Goal: Task Accomplishment & Management: Manage account settings

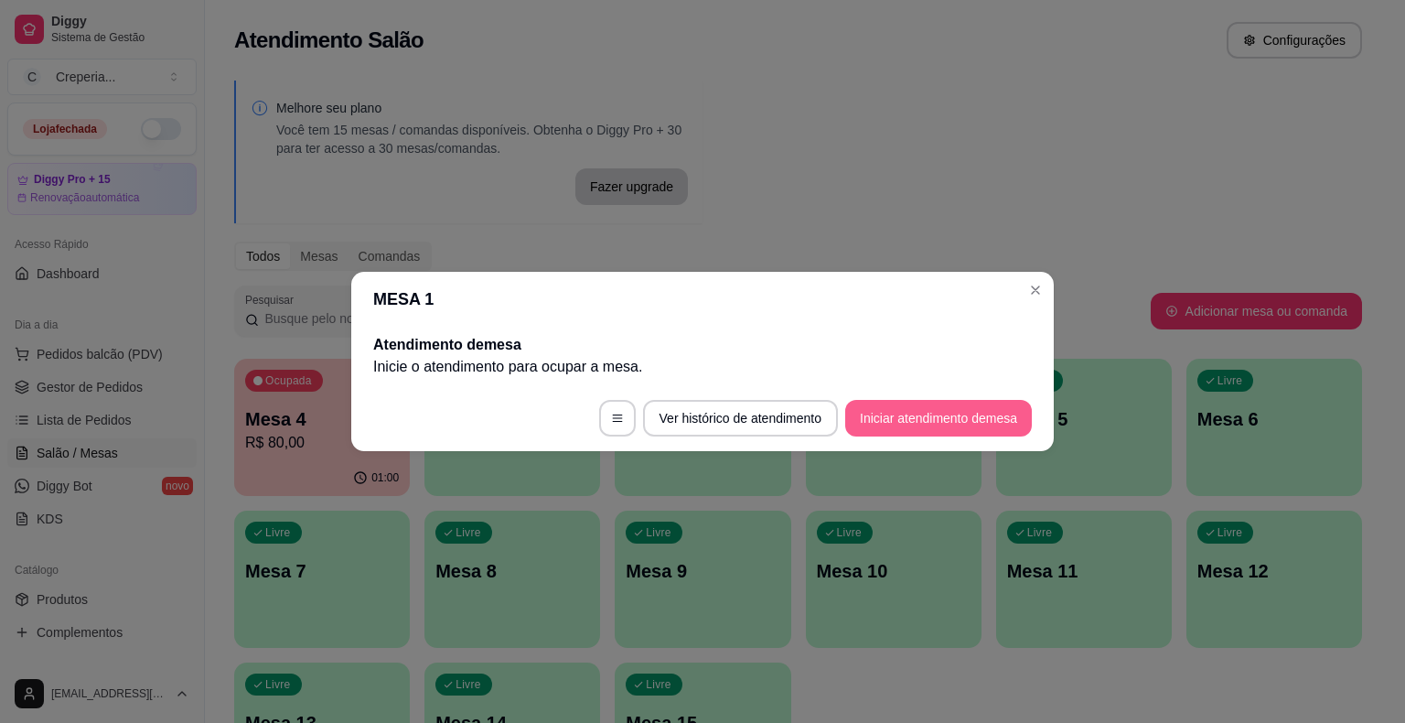
click at [884, 423] on button "Iniciar atendimento de mesa" at bounding box center [938, 418] width 187 height 37
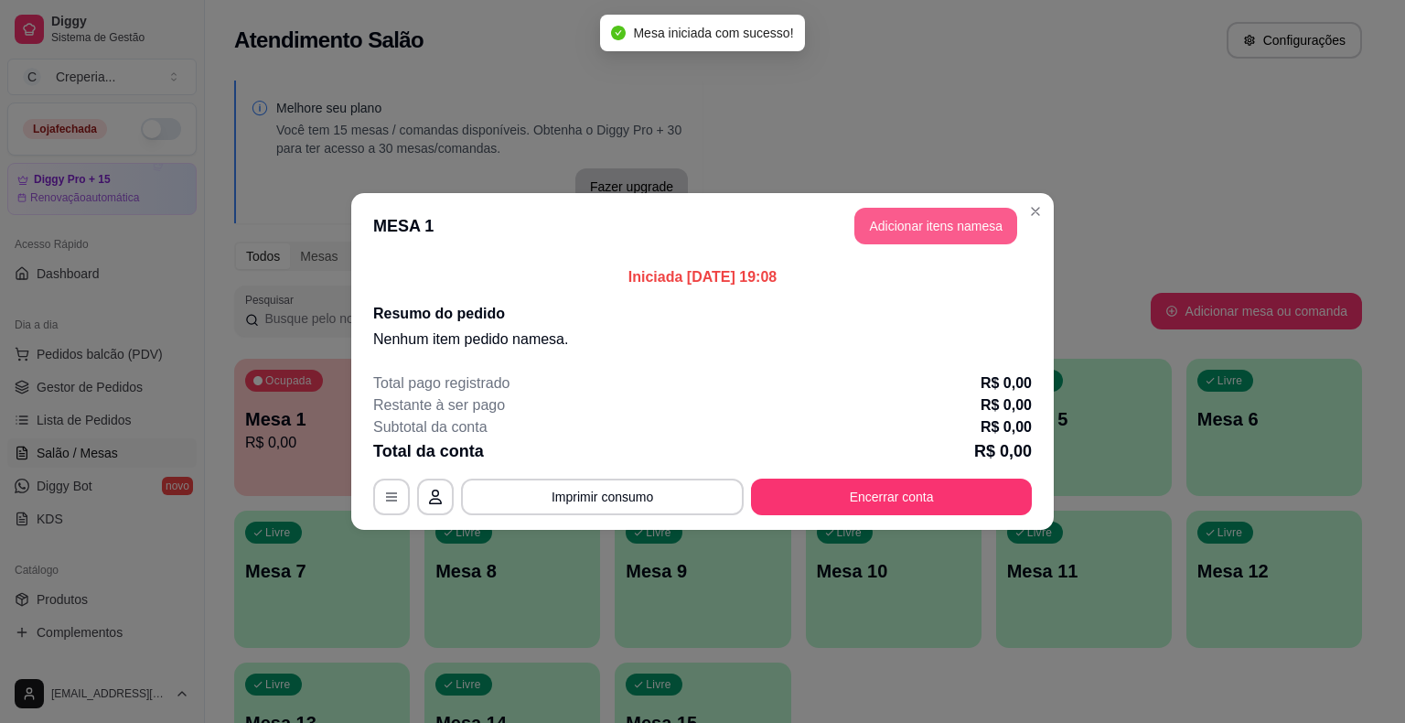
click at [969, 230] on button "Adicionar itens na mesa" at bounding box center [935, 226] width 163 height 37
click at [223, 106] on input "Pesquisa" at bounding box center [503, 115] width 899 height 18
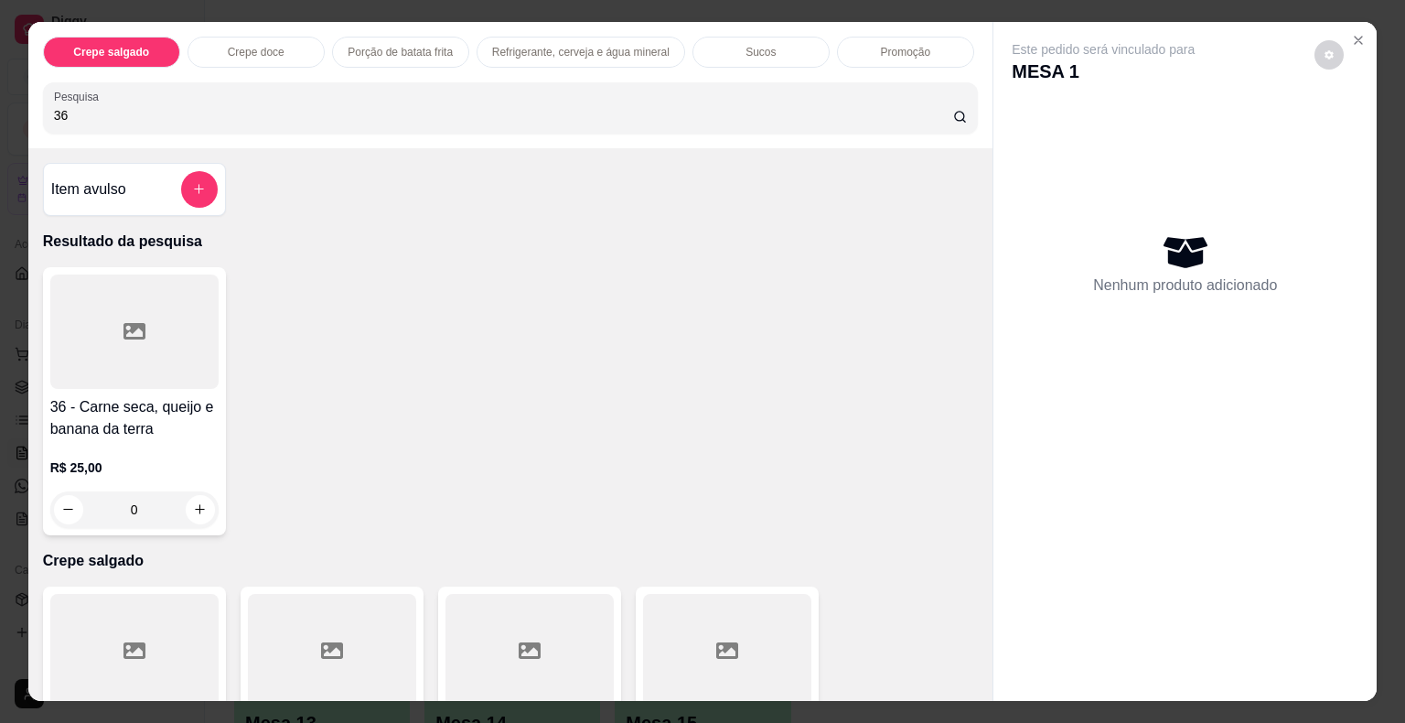
type input "36"
click at [145, 317] on div at bounding box center [134, 331] width 168 height 114
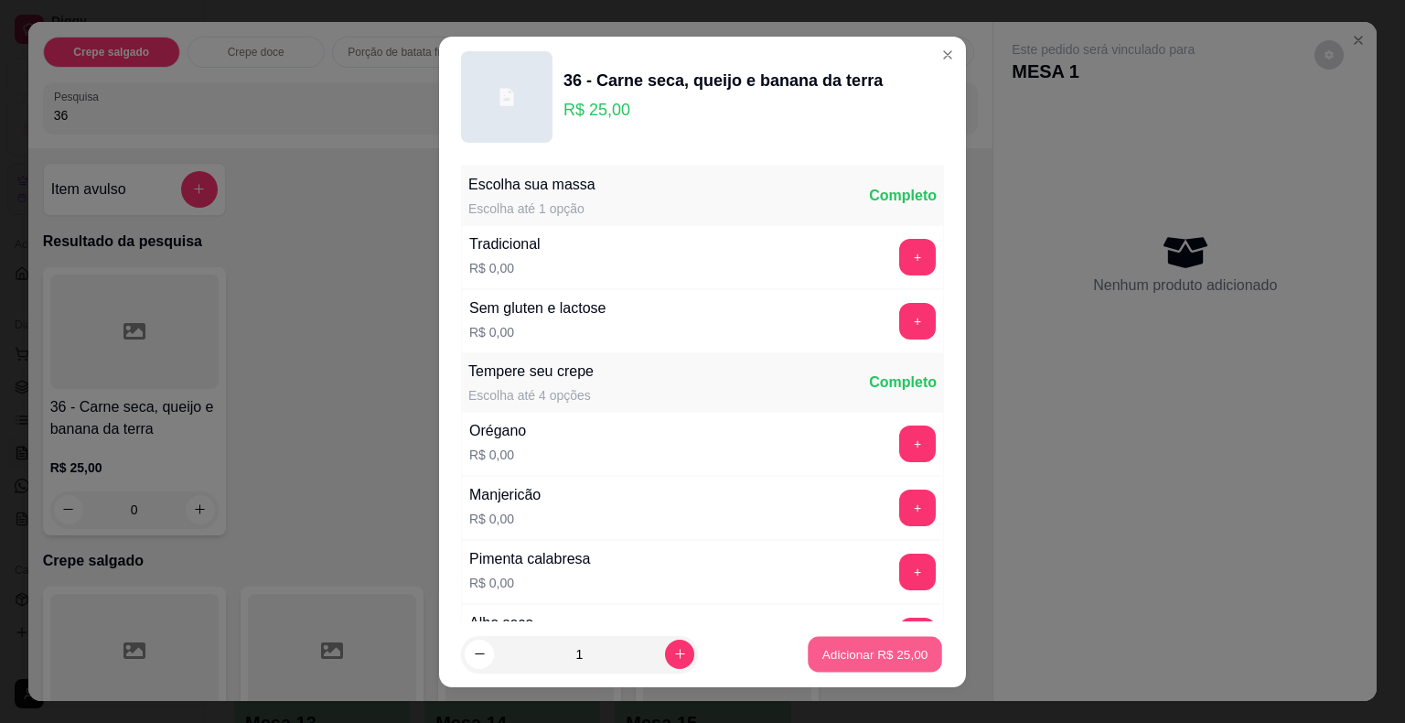
click at [822, 648] on p "Adicionar R$ 25,00" at bounding box center [875, 653] width 106 height 17
type input "1"
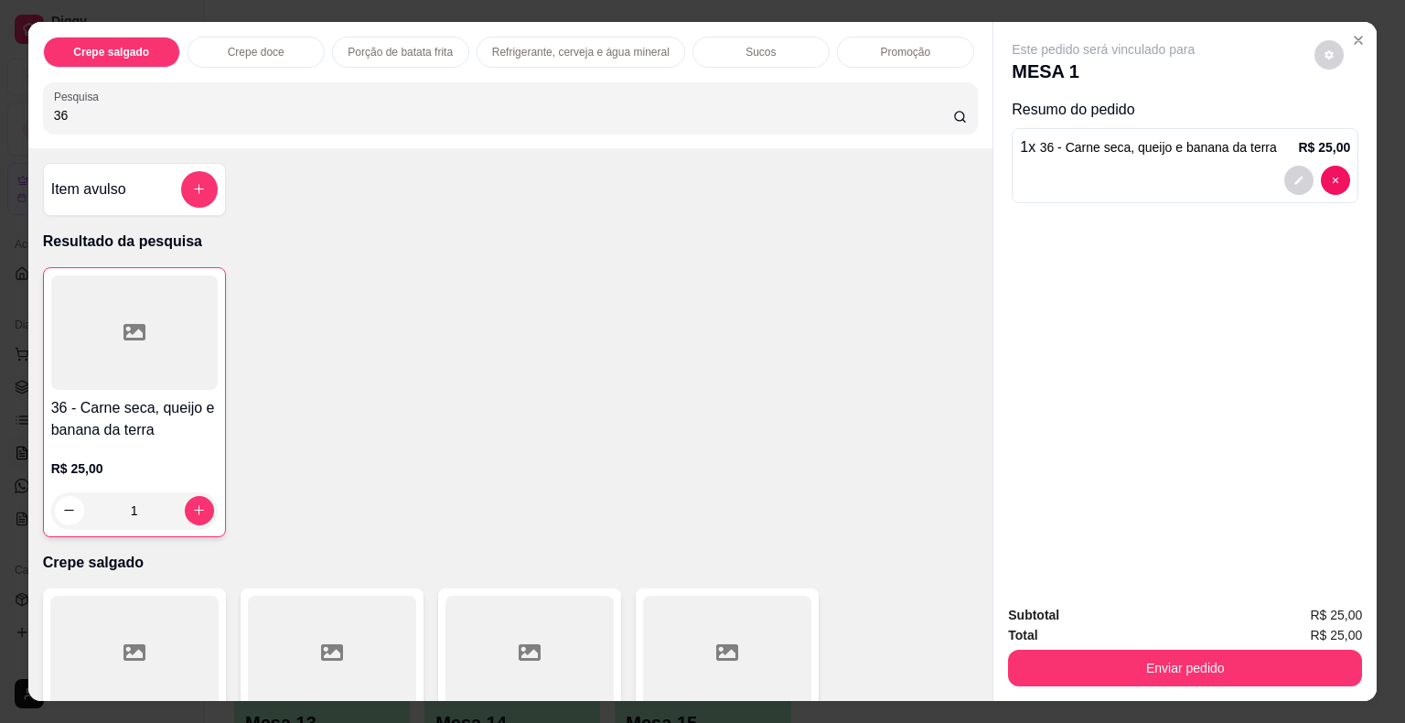
drag, startPoint x: 96, startPoint y: 105, endPoint x: 0, endPoint y: 105, distance: 96.0
click at [0, 105] on div "Crepe salgado Crepe doce Porção de batata frita Refrigerante, cerveja e água mi…" at bounding box center [702, 361] width 1405 height 723
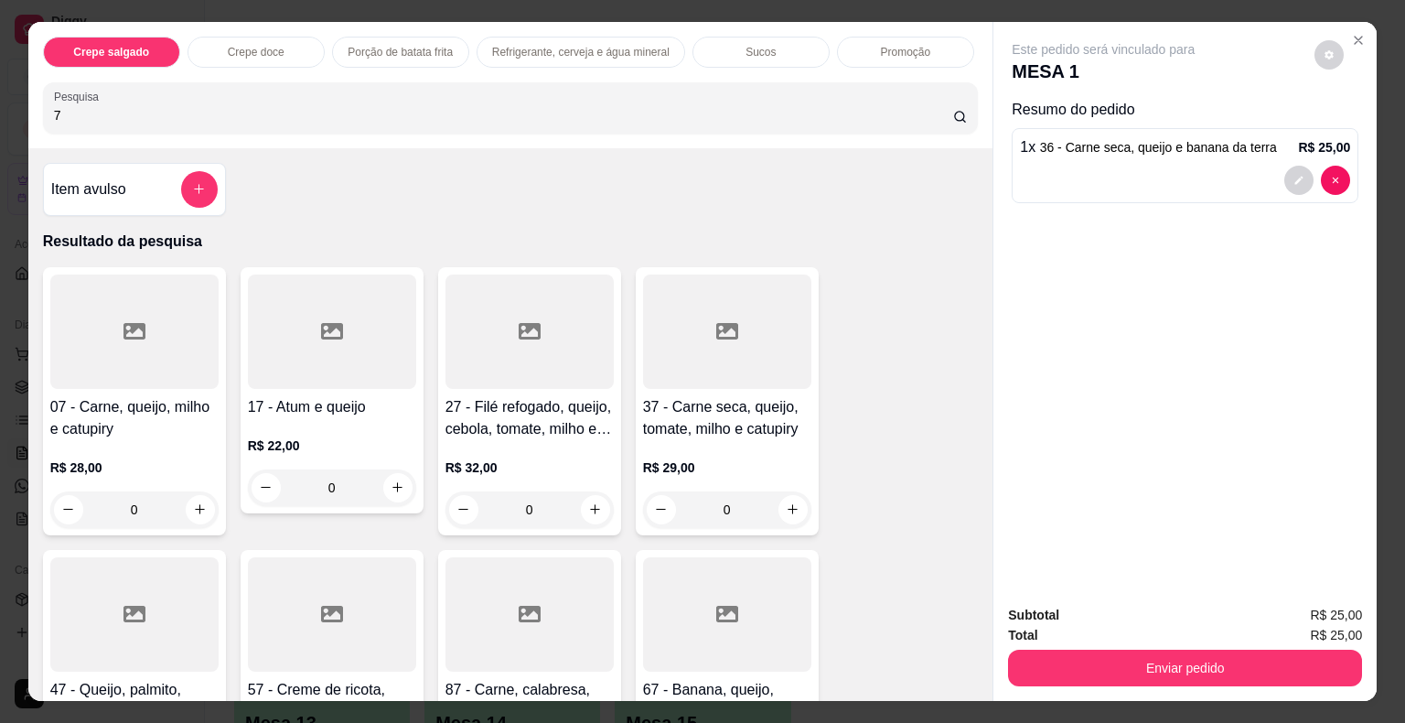
type input "7"
click at [146, 316] on div at bounding box center [134, 331] width 168 height 114
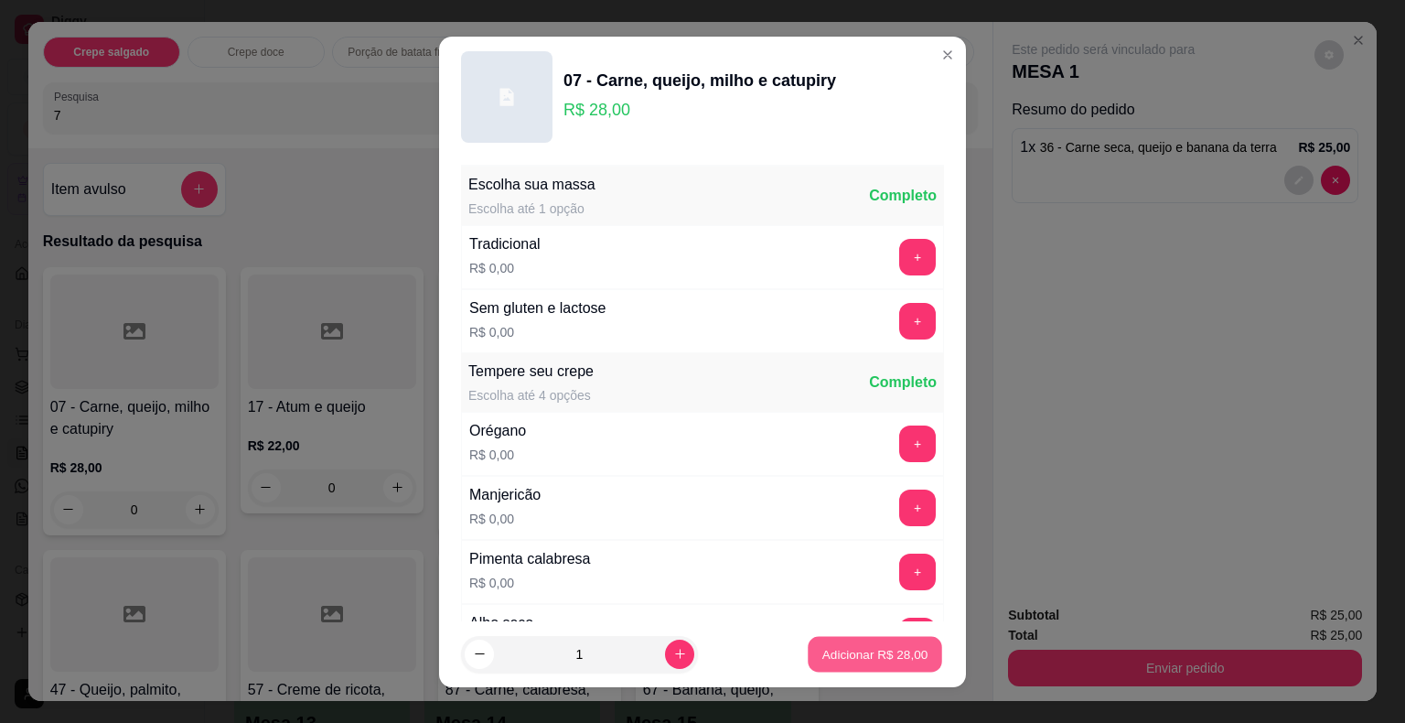
click at [822, 649] on p "Adicionar R$ 28,00" at bounding box center [875, 653] width 106 height 17
type input "1"
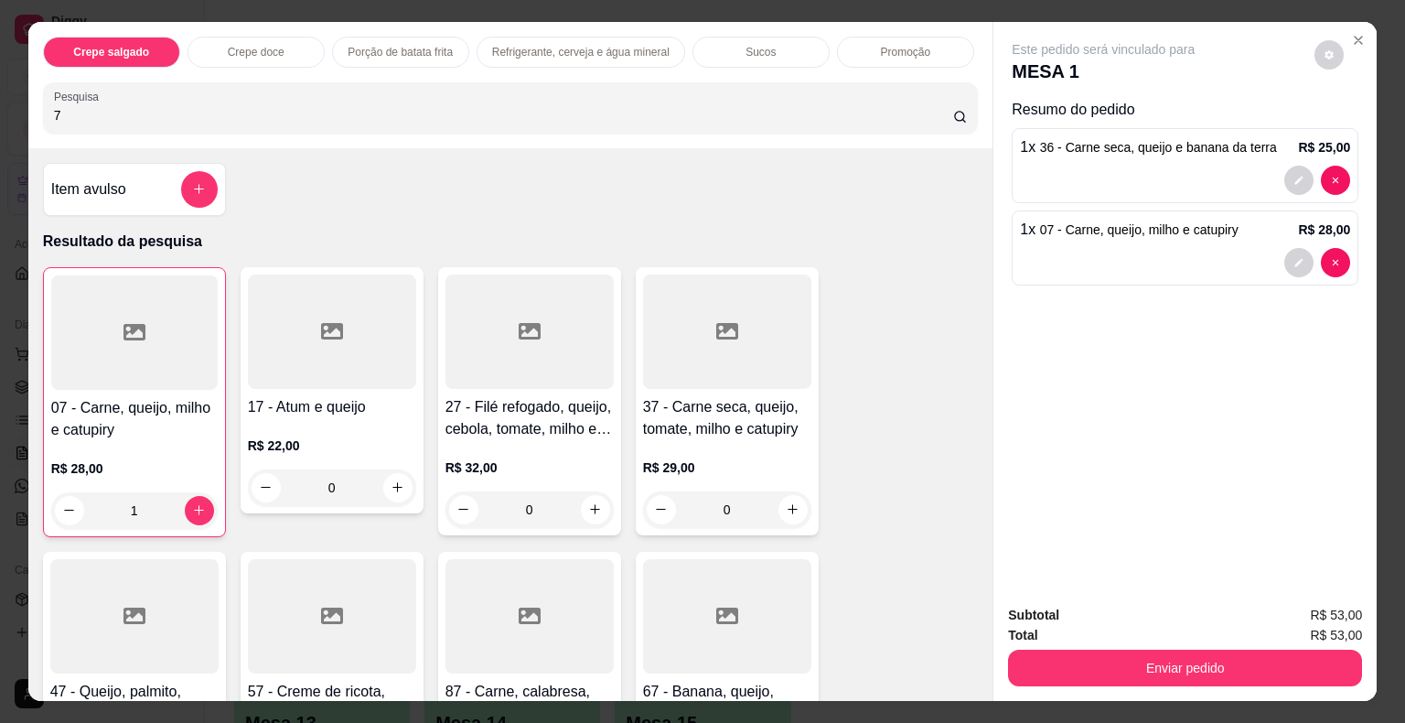
drag, startPoint x: 87, startPoint y: 108, endPoint x: 3, endPoint y: 110, distance: 84.2
click at [3, 110] on div "Crepe salgado Crepe doce Porção de batata frita Refrigerante, cerveja e água mi…" at bounding box center [702, 361] width 1405 height 723
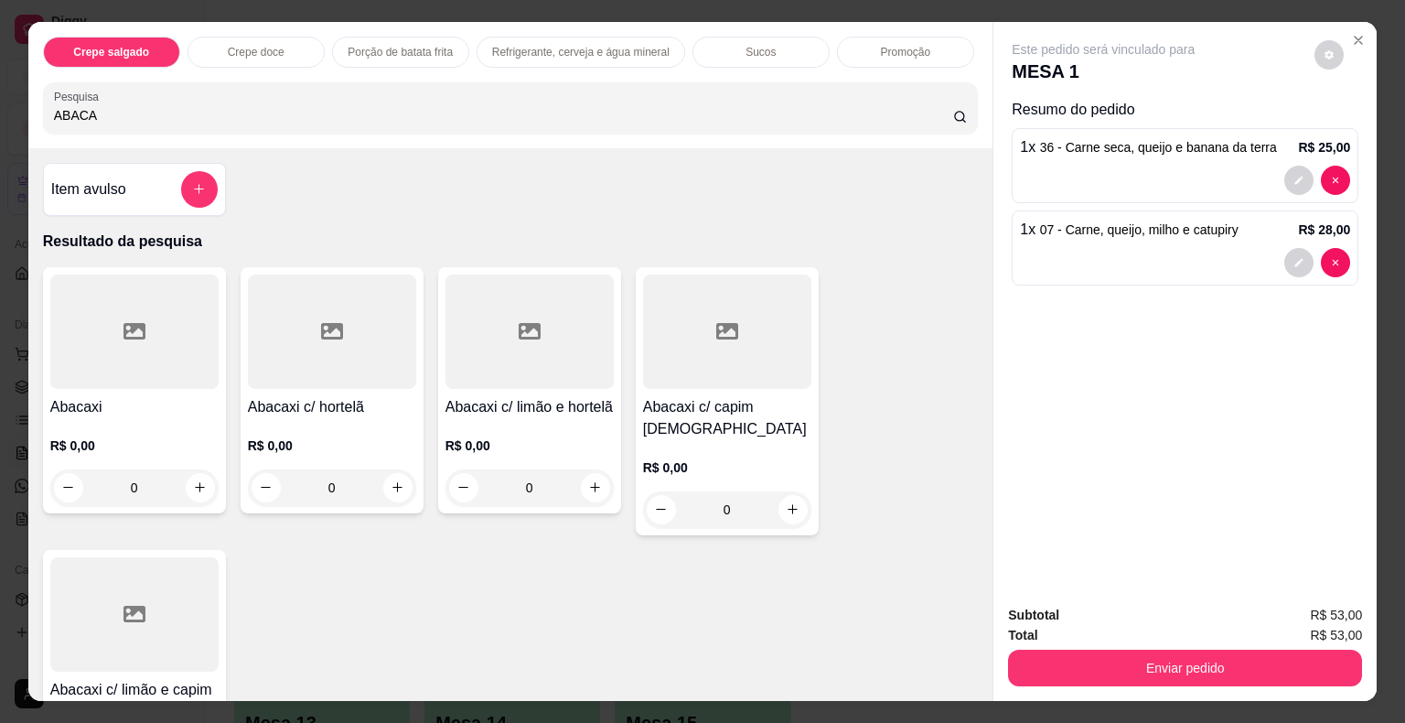
type input "ABACA"
click at [157, 324] on div at bounding box center [134, 331] width 168 height 114
click at [391, 319] on div at bounding box center [332, 331] width 168 height 114
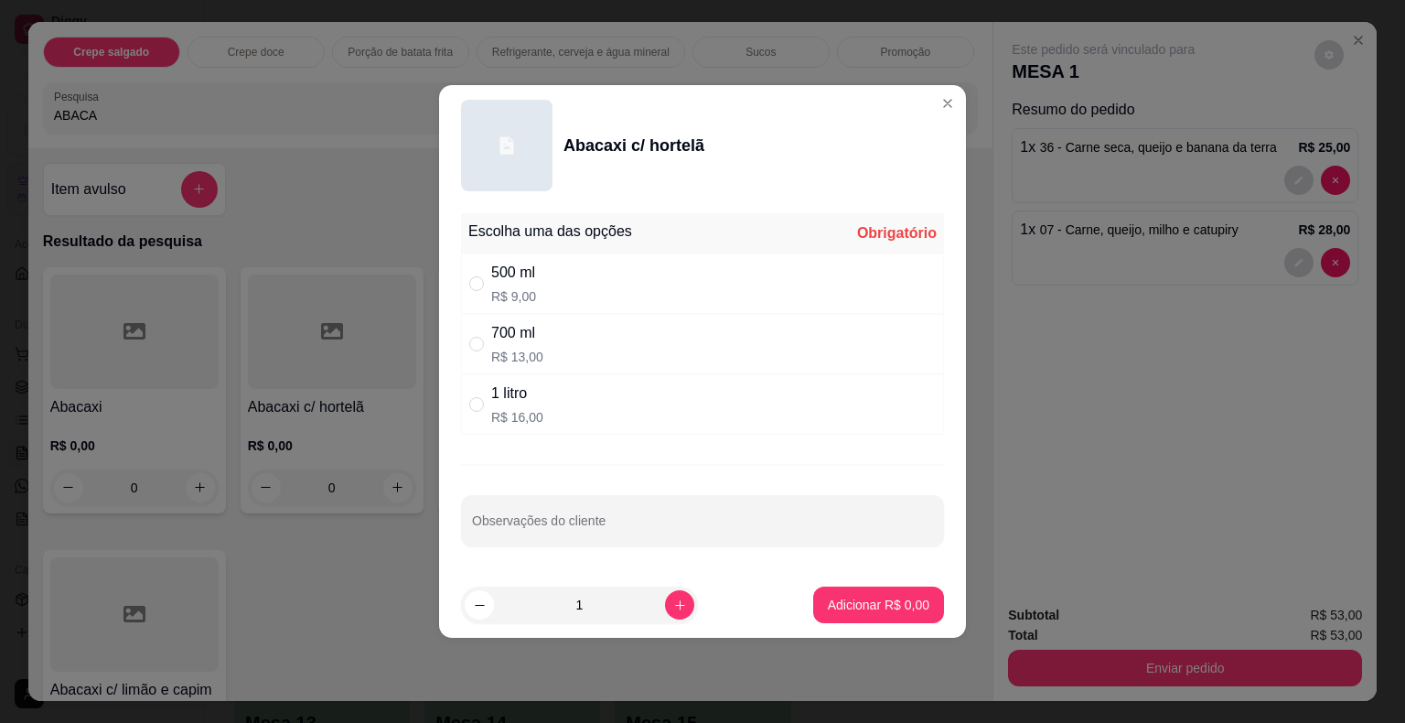
click at [519, 270] on div "500 ml" at bounding box center [513, 273] width 45 height 22
radio input "true"
click at [848, 598] on p "Adicionar R$ 9,00" at bounding box center [879, 604] width 102 height 18
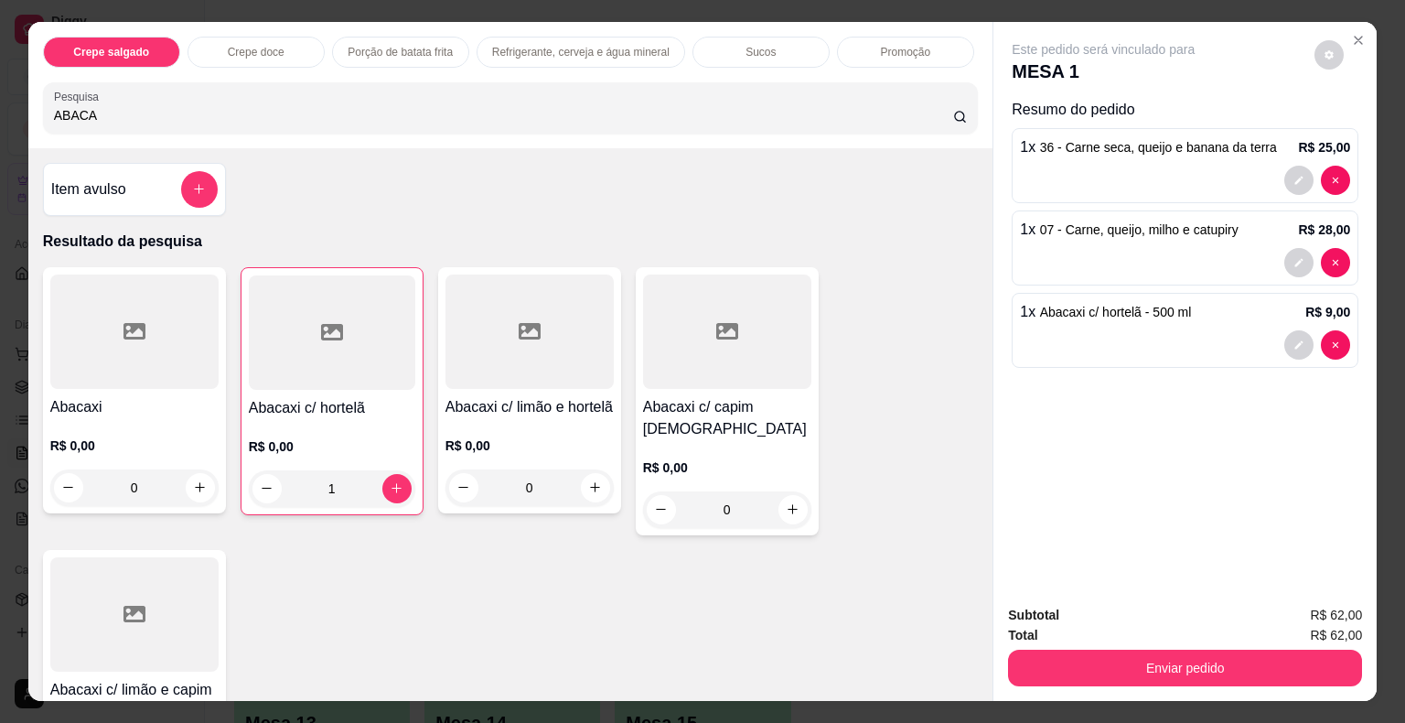
type input "1"
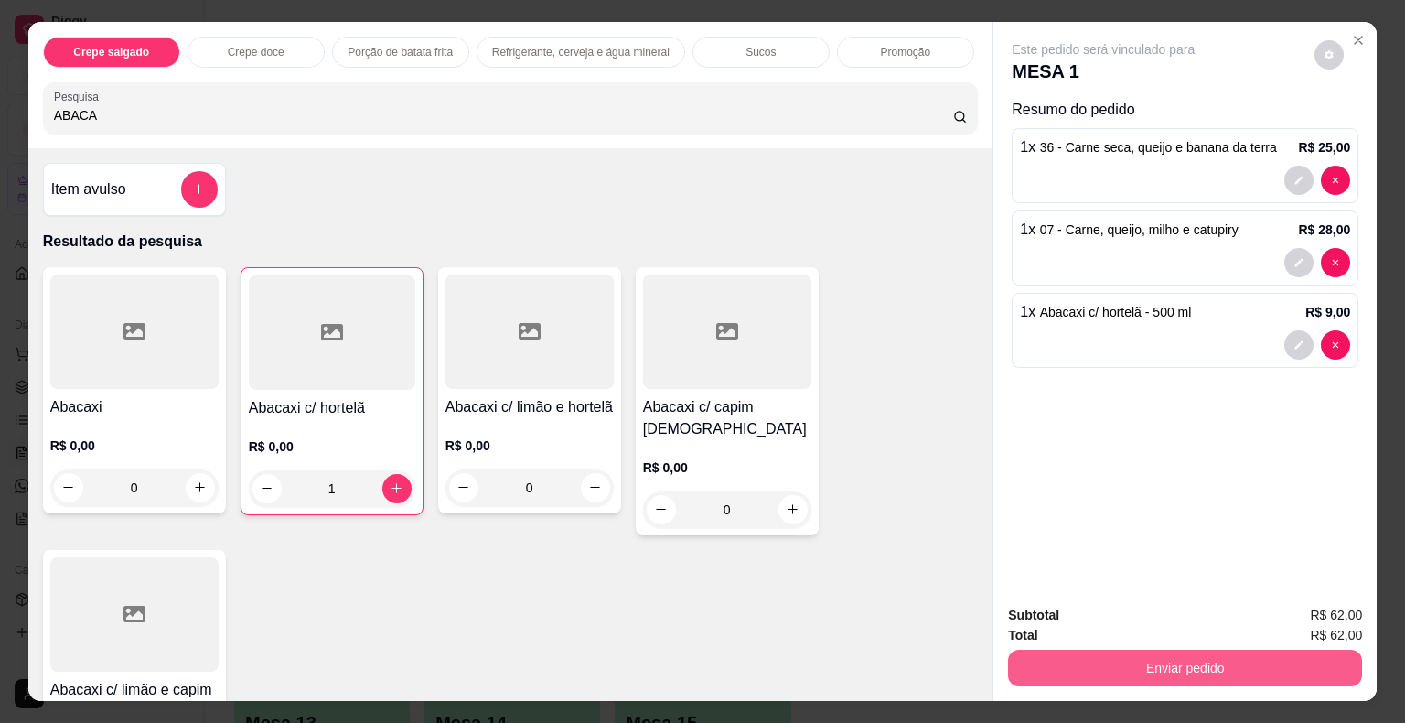
click at [1152, 665] on button "Enviar pedido" at bounding box center [1185, 667] width 354 height 37
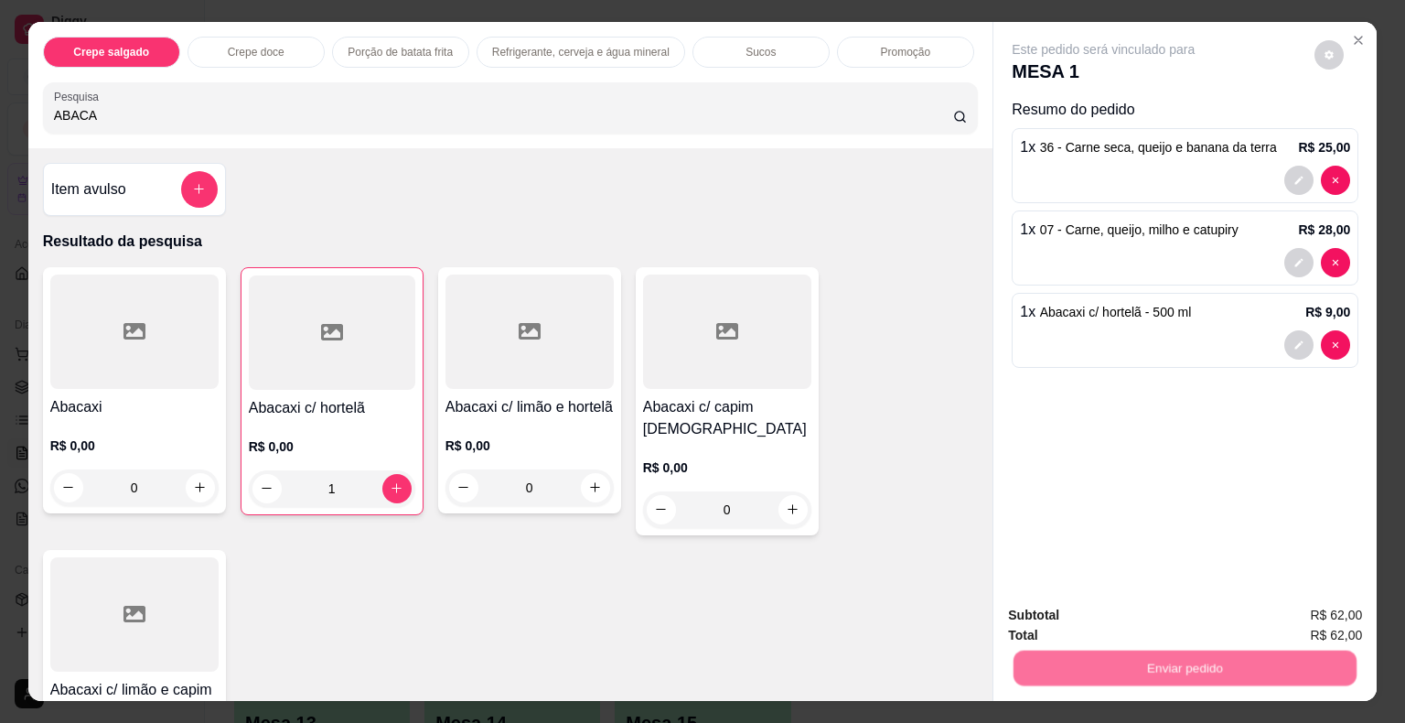
click at [1050, 613] on button "Não registrar e enviar pedido" at bounding box center [1124, 616] width 190 height 35
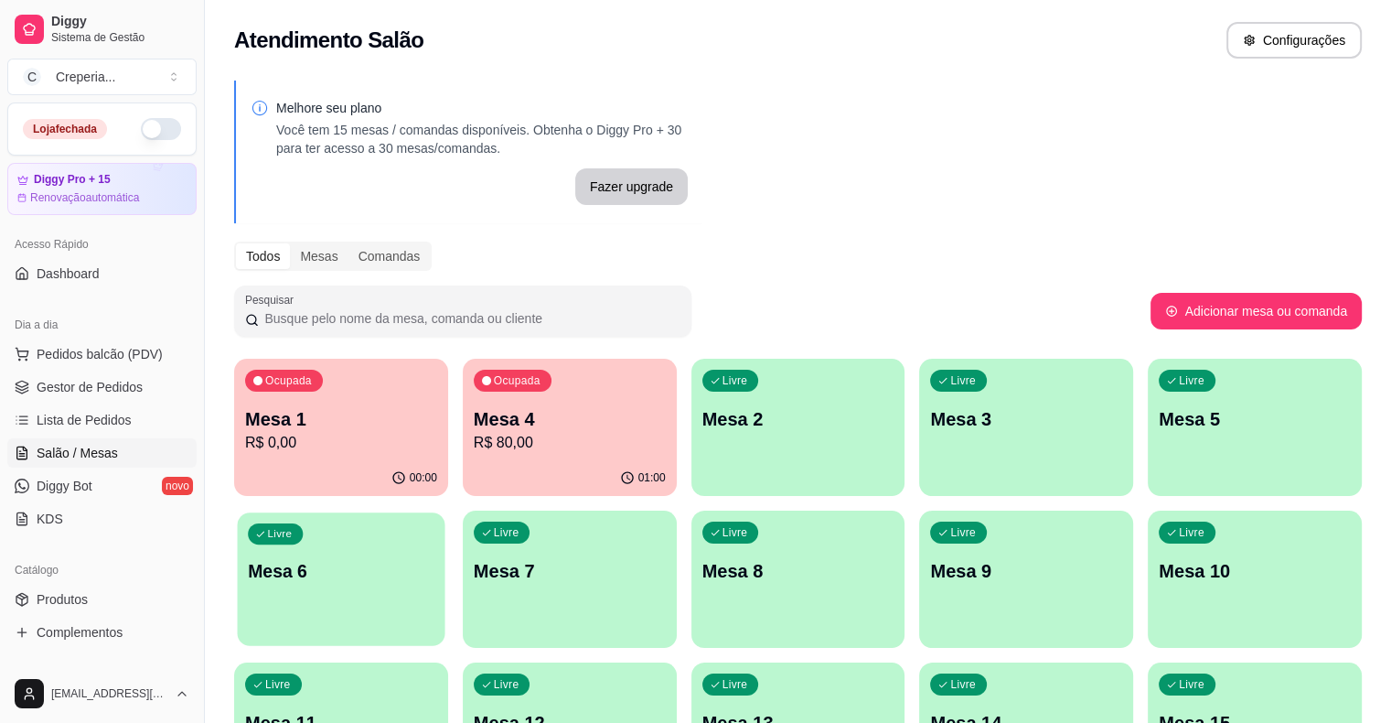
click at [434, 559] on p "Mesa 6" at bounding box center [341, 571] width 187 height 25
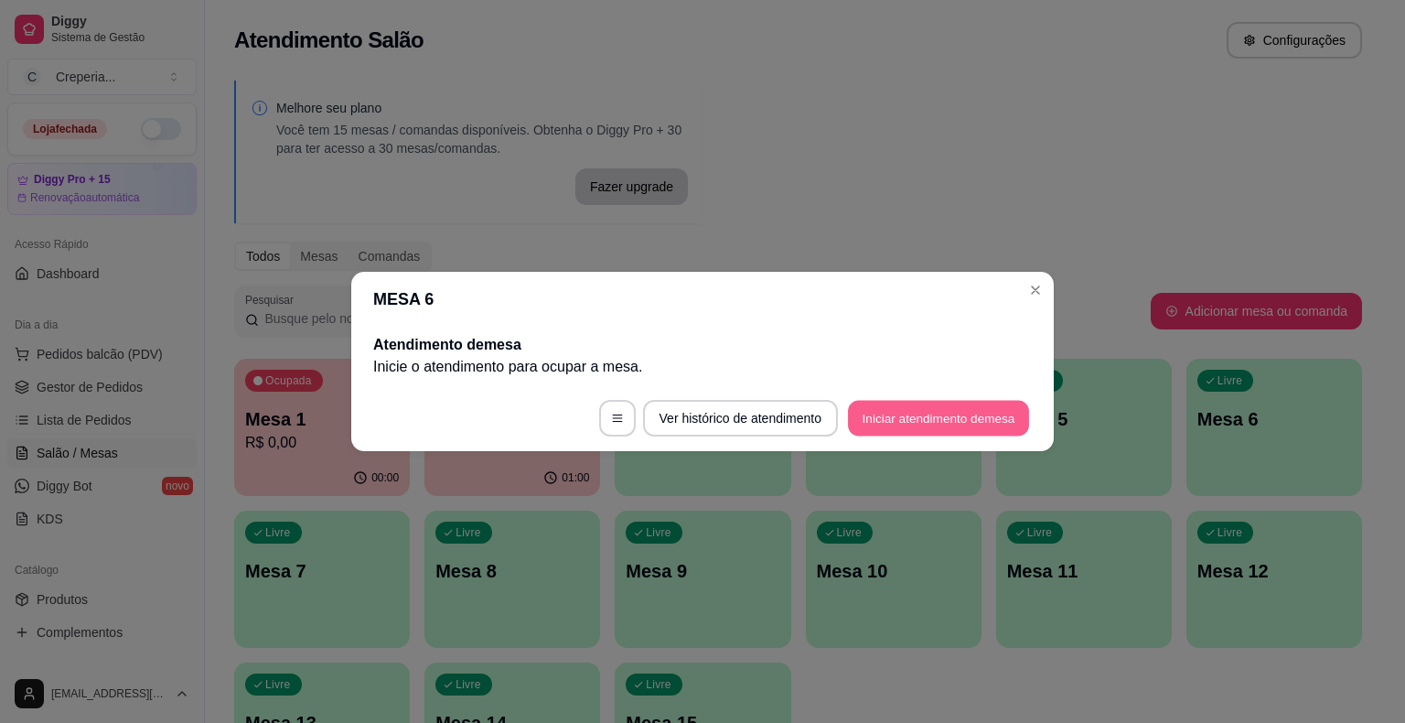
click at [848, 421] on button "Iniciar atendimento de mesa" at bounding box center [938, 419] width 181 height 36
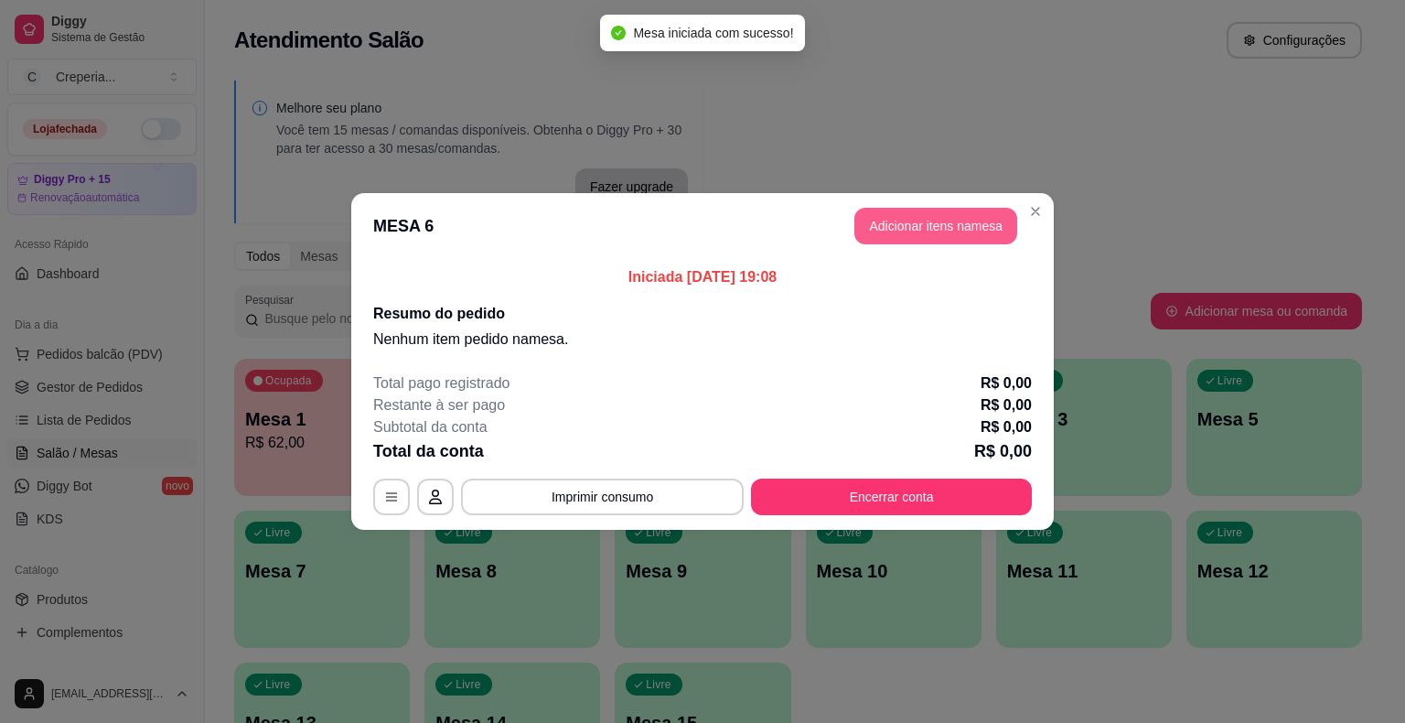
click at [897, 209] on button "Adicionar itens na mesa" at bounding box center [935, 226] width 163 height 37
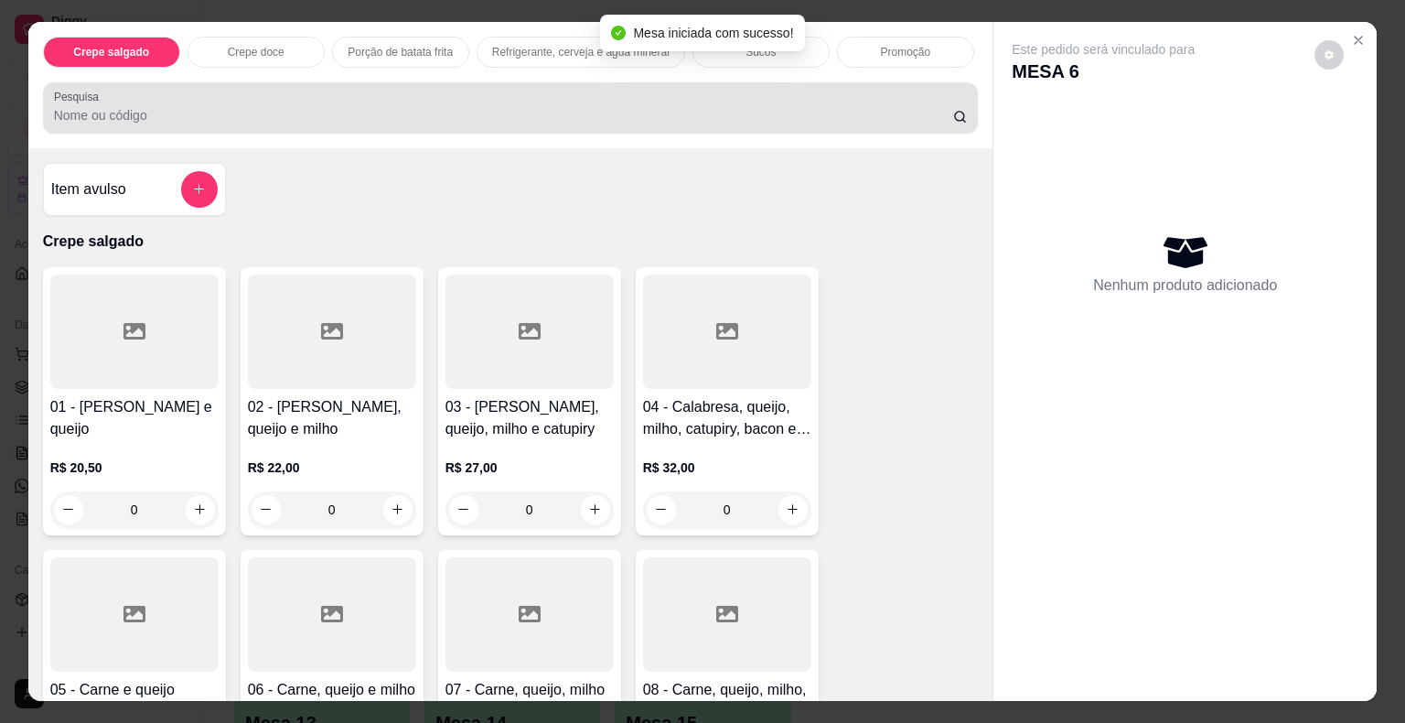
click at [448, 97] on div at bounding box center [511, 108] width 914 height 37
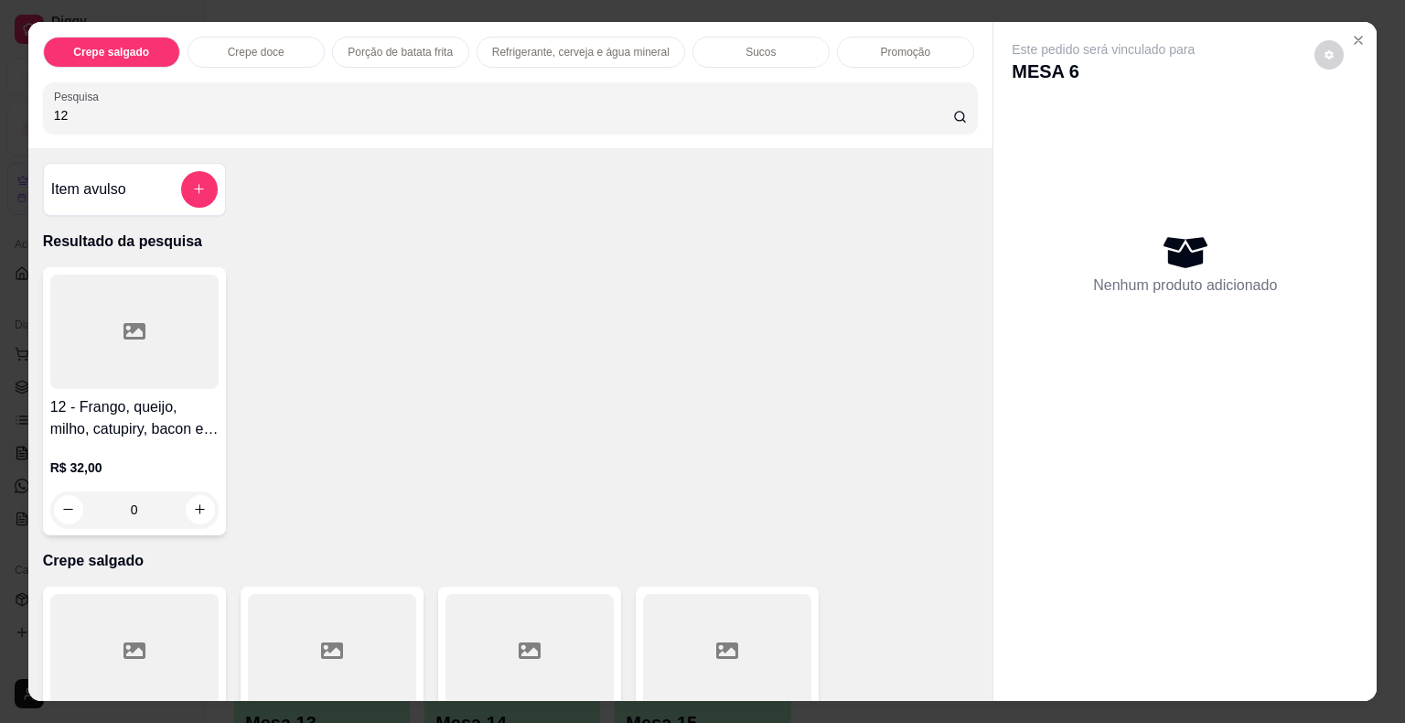
type input "12"
click at [43, 390] on div "12 - Frango, queijo, milho, catupiry, bacon e ovo R$ 32,00 0" at bounding box center [134, 401] width 183 height 268
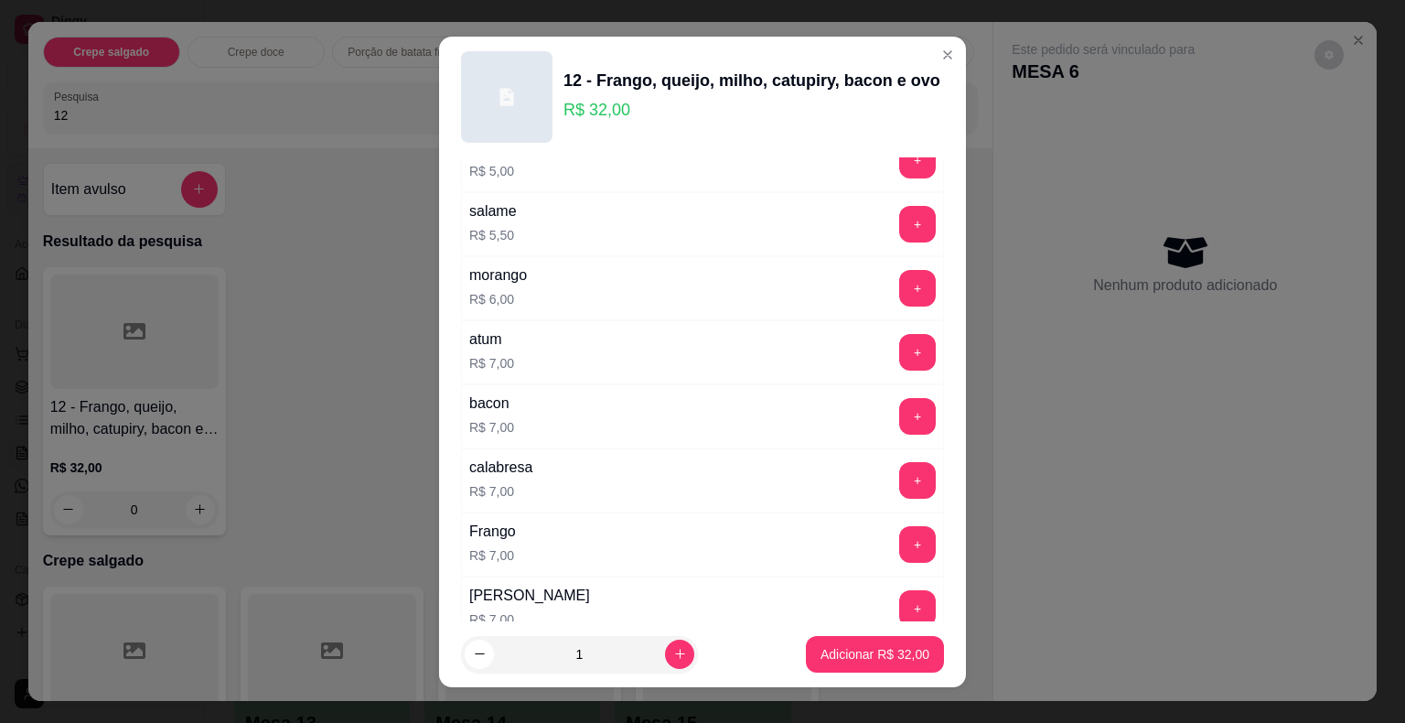
scroll to position [3231, 0]
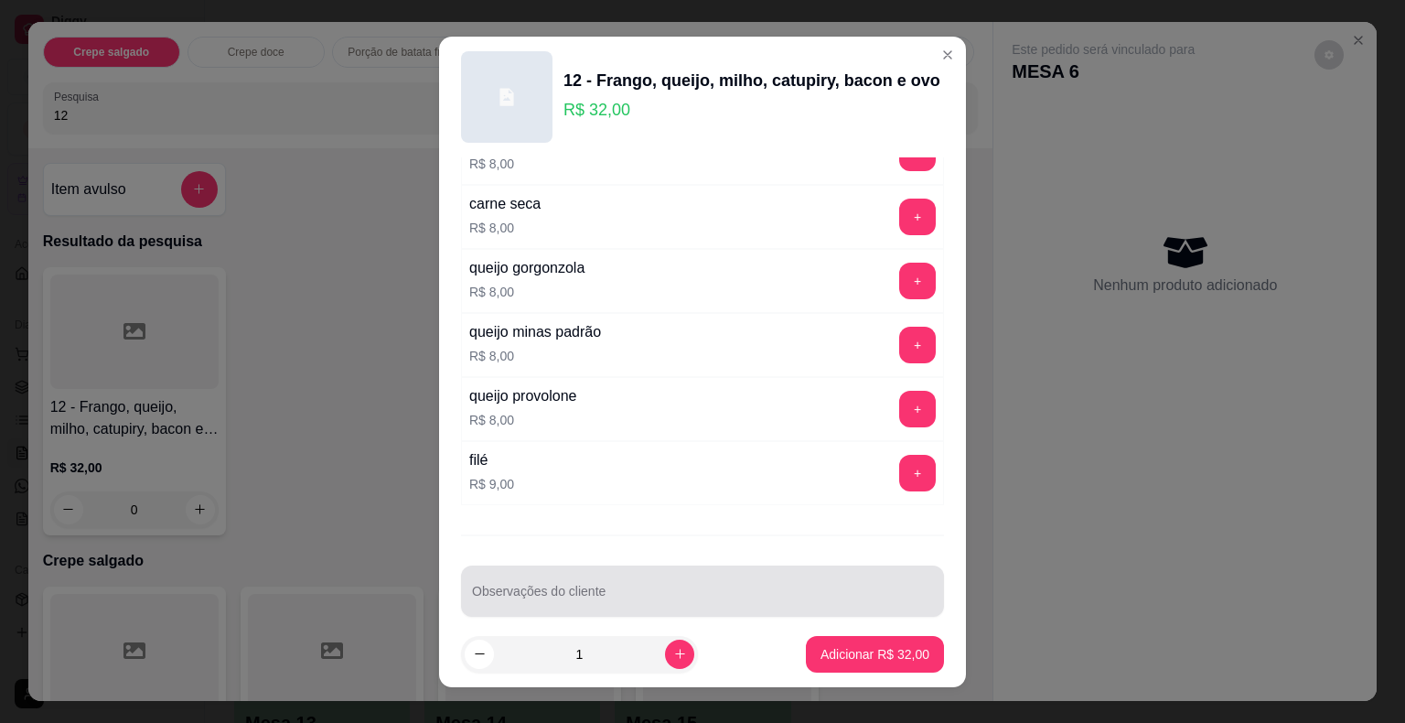
click at [891, 589] on input "Observações do cliente" at bounding box center [702, 598] width 461 height 18
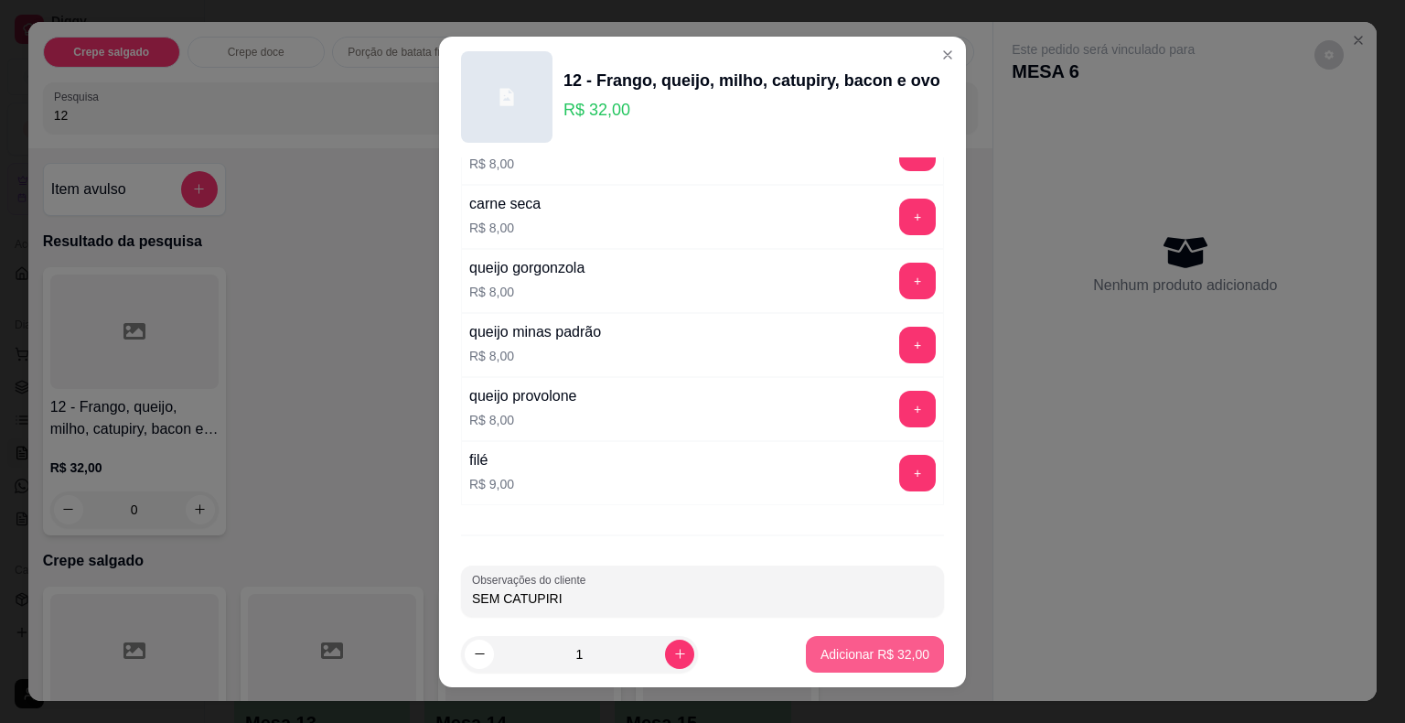
type input "SEM CATUPIRI"
click at [904, 649] on p "Adicionar R$ 32,00" at bounding box center [874, 654] width 109 height 18
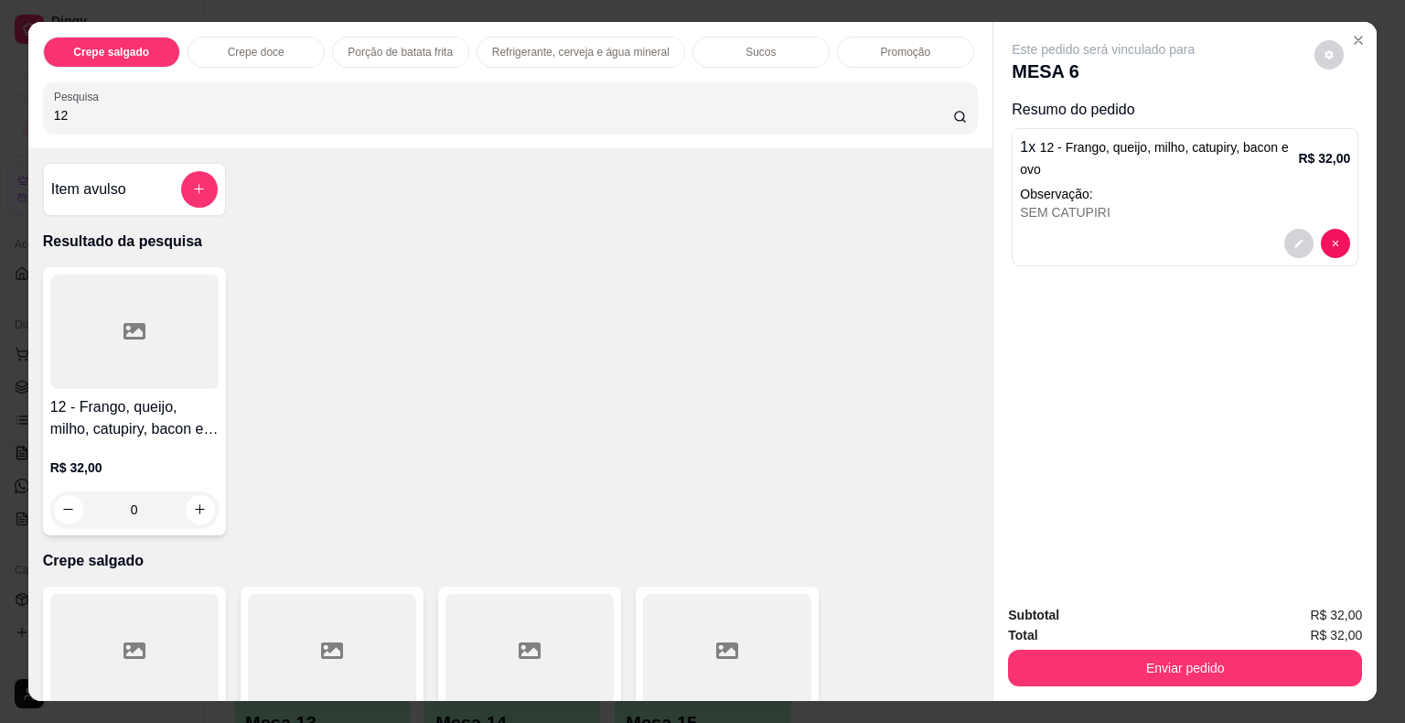
drag, startPoint x: 113, startPoint y: 95, endPoint x: 36, endPoint y: 105, distance: 77.5
click at [43, 105] on div "Pesquisa 12" at bounding box center [511, 107] width 936 height 51
type input "42"
click at [177, 323] on div at bounding box center [134, 331] width 168 height 114
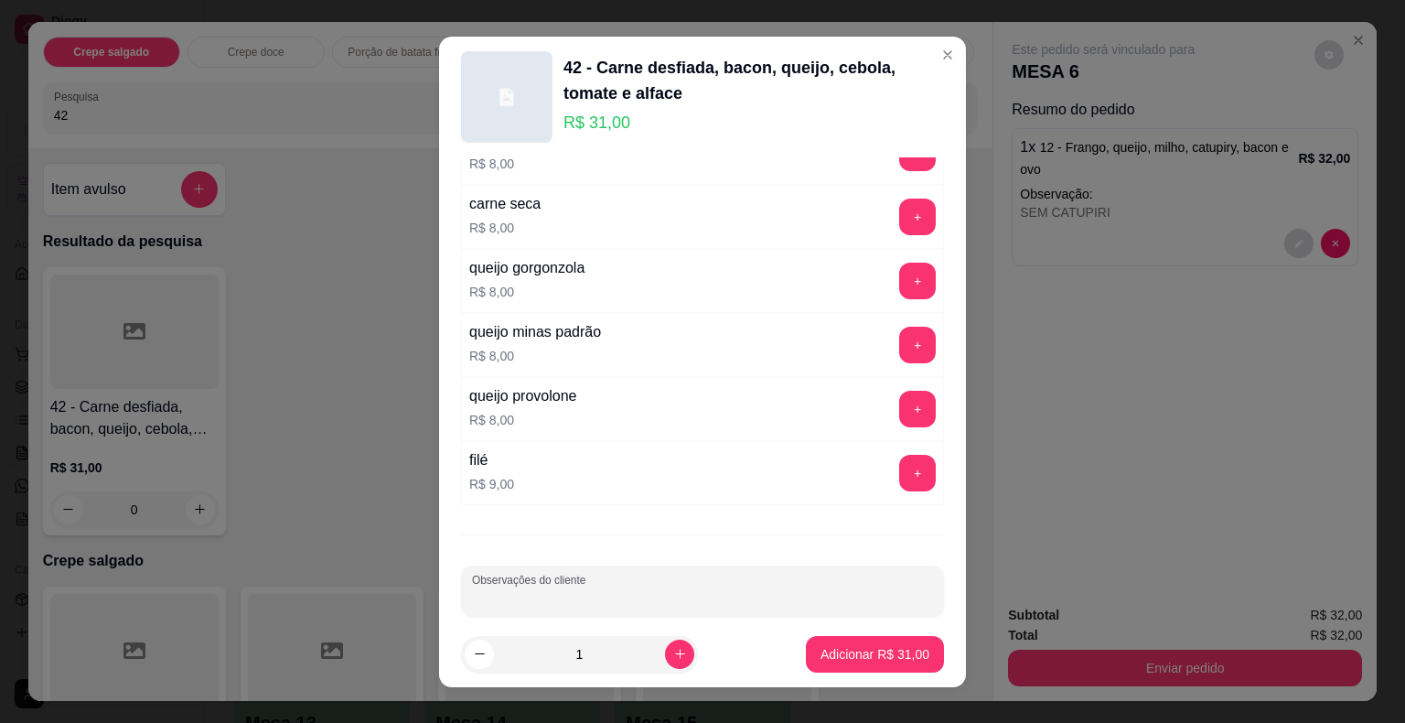
click at [831, 589] on input "Observações do cliente" at bounding box center [702, 598] width 461 height 18
type input "TROCAR AS CARNES E ADD RUCULA"
click at [842, 652] on p "Adicionar R$ 31,00" at bounding box center [874, 654] width 109 height 18
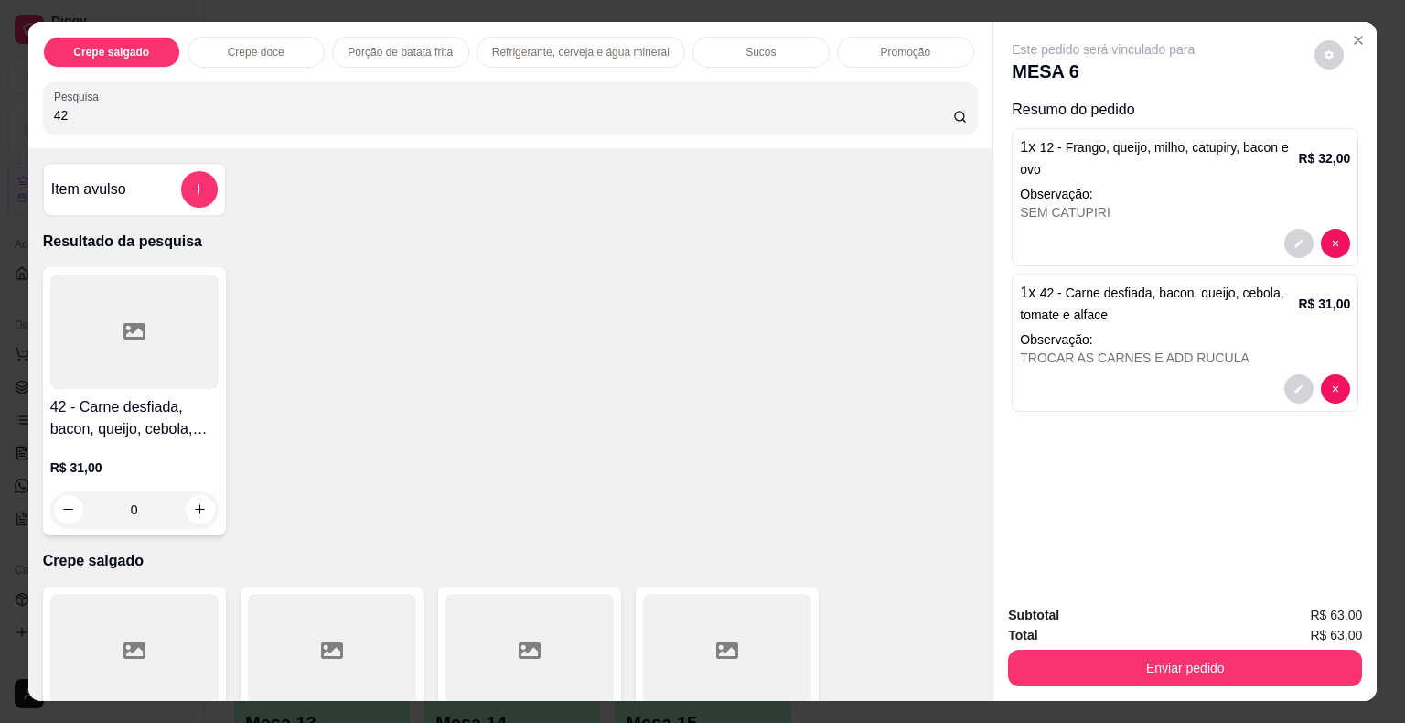
drag, startPoint x: 123, startPoint y: 108, endPoint x: 0, endPoint y: 105, distance: 122.6
click at [0, 105] on div "Crepe salgado Crepe doce Porção de batata frita Refrigerante, cerveja e água mi…" at bounding box center [702, 361] width 1405 height 723
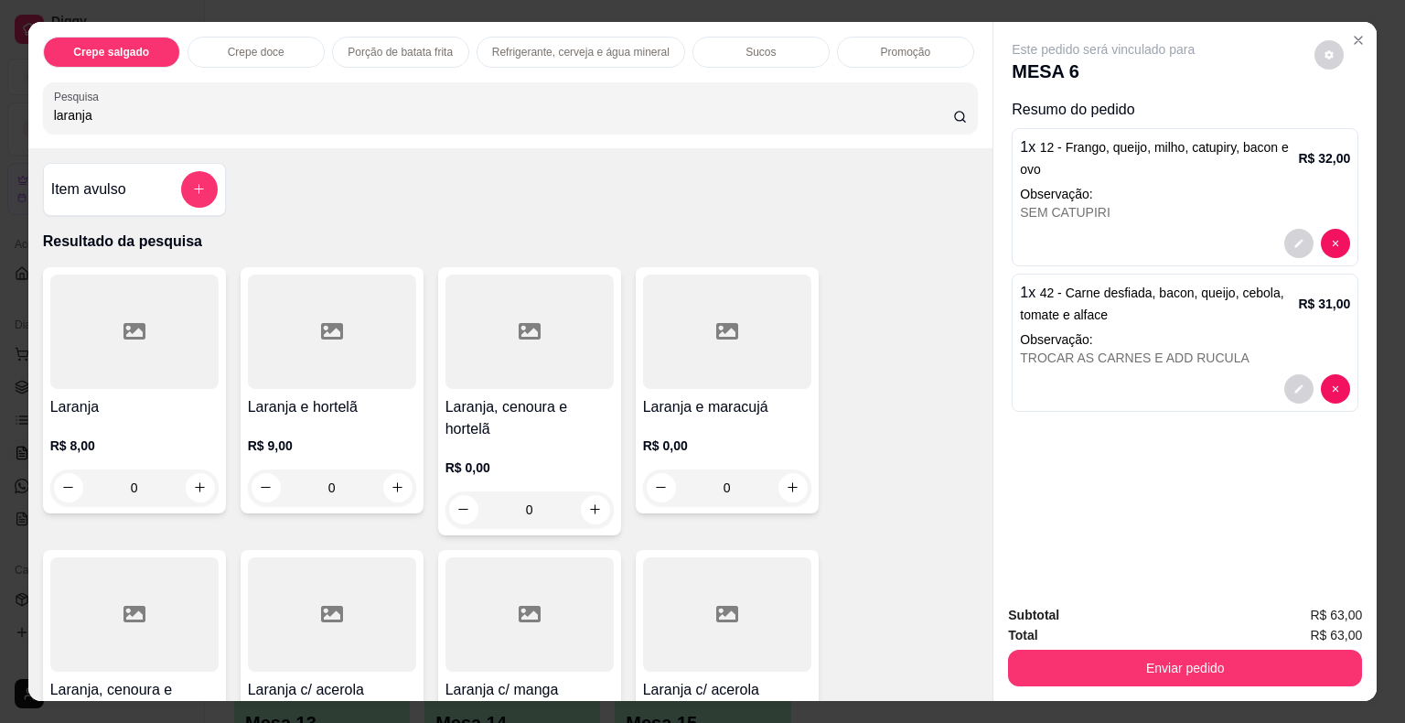
type input "laranja"
click at [169, 358] on div at bounding box center [134, 331] width 168 height 114
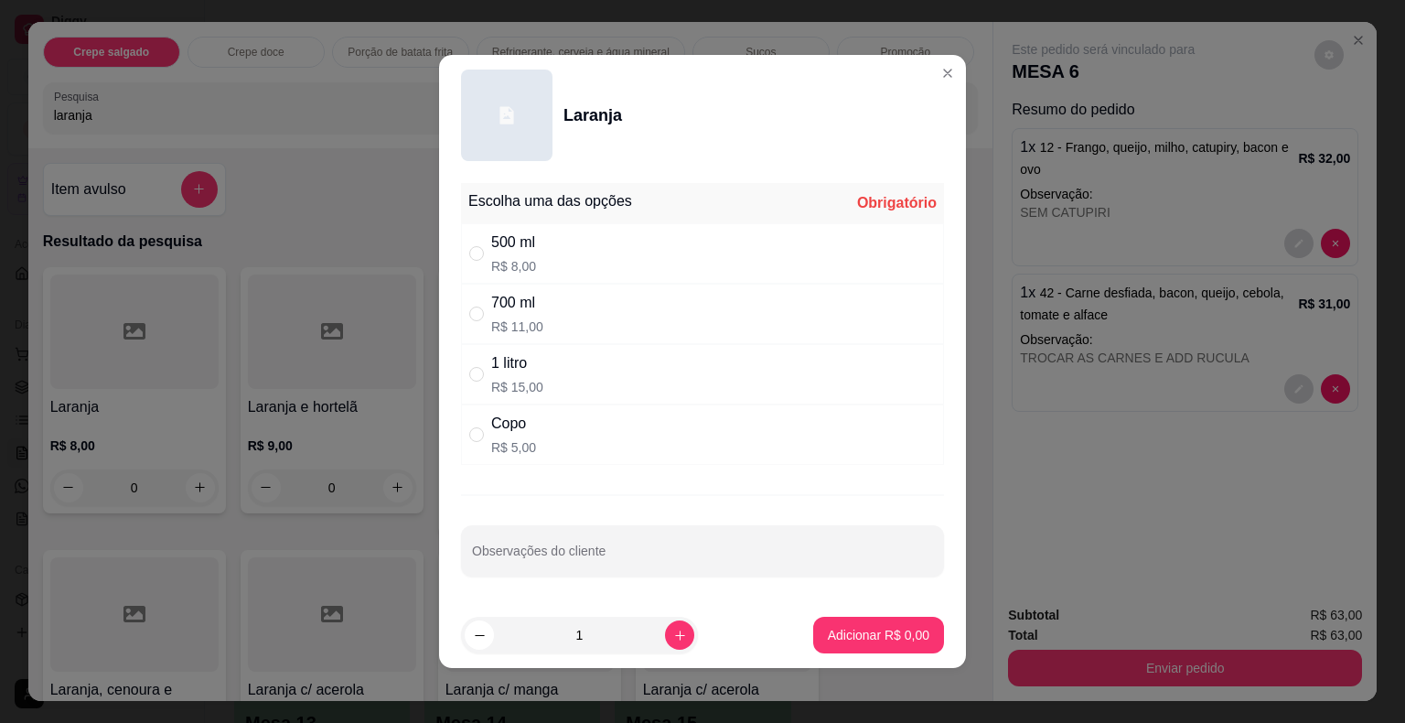
drag, startPoint x: 508, startPoint y: 378, endPoint x: 531, endPoint y: 413, distance: 42.4
click at [509, 379] on p "R$ 15,00" at bounding box center [517, 387] width 52 height 18
radio input "true"
click at [834, 646] on button "Adicionar R$ 15,00" at bounding box center [875, 634] width 138 height 37
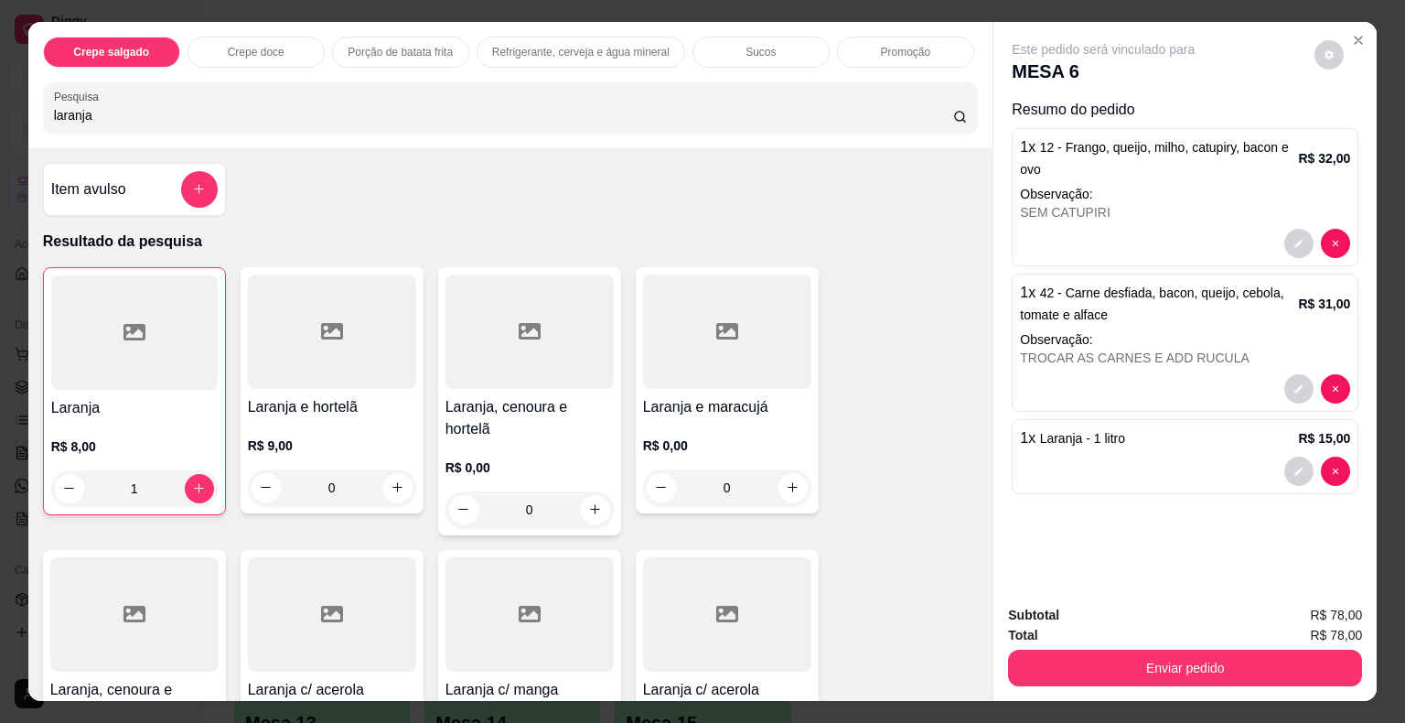
type input "1"
drag, startPoint x: 132, startPoint y: 112, endPoint x: 0, endPoint y: 104, distance: 131.9
click at [0, 104] on div "Crepe salgado Crepe doce Porção de batata frita Refrigerante, cerveja e água mi…" at bounding box center [702, 361] width 1405 height 723
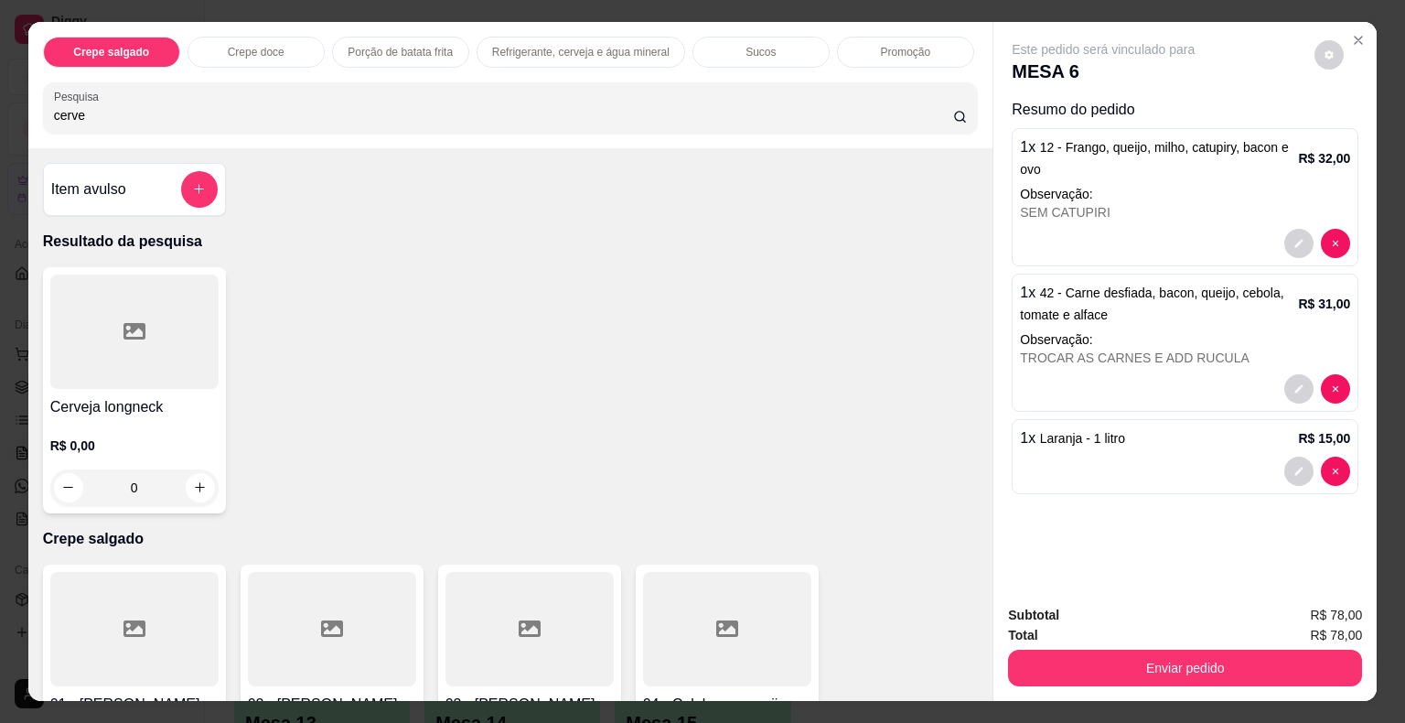
type input "cerve"
click at [165, 328] on div at bounding box center [134, 331] width 168 height 114
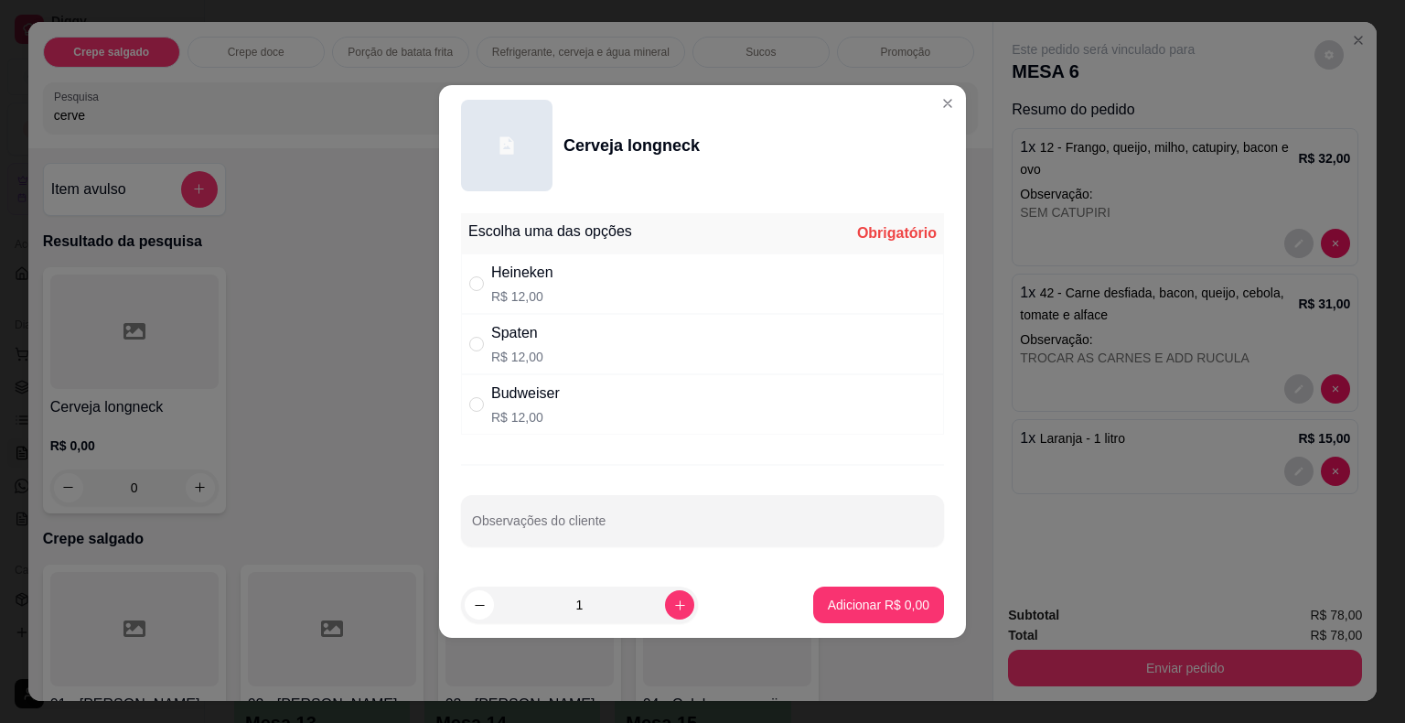
click at [525, 299] on p "R$ 12,00" at bounding box center [522, 296] width 62 height 18
radio input "true"
click at [847, 608] on p "Adicionar R$ 12,00" at bounding box center [874, 604] width 109 height 18
type input "1"
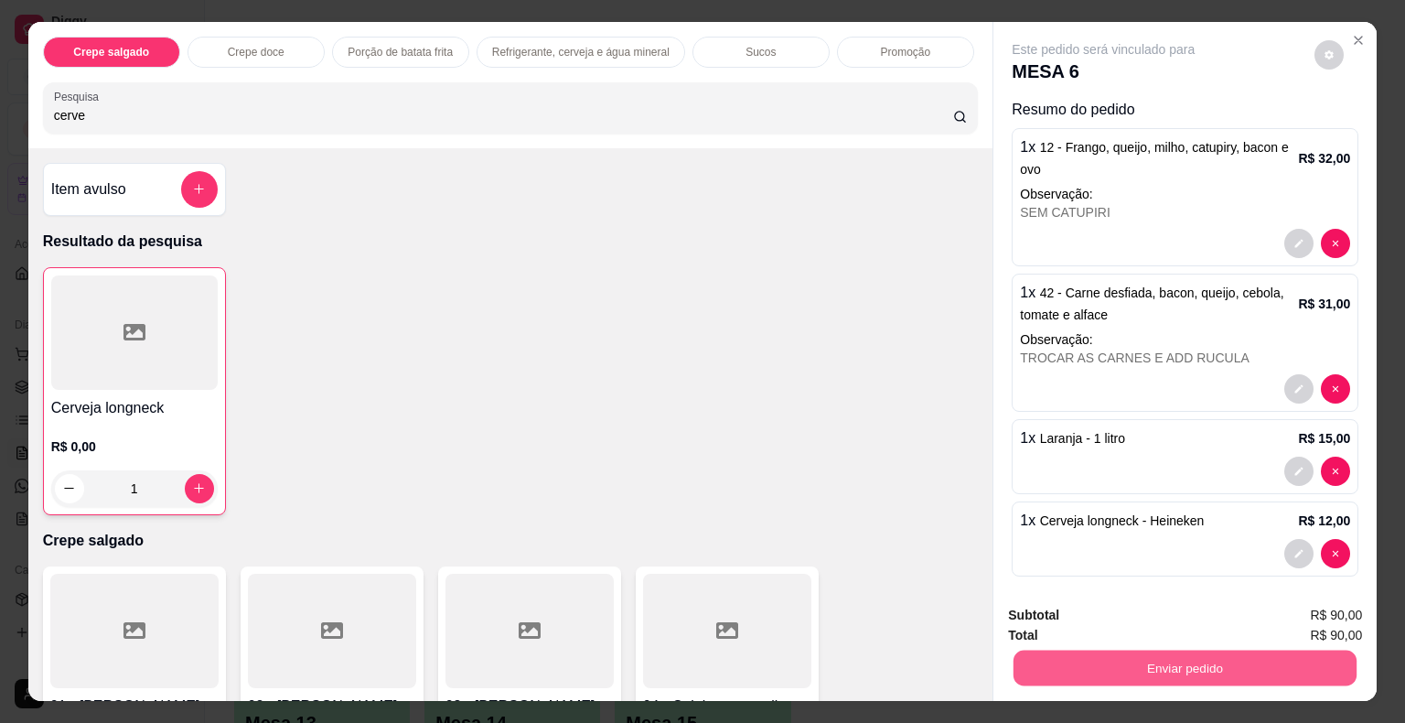
click at [1077, 653] on button "Enviar pedido" at bounding box center [1184, 668] width 343 height 36
click at [1065, 616] on button "Não registrar e enviar pedido" at bounding box center [1124, 616] width 185 height 34
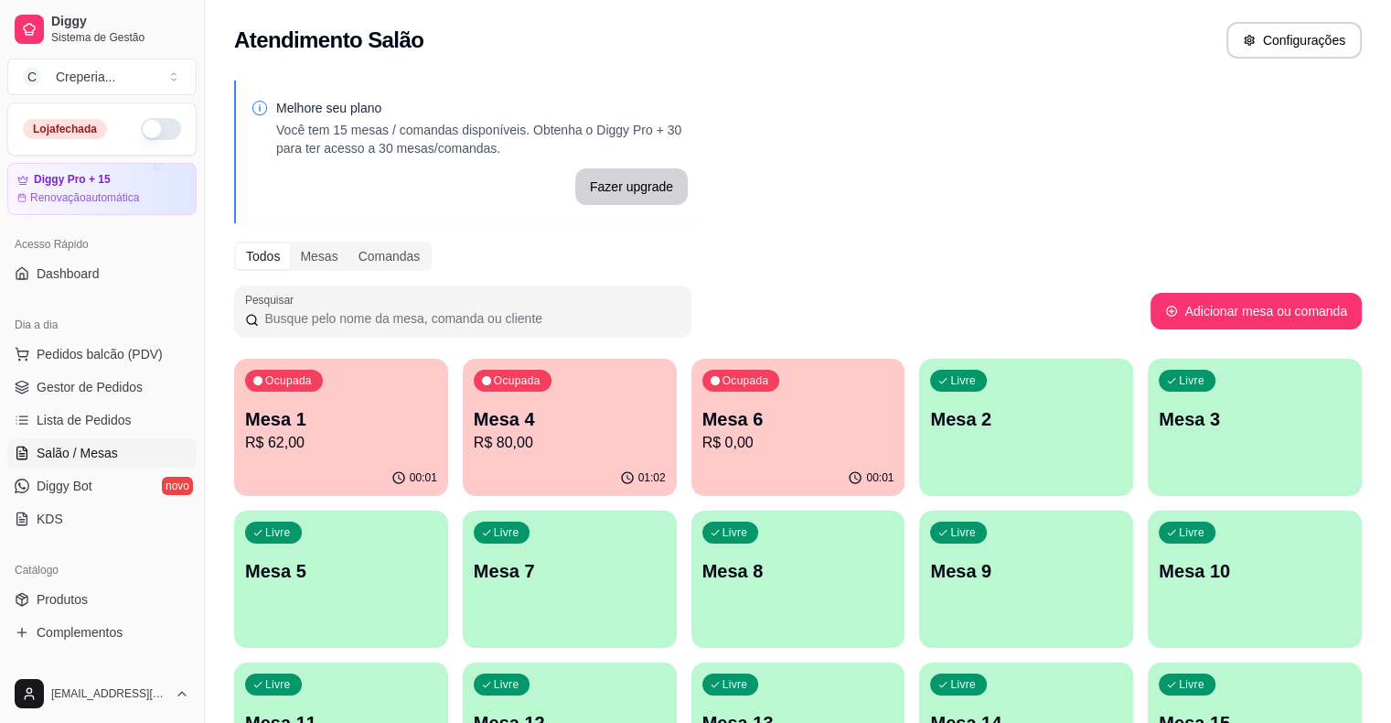
click at [556, 416] on p "Mesa 4" at bounding box center [570, 419] width 192 height 26
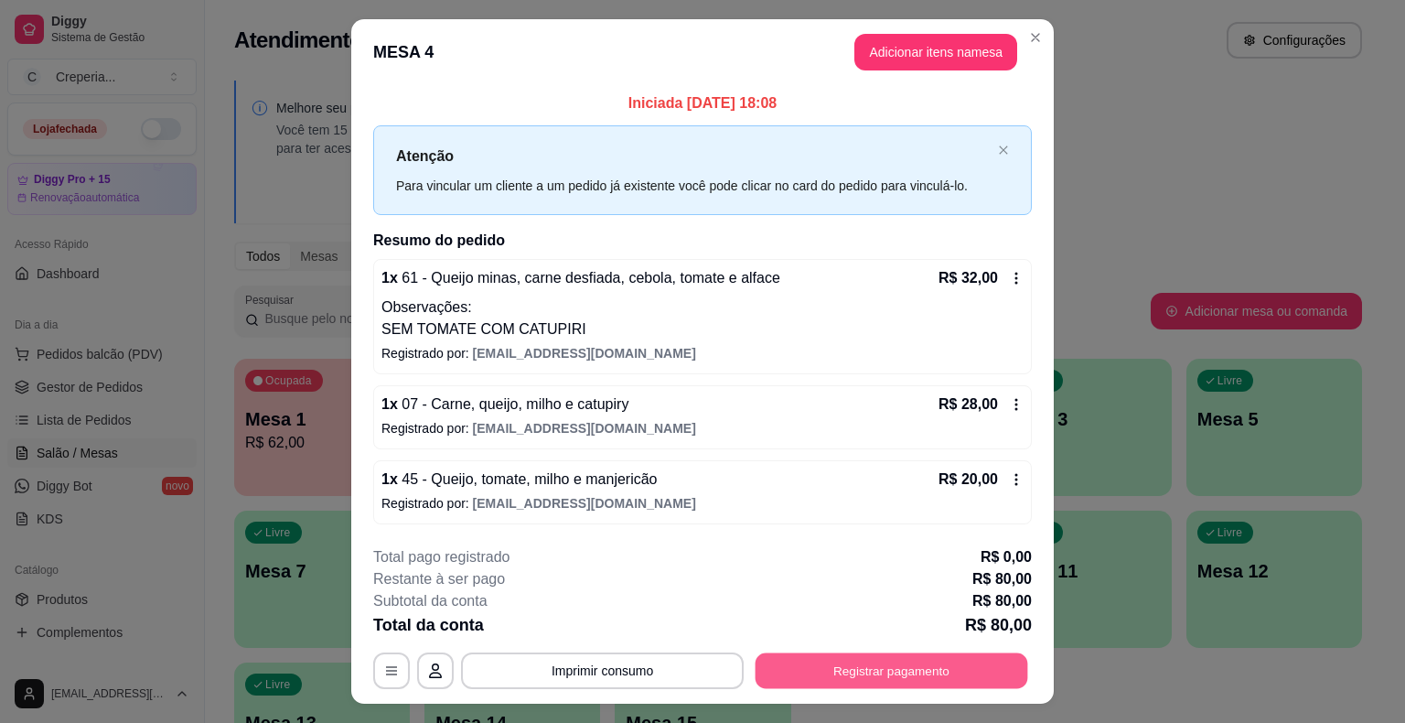
click at [911, 663] on button "Registrar pagamento" at bounding box center [892, 670] width 273 height 36
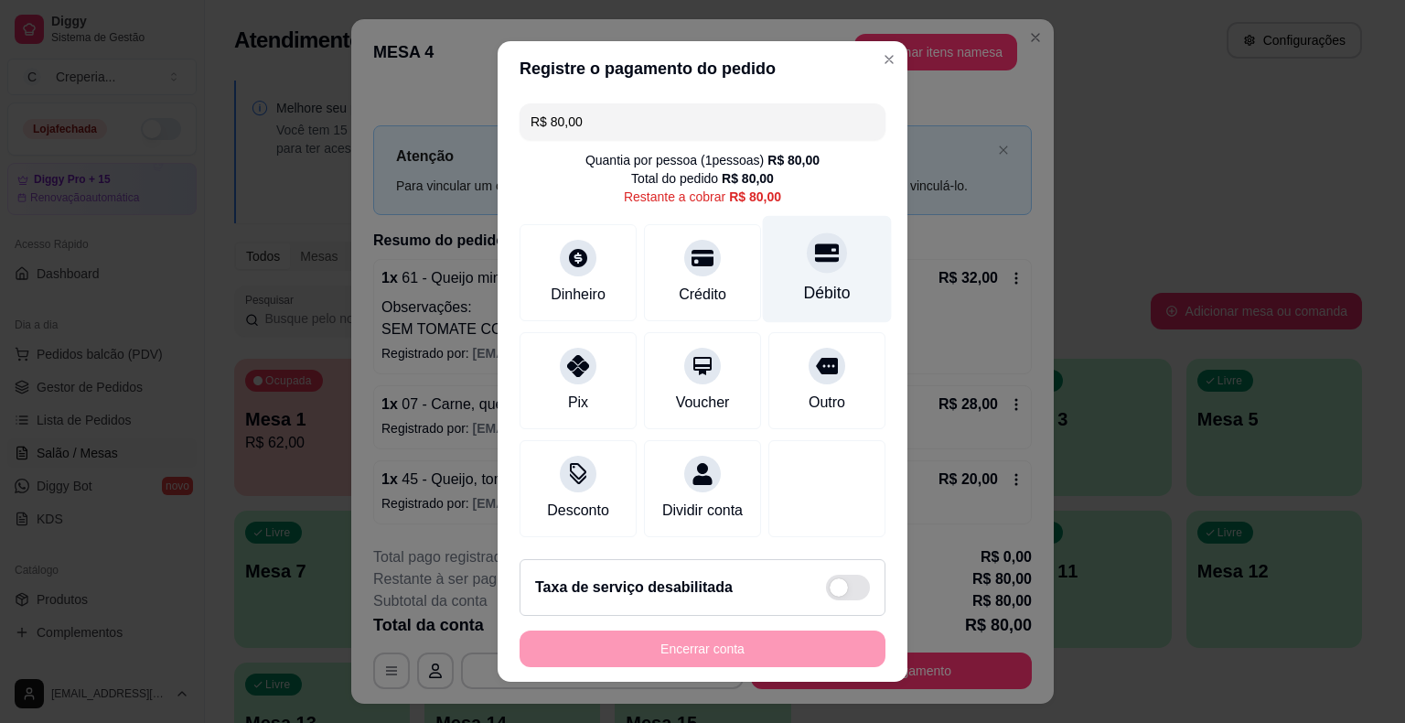
click at [820, 267] on div at bounding box center [827, 252] width 40 height 40
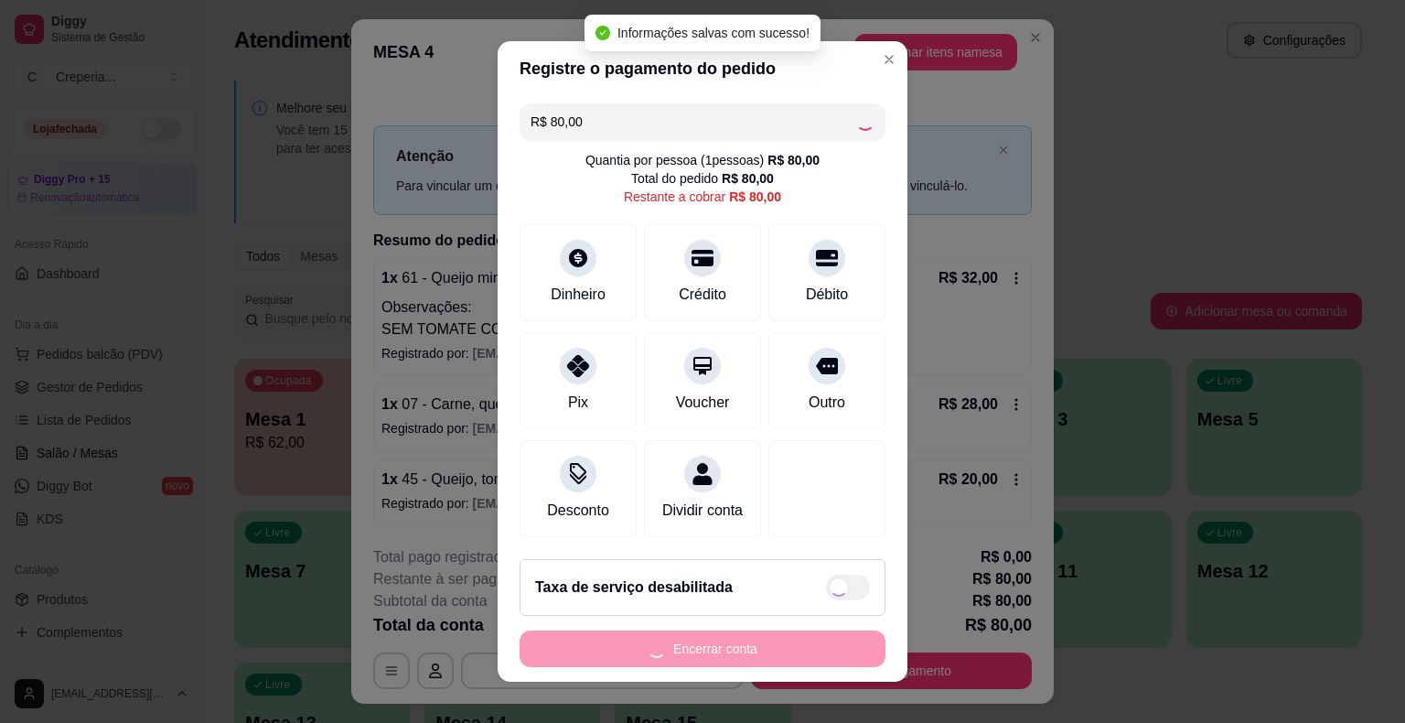
type input "R$ 0,00"
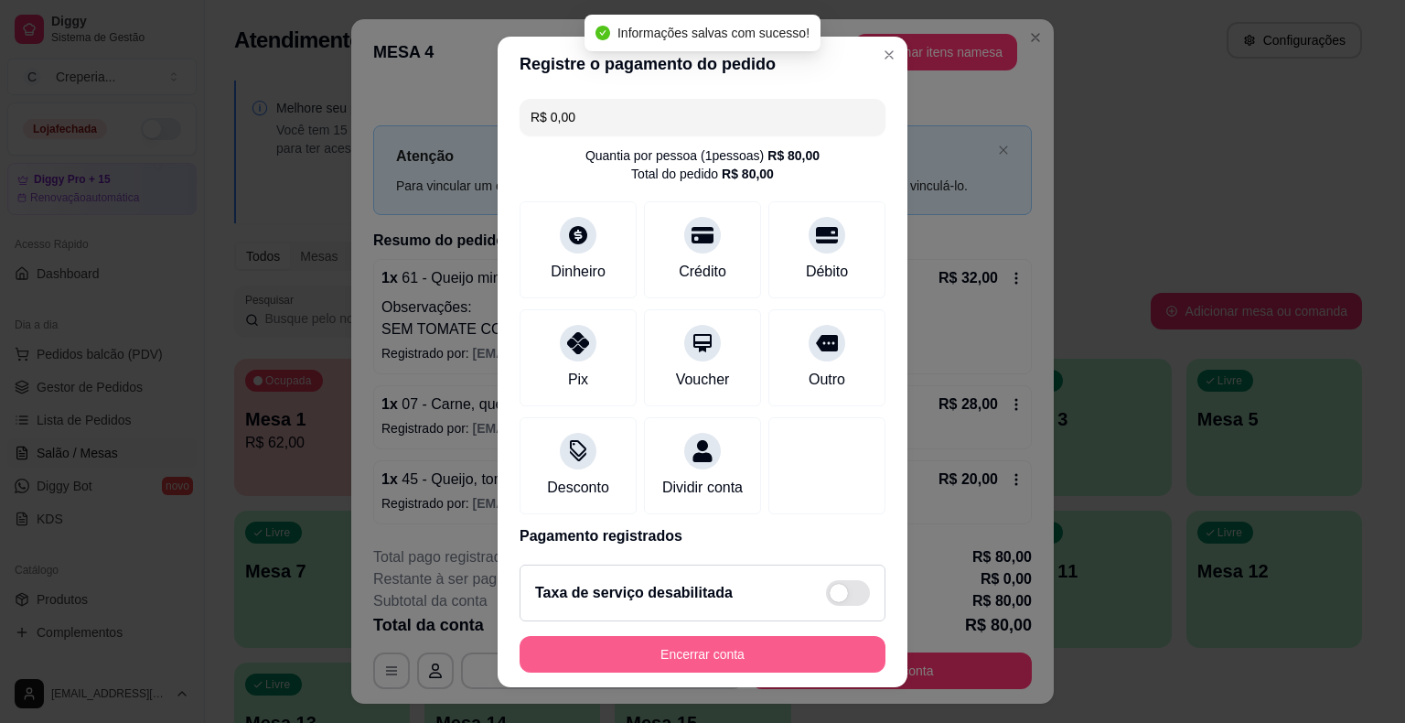
click at [698, 652] on button "Encerrar conta" at bounding box center [703, 654] width 366 height 37
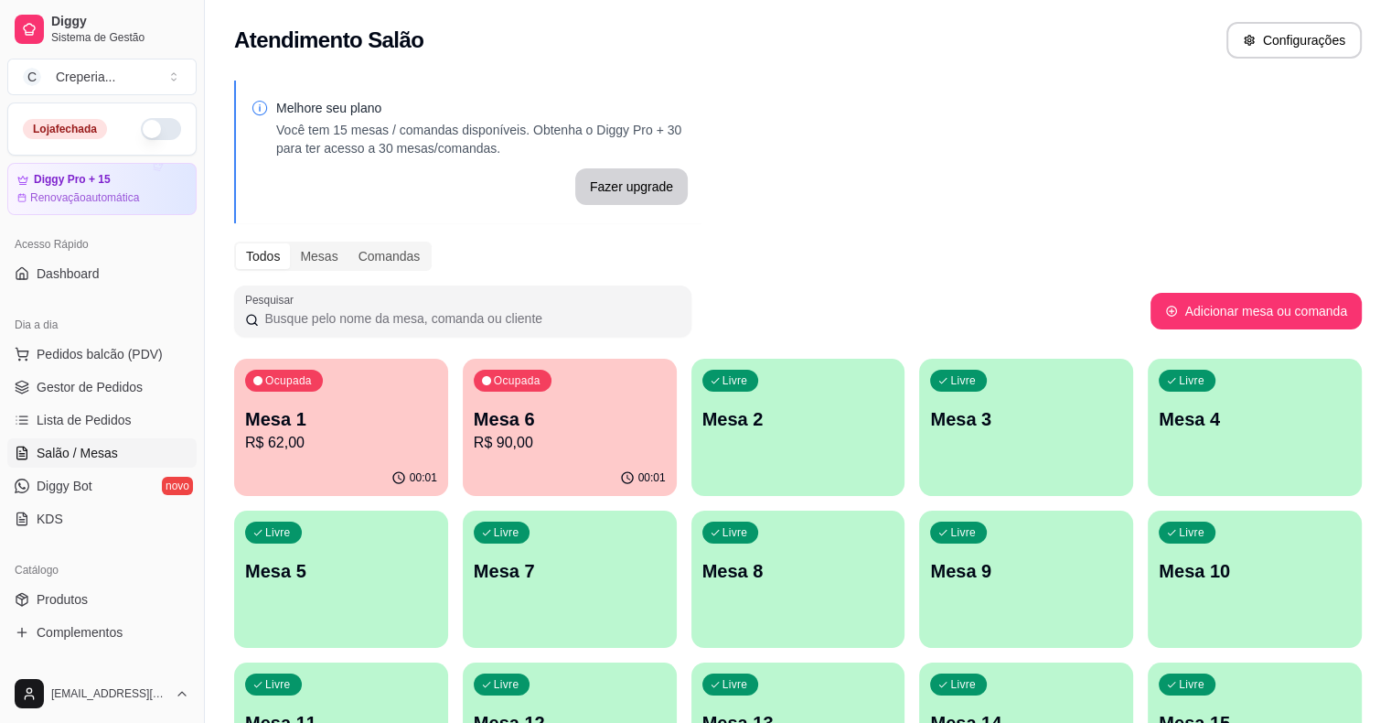
click at [1070, 671] on div "Ocupada Mesa 1 R$ 62,00 00:01 Ocupada Mesa 6 R$ 90,00 00:01 Livre Mesa 2 Livre …" at bounding box center [798, 579] width 1128 height 441
drag, startPoint x: 1070, startPoint y: 671, endPoint x: 1143, endPoint y: 697, distance: 77.5
click at [1071, 671] on div "Ocupada Mesa 1 R$ 62,00 00:01 Ocupada Mesa 6 R$ 90,00 00:01 Livre Mesa 2 Livre …" at bounding box center [798, 579] width 1128 height 441
click at [741, 447] on div "Livre Mesa 2" at bounding box center [798, 416] width 214 height 115
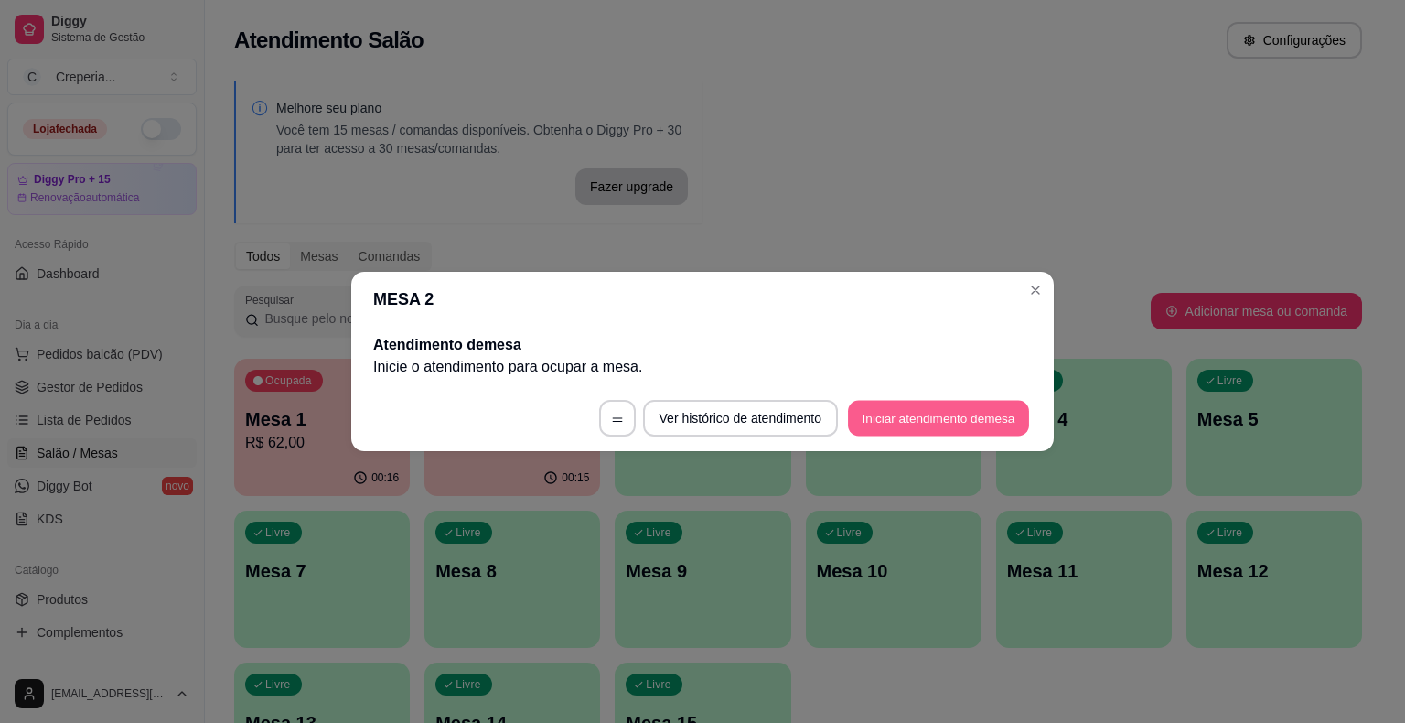
click at [970, 423] on button "Iniciar atendimento de mesa" at bounding box center [938, 419] width 181 height 36
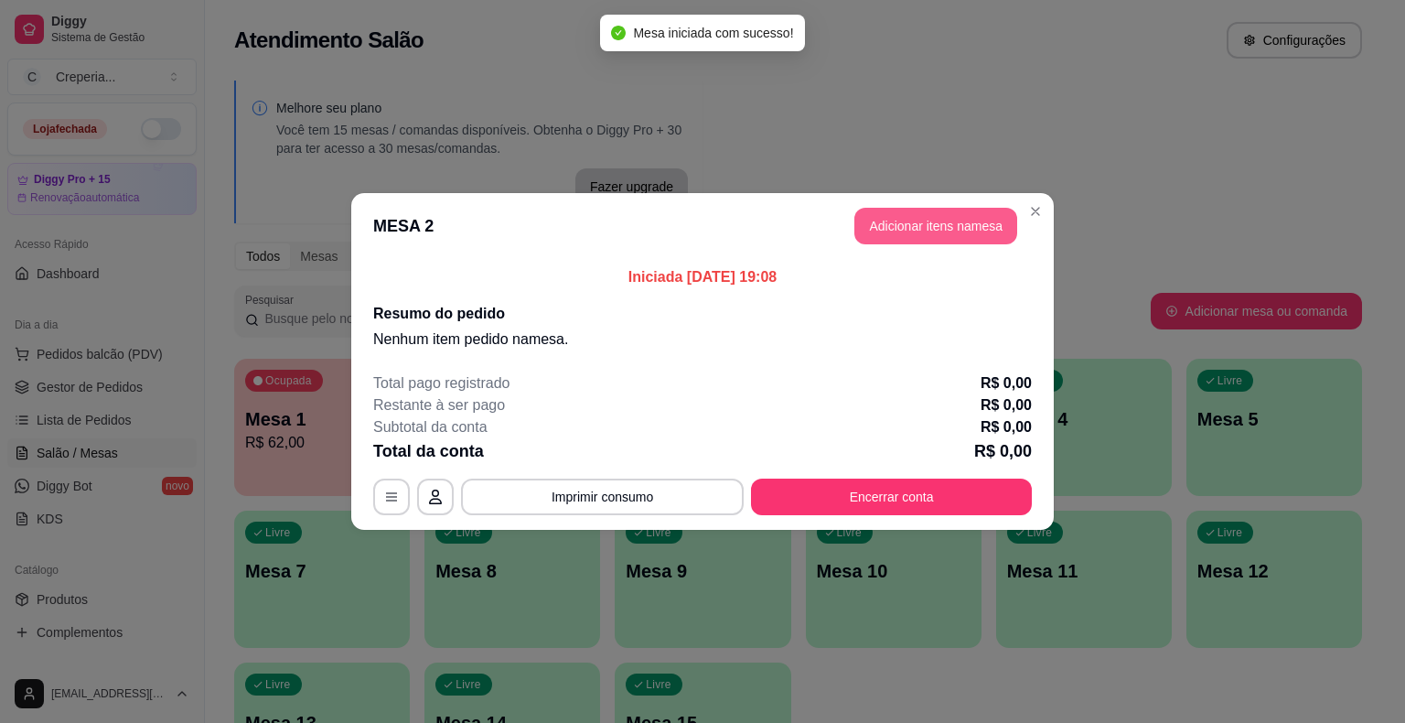
click at [915, 224] on button "Adicionar itens na mesa" at bounding box center [935, 226] width 163 height 37
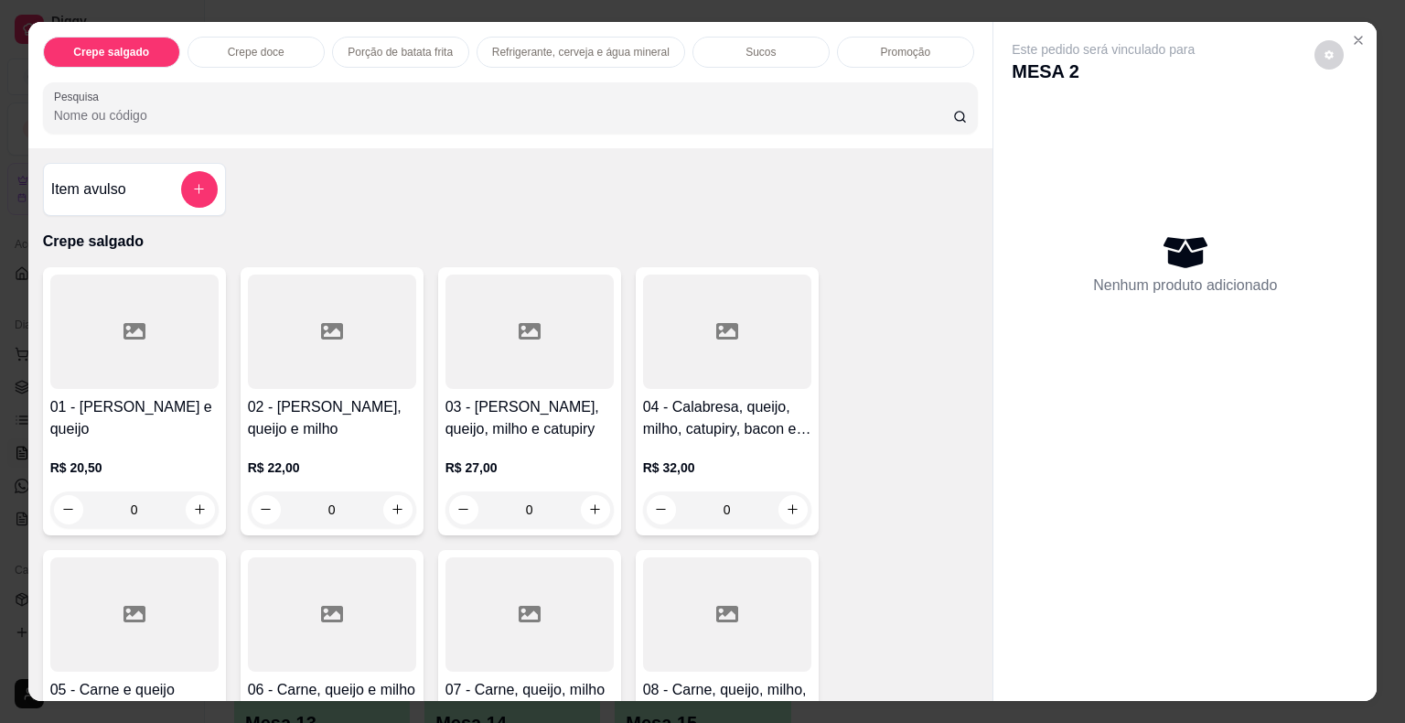
click at [714, 355] on div at bounding box center [727, 331] width 168 height 114
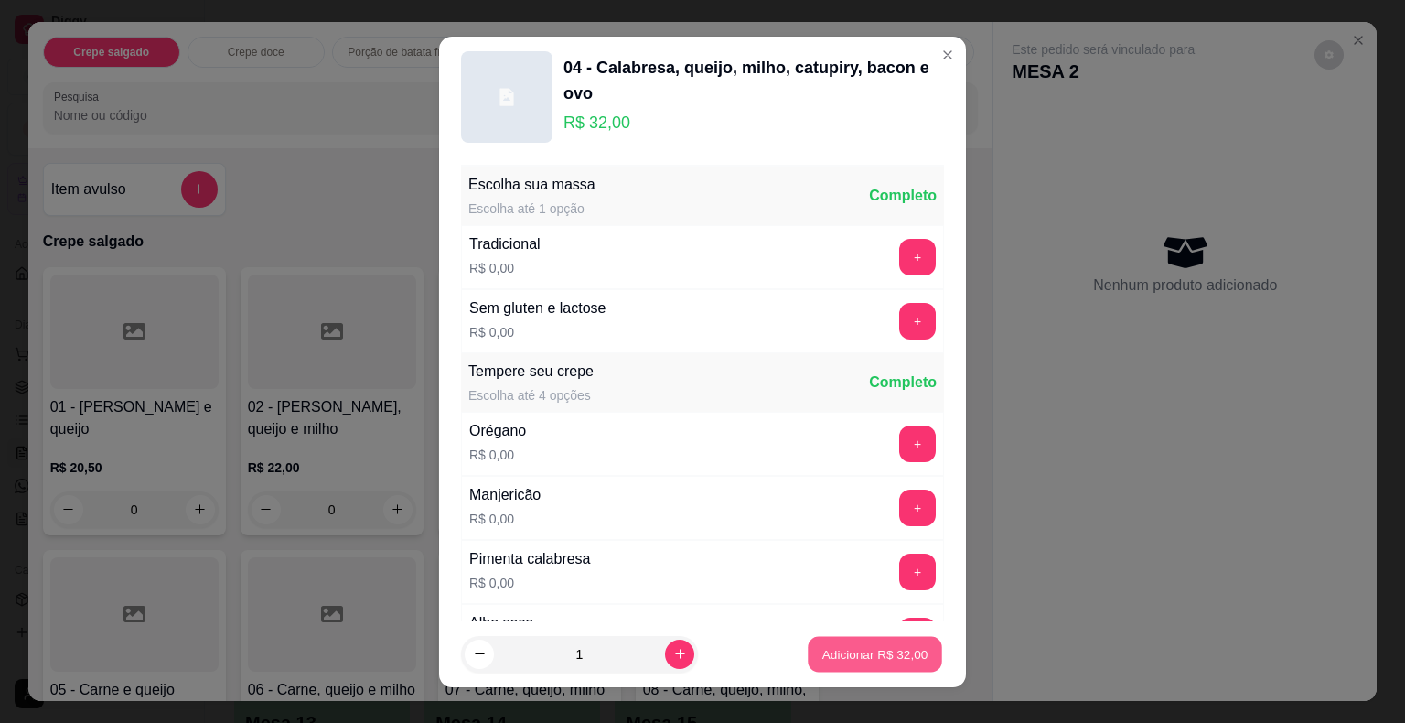
click at [822, 649] on p "Adicionar R$ 32,00" at bounding box center [875, 653] width 106 height 17
type input "1"
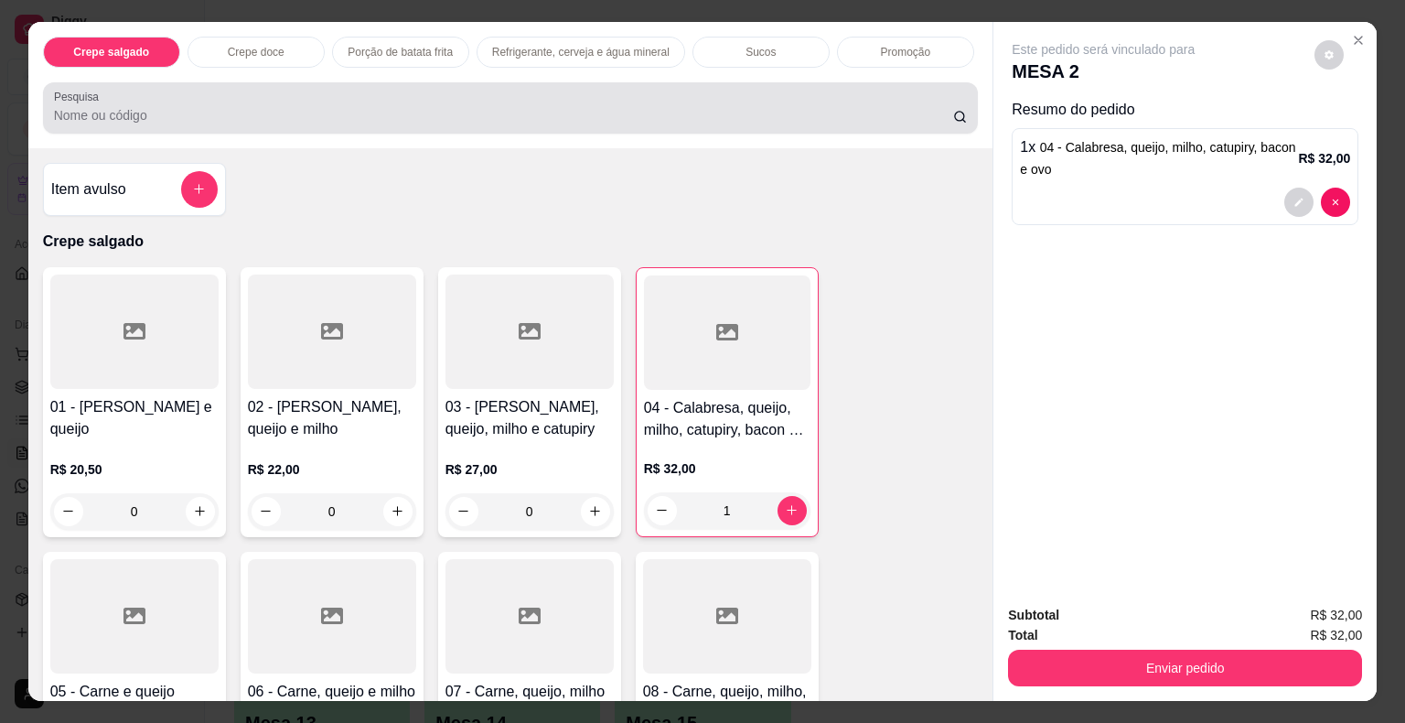
click at [171, 106] on input "Pesquisa" at bounding box center [503, 115] width 899 height 18
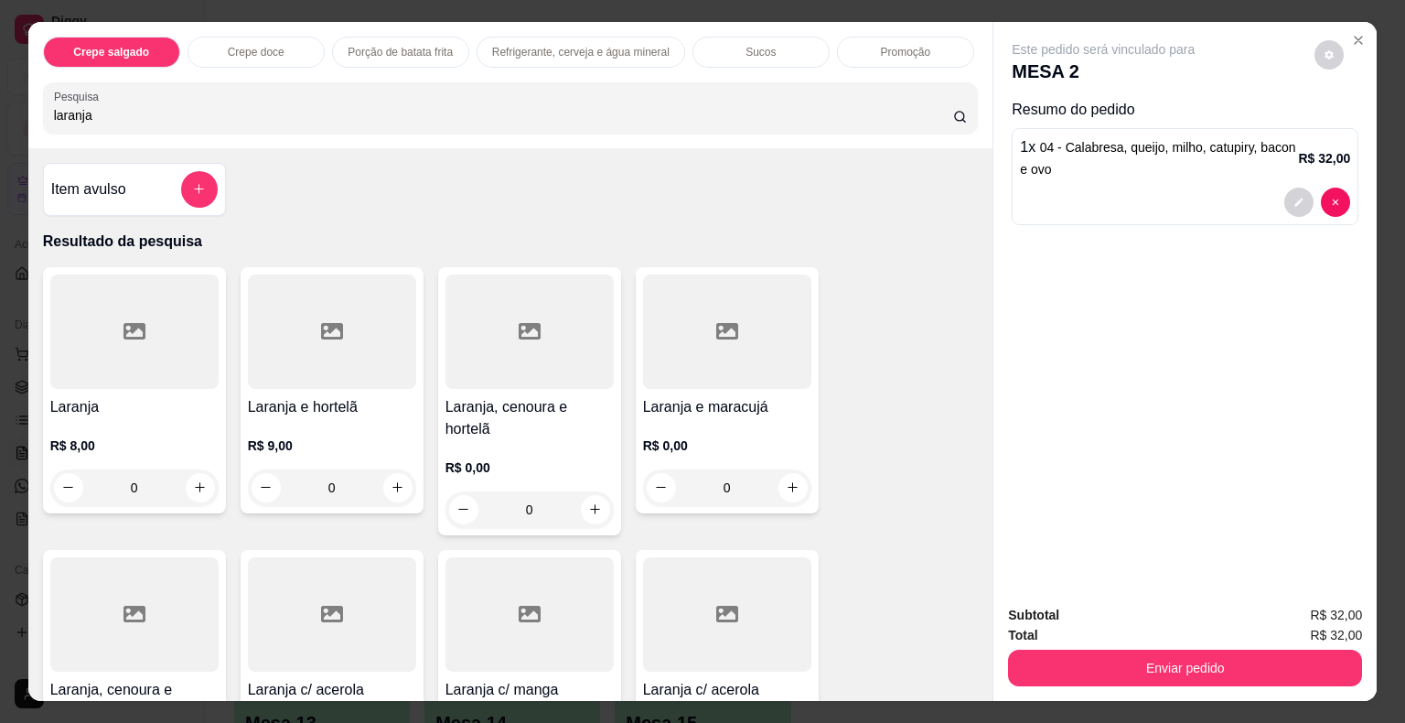
type input "laranja"
click at [107, 567] on div at bounding box center [134, 614] width 168 height 114
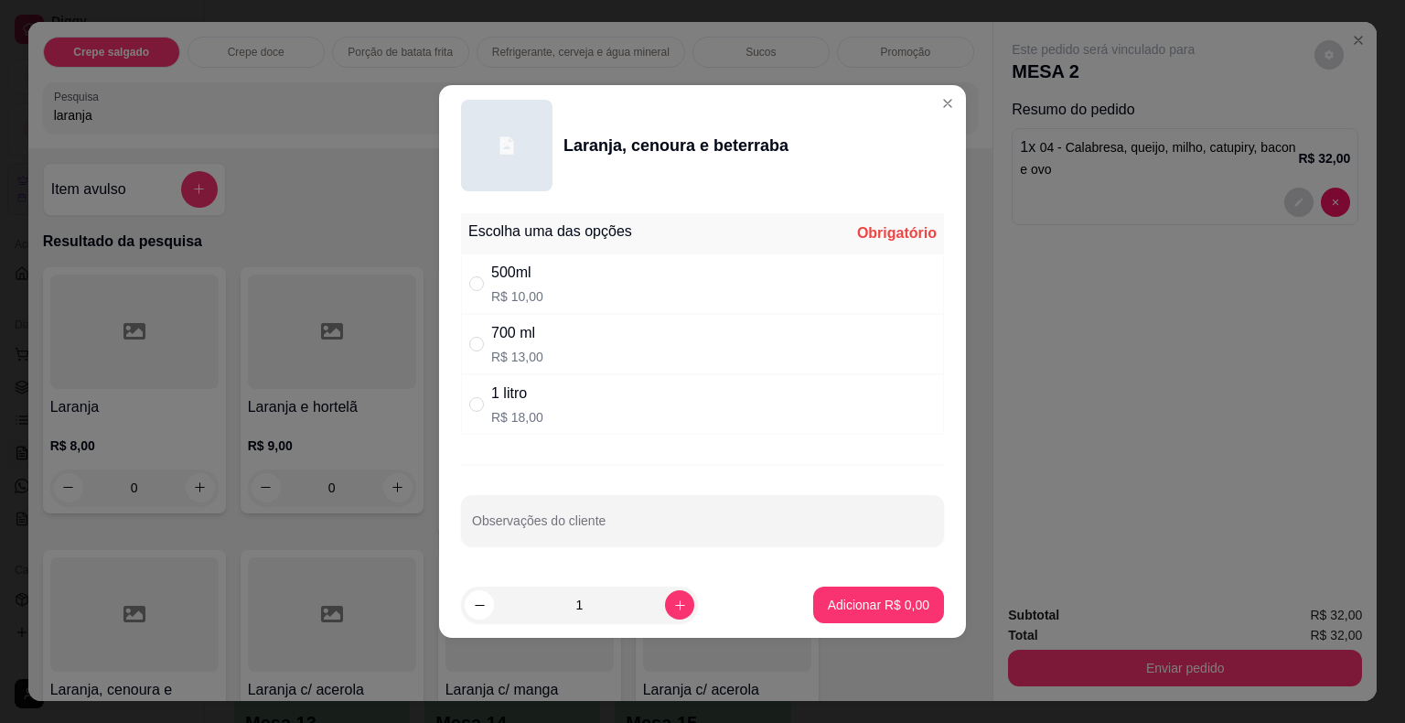
drag, startPoint x: 501, startPoint y: 404, endPoint x: 525, endPoint y: 459, distance: 59.8
click at [501, 408] on div "1 litro R$ 18,00" at bounding box center [517, 404] width 52 height 44
radio input "true"
click at [832, 602] on p "Adicionar R$ 18,00" at bounding box center [875, 603] width 106 height 17
type input "1"
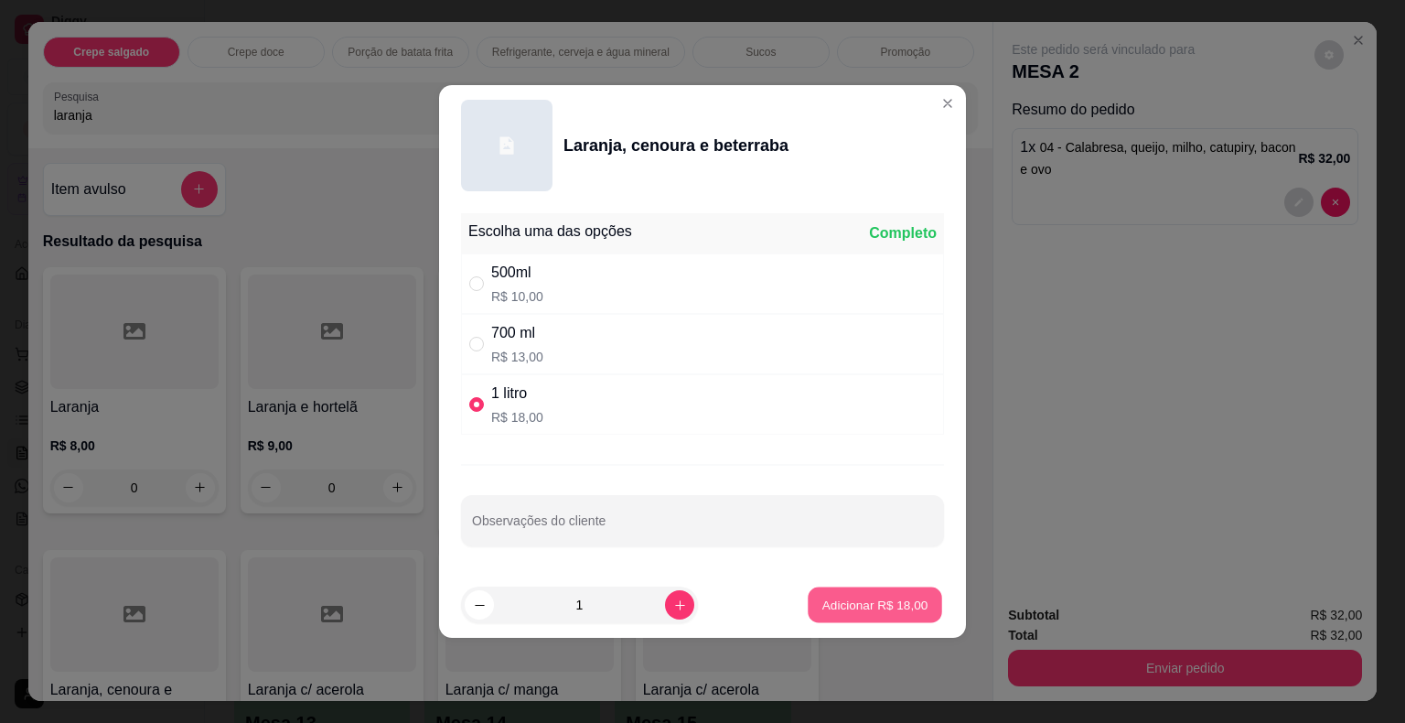
type input "1"
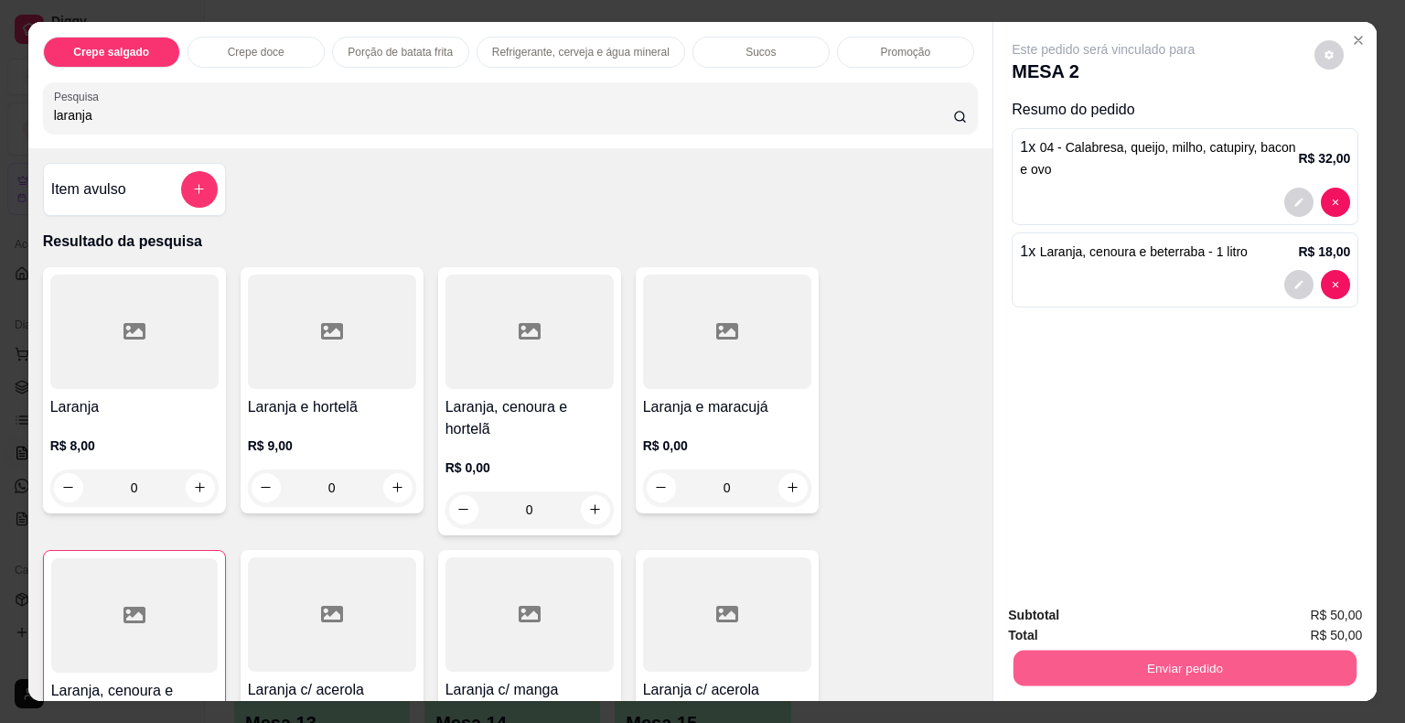
click at [1153, 663] on button "Enviar pedido" at bounding box center [1184, 668] width 343 height 36
click at [1110, 613] on button "Não registrar e enviar pedido" at bounding box center [1124, 616] width 185 height 34
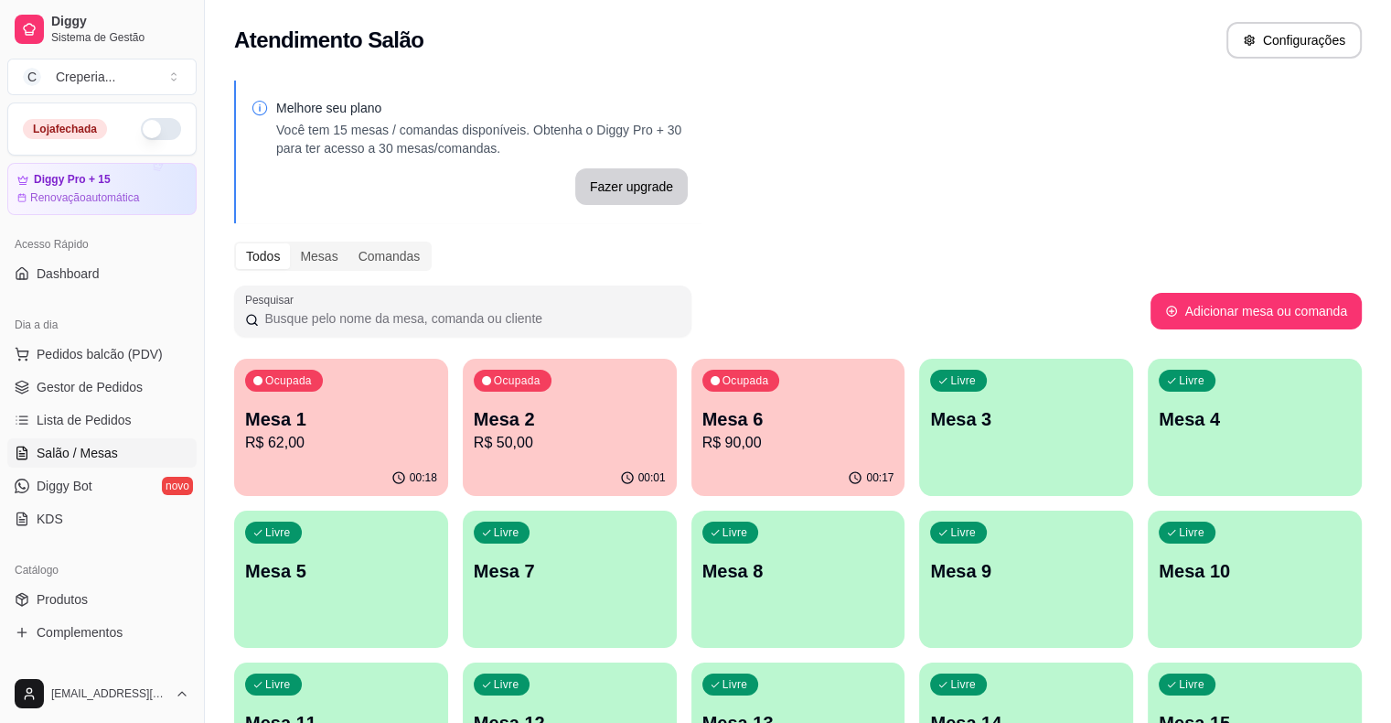
click at [709, 415] on p "Mesa 6" at bounding box center [798, 419] width 192 height 26
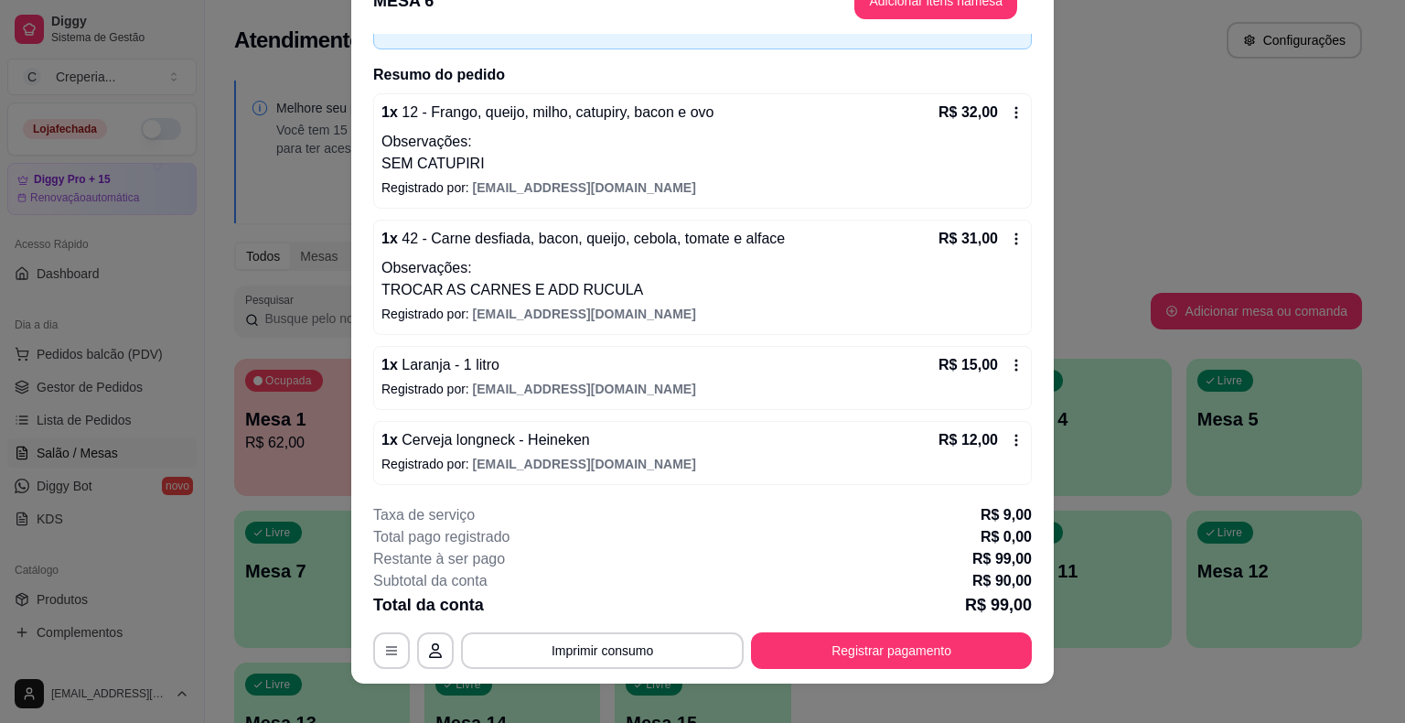
scroll to position [55, 0]
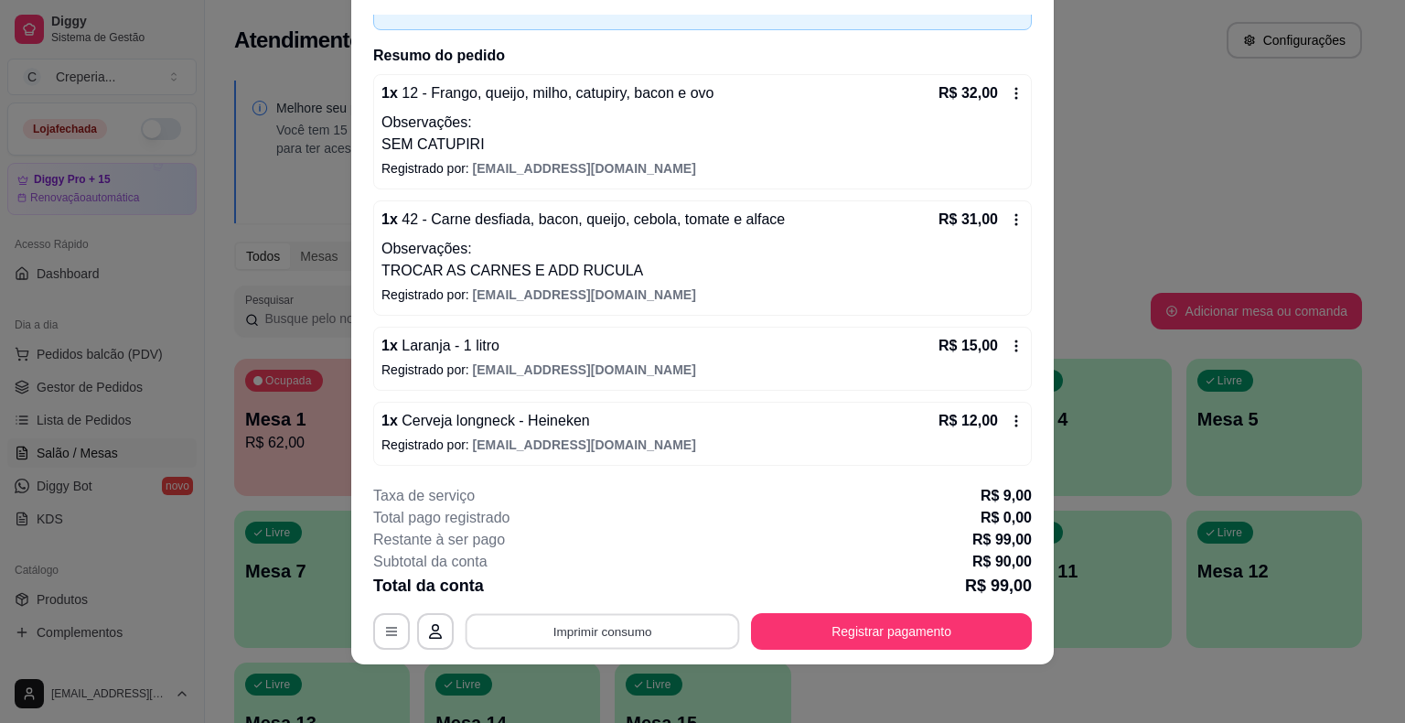
click at [587, 627] on button "Imprimir consumo" at bounding box center [603, 632] width 274 height 36
click at [595, 591] on button "IMPRESSORA" at bounding box center [601, 588] width 133 height 29
click at [393, 627] on button "button" at bounding box center [391, 631] width 37 height 37
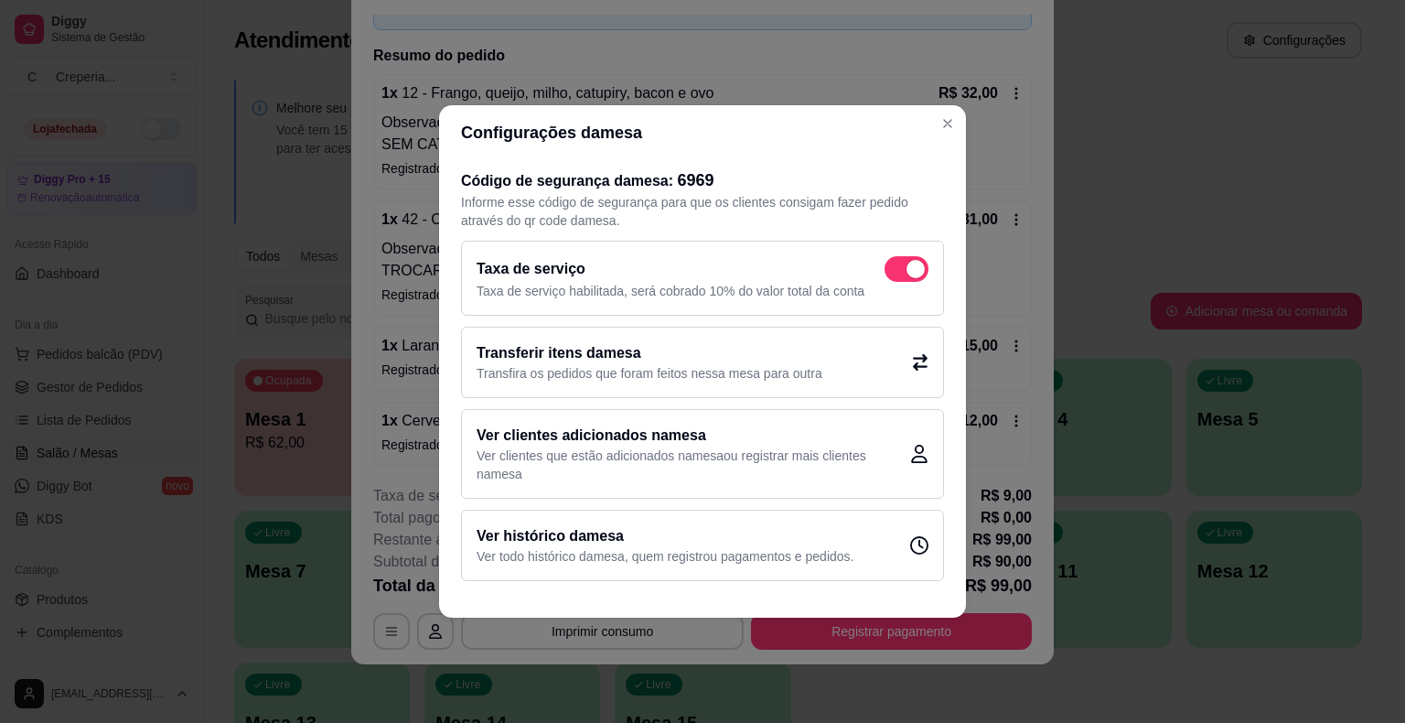
click at [896, 262] on span at bounding box center [906, 269] width 44 height 26
click at [895, 273] on input "checkbox" at bounding box center [890, 279] width 12 height 12
checkbox input "false"
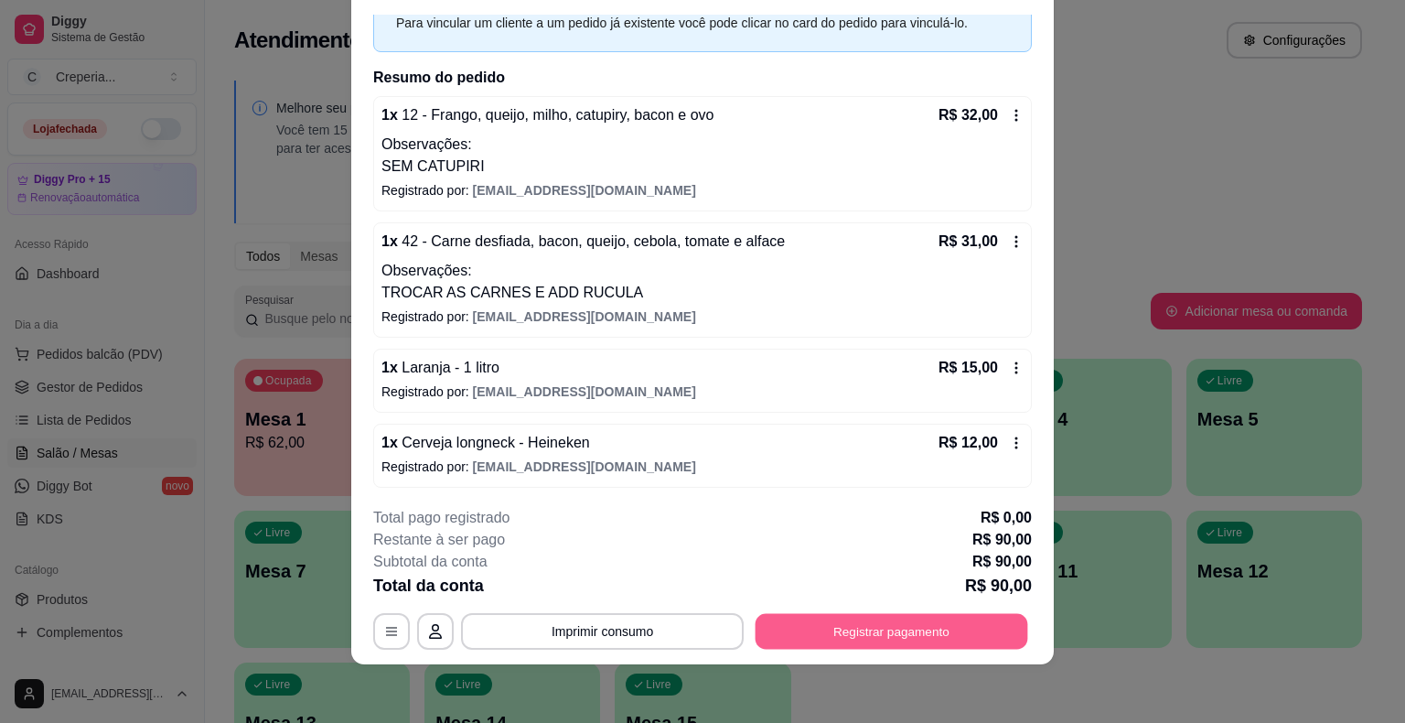
click at [845, 624] on button "Registrar pagamento" at bounding box center [892, 632] width 273 height 36
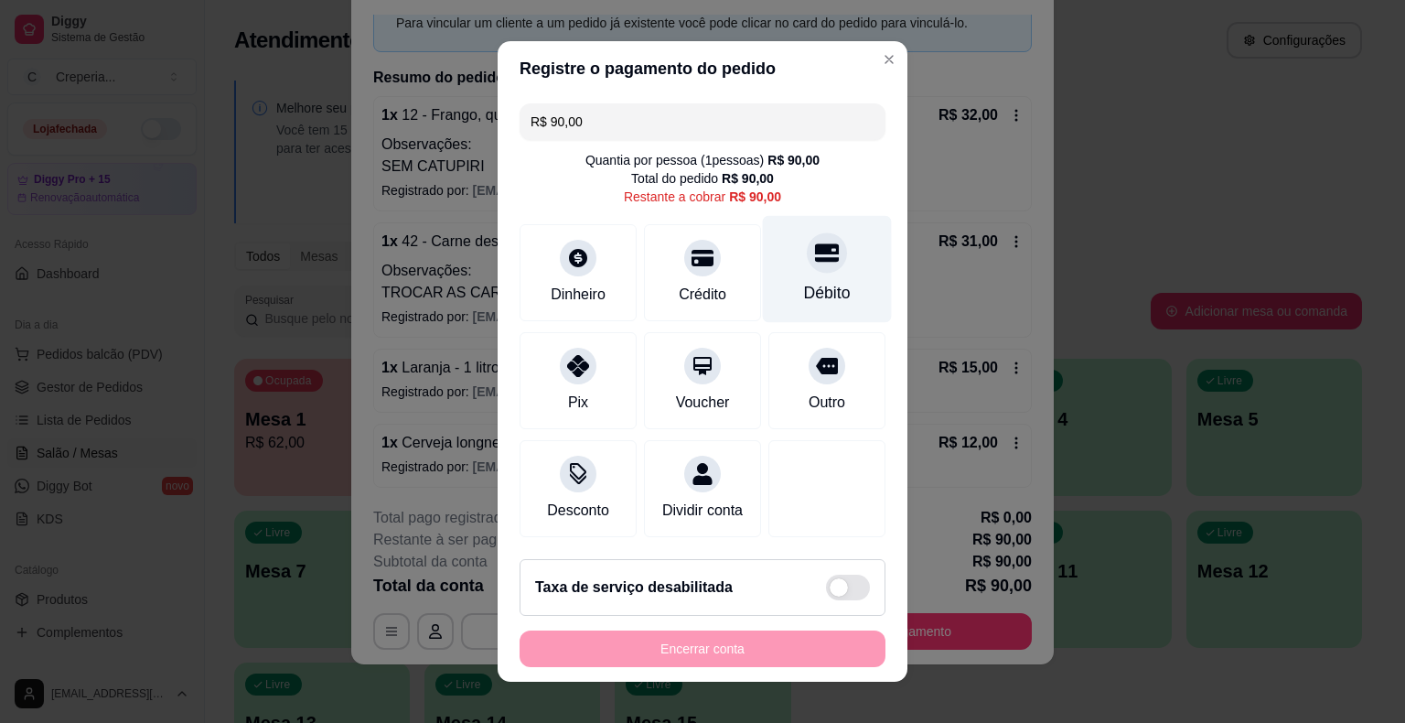
click at [827, 284] on div "Débito" at bounding box center [827, 293] width 47 height 24
type input "R$ 0,00"
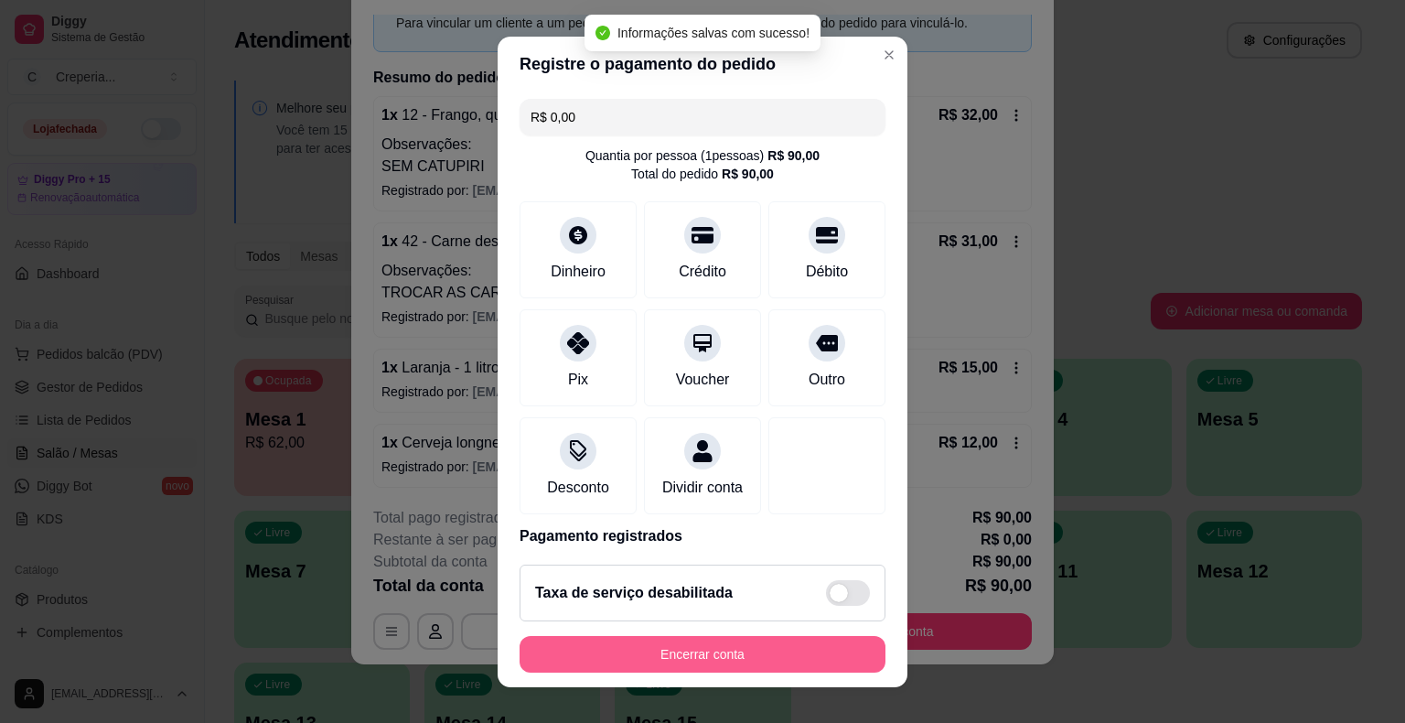
click at [715, 652] on button "Encerrar conta" at bounding box center [703, 654] width 366 height 37
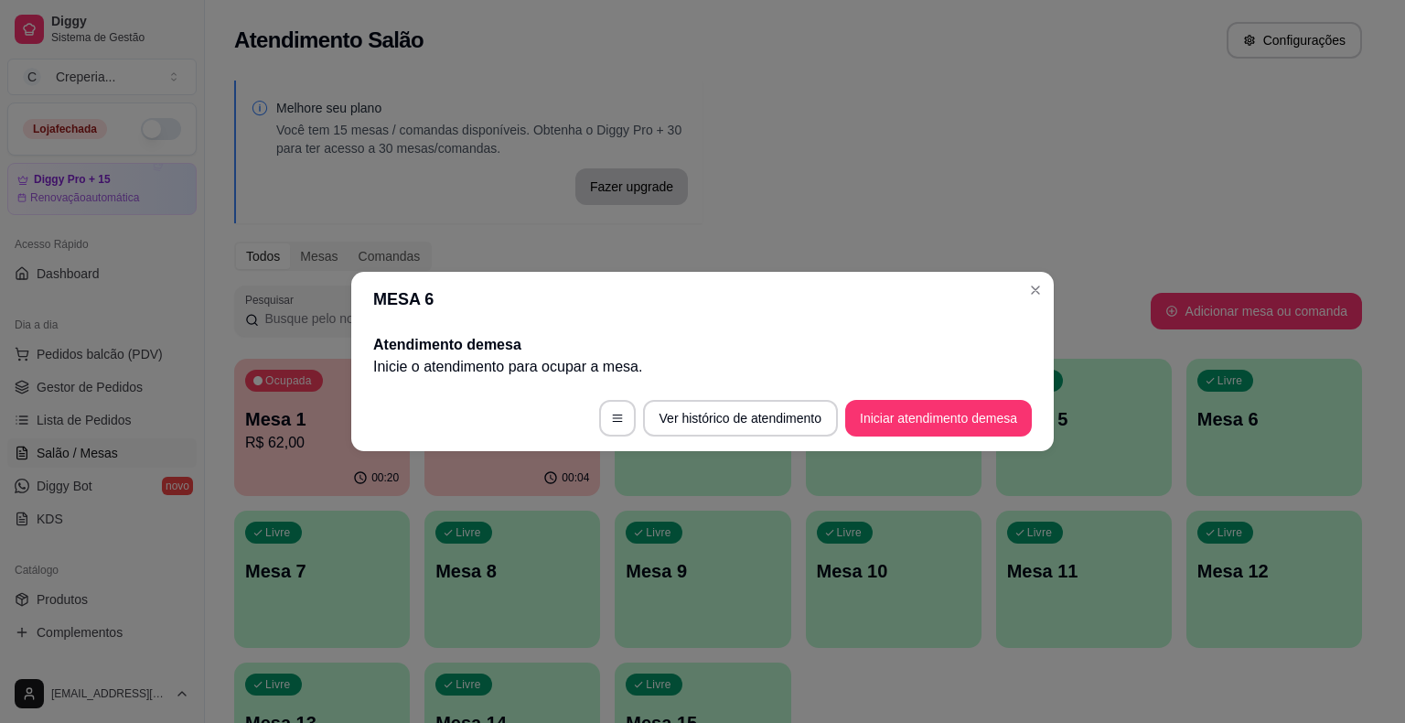
scroll to position [0, 0]
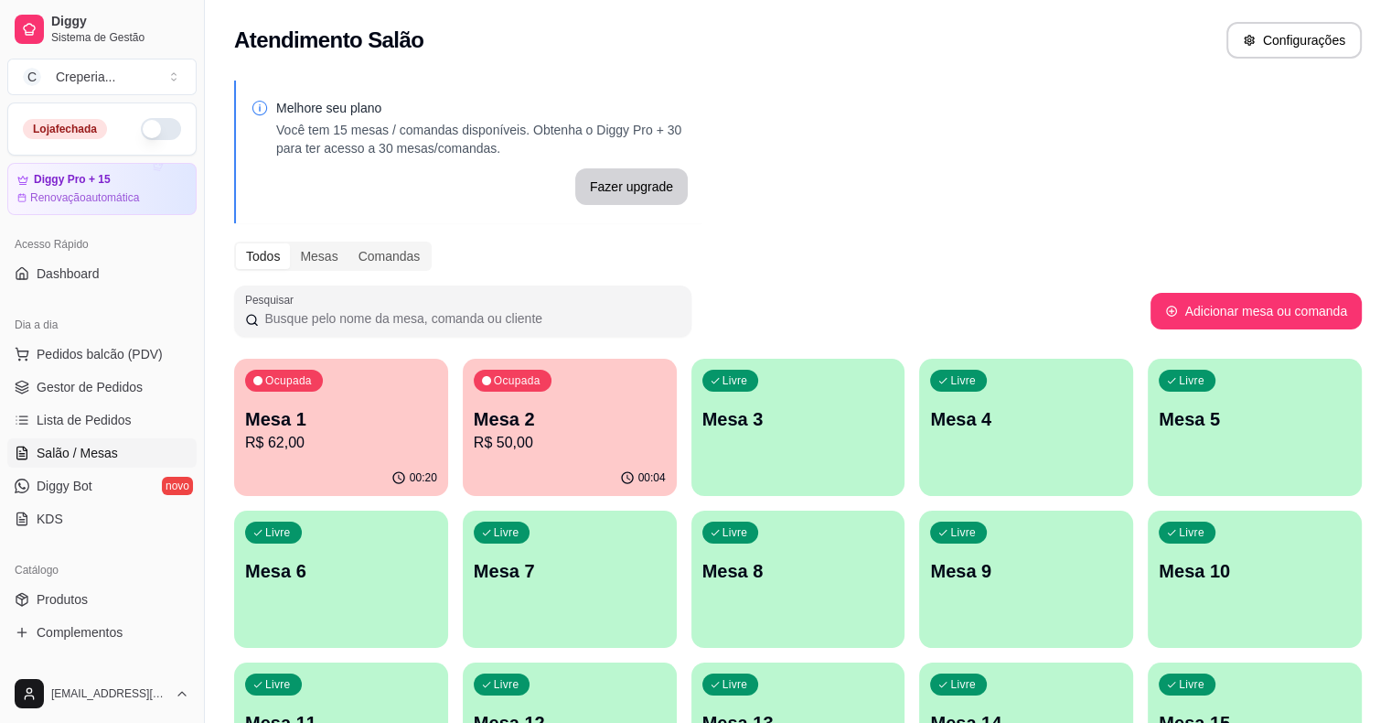
click at [347, 427] on p "Mesa 1" at bounding box center [341, 419] width 192 height 26
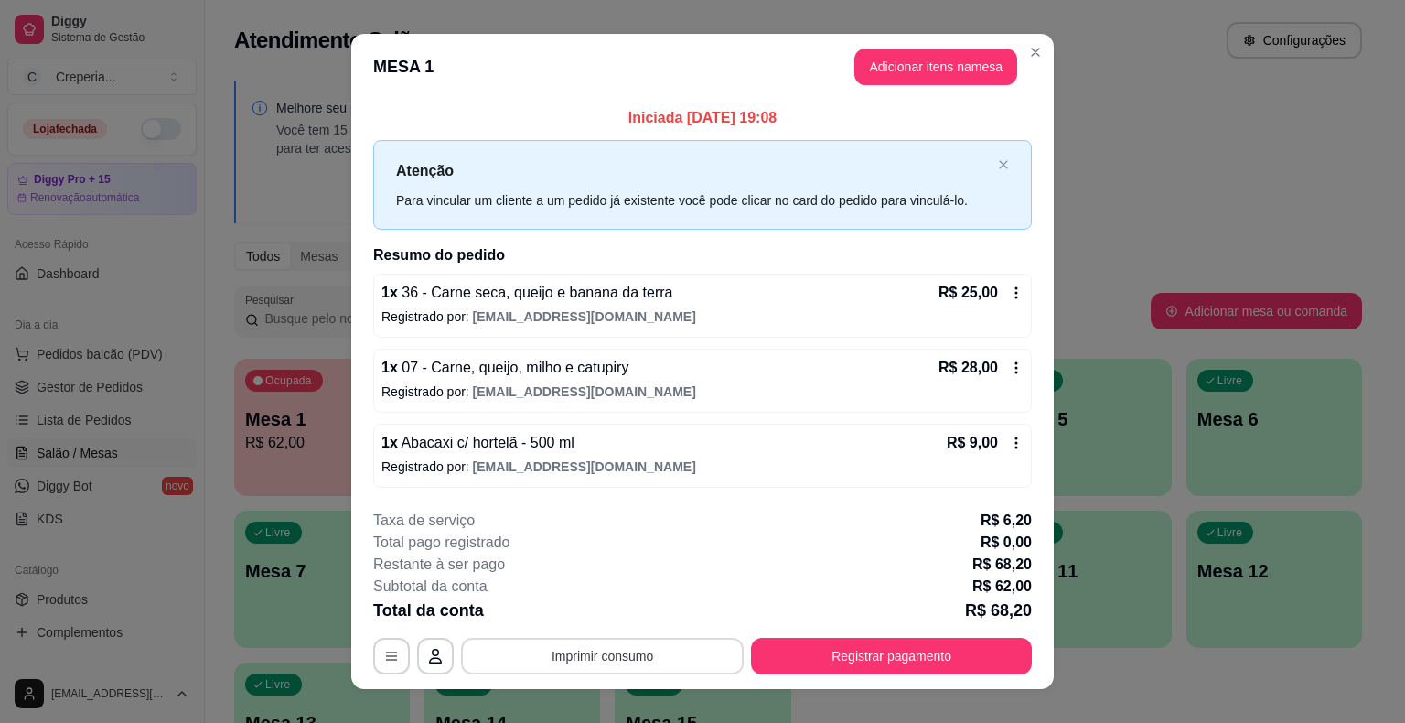
click at [606, 656] on button "Imprimir consumo" at bounding box center [602, 656] width 283 height 37
click at [604, 616] on button "IMPRESSORA" at bounding box center [601, 612] width 133 height 29
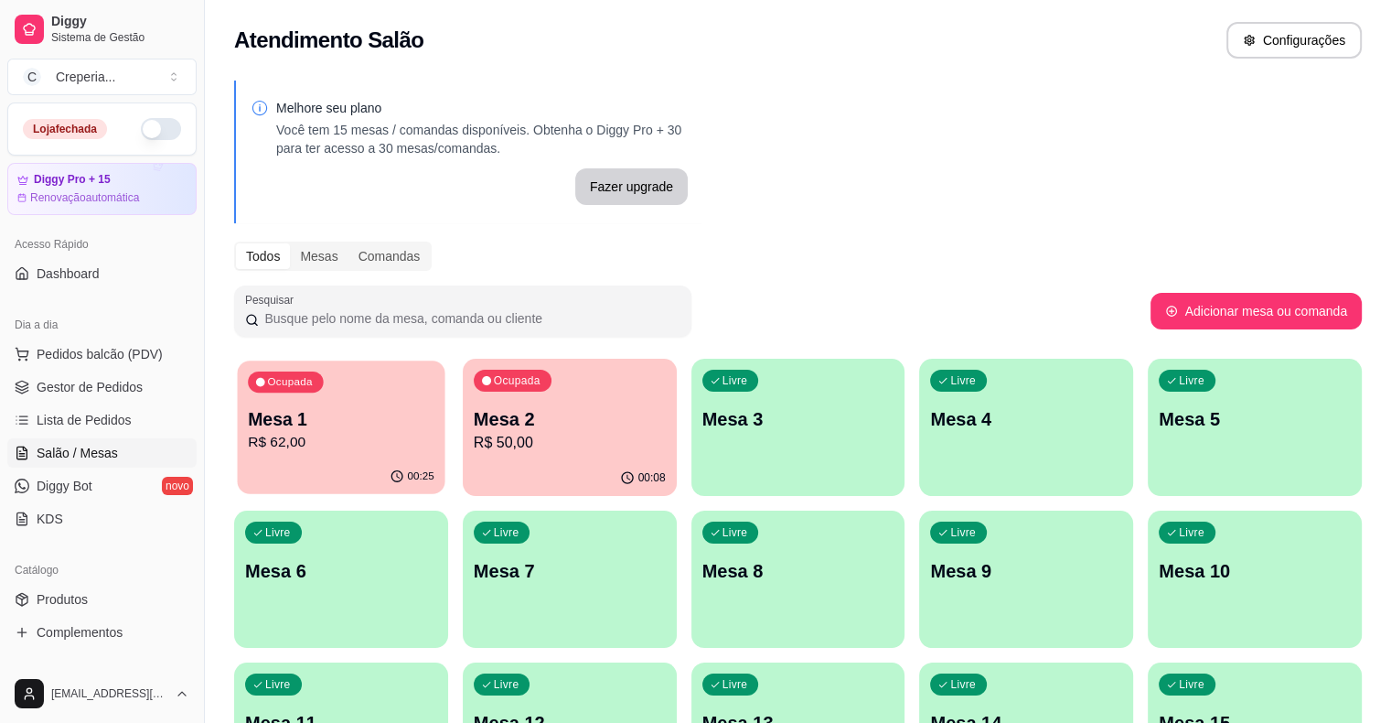
click at [309, 413] on p "Mesa 1" at bounding box center [341, 419] width 187 height 25
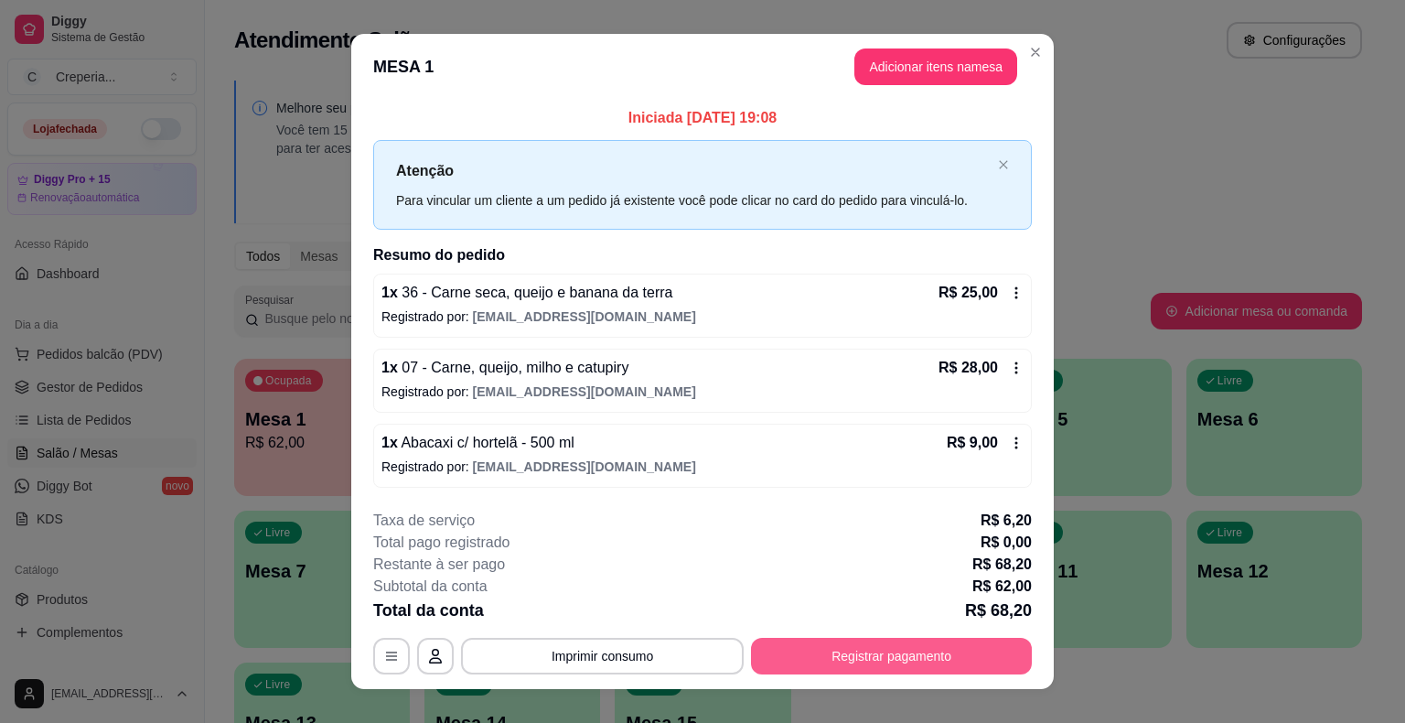
click at [907, 657] on button "Registrar pagamento" at bounding box center [891, 656] width 281 height 37
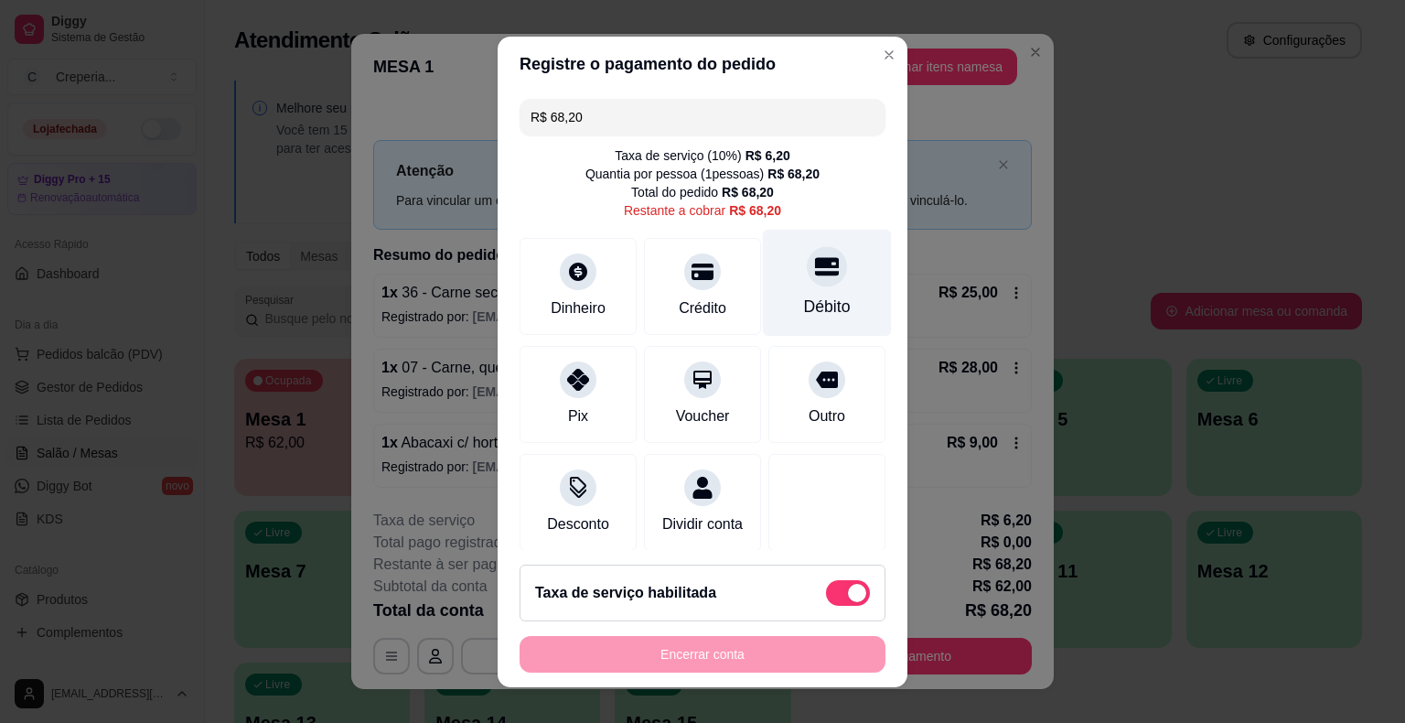
click at [812, 299] on div "Débito" at bounding box center [827, 307] width 47 height 24
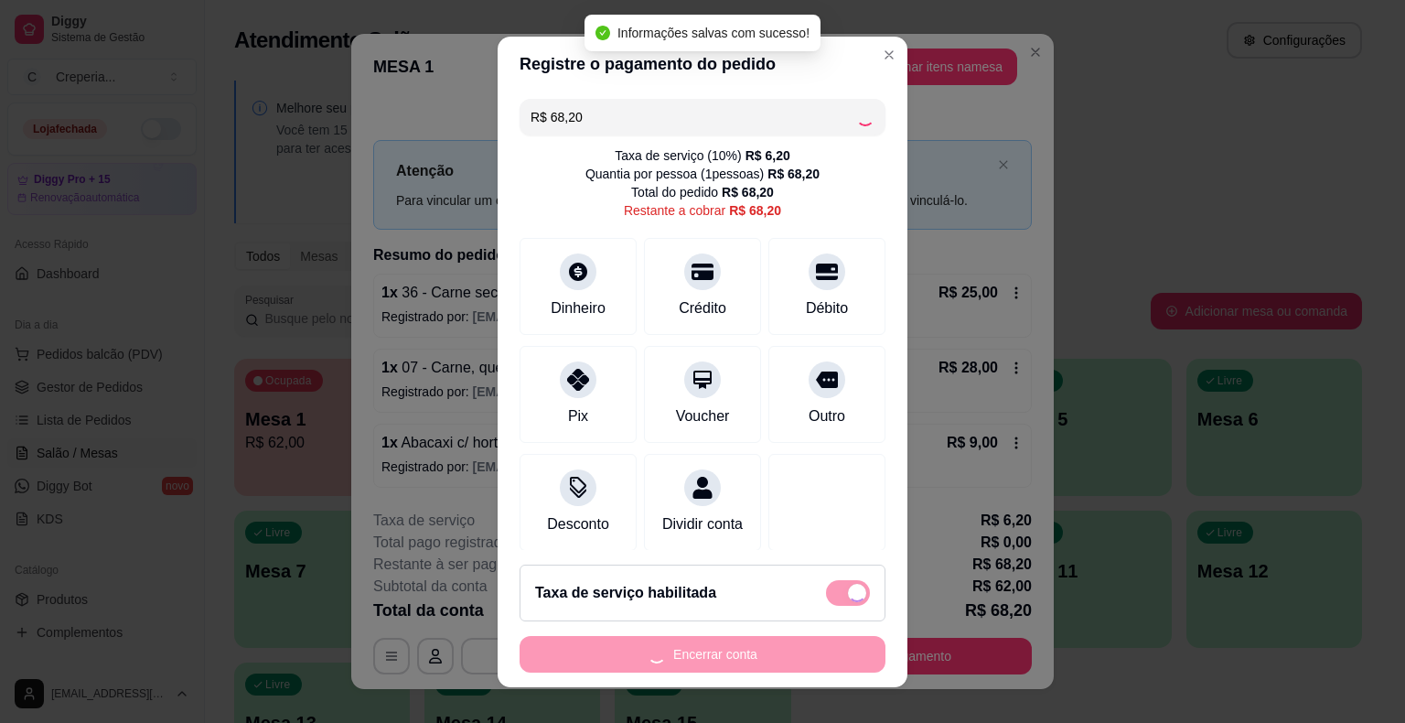
type input "R$ 0,00"
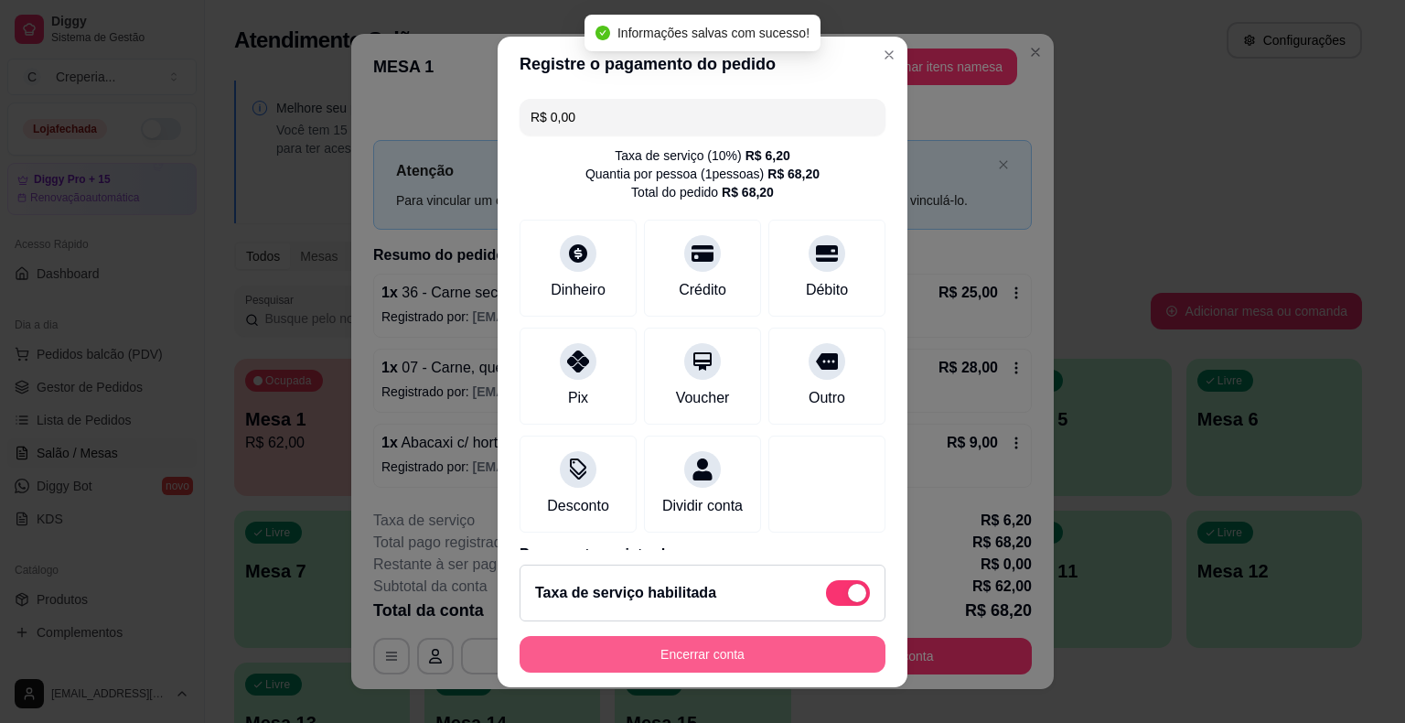
click at [698, 661] on button "Encerrar conta" at bounding box center [703, 654] width 366 height 37
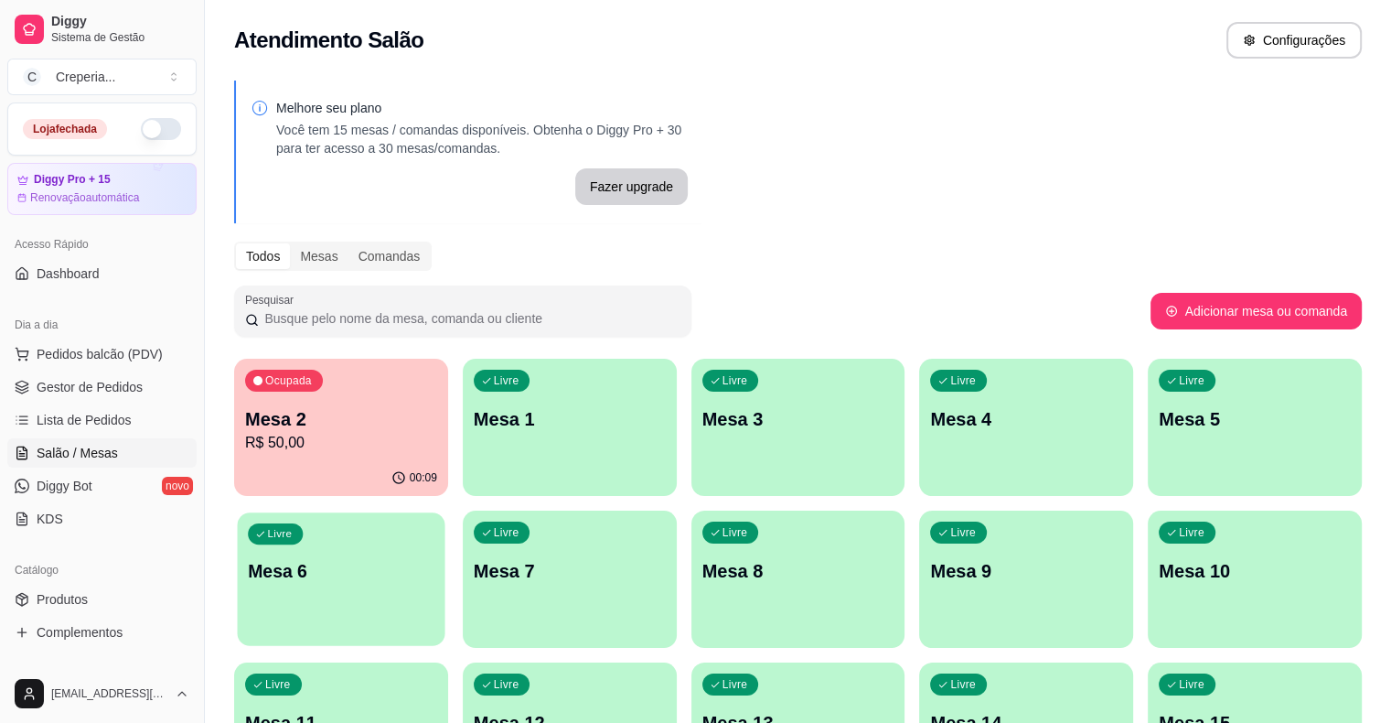
click at [434, 559] on p "Mesa 6" at bounding box center [341, 571] width 187 height 25
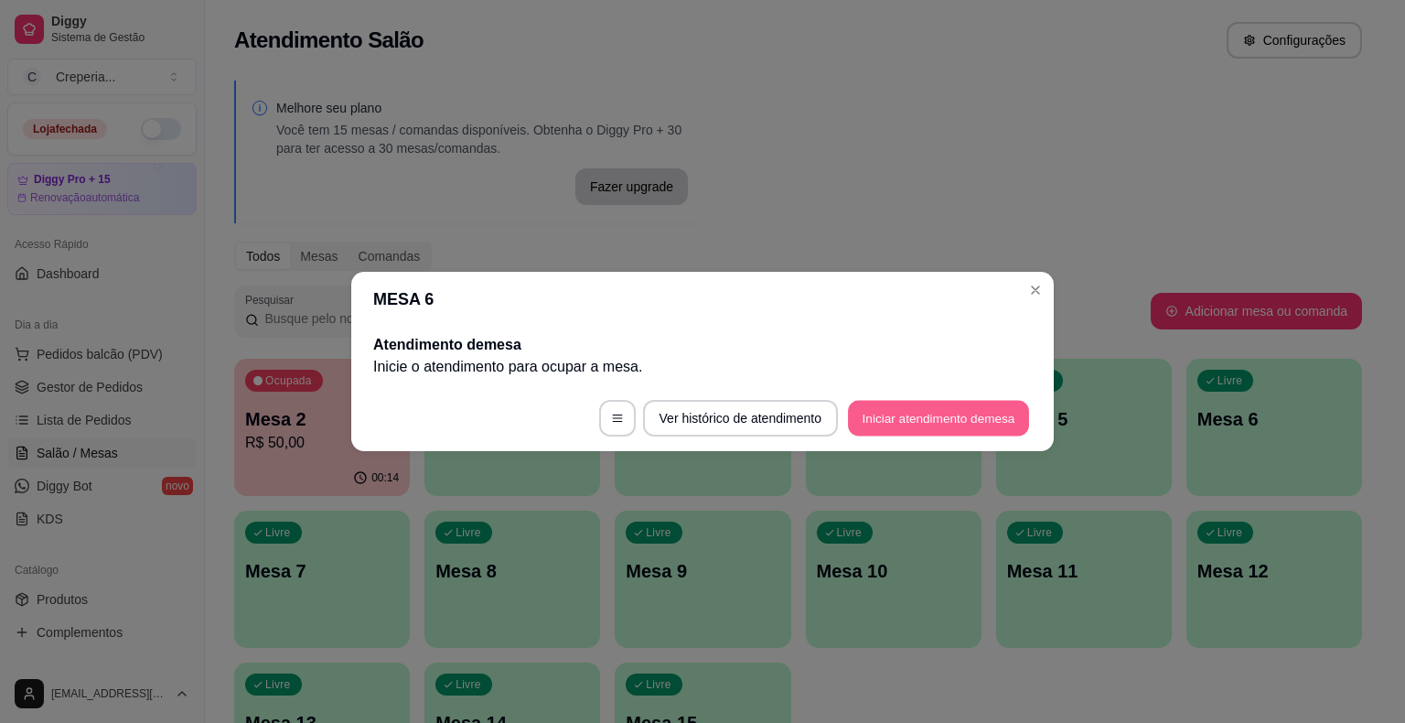
click at [950, 412] on button "Iniciar atendimento de mesa" at bounding box center [938, 419] width 181 height 36
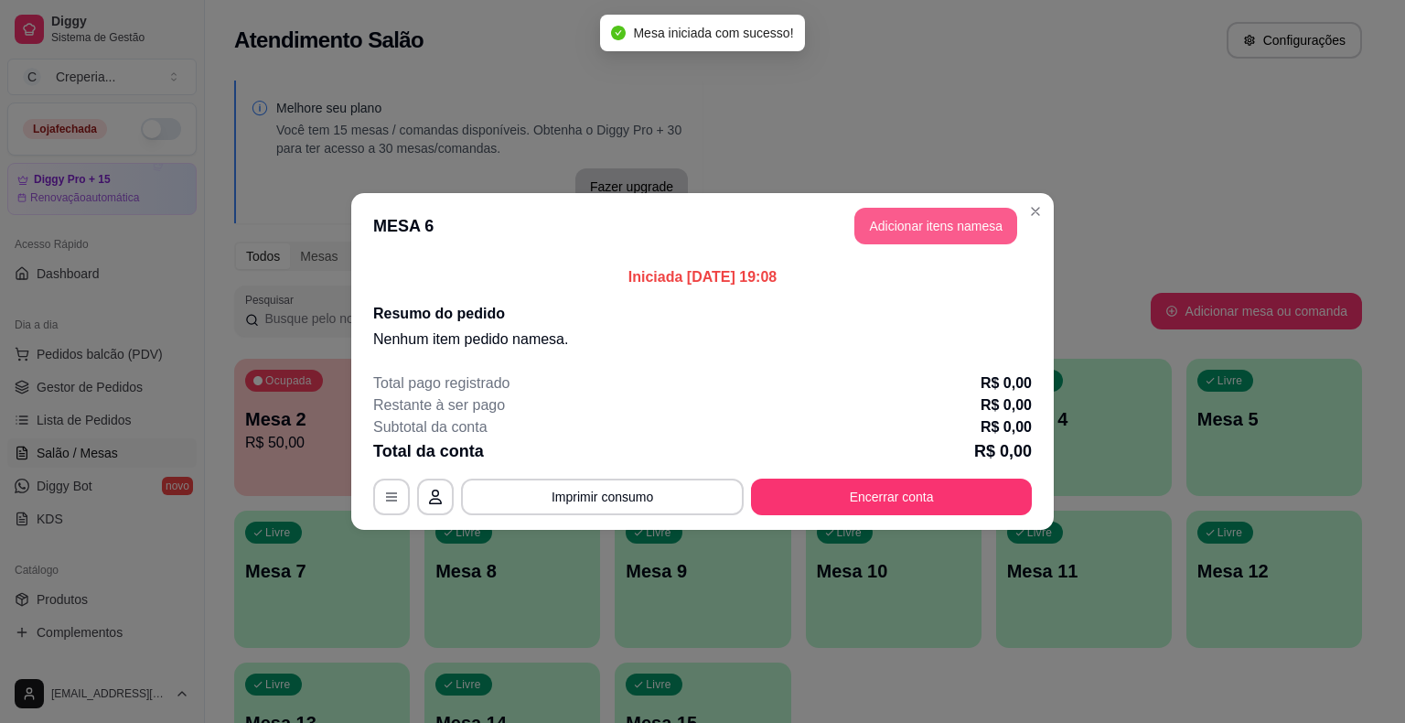
click at [874, 229] on button "Adicionar itens na mesa" at bounding box center [935, 226] width 163 height 37
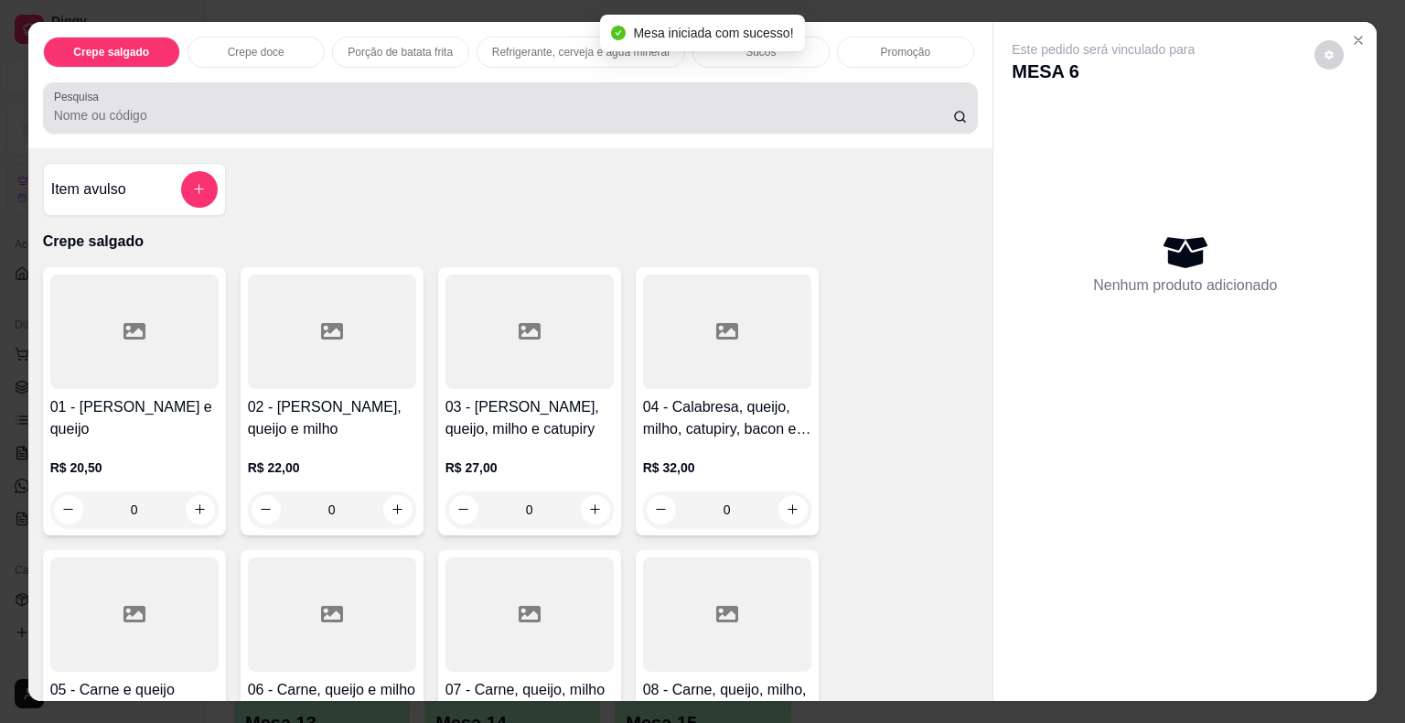
click at [316, 119] on div "Pesquisa" at bounding box center [511, 107] width 936 height 51
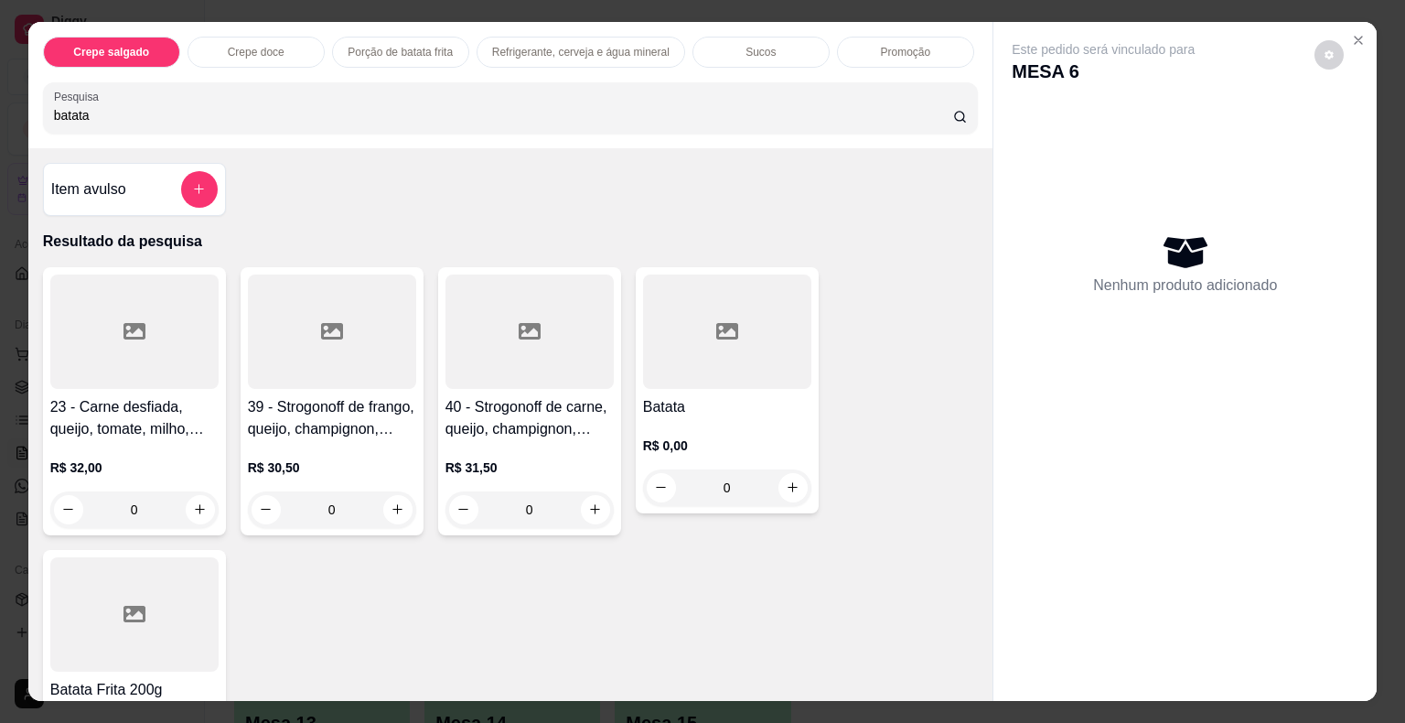
type input "batata"
click at [684, 316] on div at bounding box center [727, 331] width 168 height 114
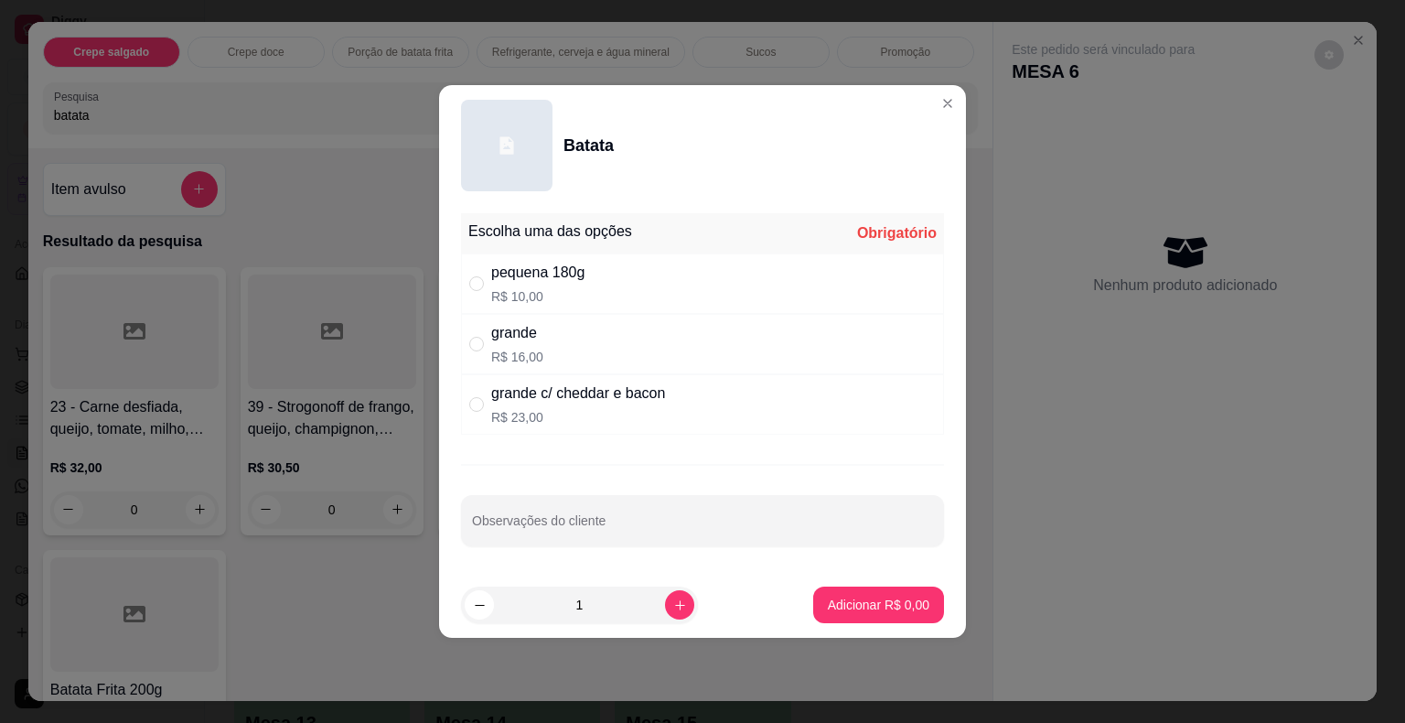
click at [538, 279] on div "pequena 180g" at bounding box center [537, 273] width 93 height 22
radio input "true"
click at [837, 609] on p "Adicionar R$ 10,00" at bounding box center [875, 603] width 106 height 17
type input "1"
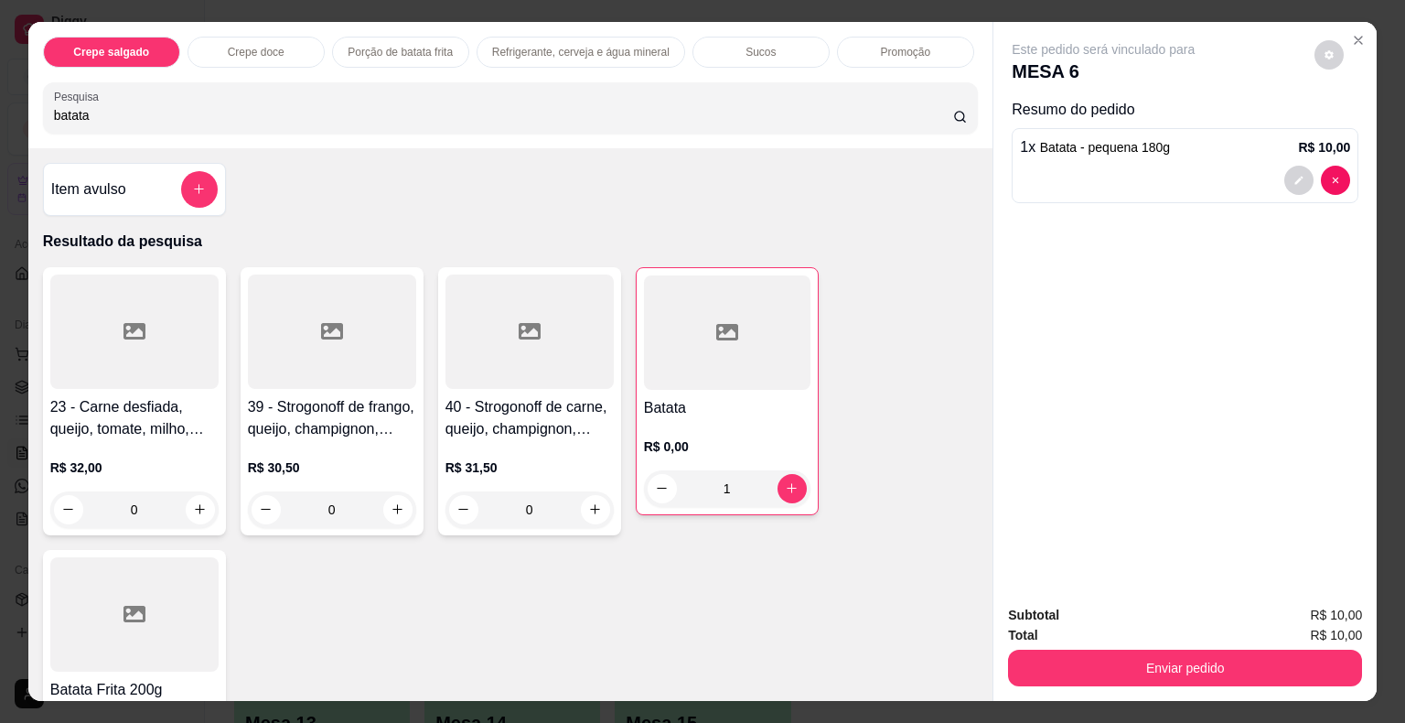
drag, startPoint x: 123, startPoint y: 105, endPoint x: 10, endPoint y: 107, distance: 112.5
click at [10, 107] on div "Crepe salgado Crepe doce Porção de batata frita Refrigerante, cerveja e água mi…" at bounding box center [702, 361] width 1405 height 723
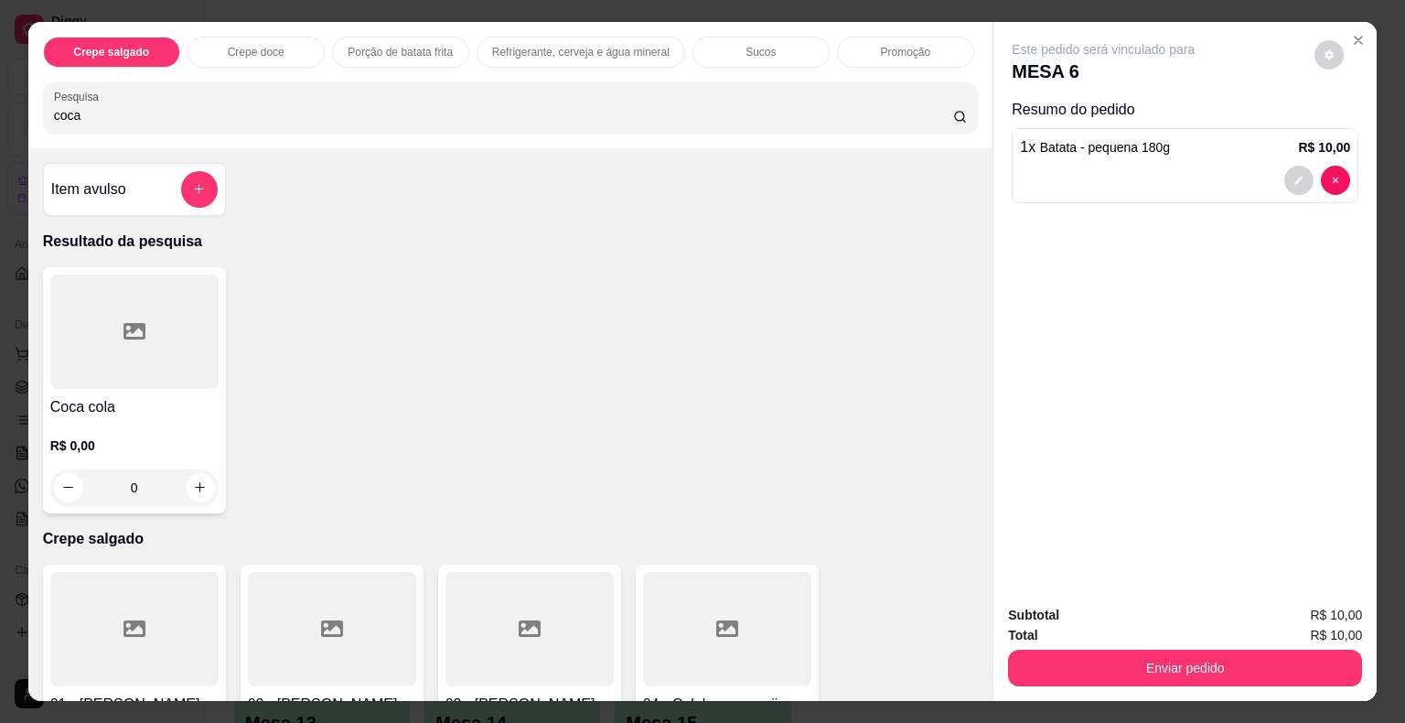
type input "coca"
click at [142, 331] on div at bounding box center [134, 331] width 168 height 114
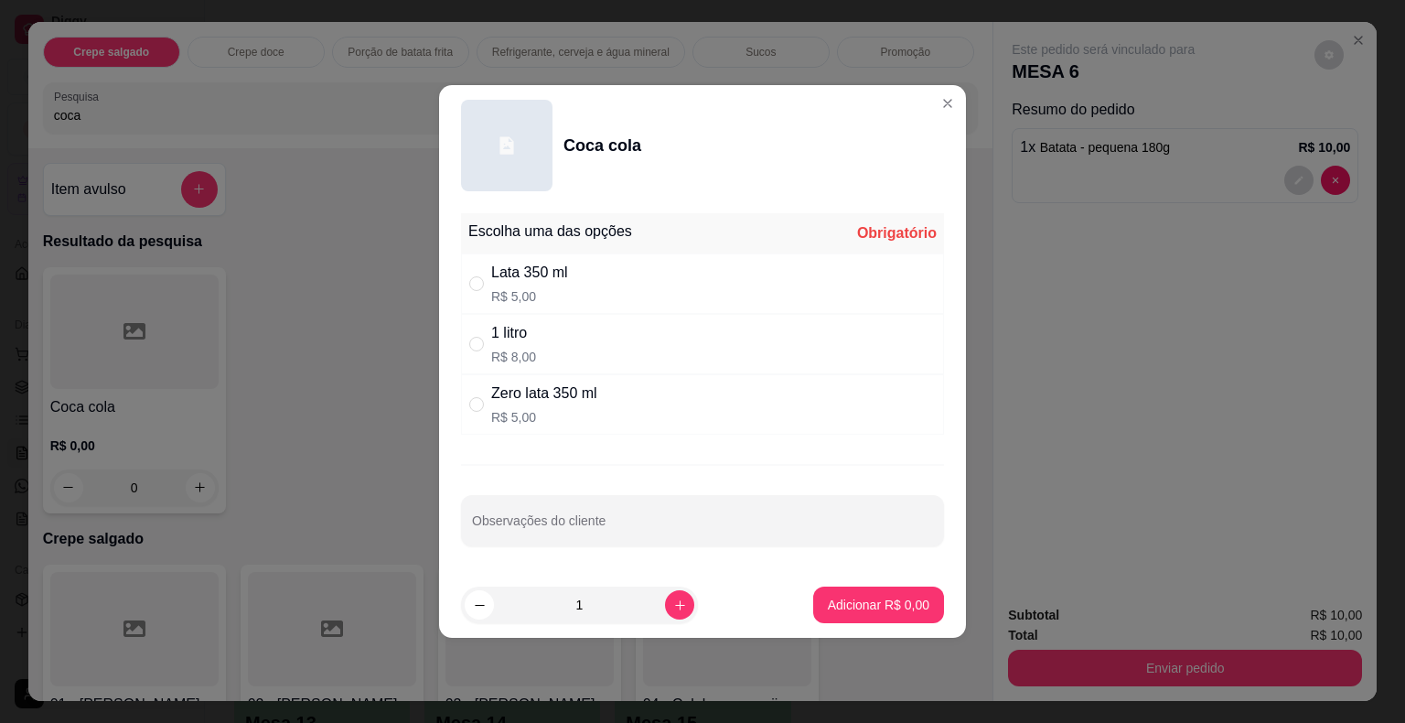
click at [538, 290] on p "R$ 5,00" at bounding box center [529, 296] width 77 height 18
radio input "true"
click at [889, 606] on p "Adicionar R$ 5,00" at bounding box center [878, 603] width 99 height 17
type input "1"
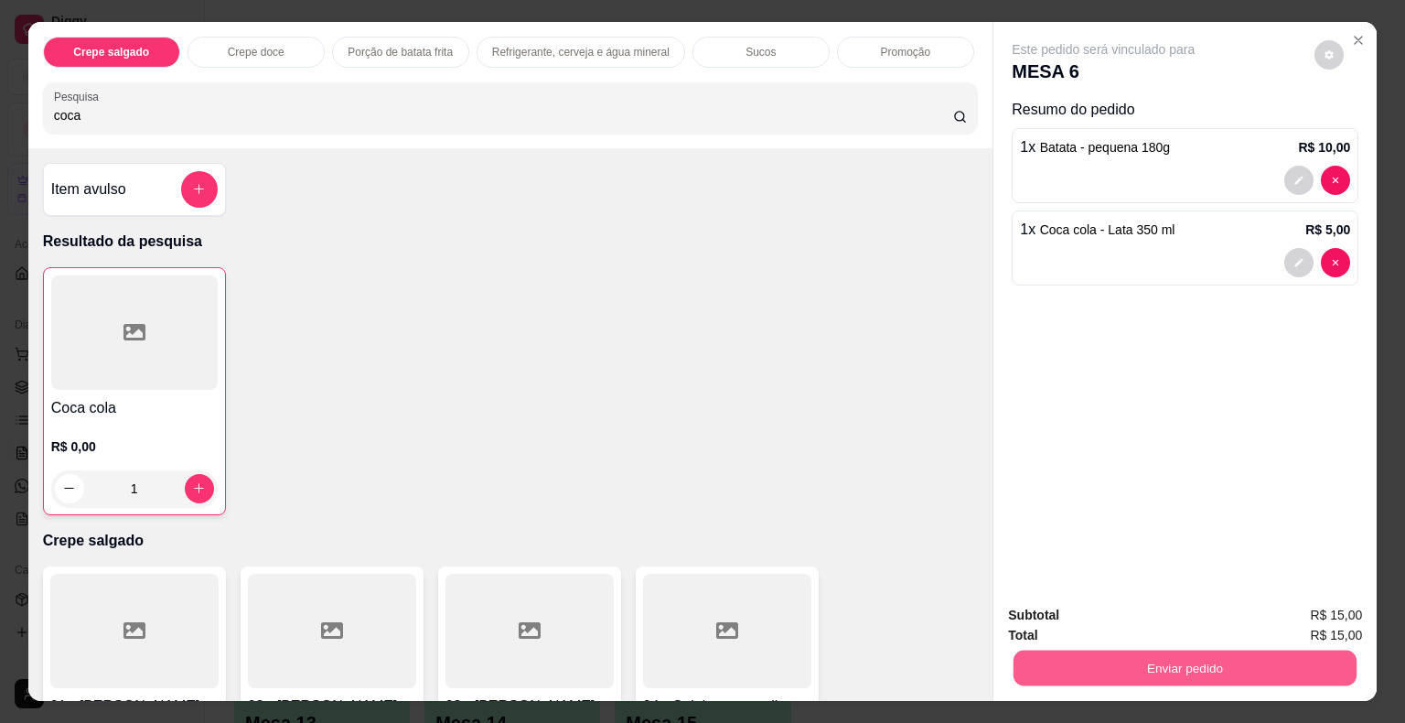
click at [1107, 657] on button "Enviar pedido" at bounding box center [1184, 668] width 343 height 36
click at [1083, 619] on button "Não registrar e enviar pedido" at bounding box center [1124, 616] width 190 height 35
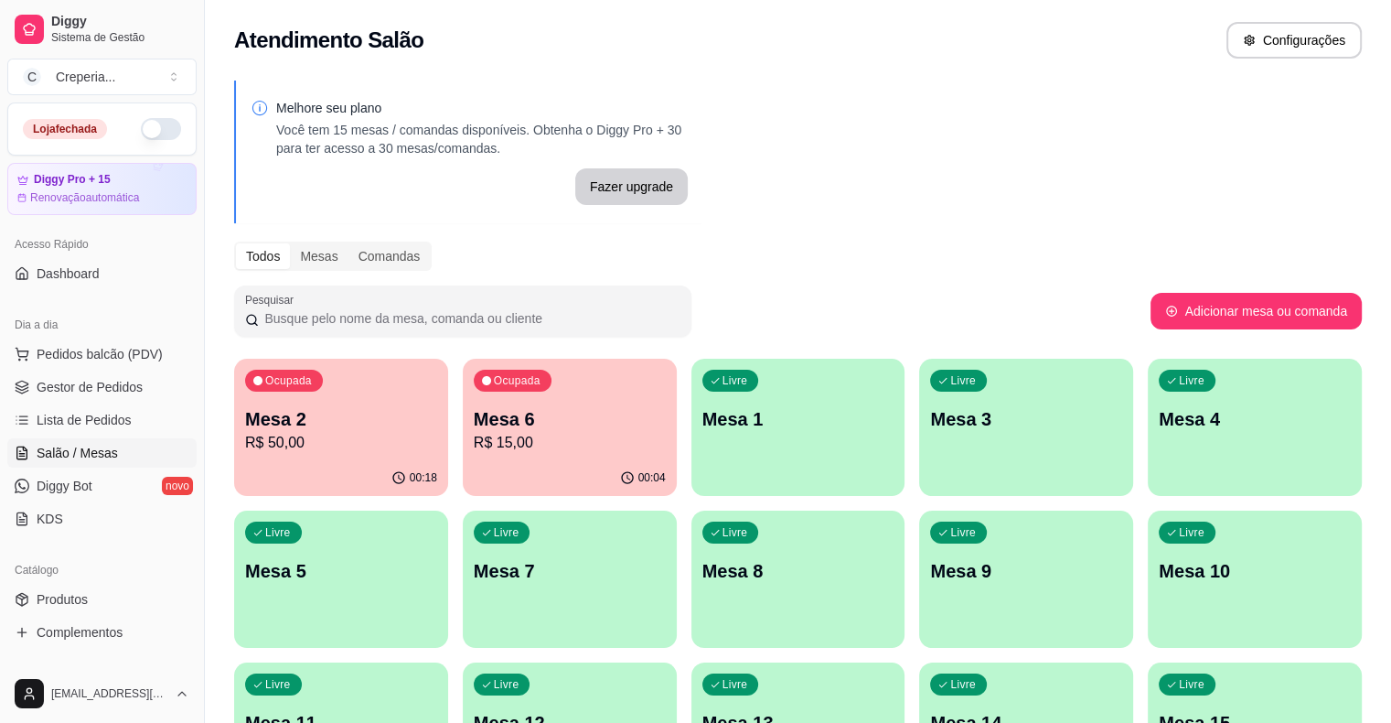
click at [330, 412] on p "Mesa 2" at bounding box center [341, 419] width 192 height 26
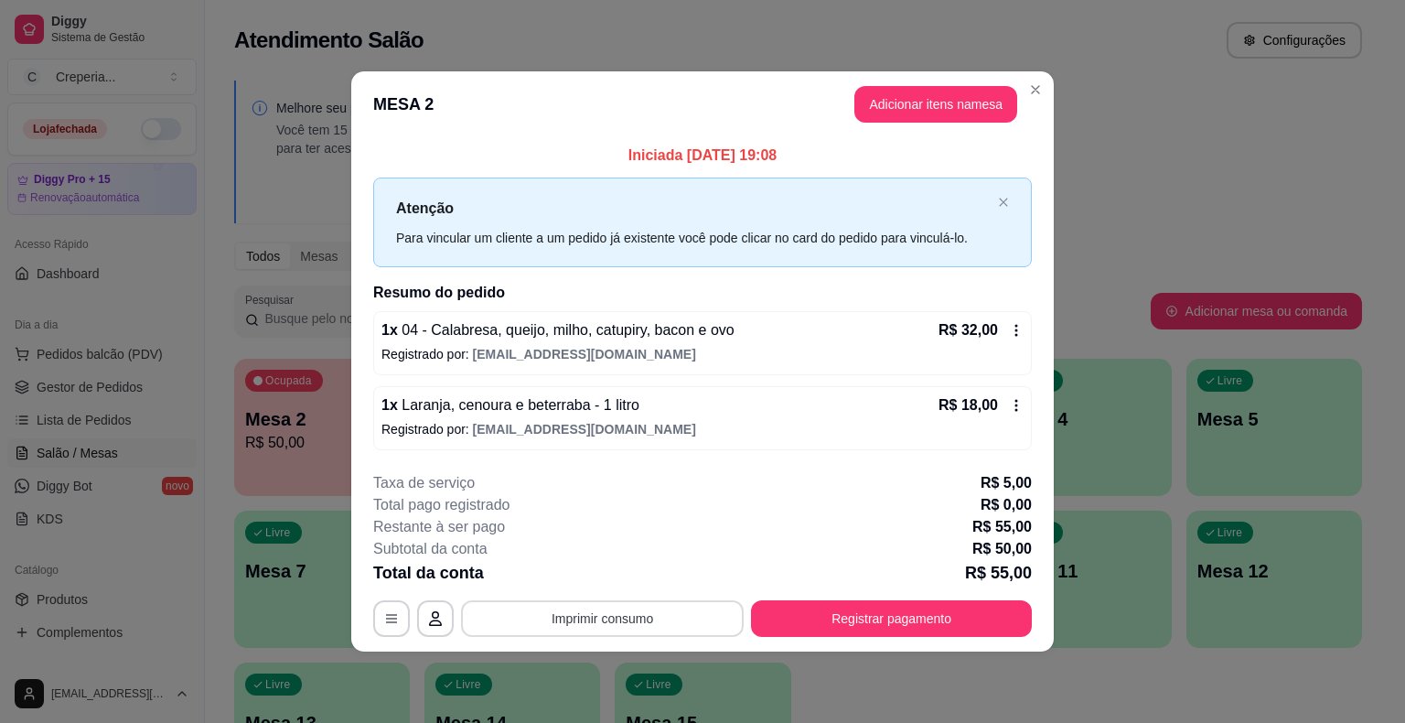
click at [598, 620] on button "Imprimir consumo" at bounding box center [602, 618] width 283 height 37
click at [604, 576] on button "IMPRESSORA" at bounding box center [607, 575] width 133 height 29
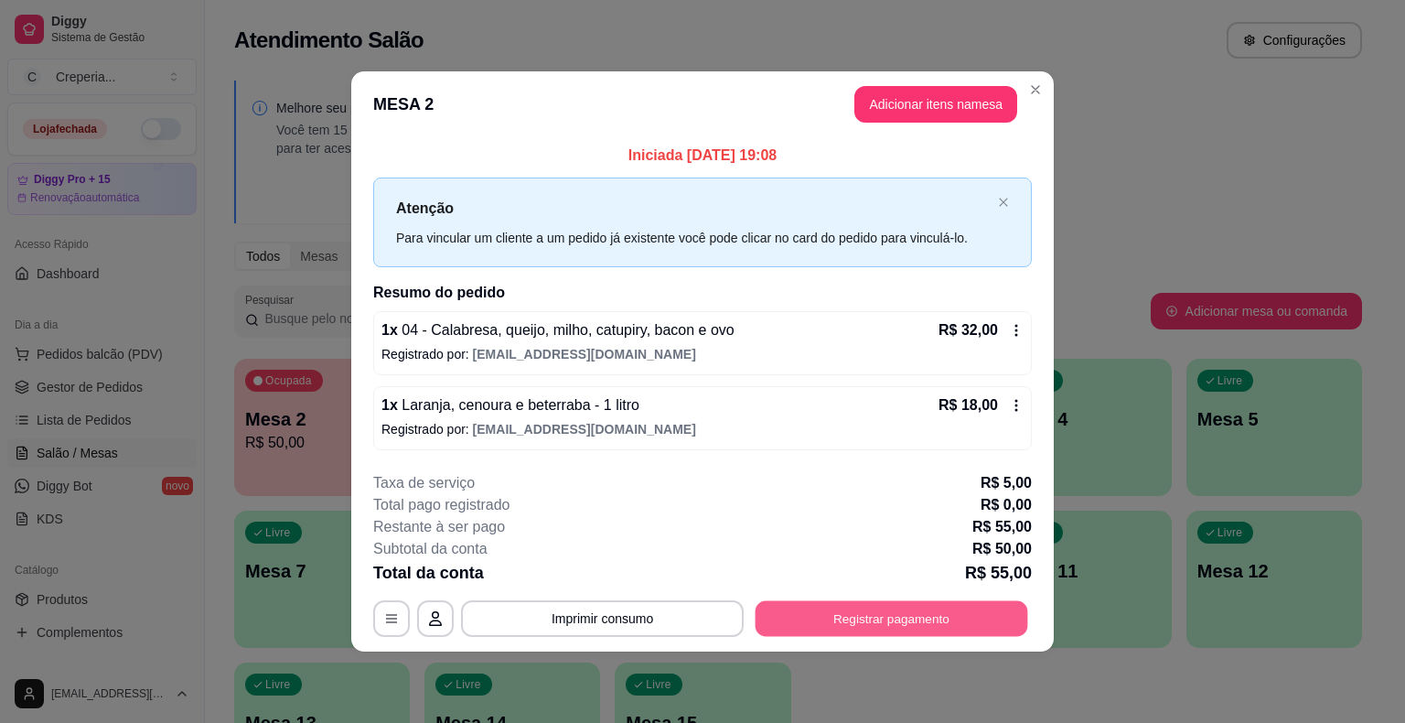
click at [823, 608] on button "Registrar pagamento" at bounding box center [892, 618] width 273 height 36
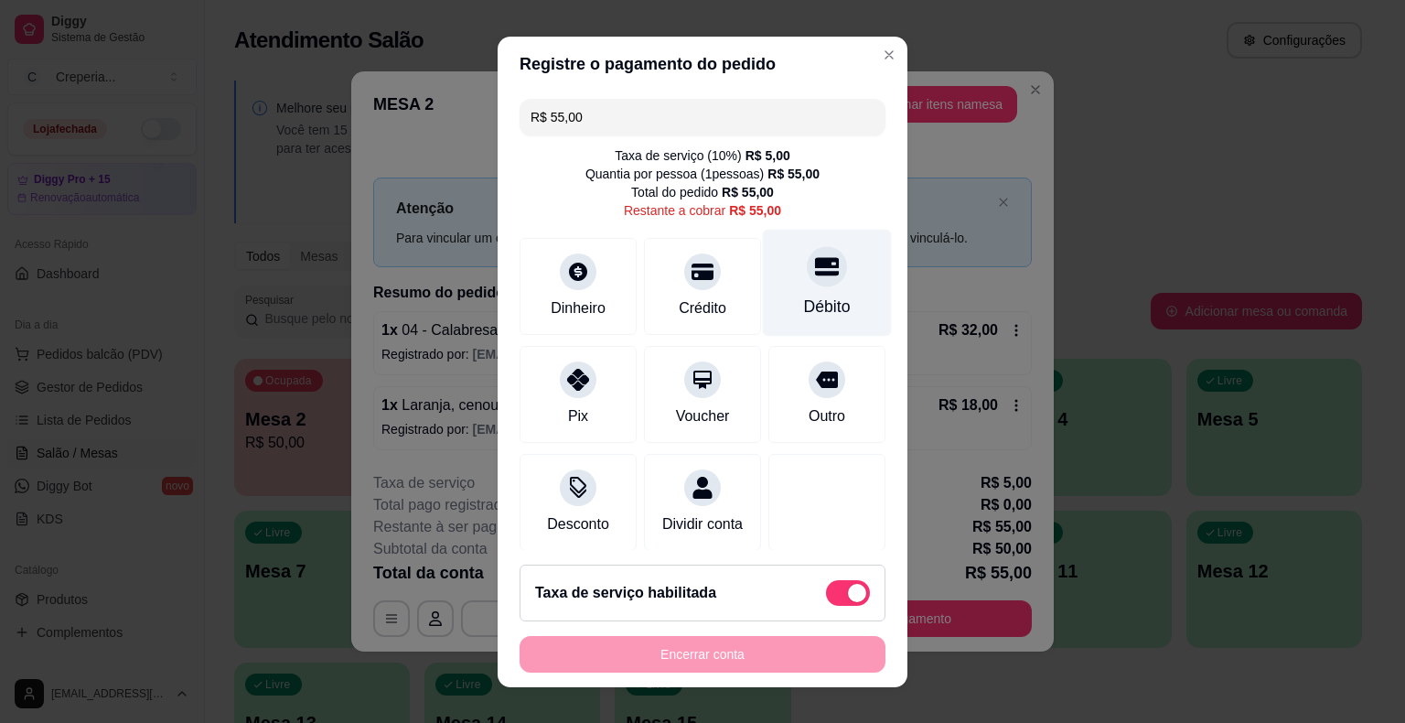
click at [815, 264] on icon at bounding box center [827, 266] width 24 height 18
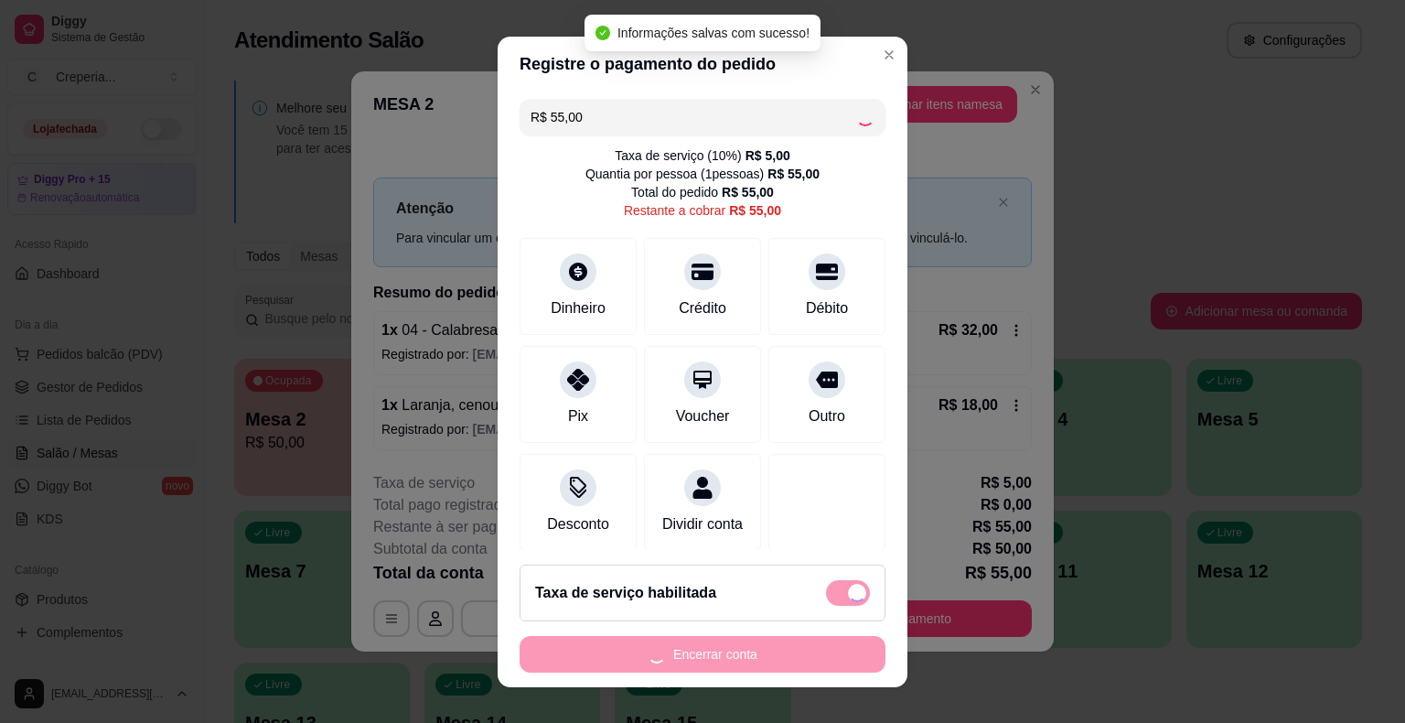
type input "R$ 0,00"
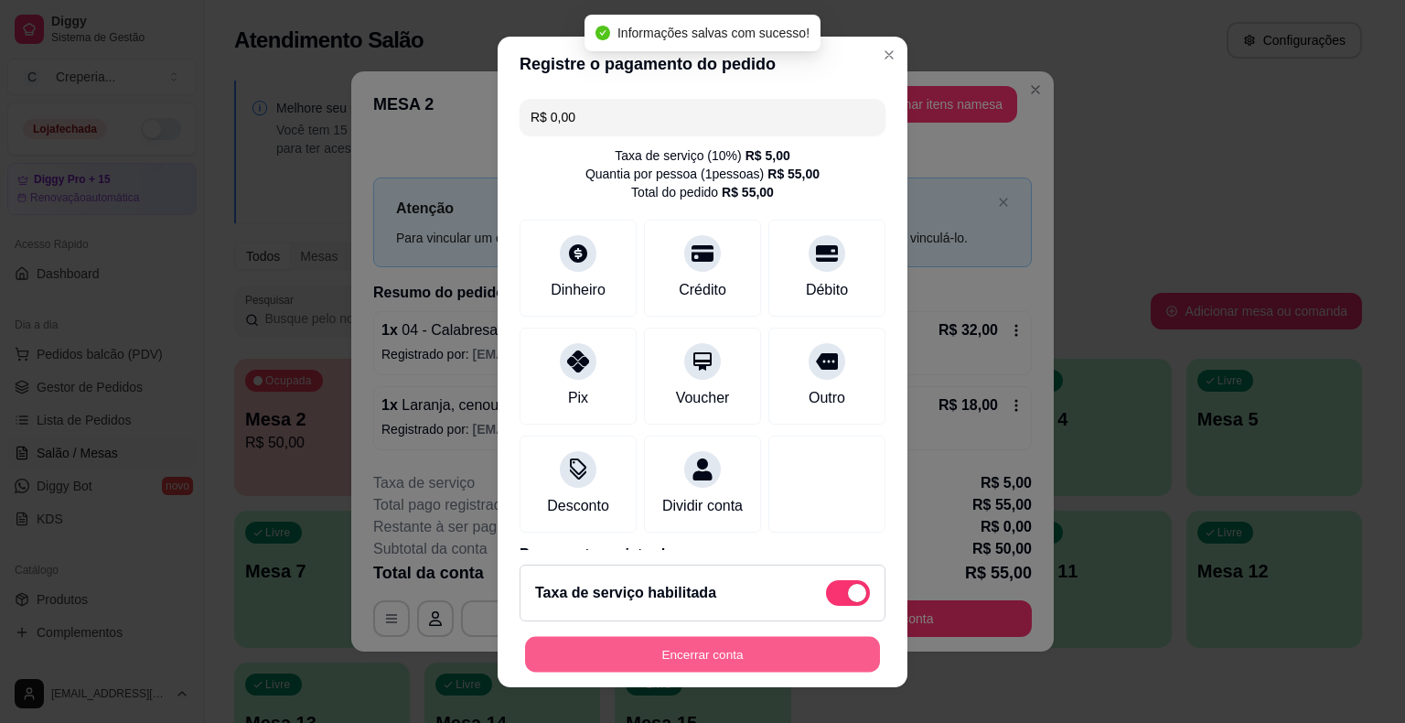
click at [729, 655] on button "Encerrar conta" at bounding box center [702, 654] width 355 height 36
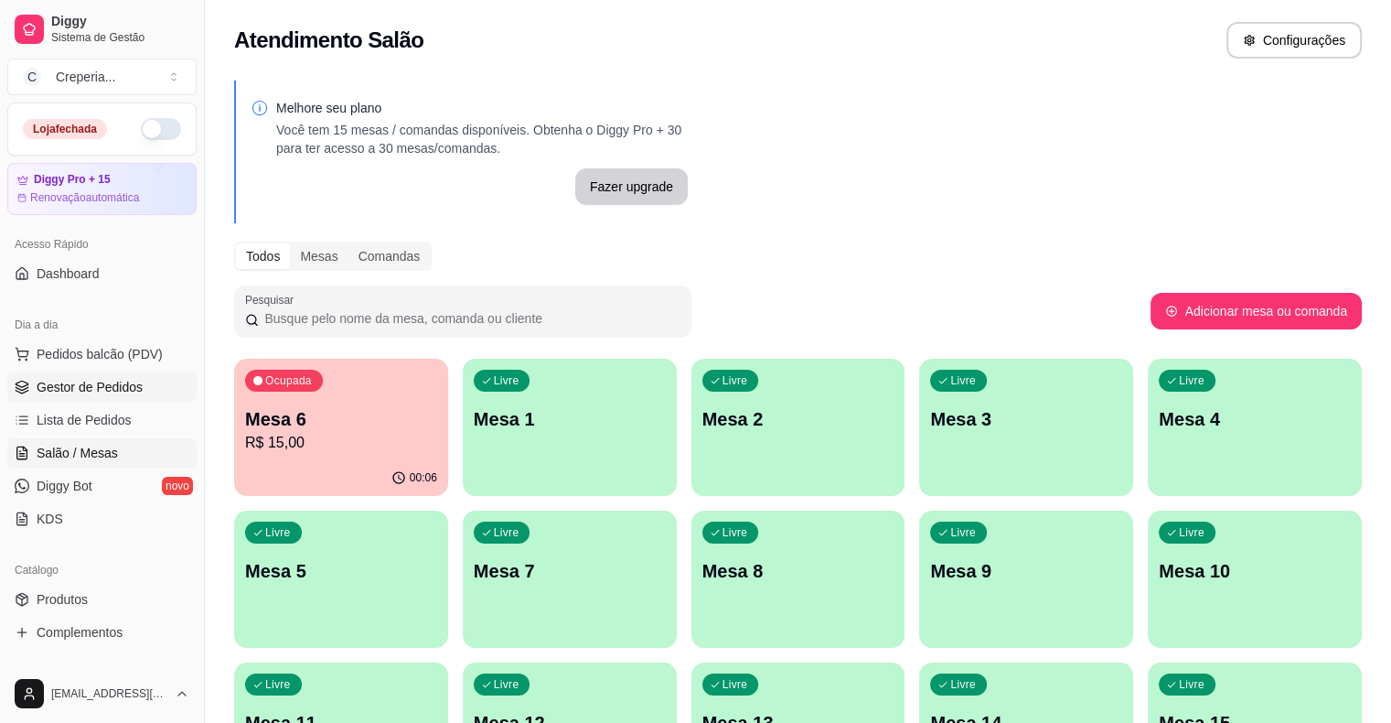
click at [124, 390] on span "Gestor de Pedidos" at bounding box center [90, 387] width 106 height 18
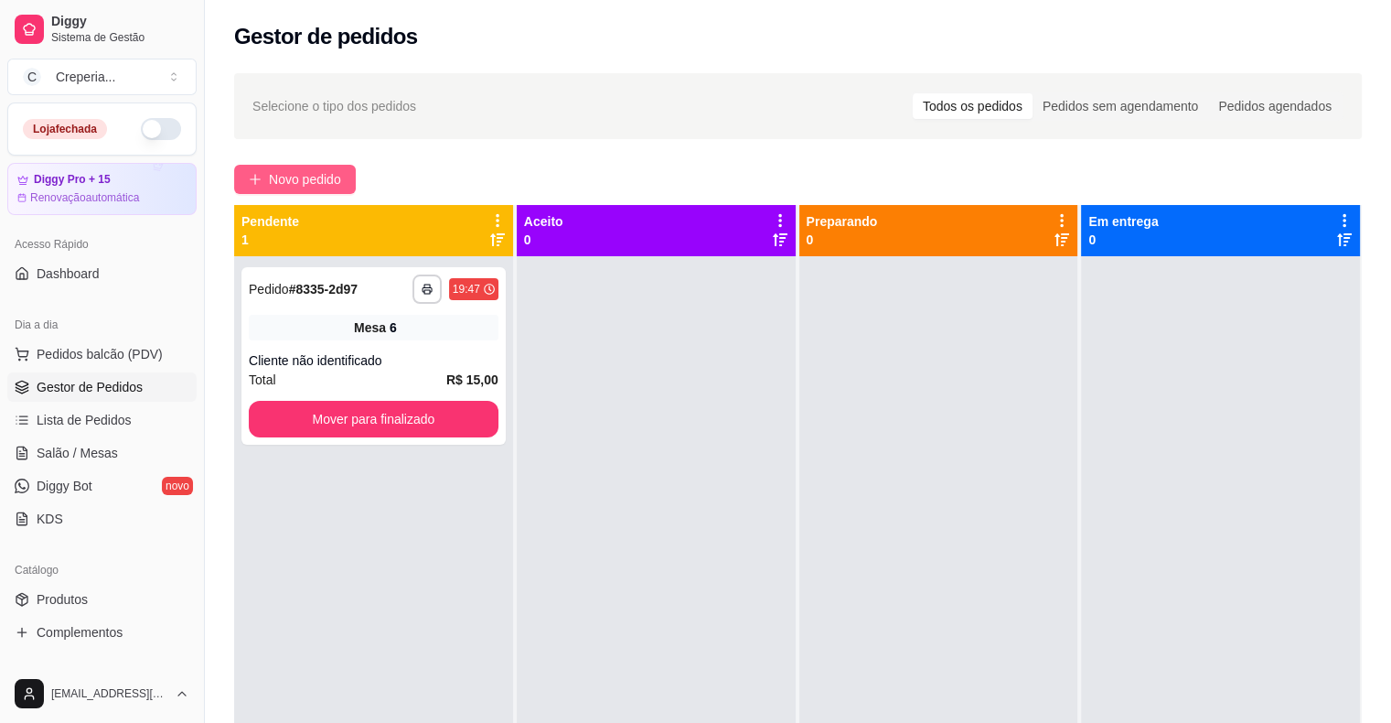
click at [303, 181] on span "Novo pedido" at bounding box center [305, 179] width 72 height 20
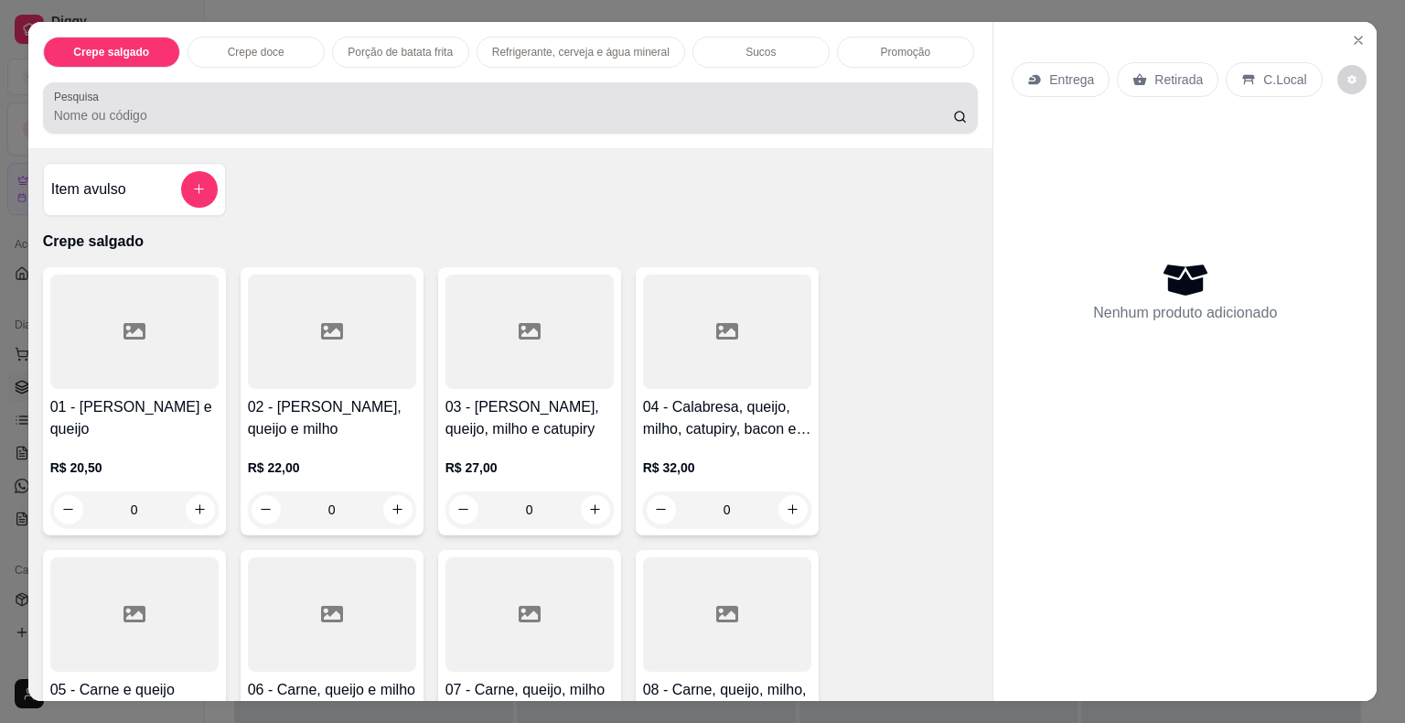
click at [283, 108] on input "Pesquisa" at bounding box center [503, 115] width 899 height 18
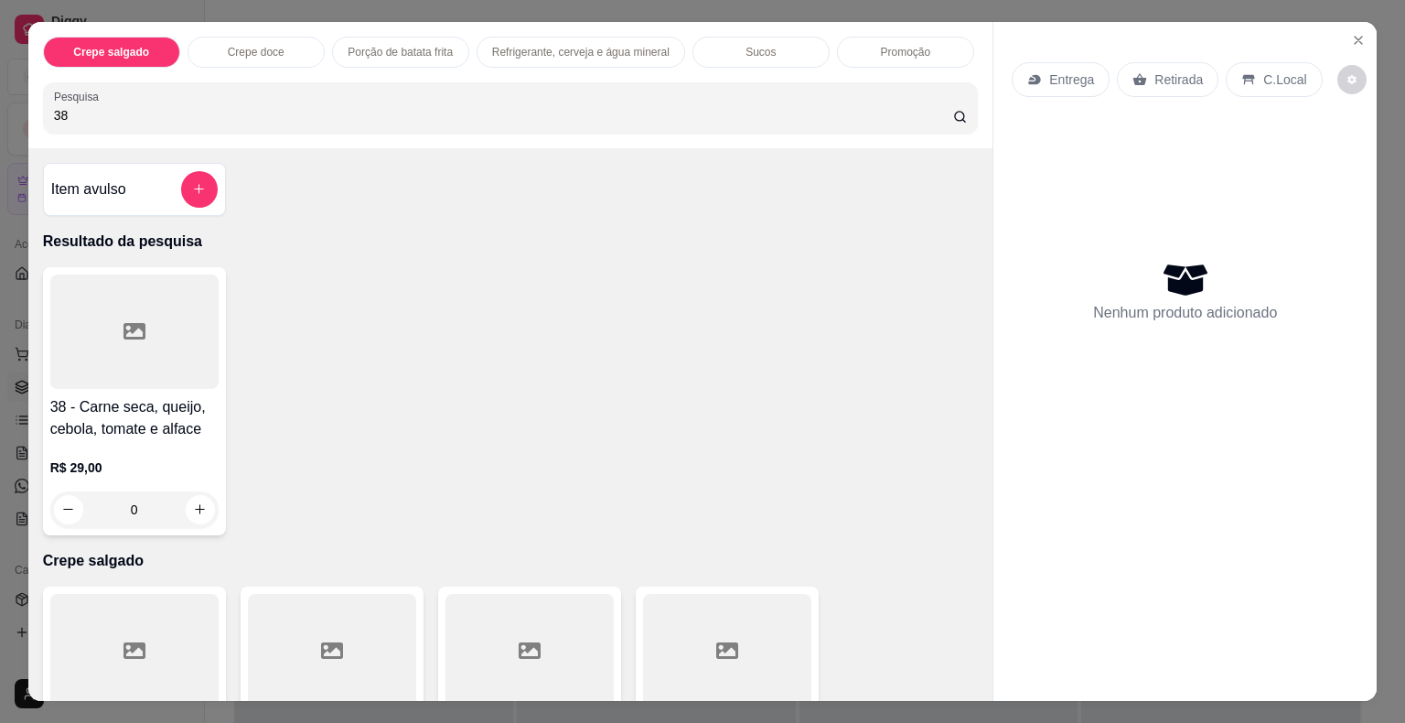
type input "38"
click at [106, 325] on div at bounding box center [134, 331] width 168 height 114
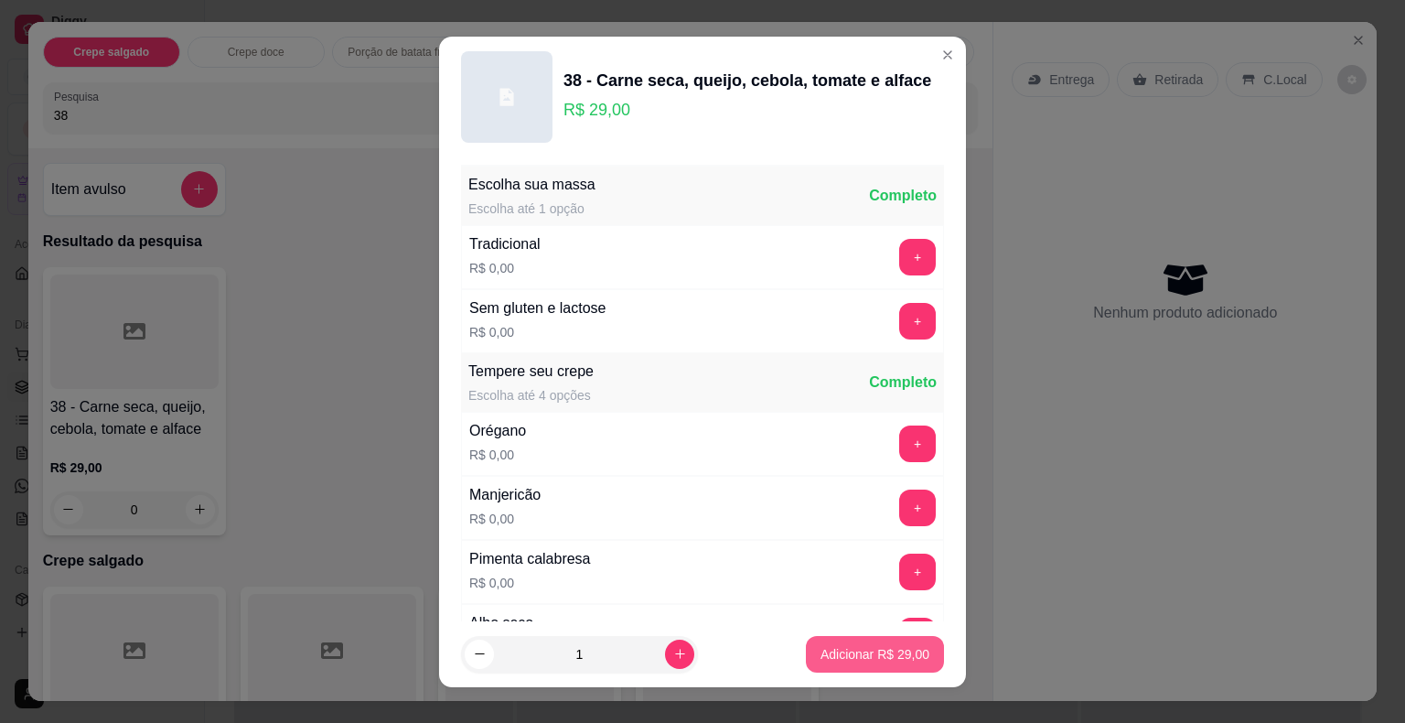
click at [849, 642] on button "Adicionar R$ 29,00" at bounding box center [875, 654] width 138 height 37
type input "1"
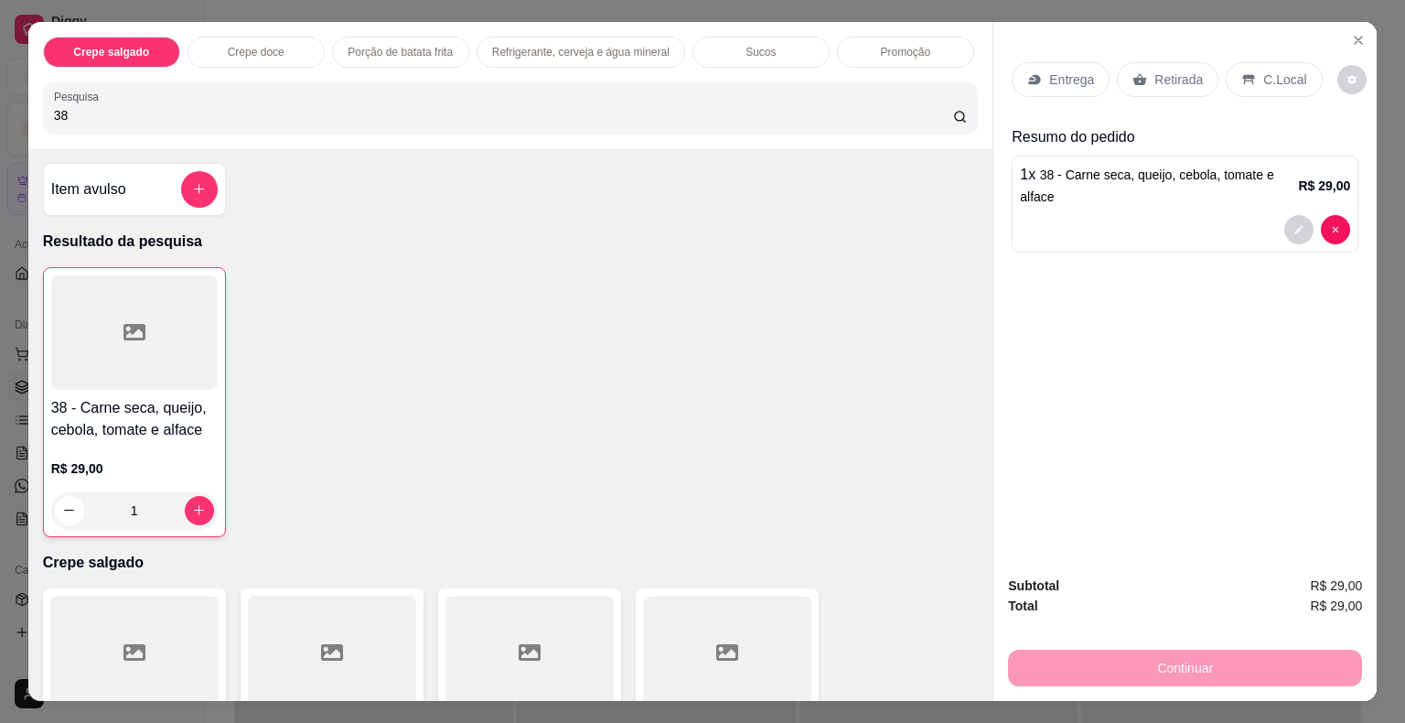
click at [1099, 660] on div "Continuar" at bounding box center [1185, 665] width 354 height 41
click at [1142, 62] on div "Retirada" at bounding box center [1168, 79] width 102 height 35
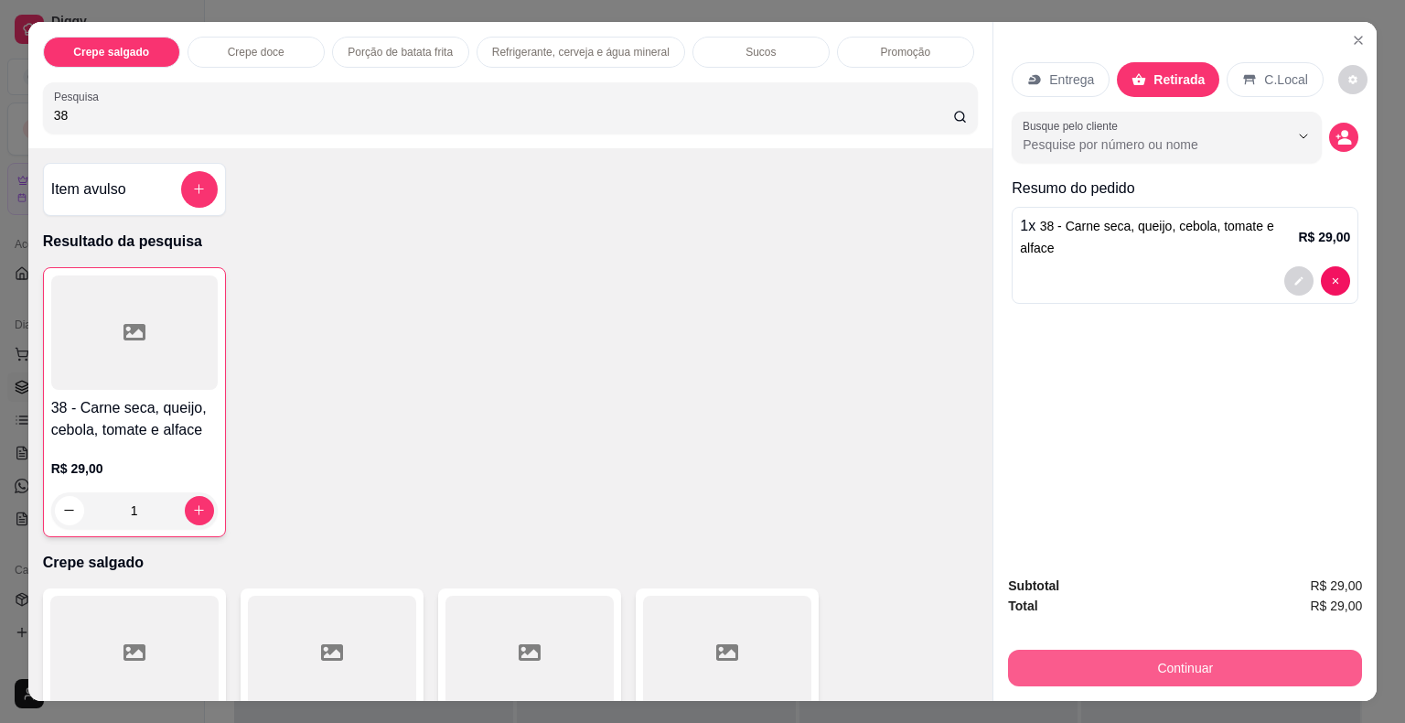
click at [1098, 649] on button "Continuar" at bounding box center [1185, 667] width 354 height 37
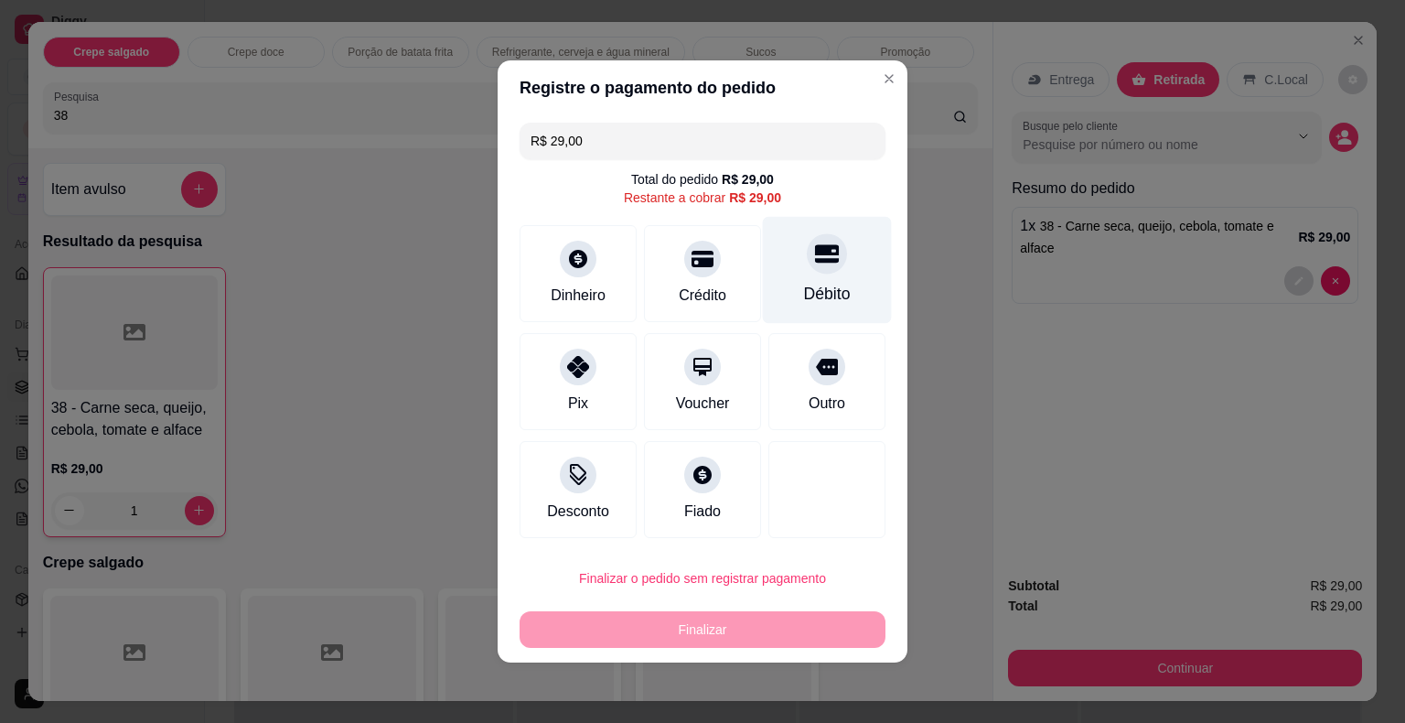
click at [815, 265] on icon at bounding box center [827, 253] width 24 height 24
type input "R$ 0,00"
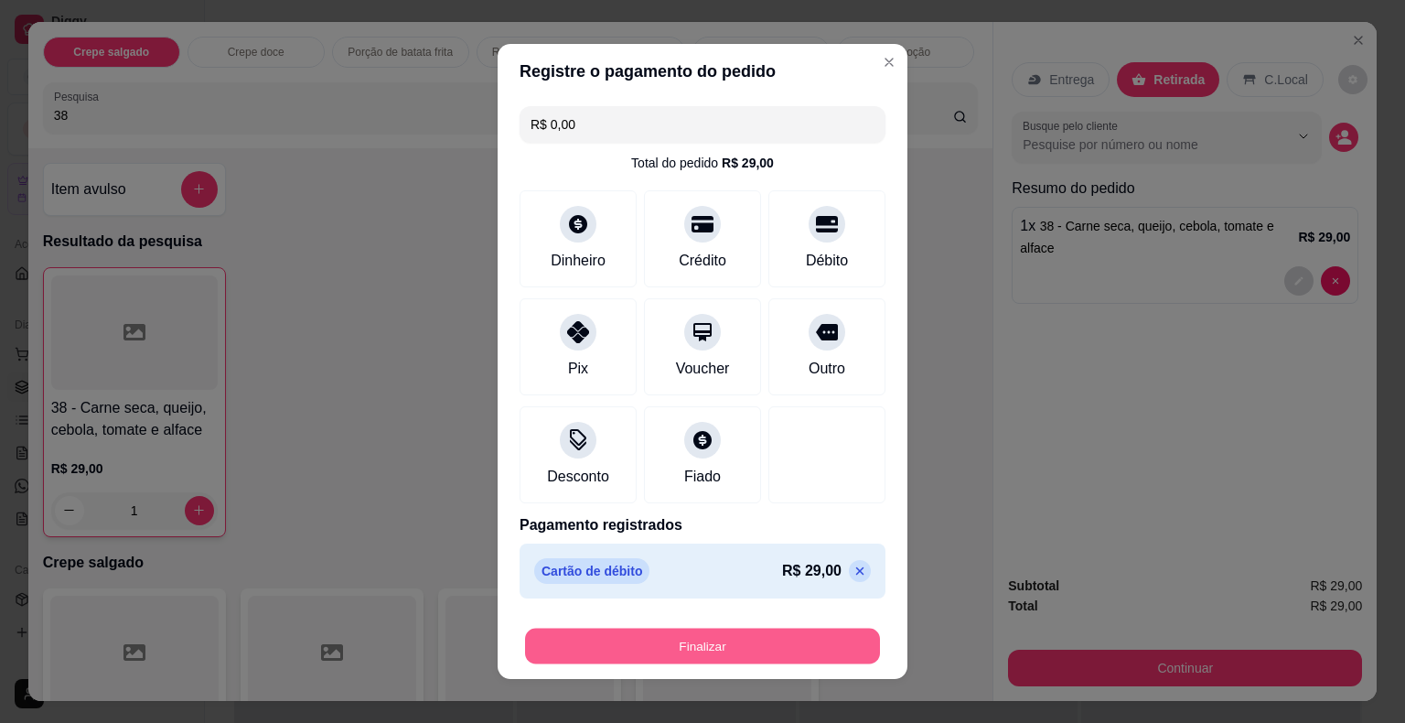
click at [729, 642] on button "Finalizar" at bounding box center [702, 646] width 355 height 36
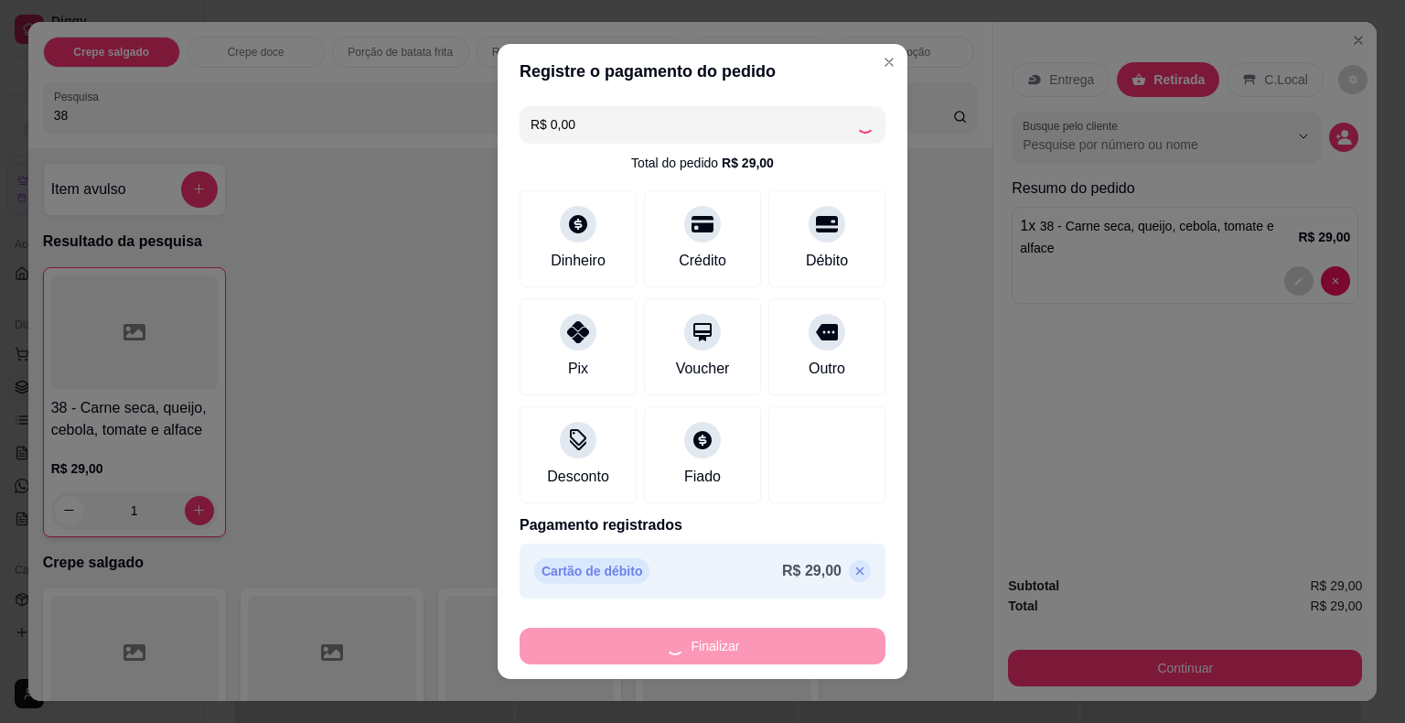
type input "0"
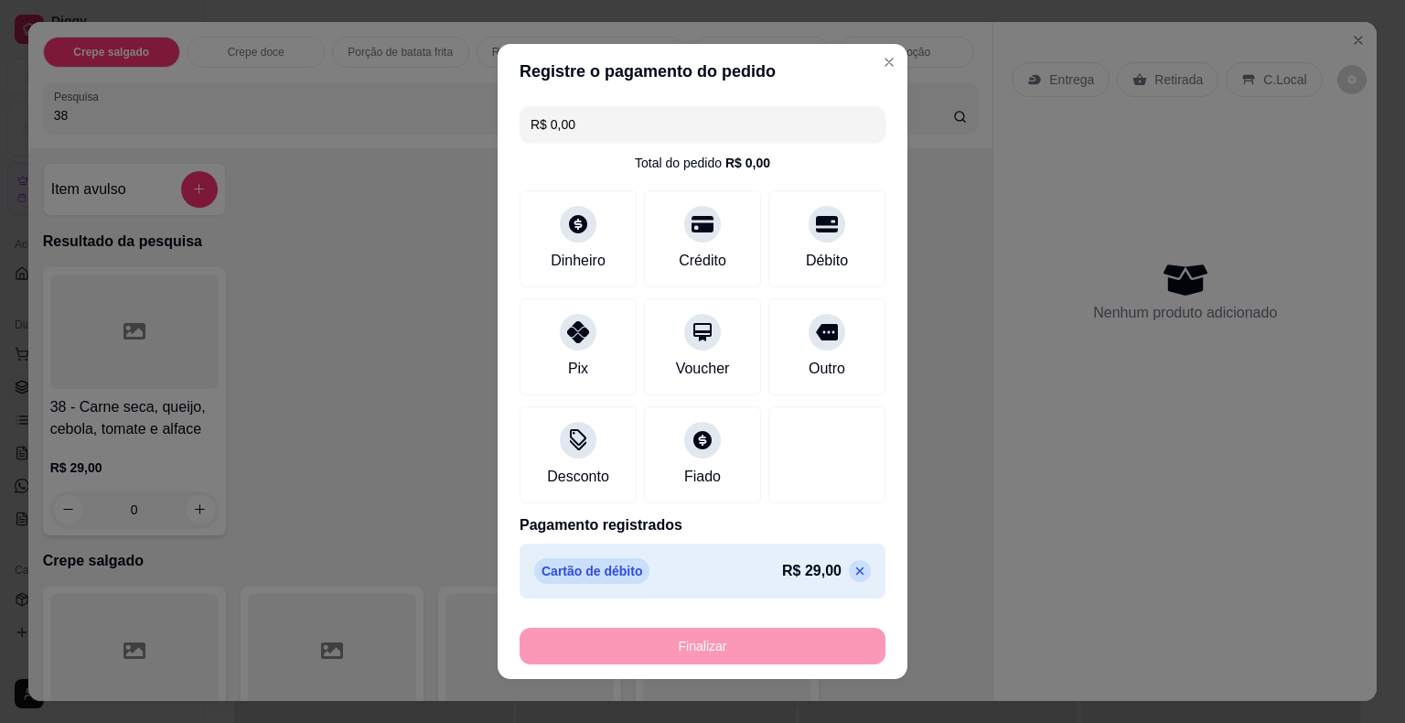
type input "-R$ 29,00"
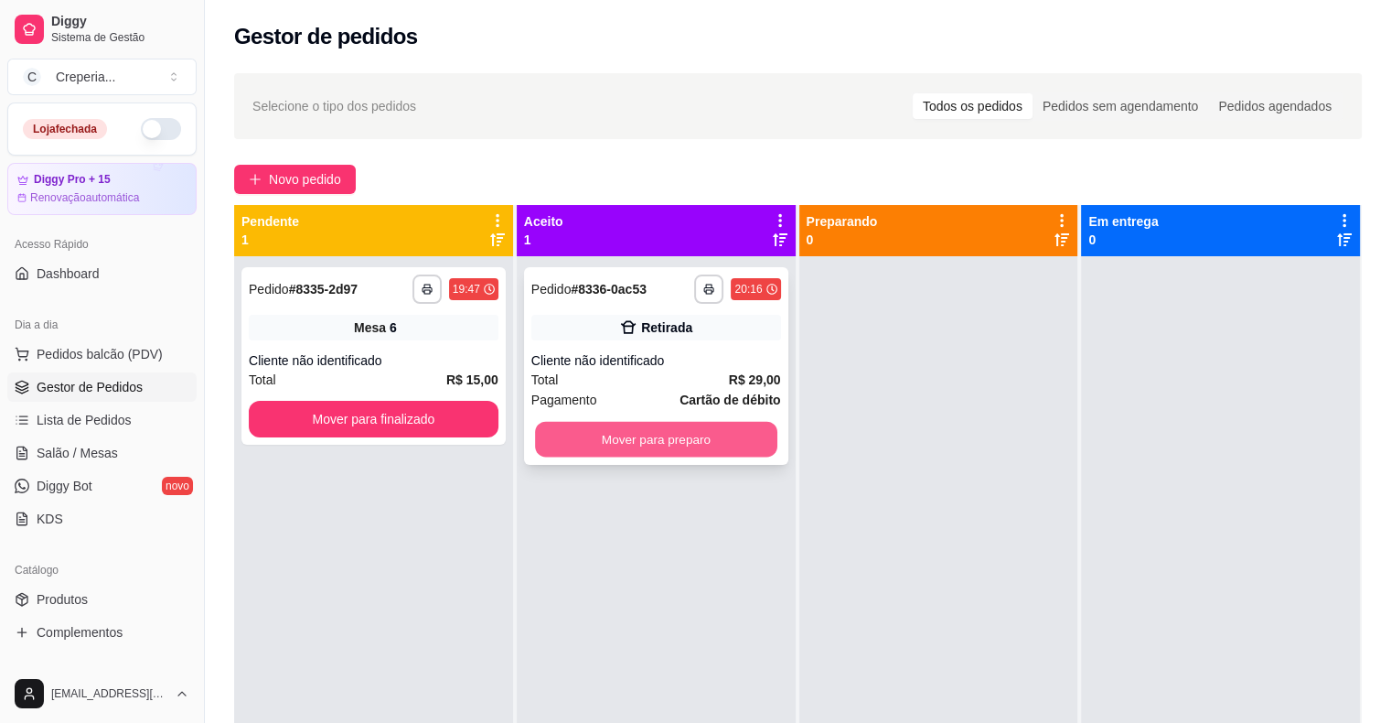
click at [746, 442] on button "Mover para preparo" at bounding box center [656, 440] width 242 height 36
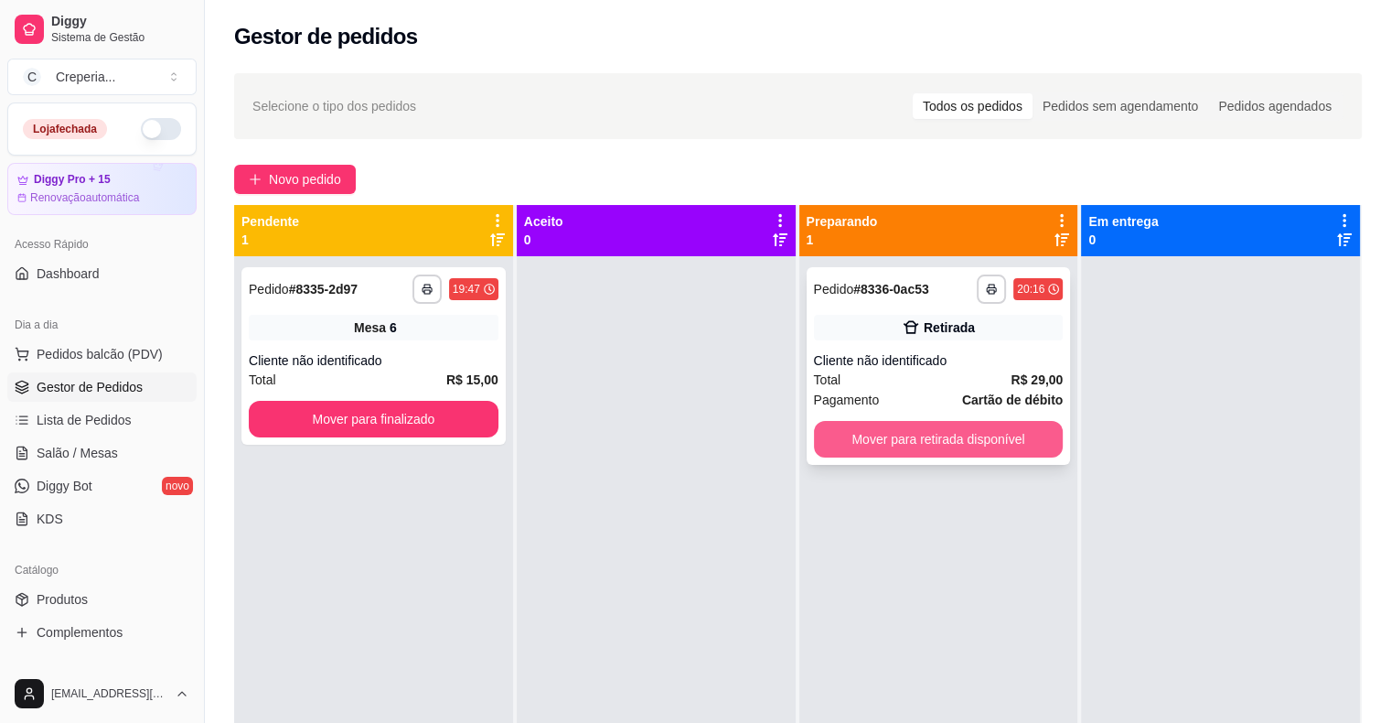
click at [938, 441] on button "Mover para retirada disponível" at bounding box center [939, 439] width 250 height 37
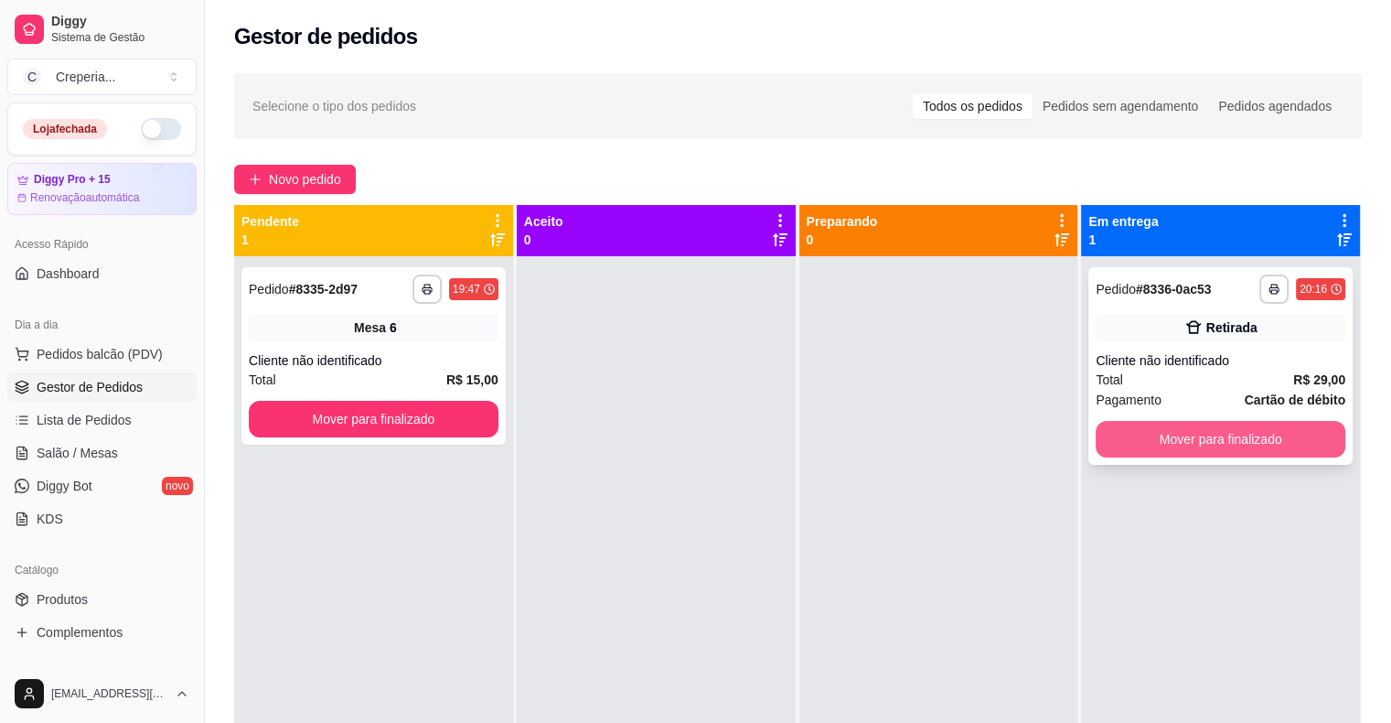
click at [1177, 445] on button "Mover para finalizado" at bounding box center [1221, 439] width 250 height 37
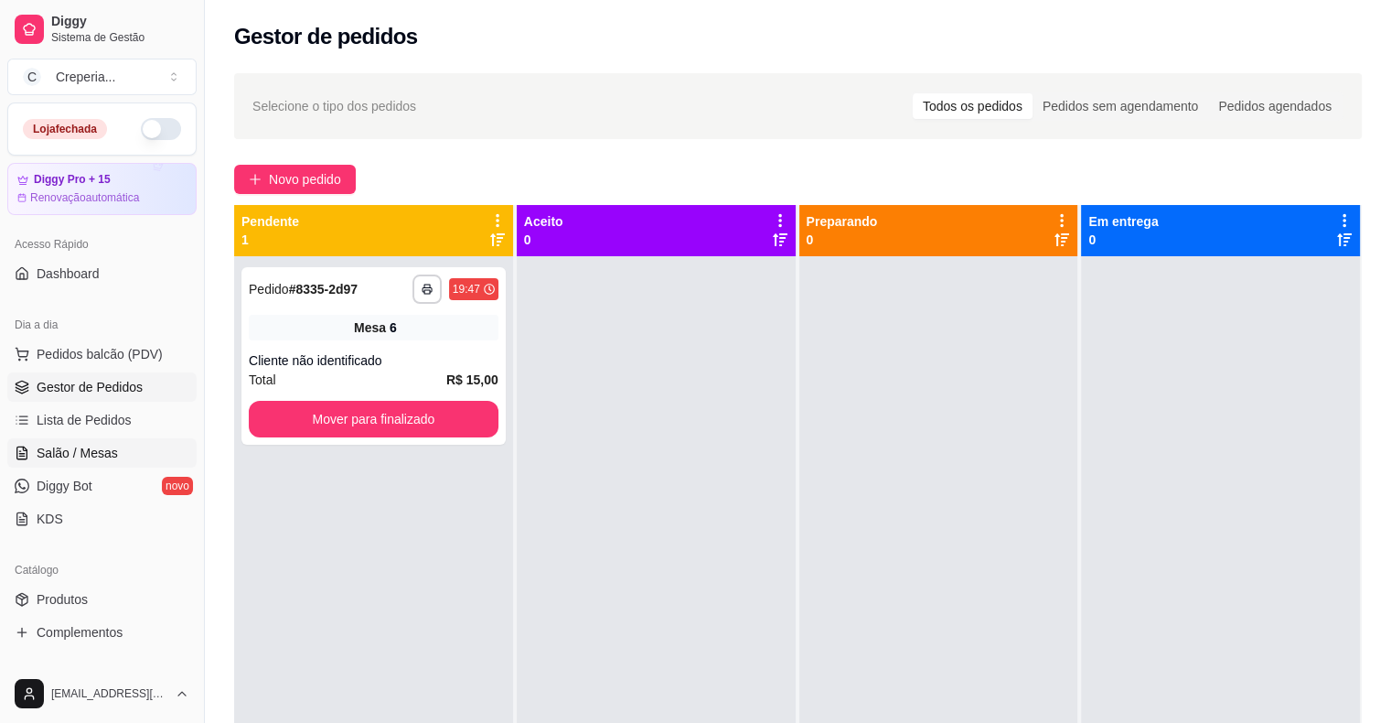
click at [129, 444] on link "Salão / Mesas" at bounding box center [101, 452] width 189 height 29
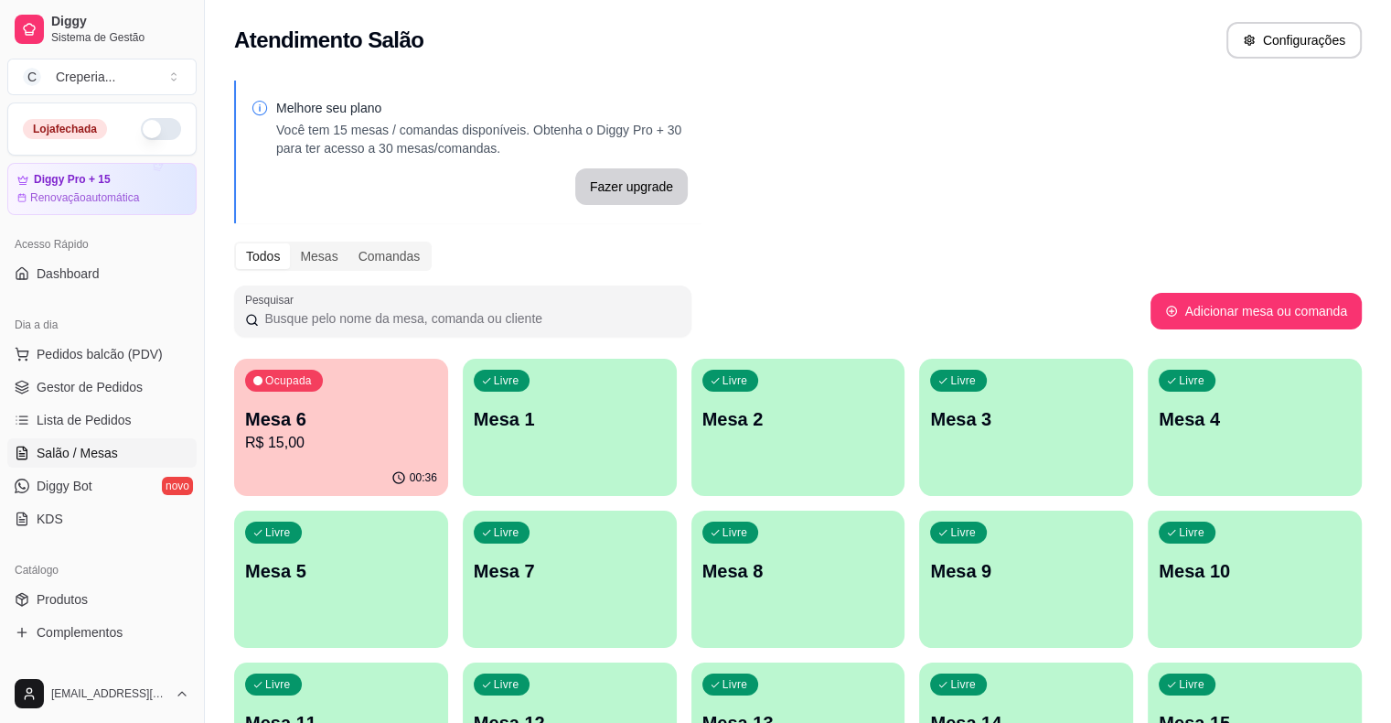
click at [370, 401] on div "Ocupada Mesa 6 R$ 15,00" at bounding box center [341, 410] width 214 height 102
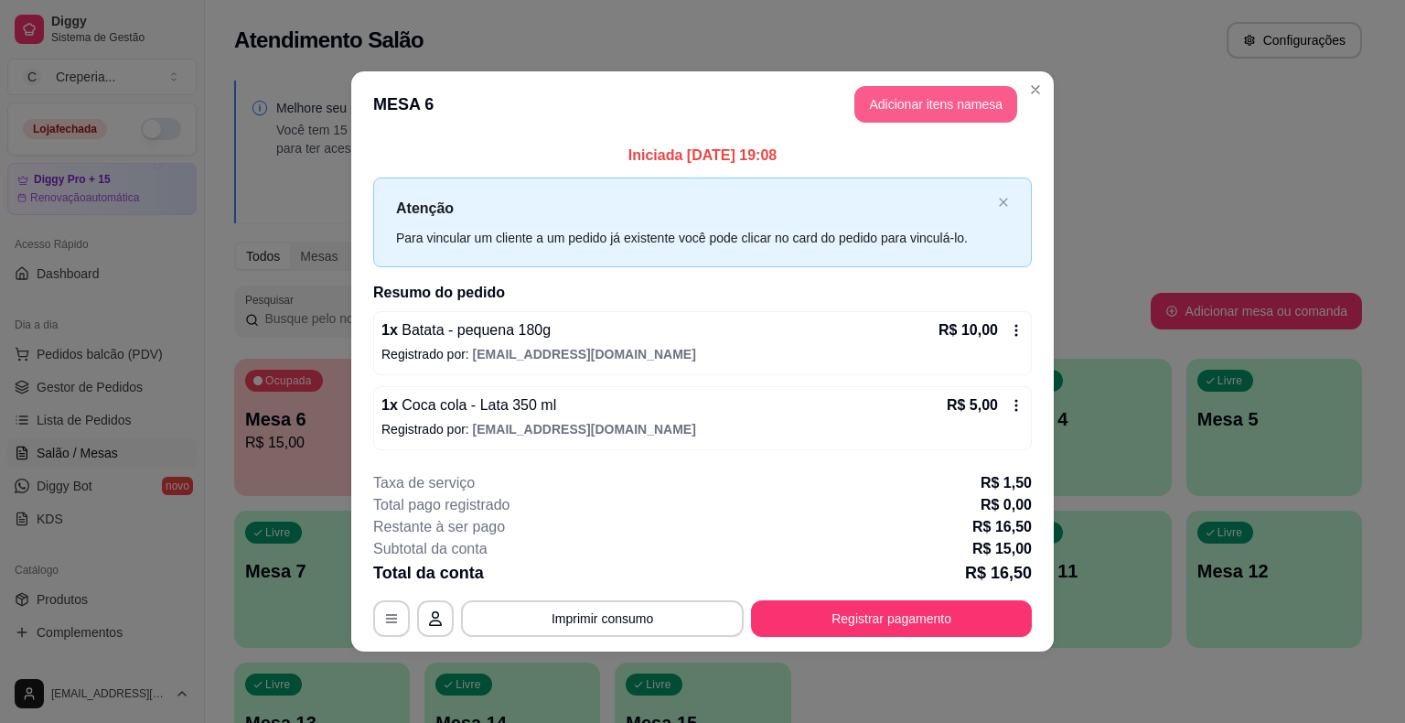
click at [934, 105] on button "Adicionar itens na mesa" at bounding box center [935, 104] width 163 height 37
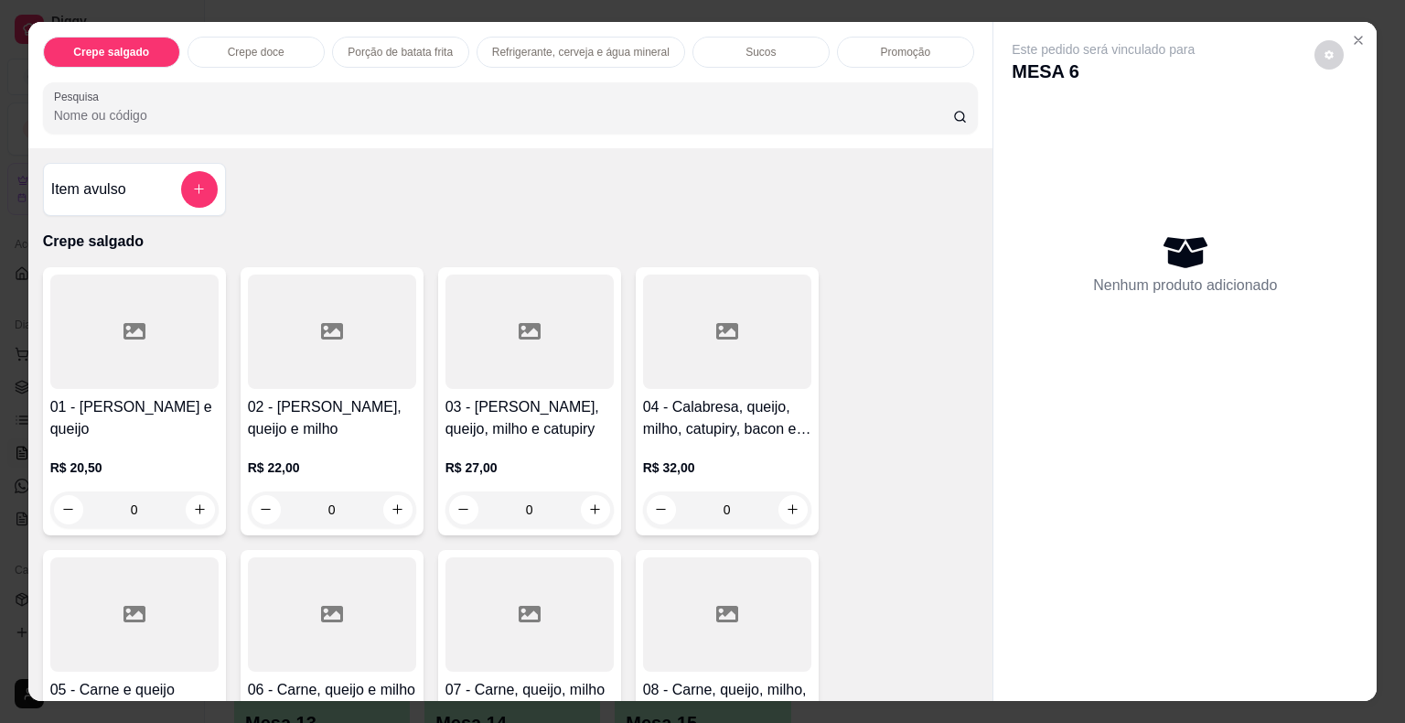
click at [528, 348] on div at bounding box center [529, 331] width 168 height 114
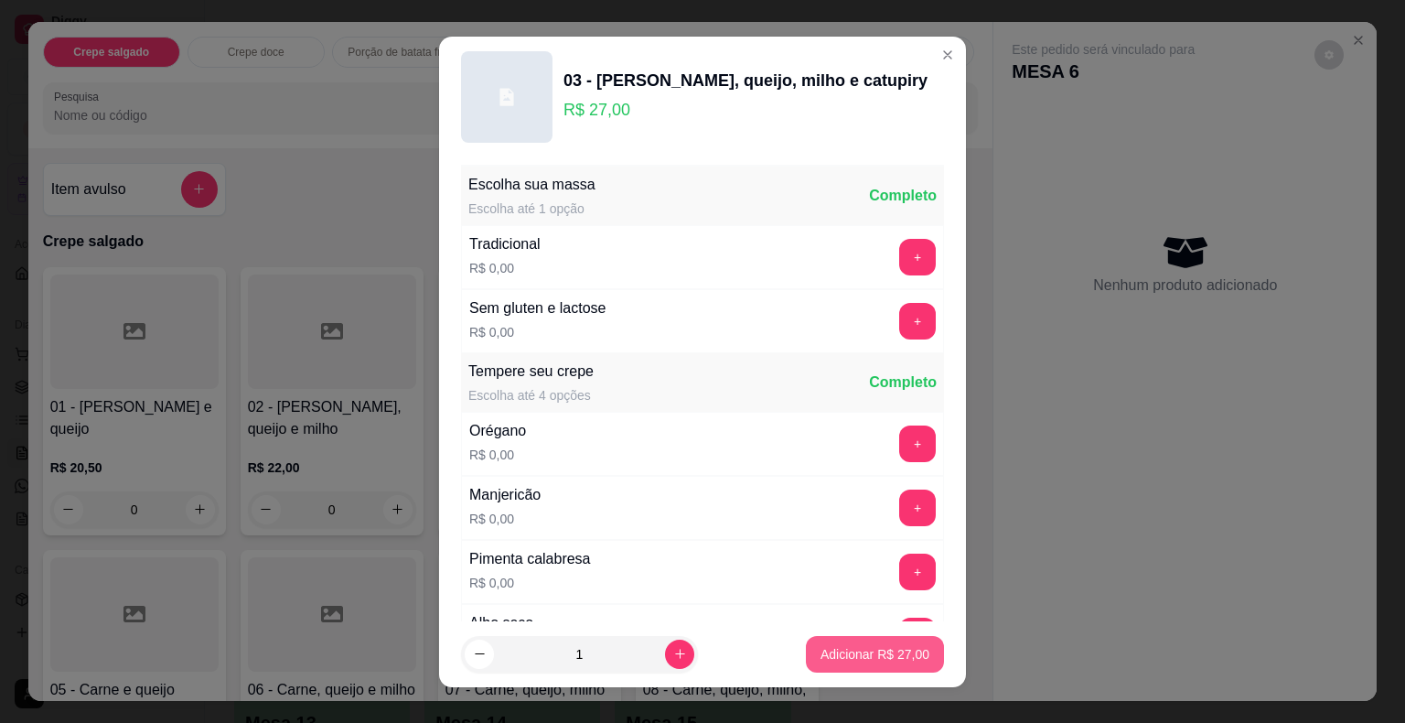
click at [834, 653] on p "Adicionar R$ 27,00" at bounding box center [874, 654] width 109 height 18
type input "1"
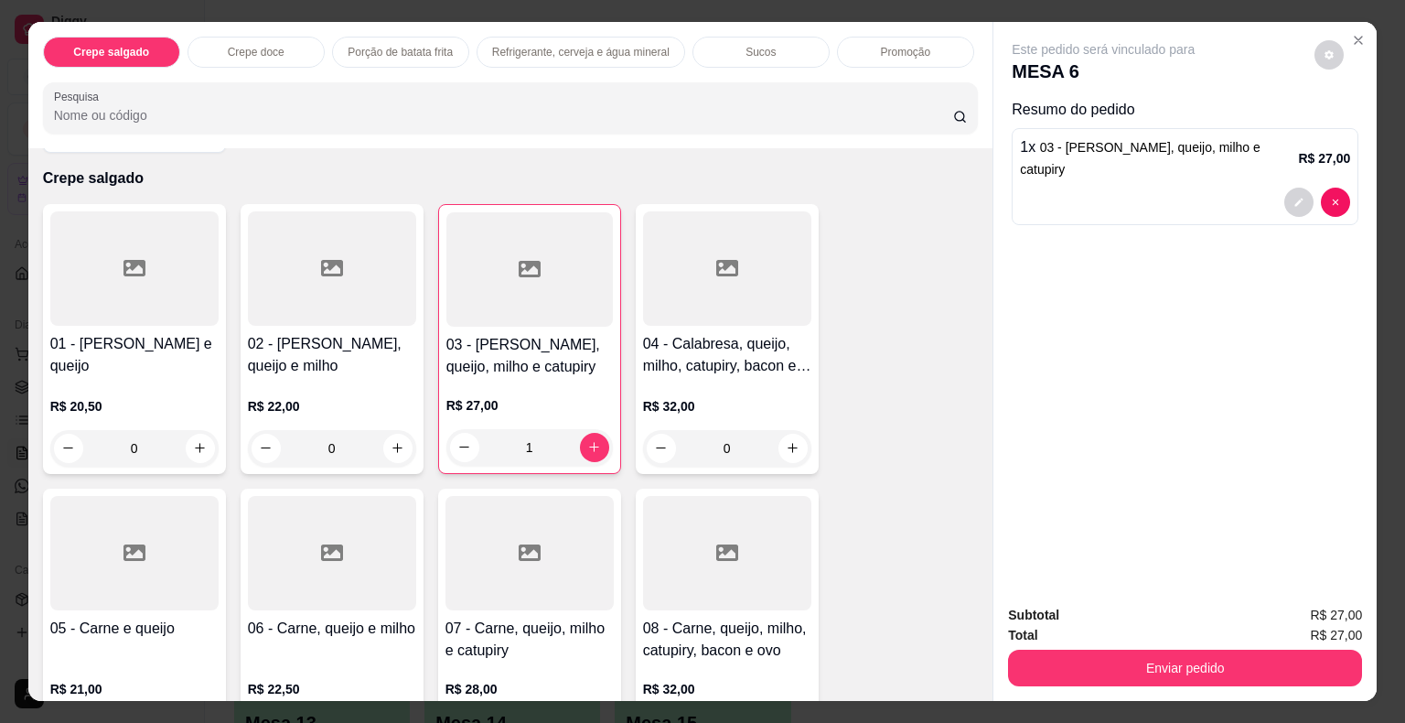
scroll to position [91, 0]
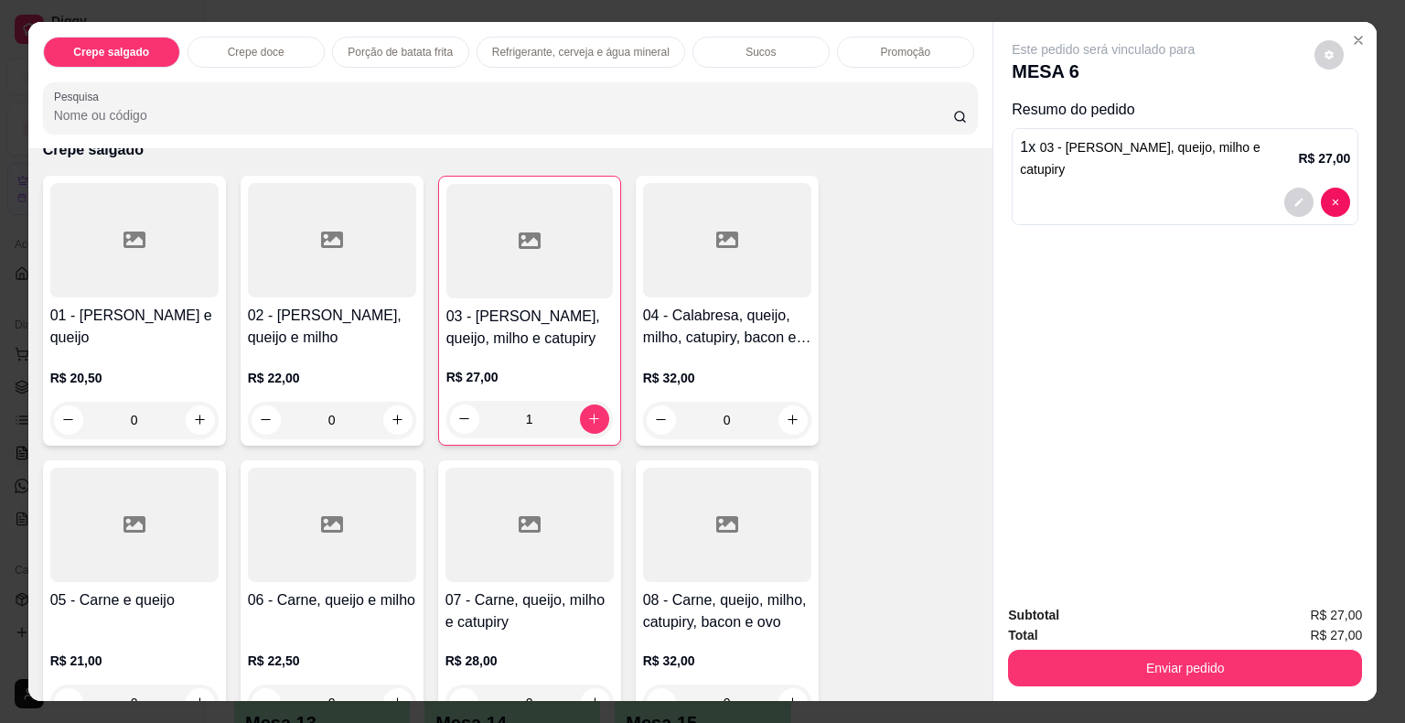
click at [538, 544] on div at bounding box center [529, 524] width 168 height 114
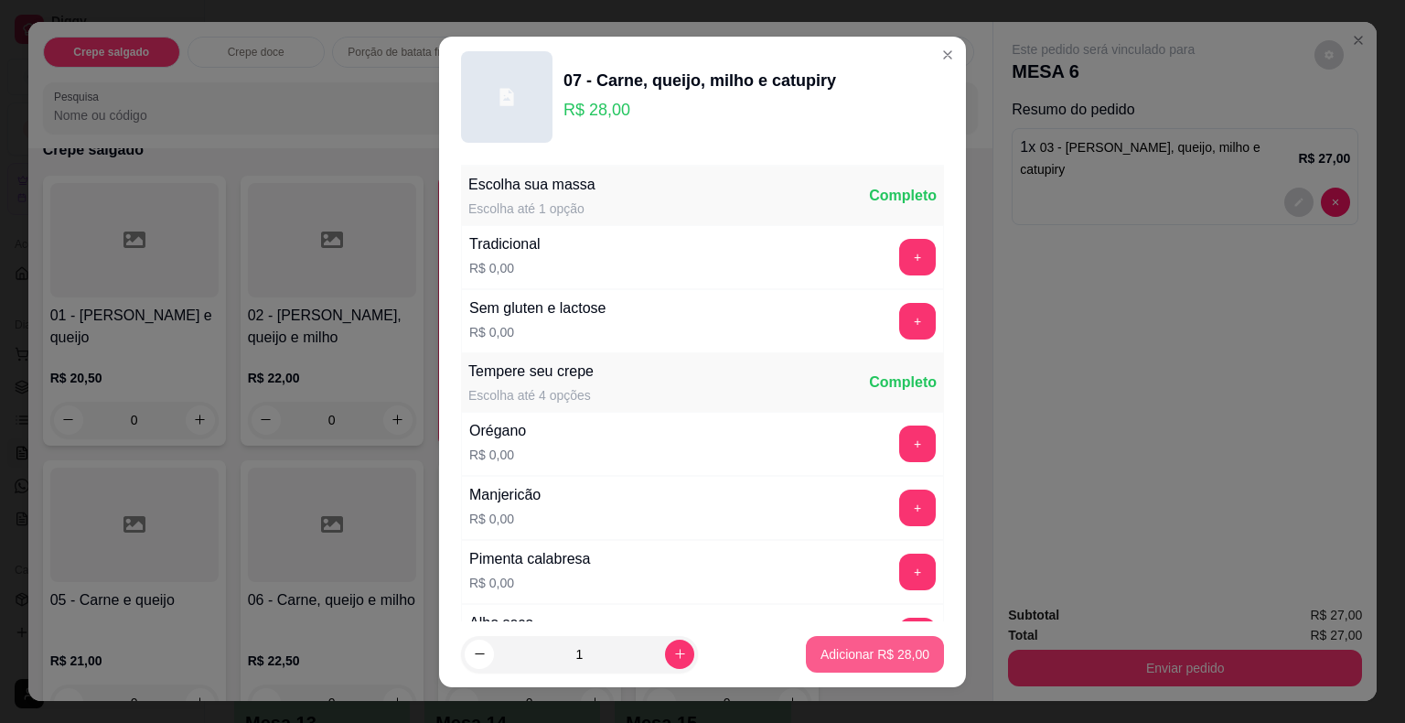
click at [857, 655] on p "Adicionar R$ 28,00" at bounding box center [874, 654] width 109 height 18
type input "1"
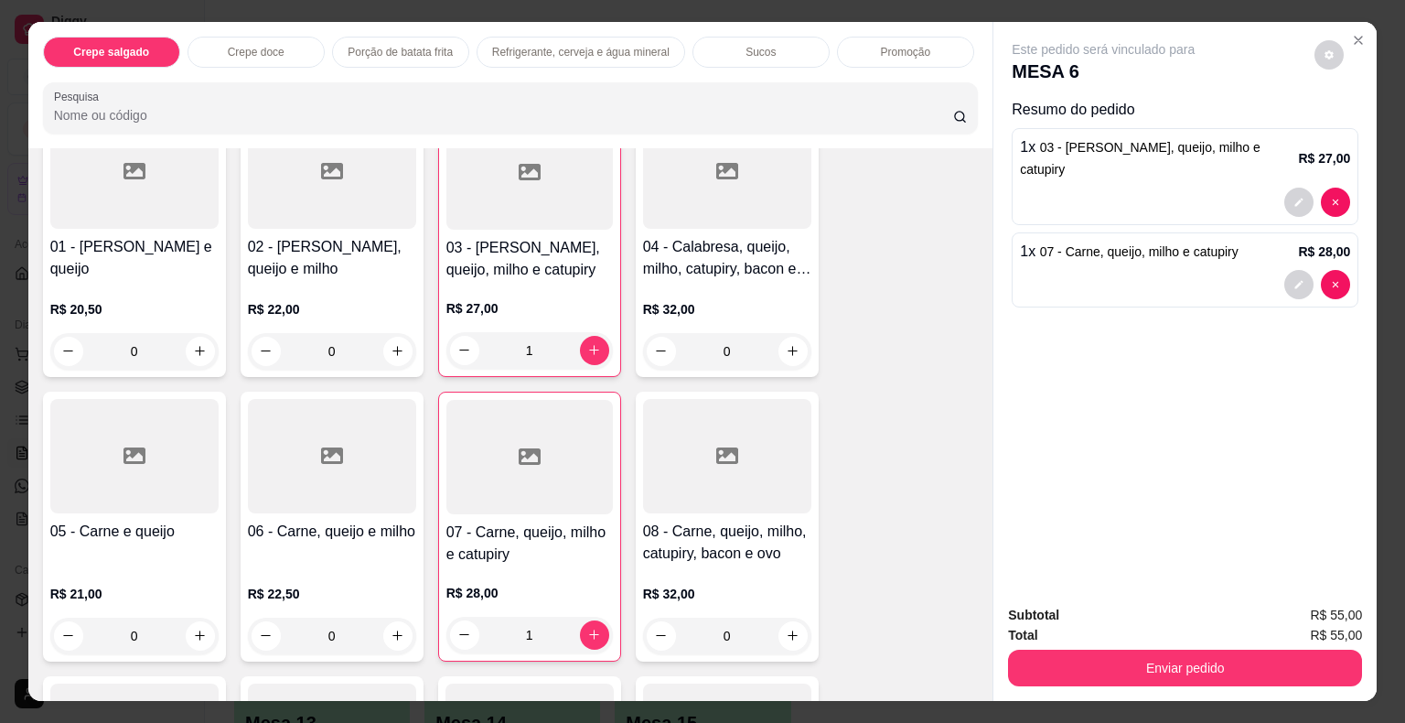
scroll to position [457, 0]
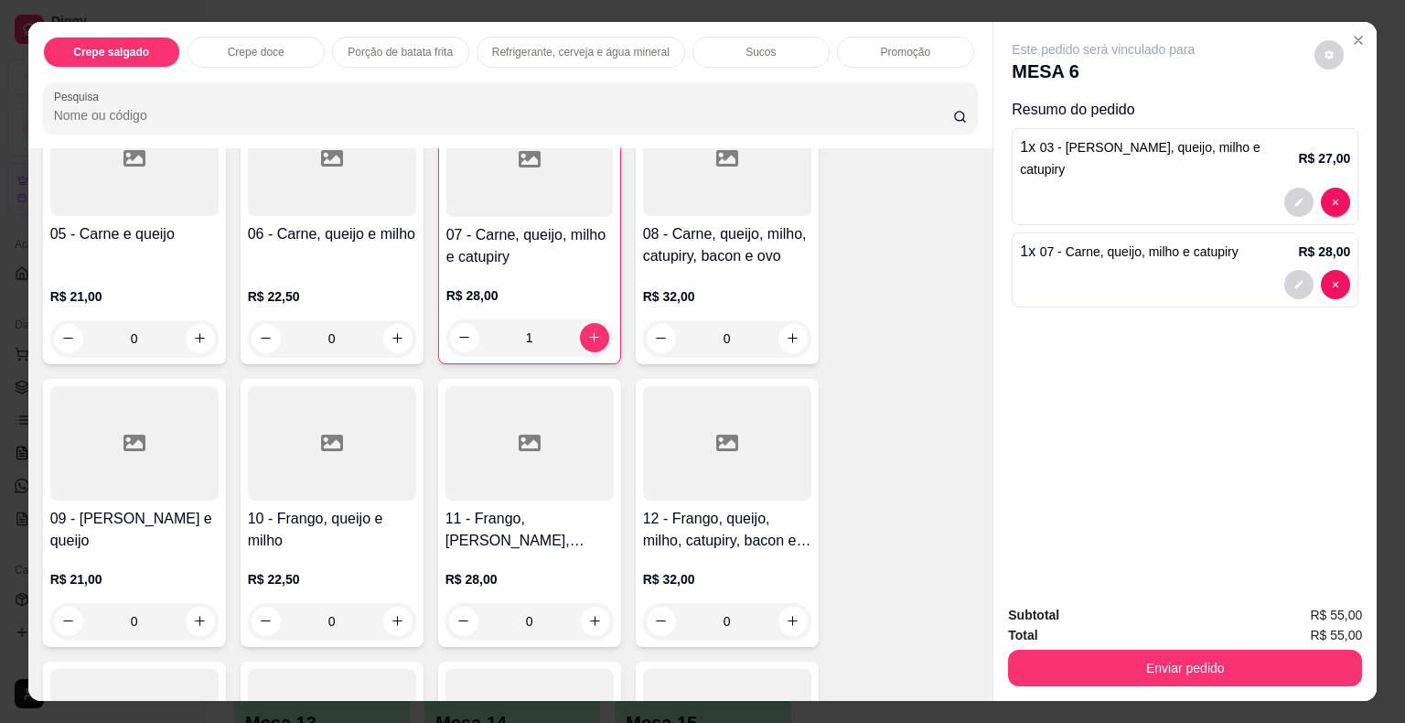
click at [531, 466] on div at bounding box center [529, 443] width 168 height 114
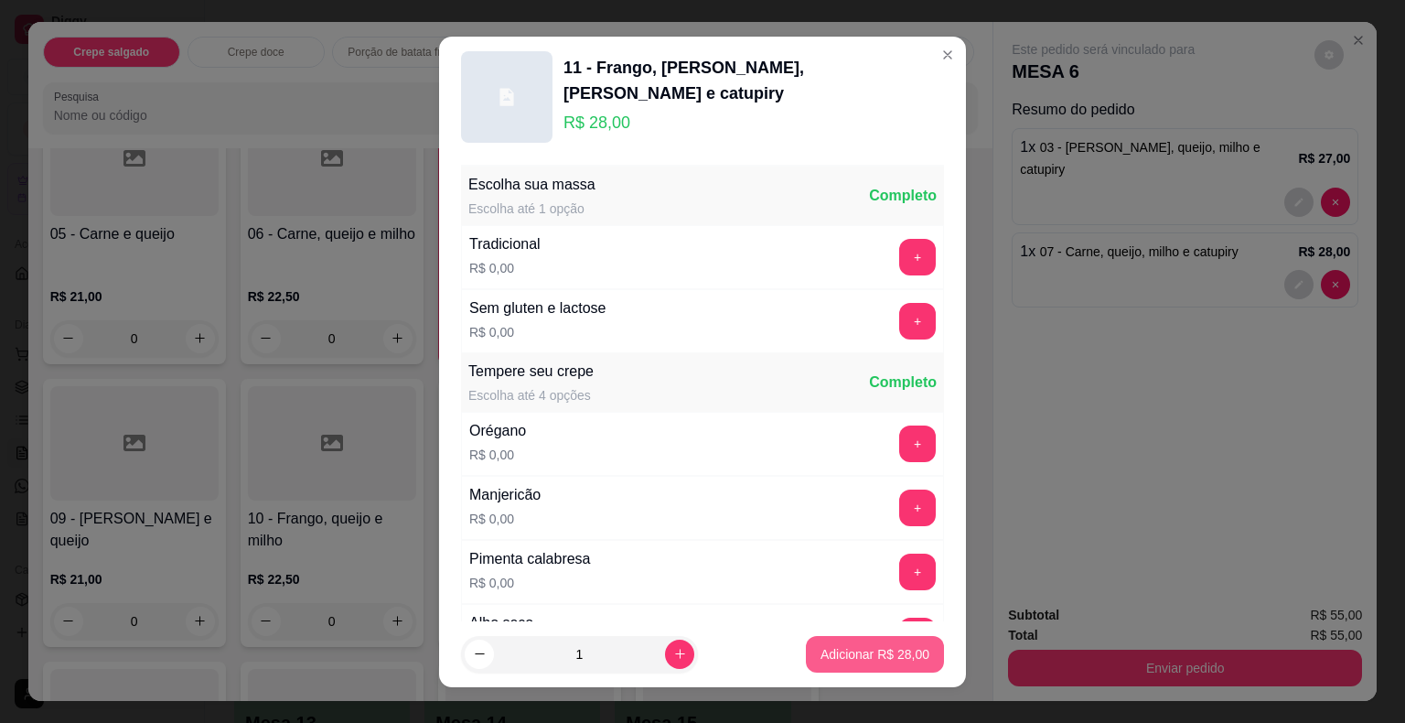
click at [845, 648] on p "Adicionar R$ 28,00" at bounding box center [874, 654] width 109 height 18
type input "1"
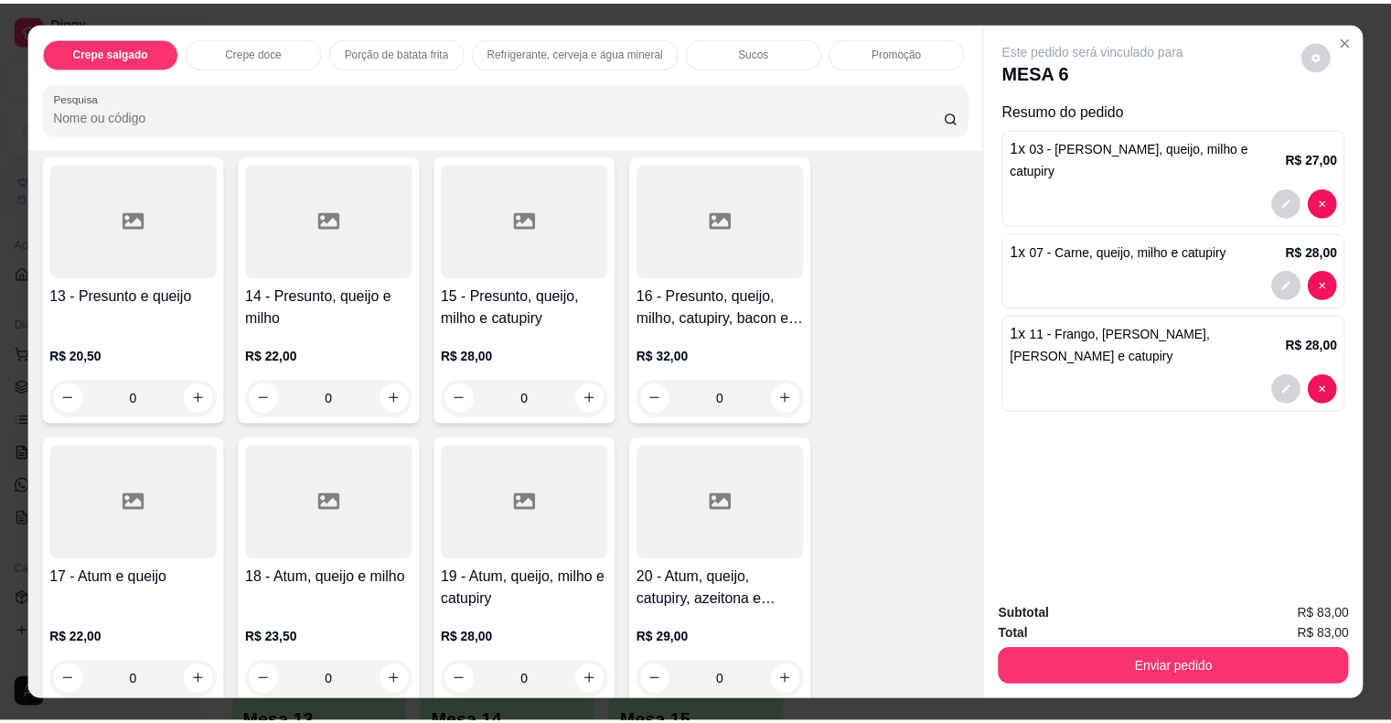
scroll to position [1006, 0]
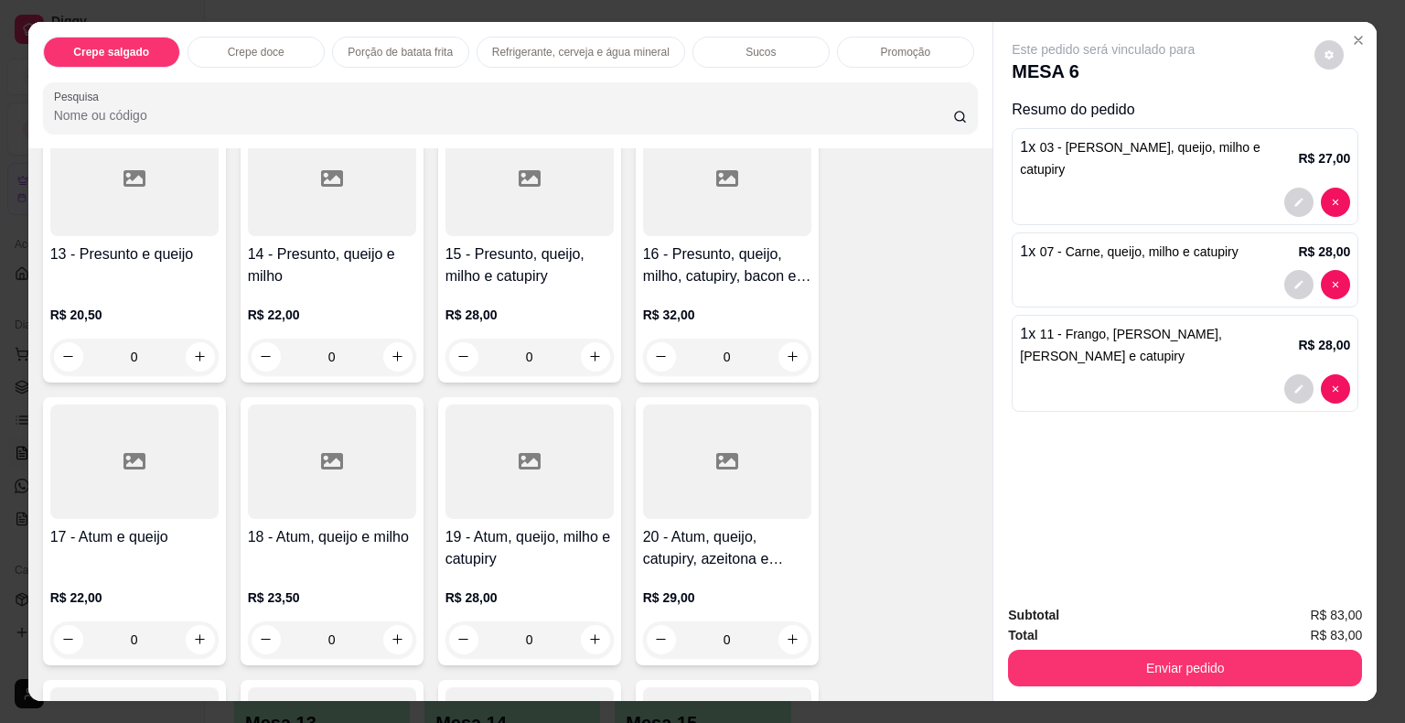
click at [325, 475] on div at bounding box center [332, 461] width 168 height 114
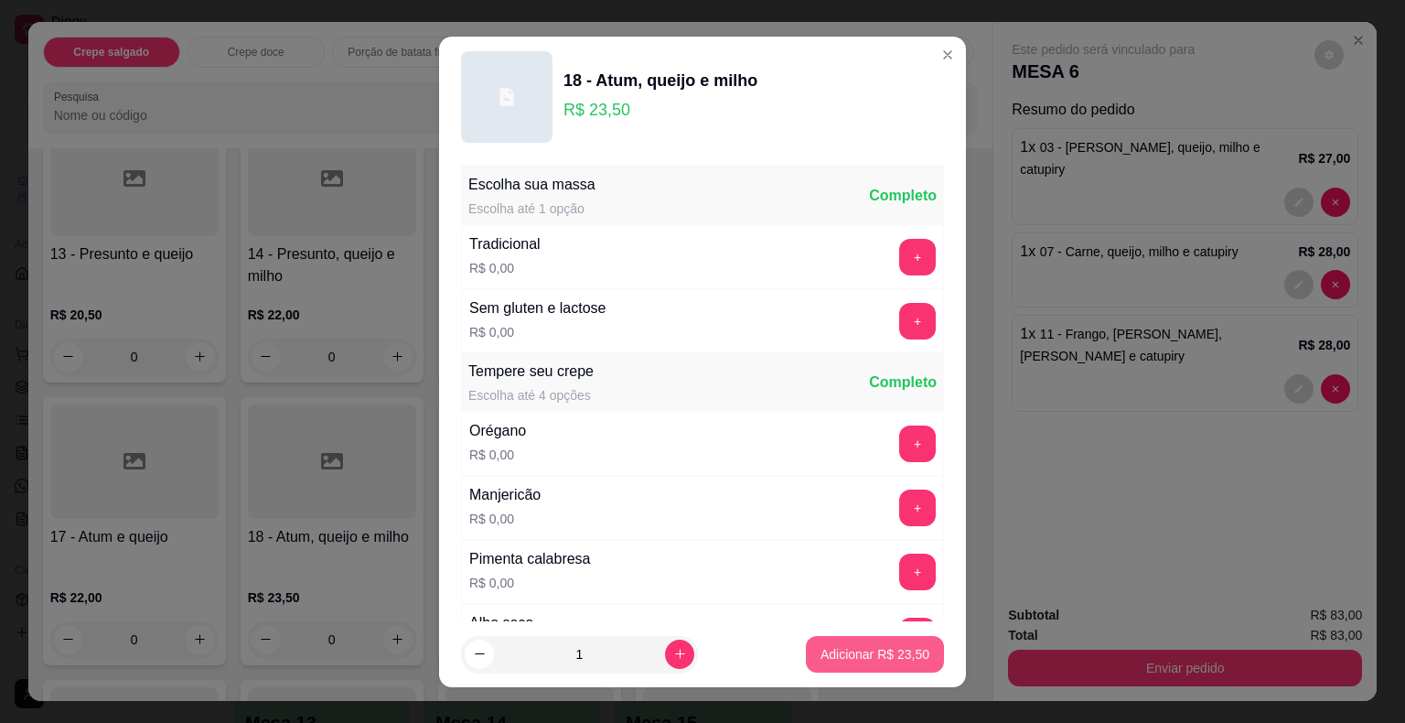
click at [841, 656] on p "Adicionar R$ 23,50" at bounding box center [874, 654] width 109 height 18
type input "1"
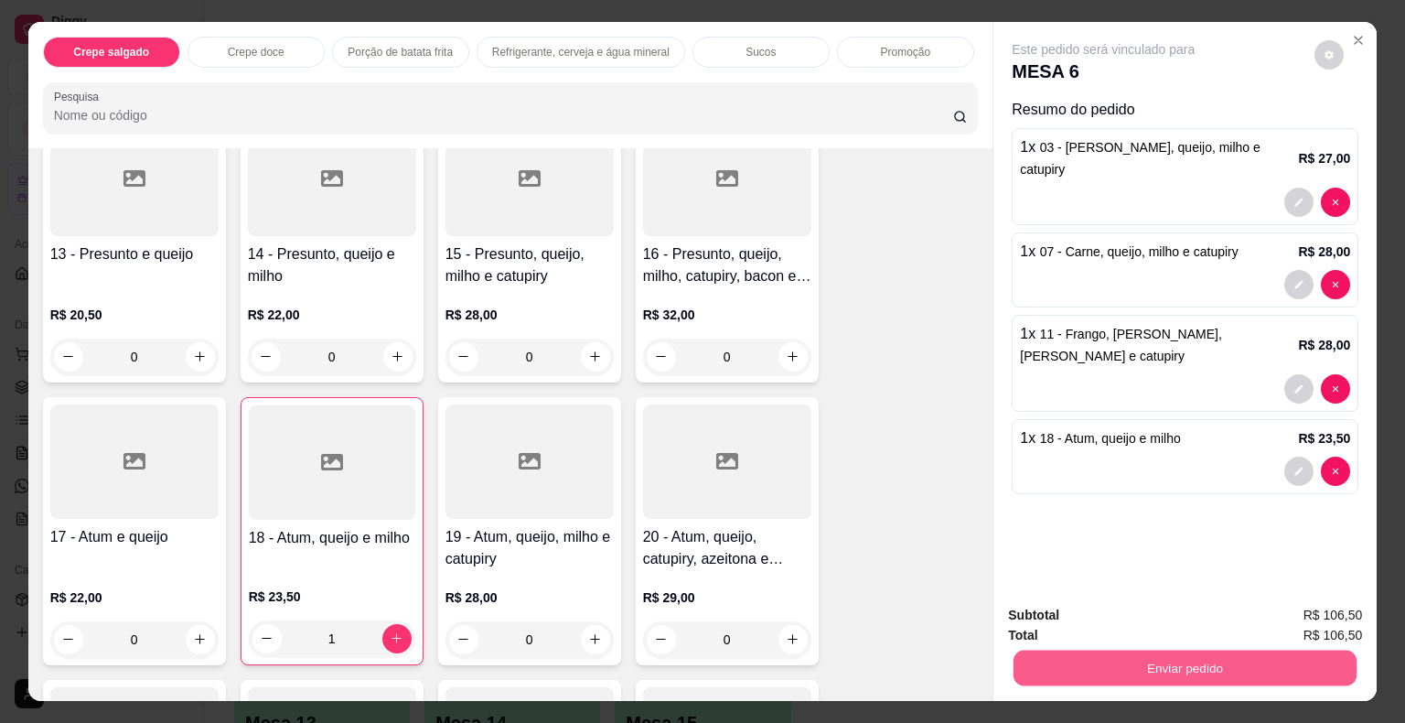
click at [1087, 668] on button "Enviar pedido" at bounding box center [1184, 668] width 343 height 36
click at [1079, 611] on button "Não registrar e enviar pedido" at bounding box center [1124, 616] width 185 height 34
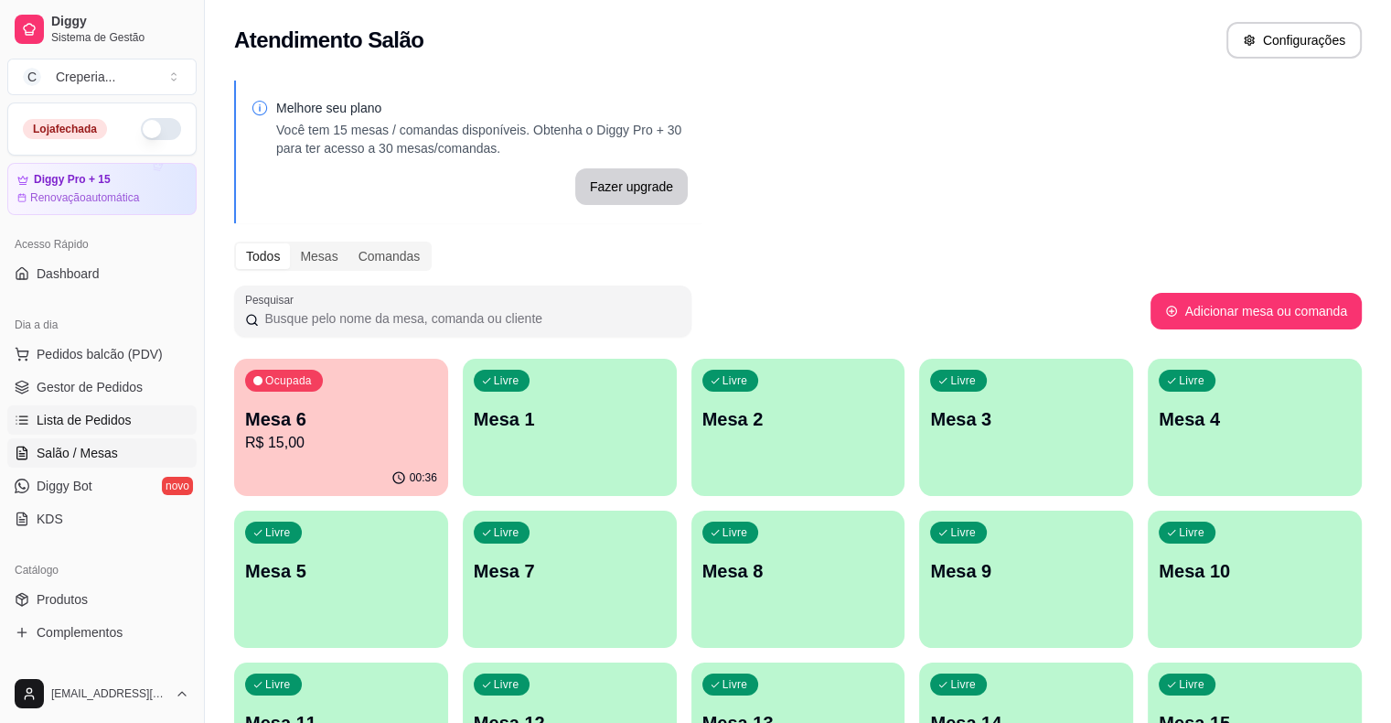
click at [114, 415] on span "Lista de Pedidos" at bounding box center [84, 420] width 95 height 18
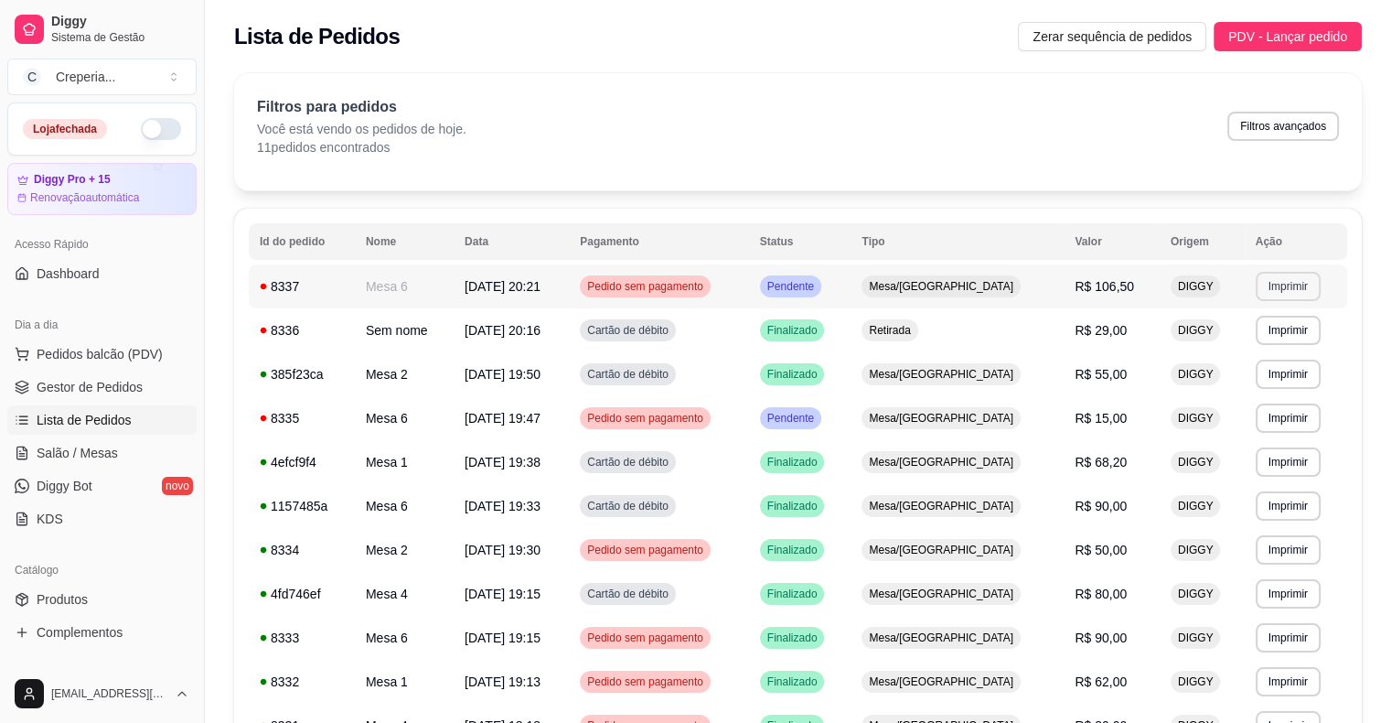
click at [1270, 291] on button "Imprimir" at bounding box center [1288, 286] width 65 height 29
click at [1252, 354] on button "IMPRESSORA" at bounding box center [1249, 350] width 133 height 29
click at [81, 460] on span "Salão / Mesas" at bounding box center [77, 453] width 81 height 18
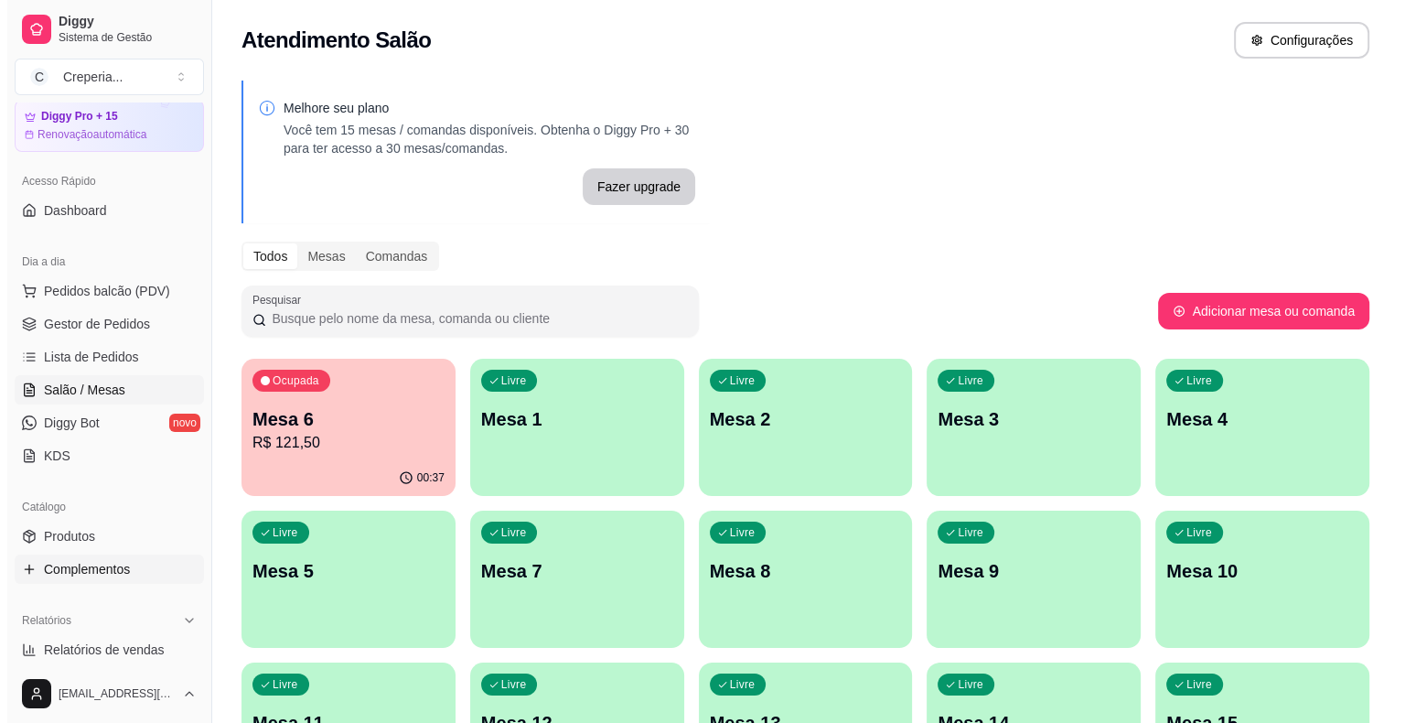
scroll to position [91, 0]
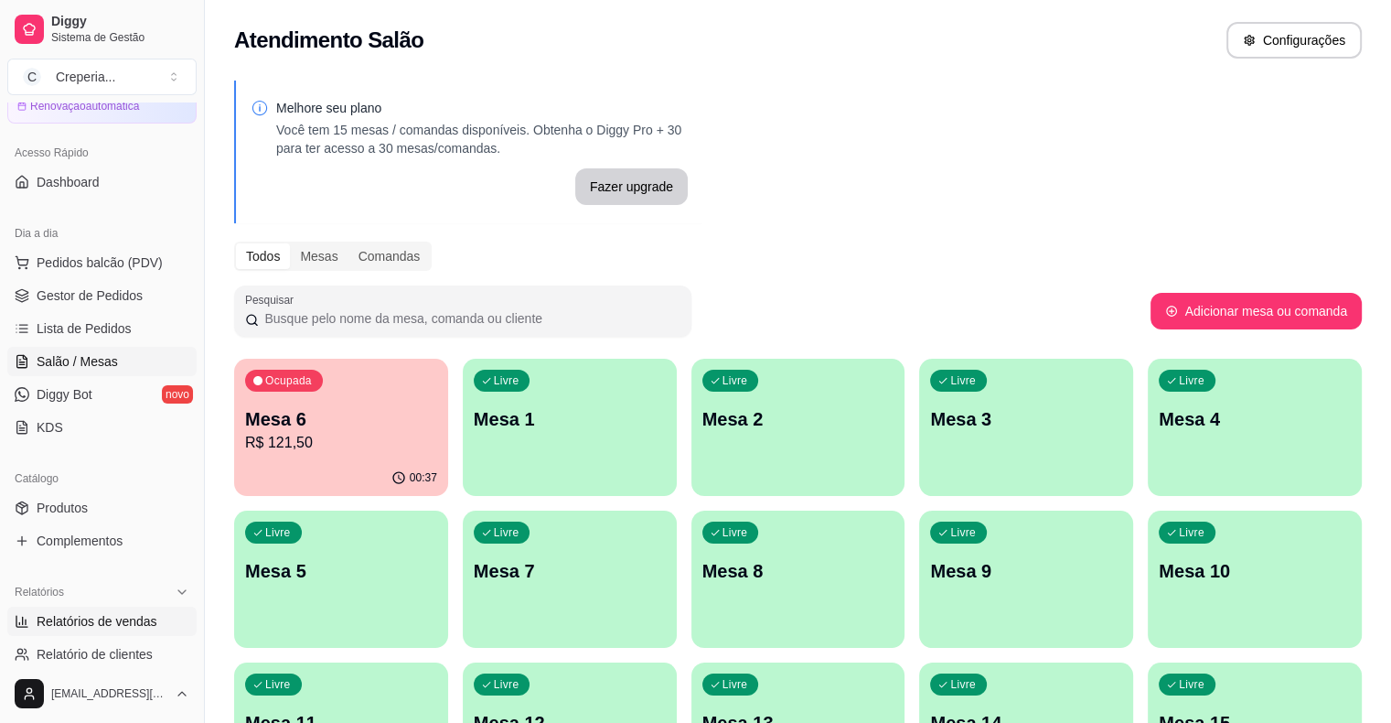
click at [89, 621] on span "Relatórios de vendas" at bounding box center [97, 621] width 121 height 18
select select "ALL"
select select "0"
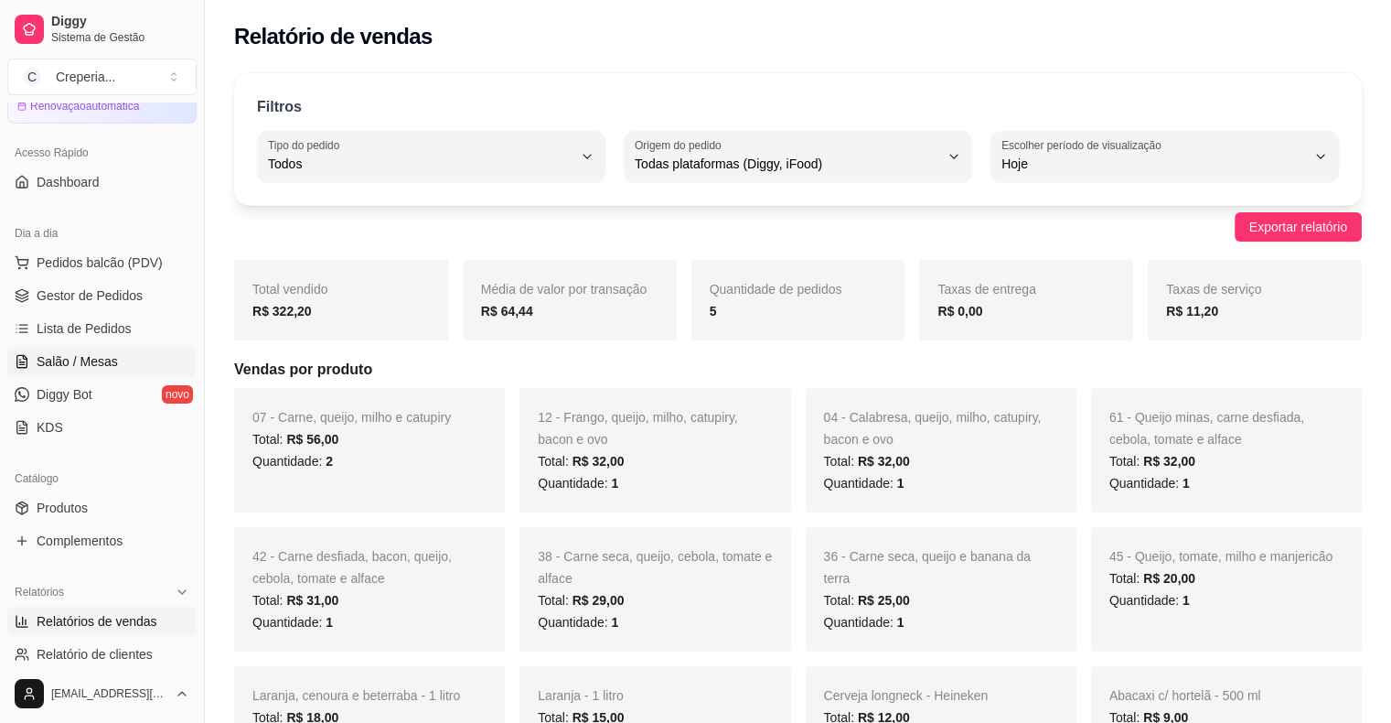
click at [116, 370] on link "Salão / Mesas" at bounding box center [101, 361] width 189 height 29
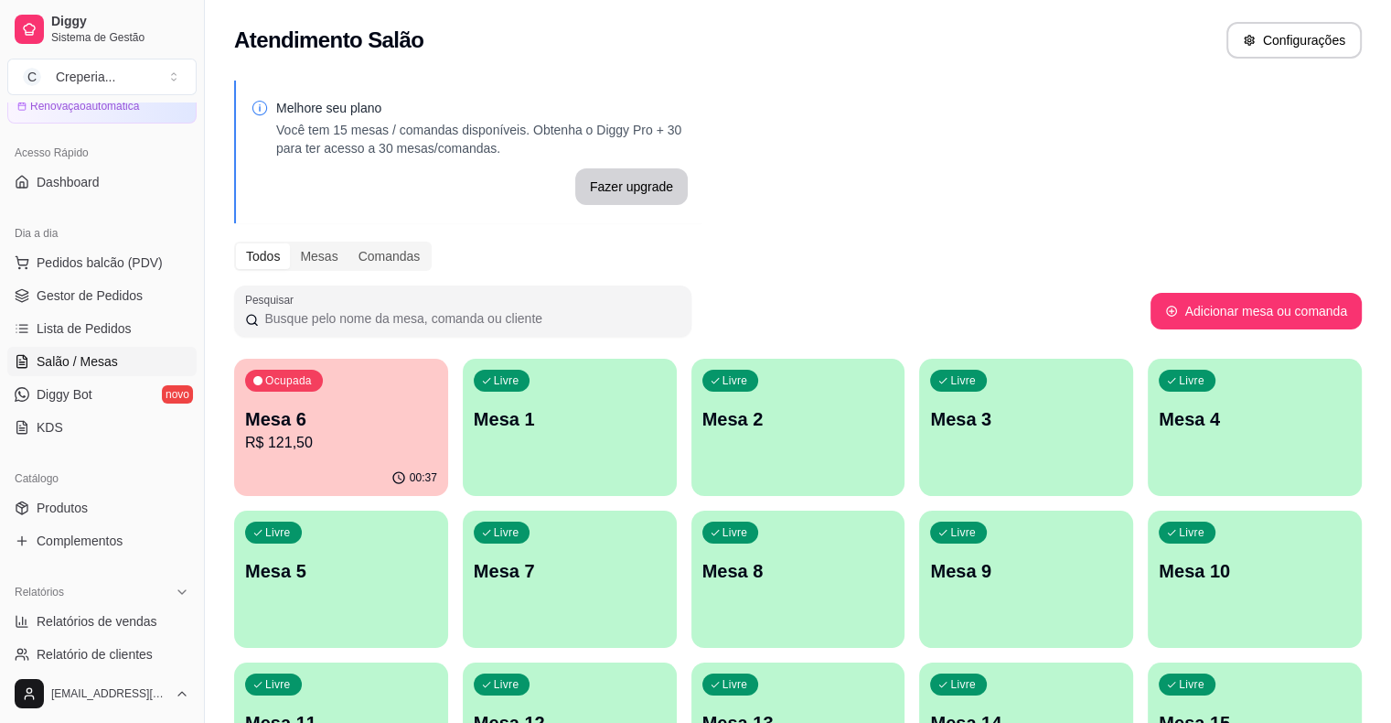
click at [366, 424] on p "Mesa 6" at bounding box center [341, 419] width 192 height 26
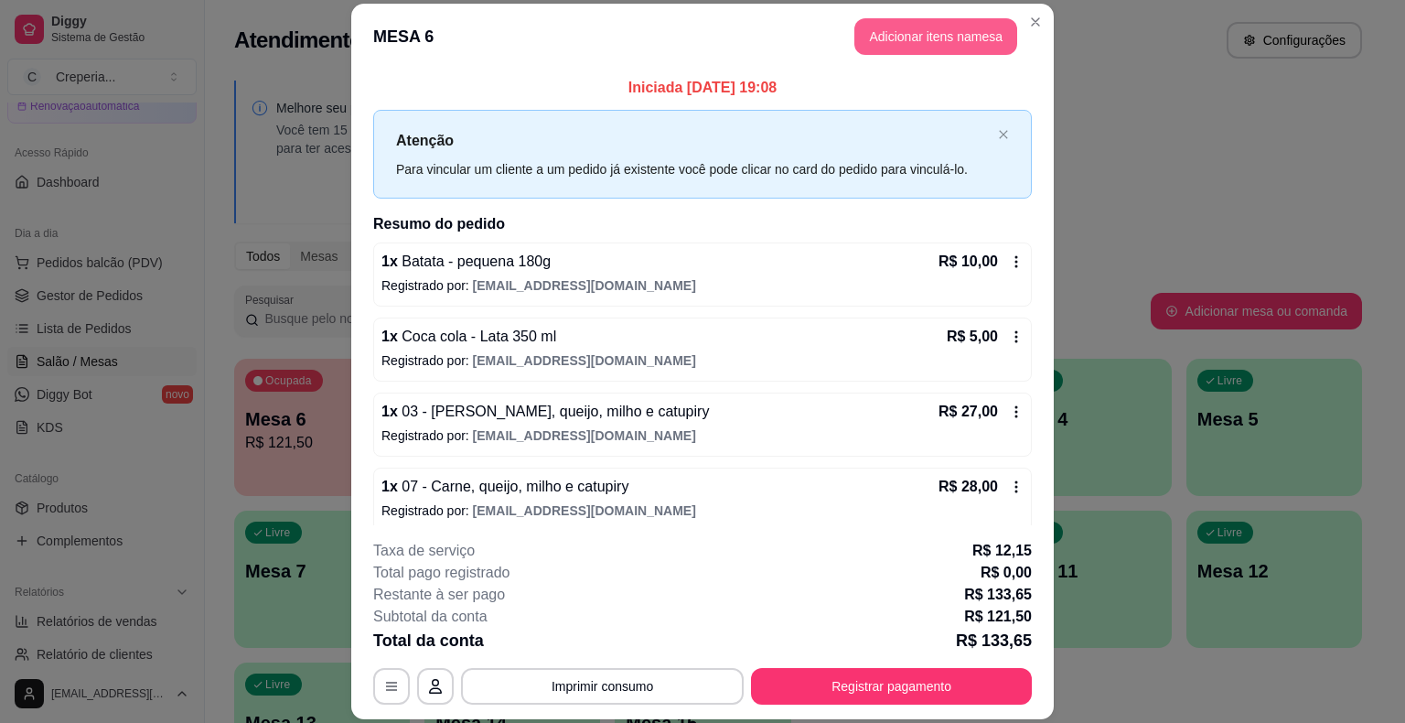
click at [924, 47] on button "Adicionar itens na mesa" at bounding box center [935, 36] width 163 height 37
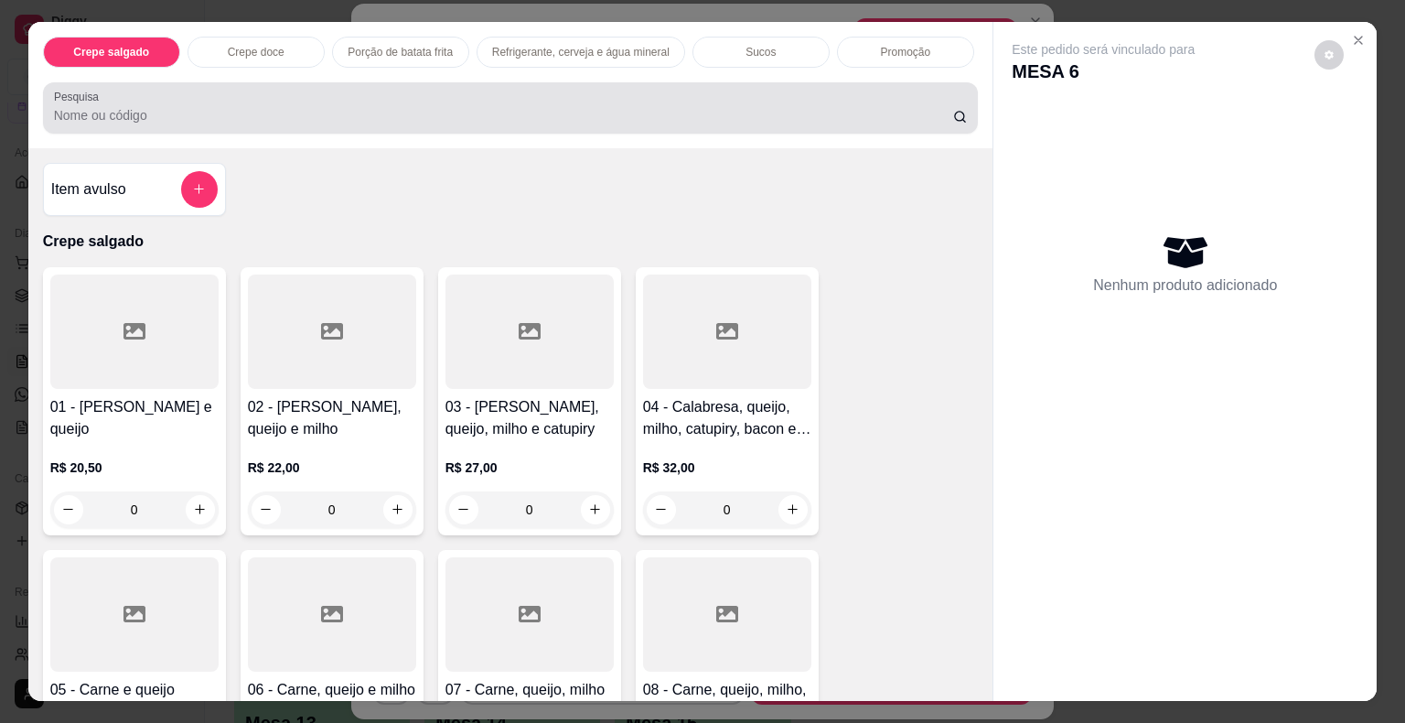
click at [464, 106] on input "Pesquisa" at bounding box center [503, 115] width 899 height 18
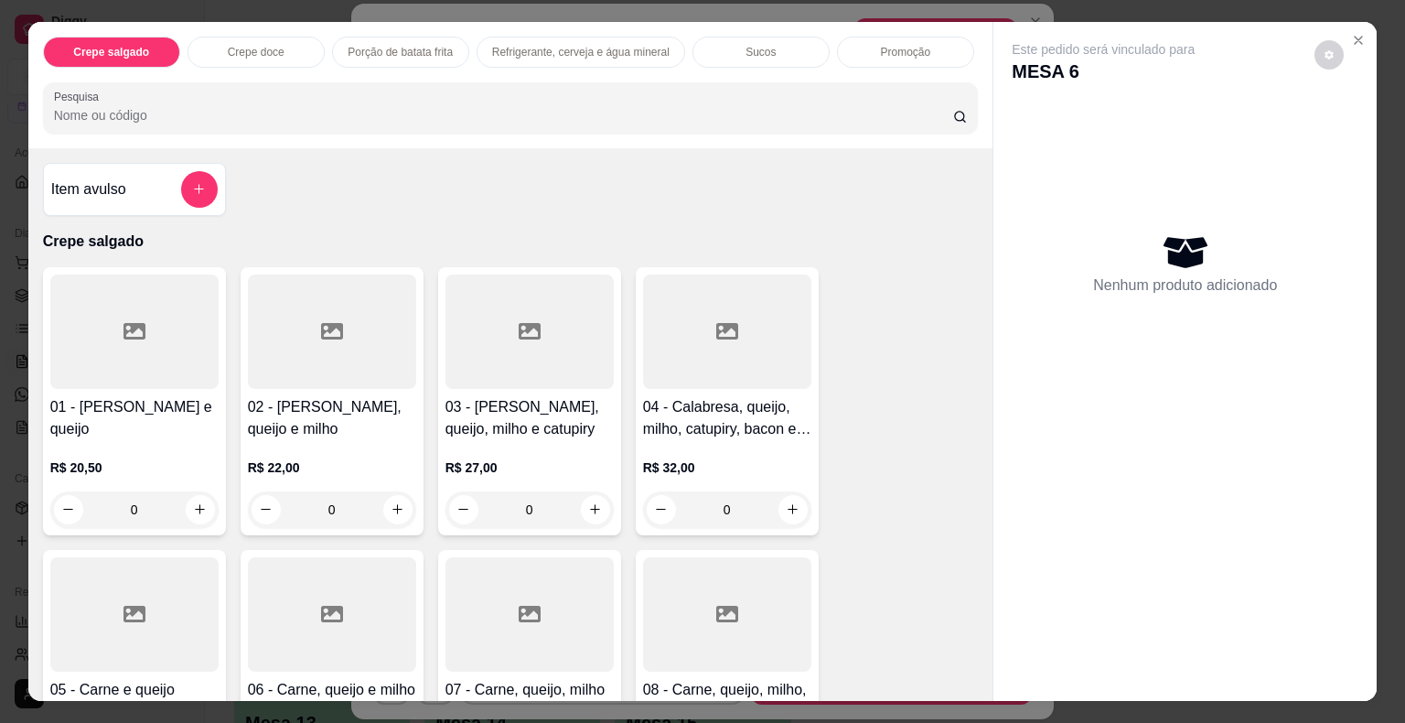
click at [575, 320] on div at bounding box center [529, 331] width 168 height 114
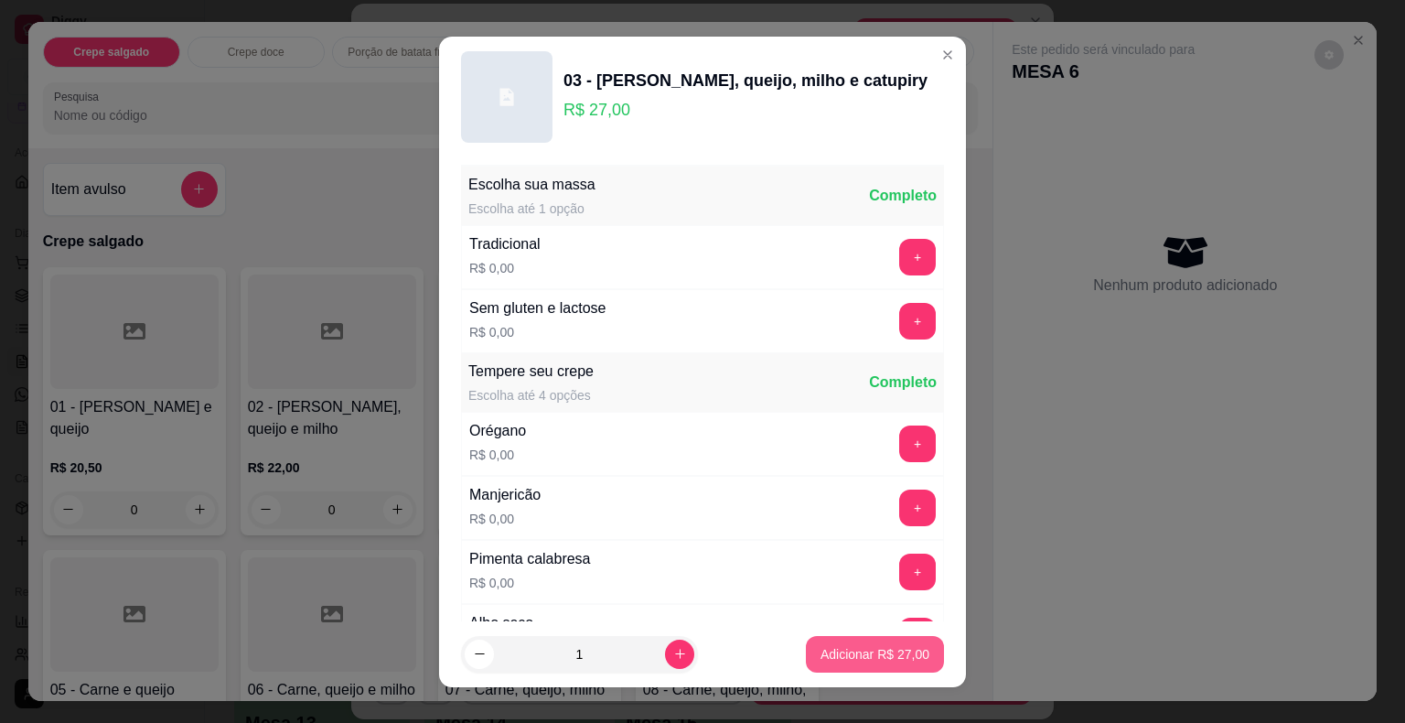
click at [843, 661] on p "Adicionar R$ 27,00" at bounding box center [874, 654] width 109 height 18
type input "1"
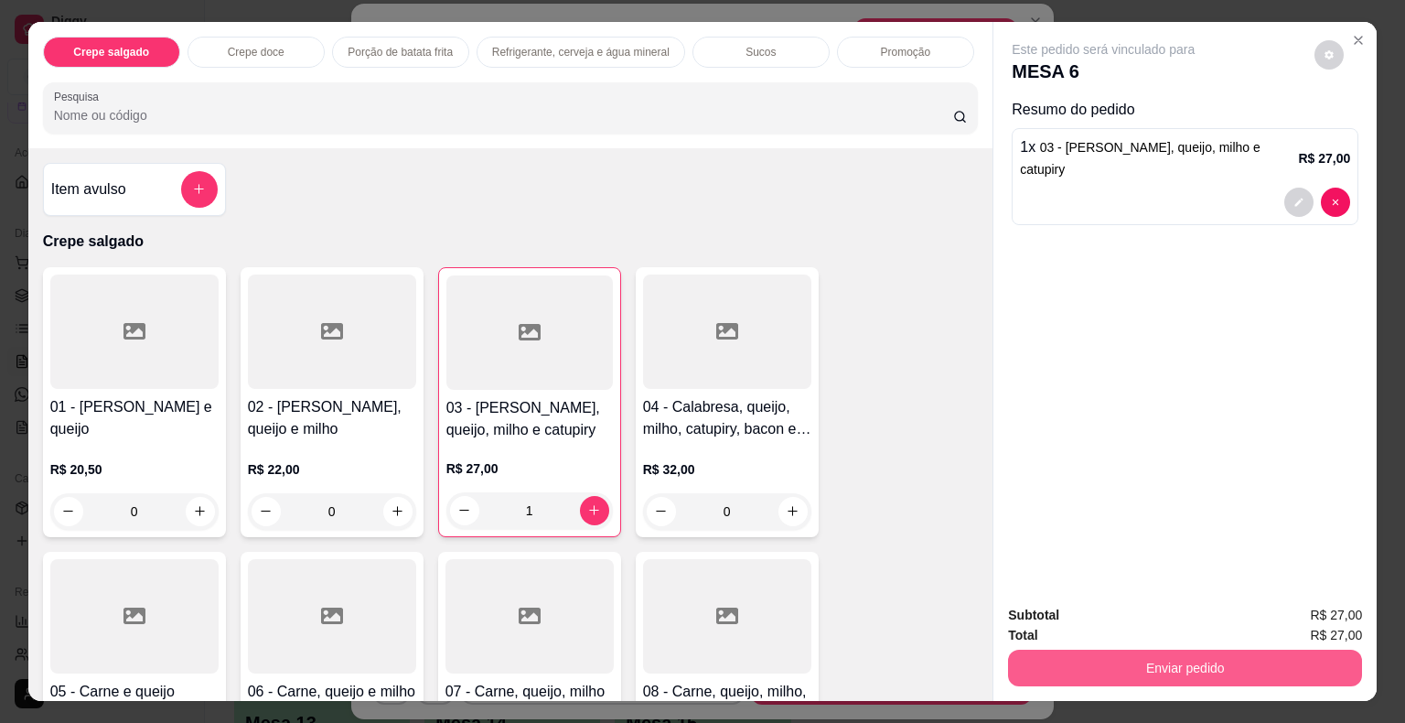
click at [1085, 660] on button "Enviar pedido" at bounding box center [1185, 667] width 354 height 37
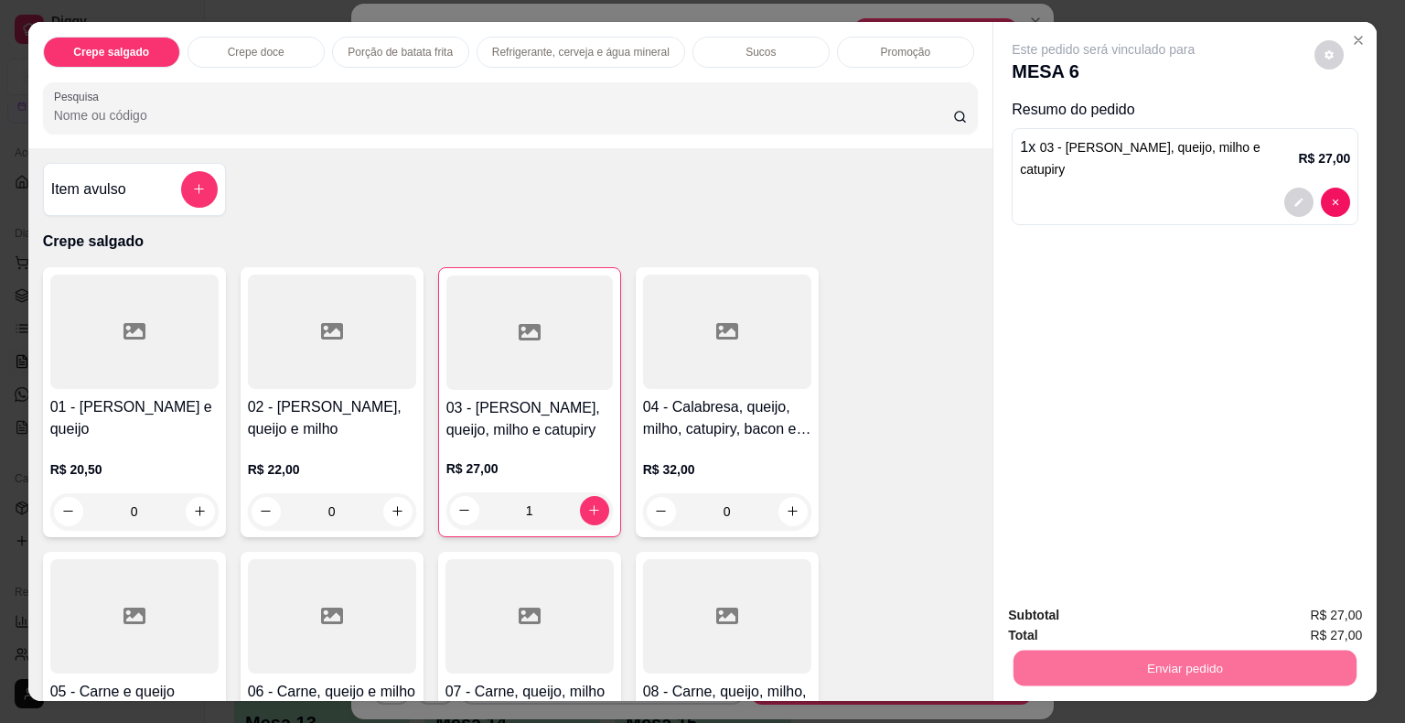
click at [1067, 616] on button "Não registrar e enviar pedido" at bounding box center [1124, 616] width 190 height 35
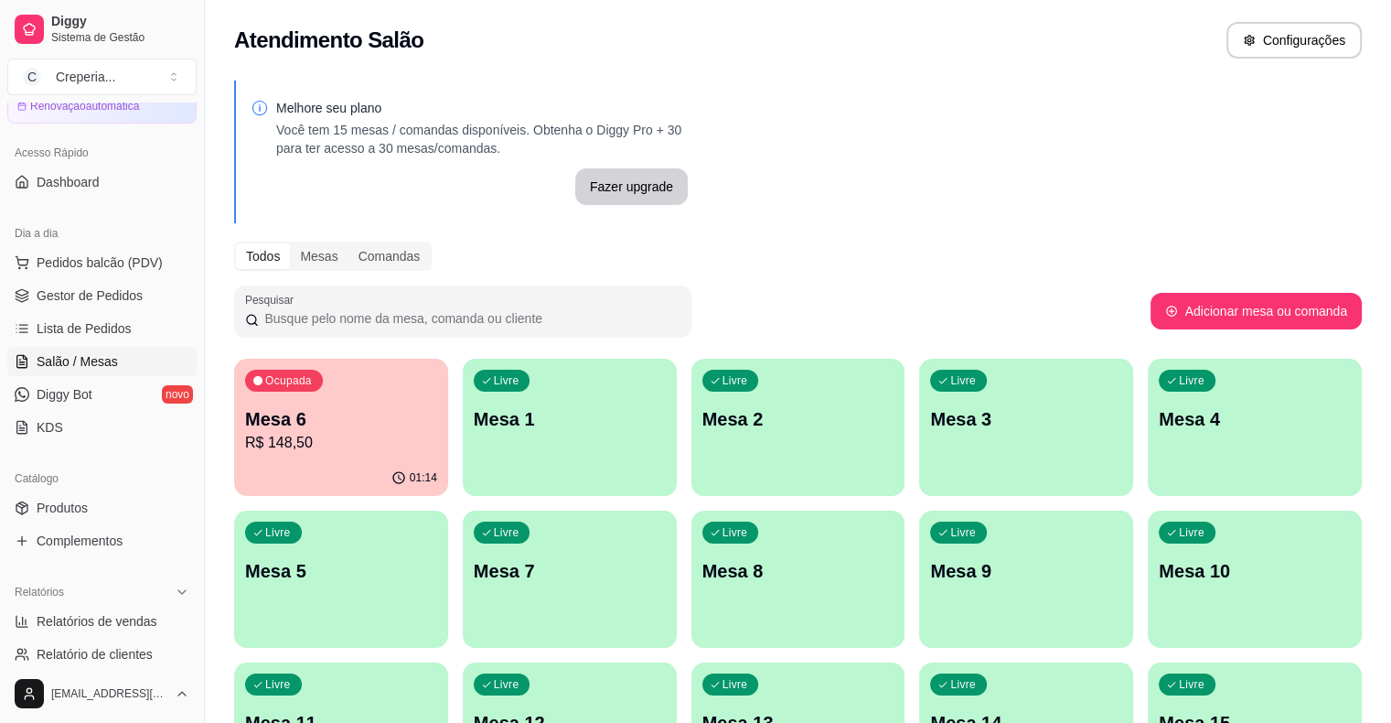
click at [369, 437] on p "R$ 148,50" at bounding box center [341, 443] width 192 height 22
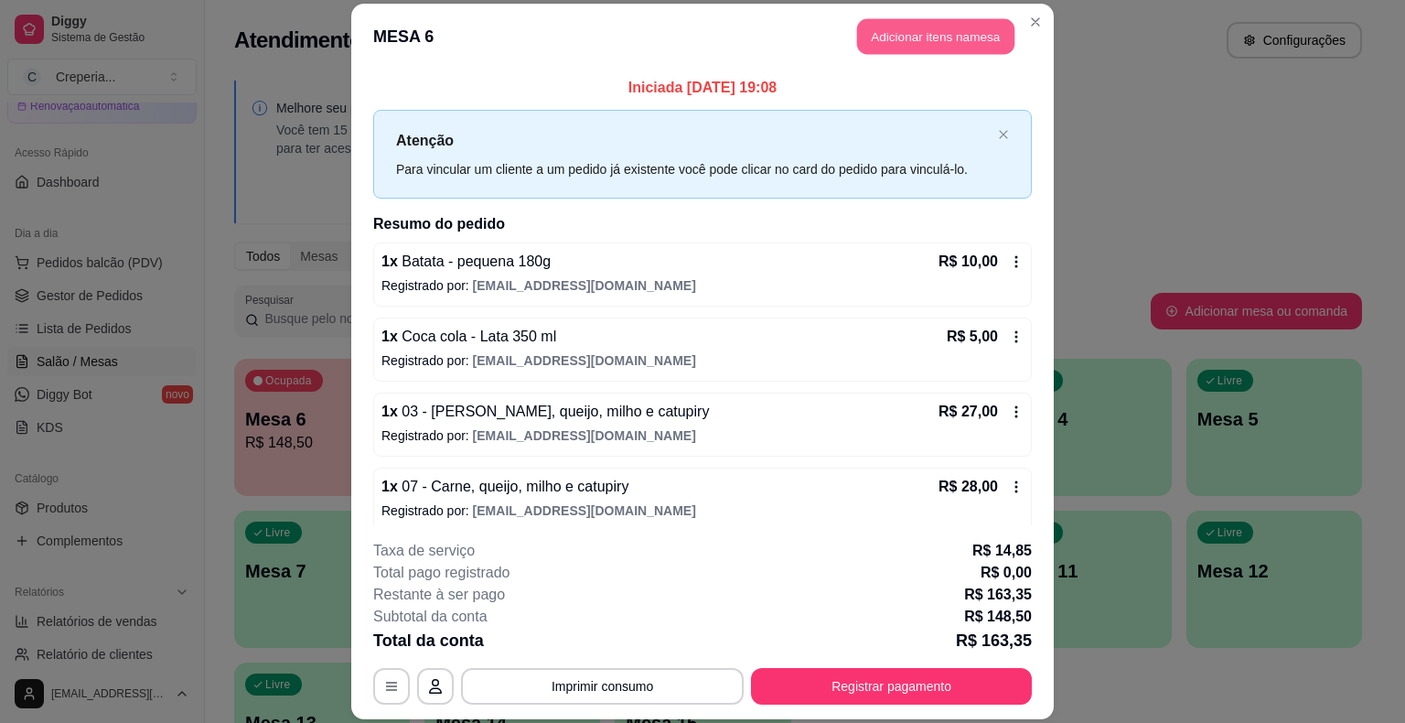
click at [969, 36] on button "Adicionar itens na mesa" at bounding box center [935, 37] width 157 height 36
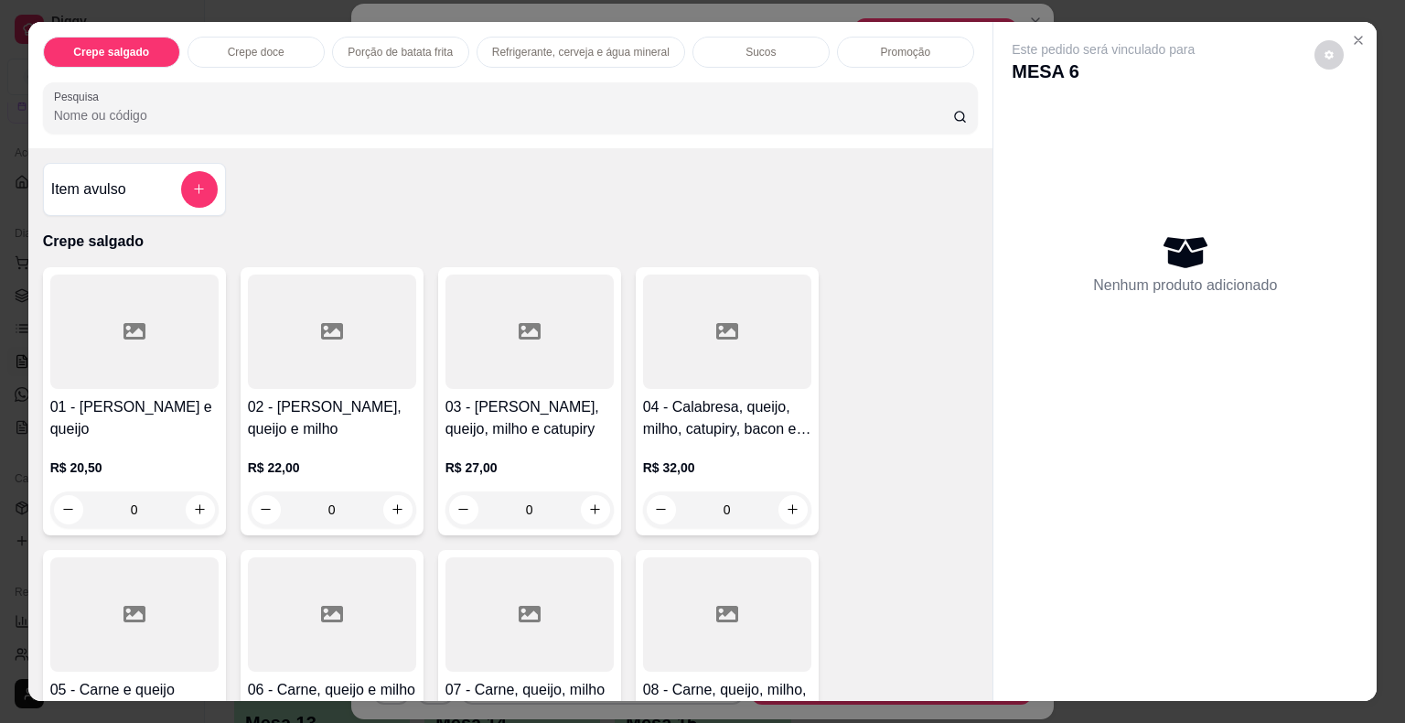
click at [572, 345] on div at bounding box center [529, 331] width 168 height 114
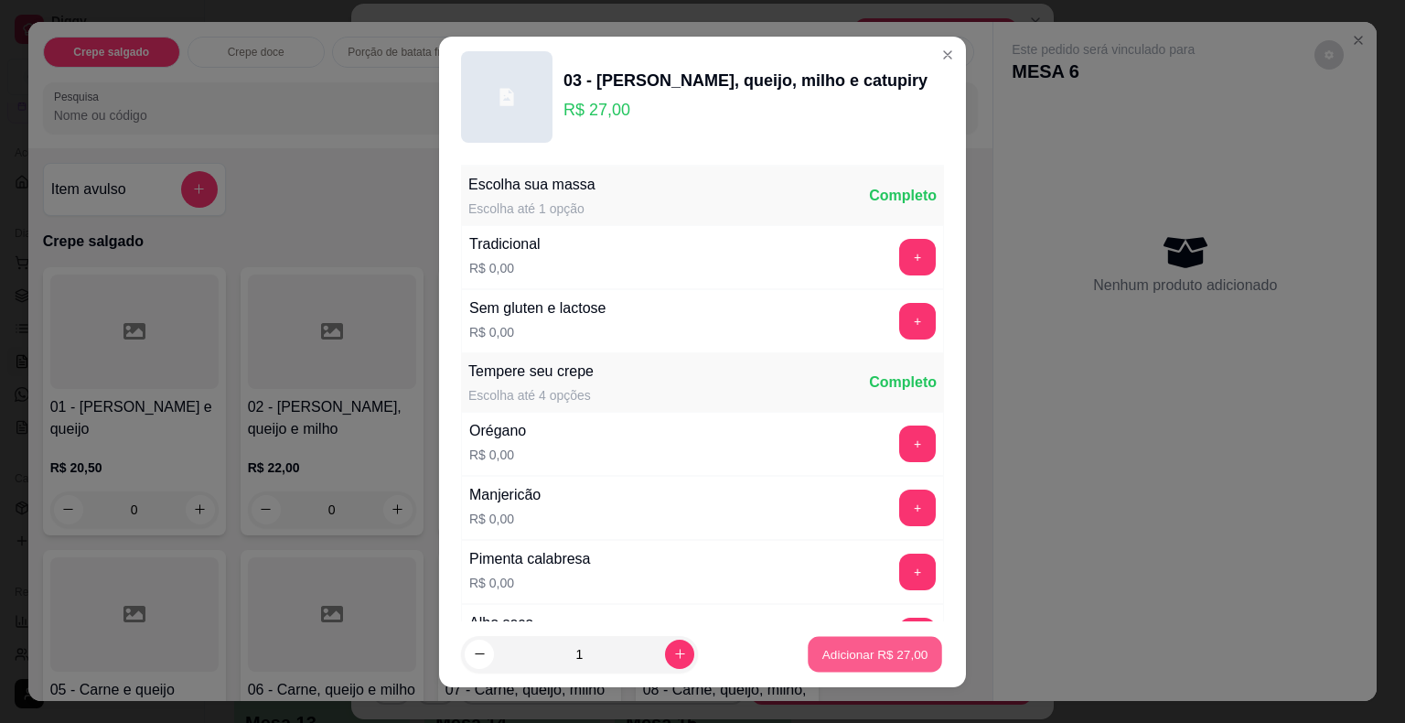
click at [831, 651] on p "Adicionar R$ 27,00" at bounding box center [875, 653] width 106 height 17
type input "1"
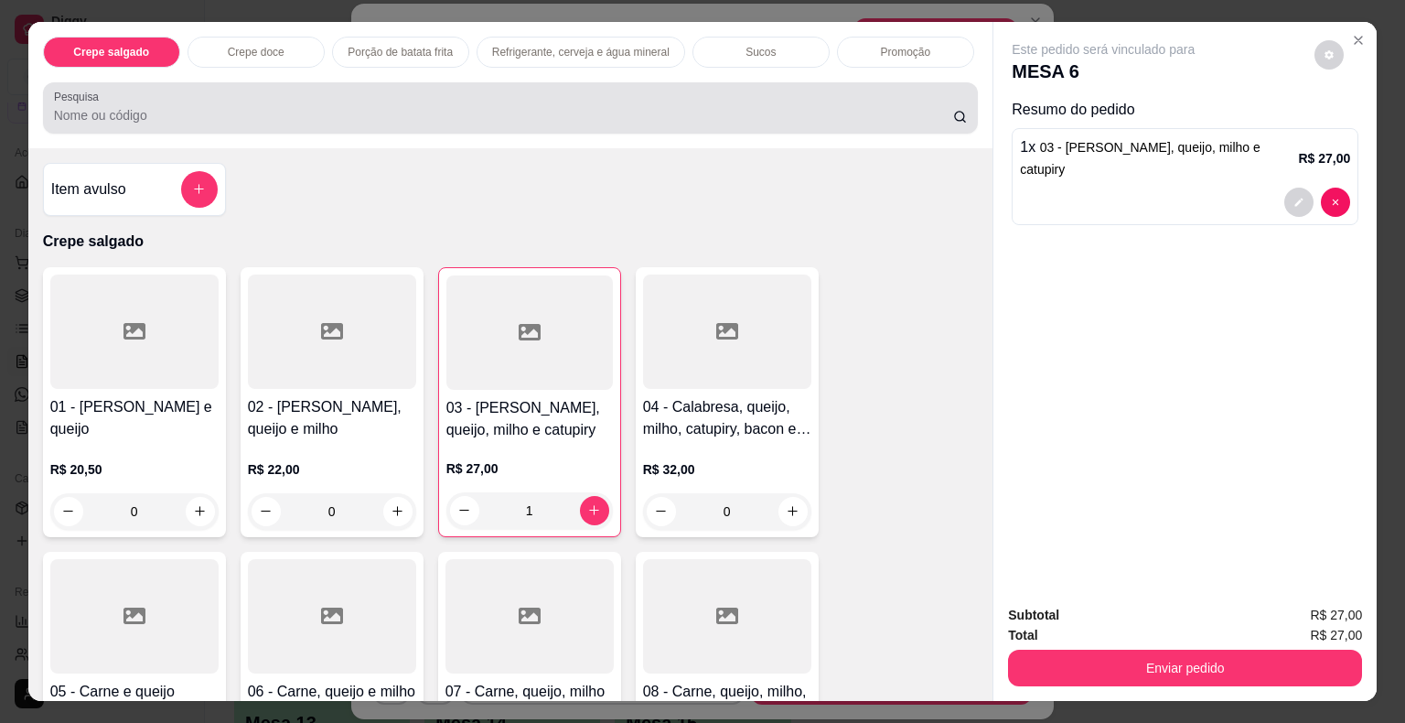
click at [158, 119] on div "Pesquisa" at bounding box center [511, 107] width 936 height 51
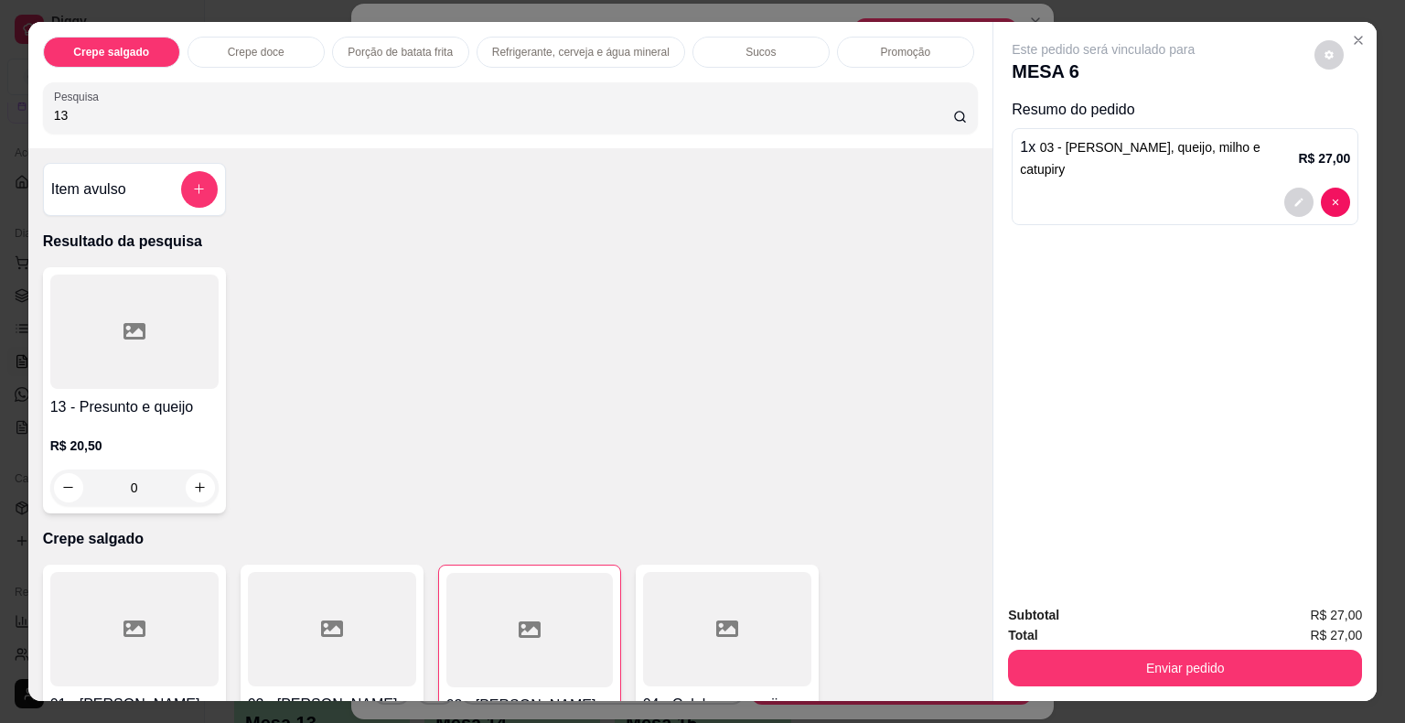
type input "13"
click at [113, 324] on div at bounding box center [134, 331] width 168 height 114
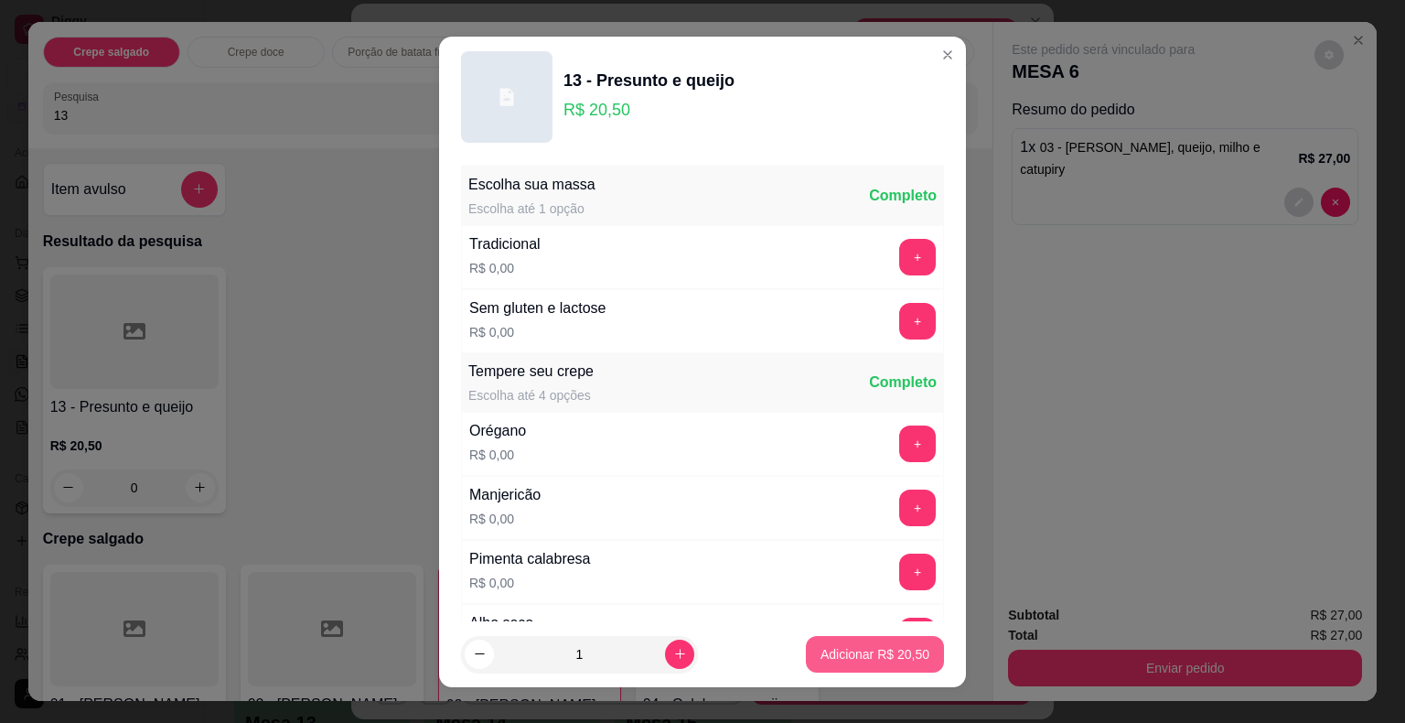
click at [833, 657] on p "Adicionar R$ 20,50" at bounding box center [874, 654] width 109 height 18
type input "1"
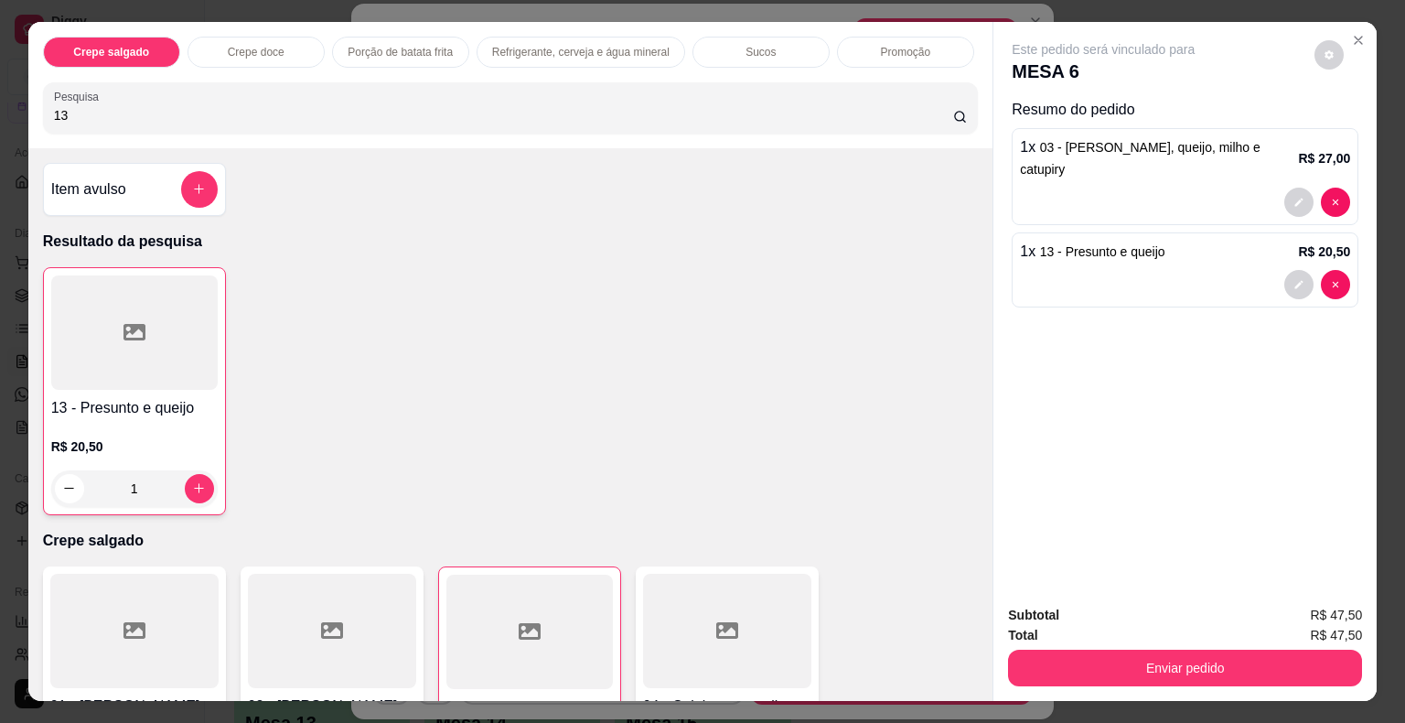
drag, startPoint x: 121, startPoint y: 108, endPoint x: 11, endPoint y: 93, distance: 110.7
click at [11, 93] on div "Crepe salgado Crepe doce Porção de batata frita Refrigerante, cerveja e água mi…" at bounding box center [702, 361] width 1405 height 723
type input "cerv"
click at [128, 331] on icon at bounding box center [134, 331] width 22 height 16
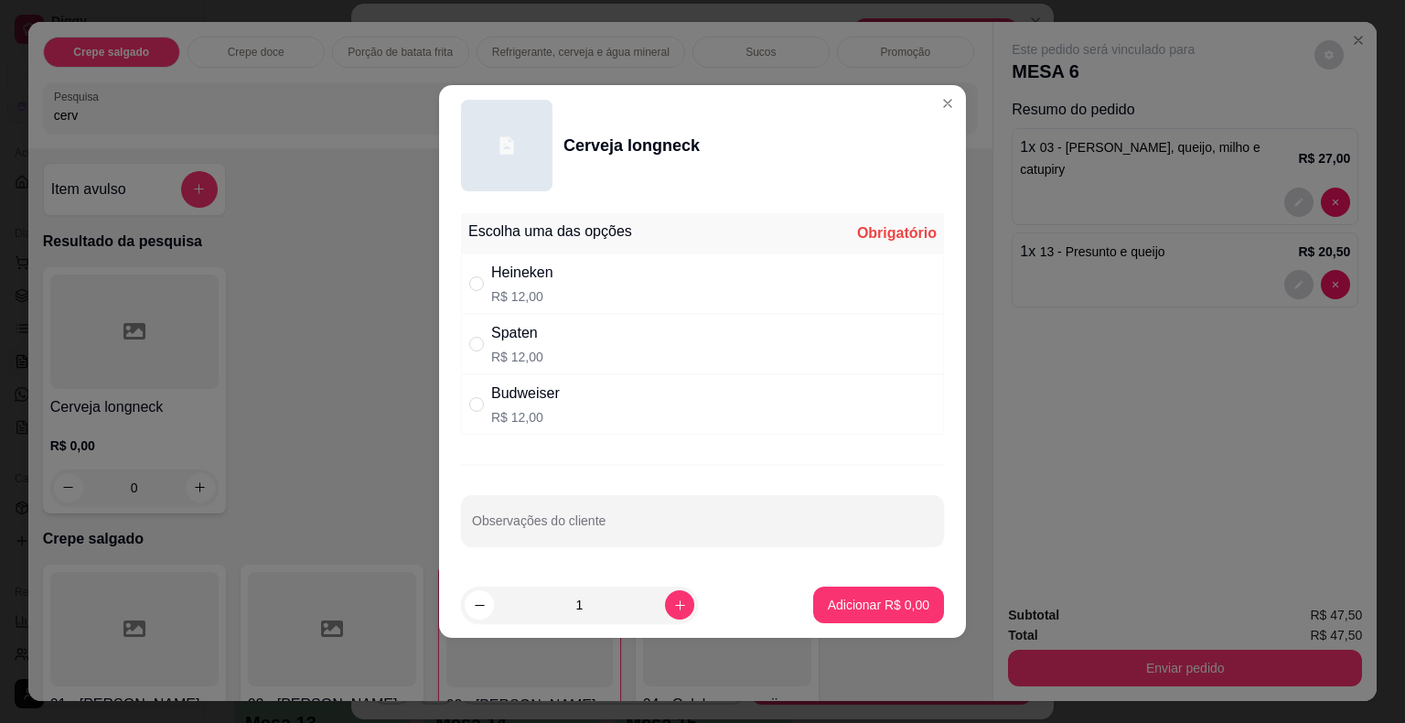
click at [527, 285] on div "Heineken R$ 12,00" at bounding box center [522, 284] width 62 height 44
radio input "true"
click at [816, 595] on button "Adicionar R$ 12,00" at bounding box center [875, 604] width 138 height 37
type input "1"
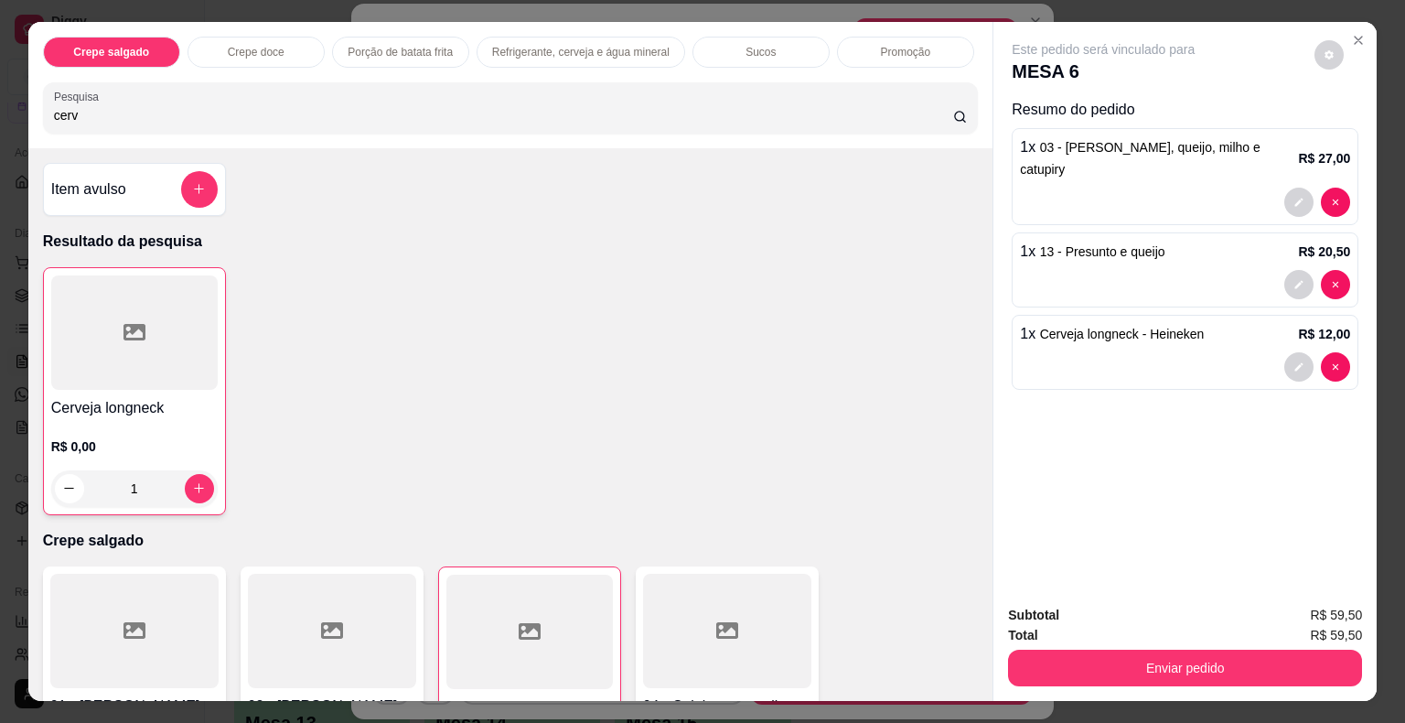
drag, startPoint x: 179, startPoint y: 115, endPoint x: 0, endPoint y: 91, distance: 180.8
click at [0, 91] on div "Crepe salgado Crepe doce Porção de batata frita Refrigerante, cerveja e água mi…" at bounding box center [702, 361] width 1405 height 723
type input "coca"
click at [170, 301] on div at bounding box center [134, 331] width 168 height 114
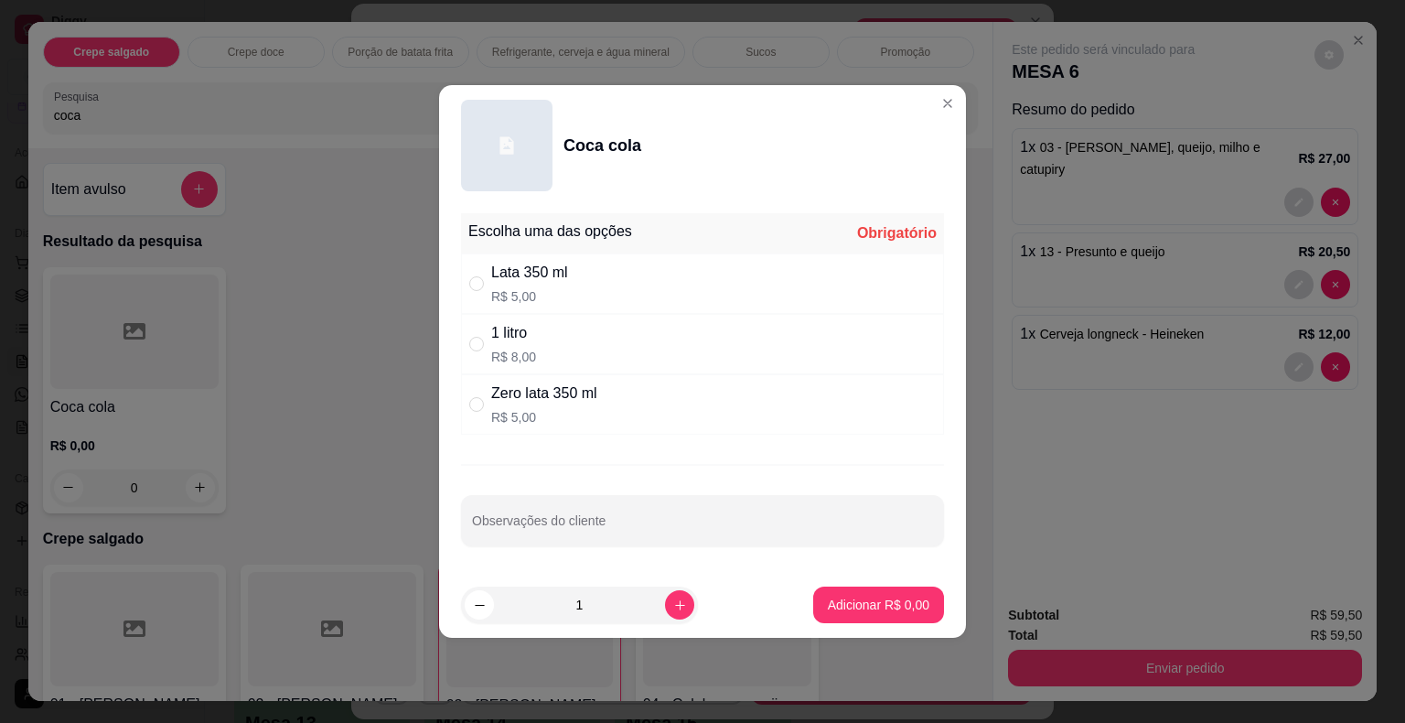
click at [534, 403] on div "Zero lata 350 ml" at bounding box center [544, 393] width 106 height 22
radio input "true"
click at [849, 598] on p "Adicionar R$ 5,00" at bounding box center [879, 604] width 102 height 18
type input "1"
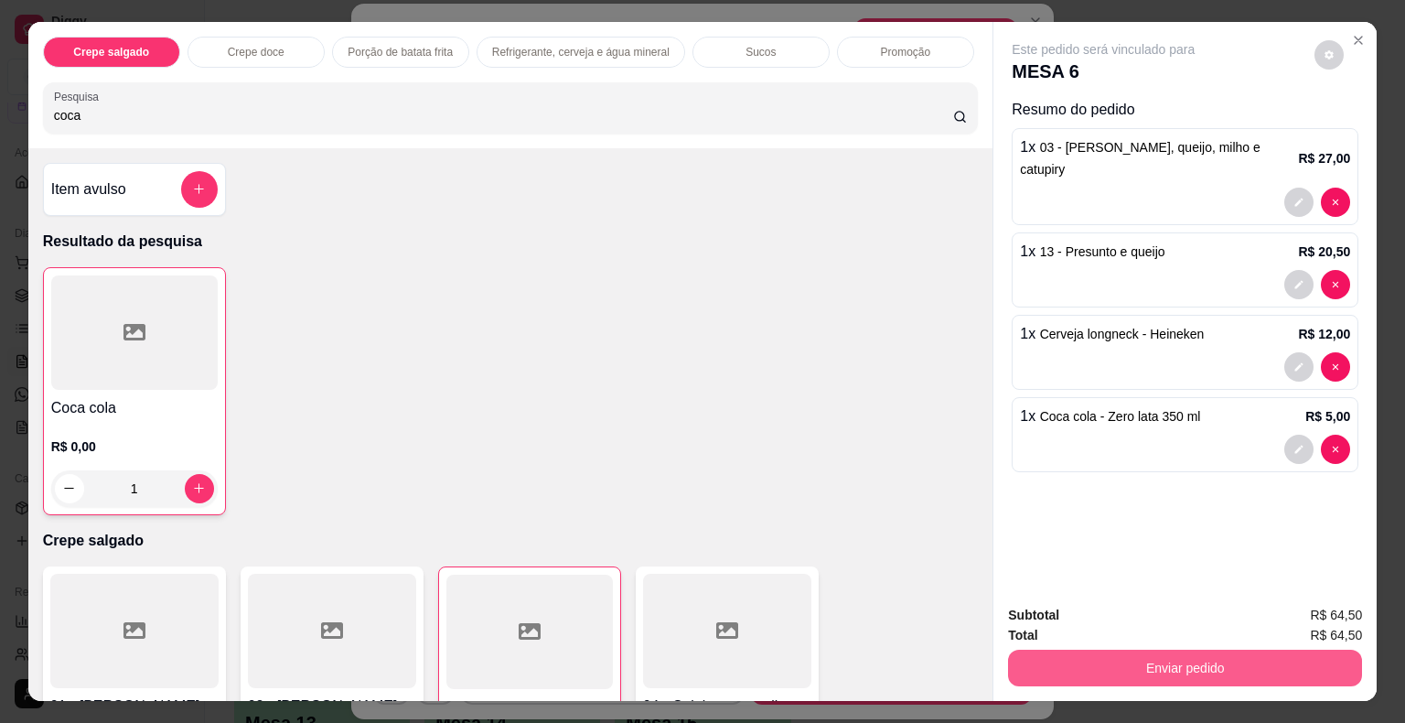
click at [1055, 661] on button "Enviar pedido" at bounding box center [1185, 667] width 354 height 37
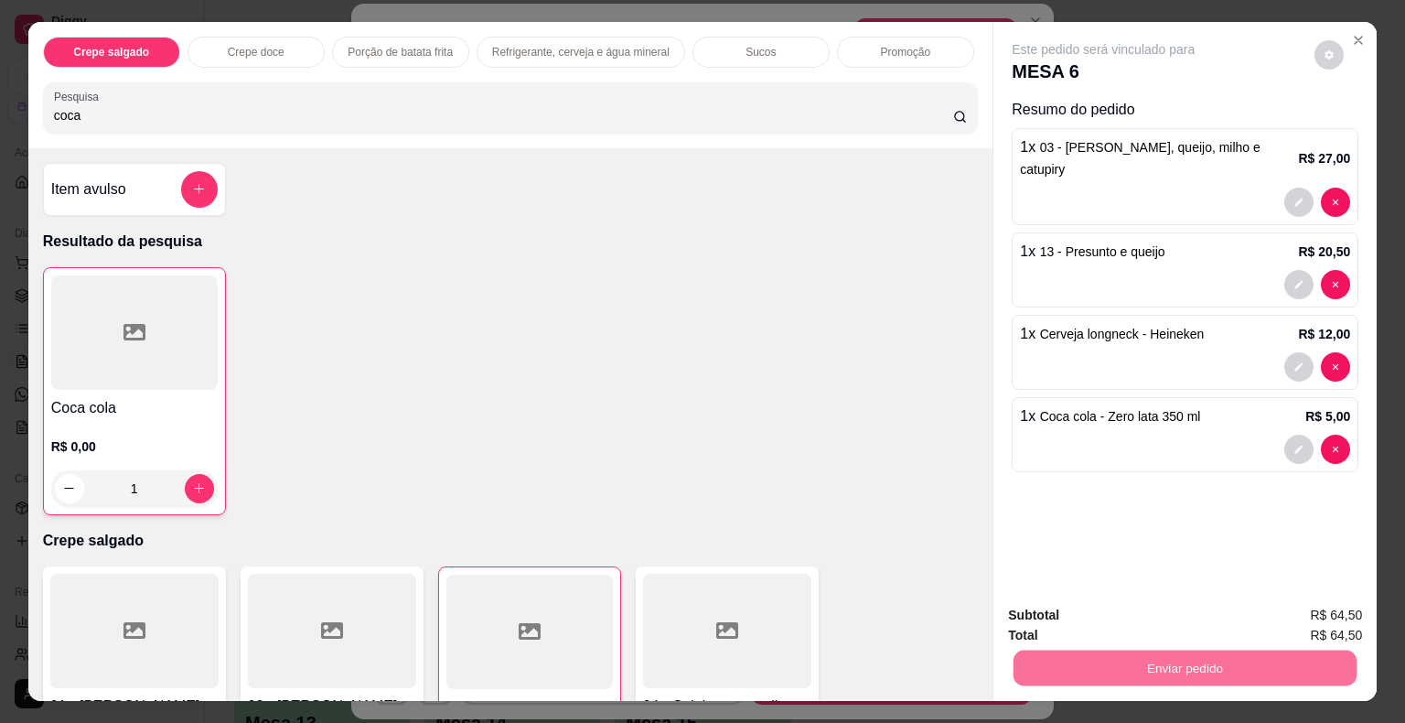
click at [1056, 616] on button "Não registrar e enviar pedido" at bounding box center [1124, 616] width 190 height 35
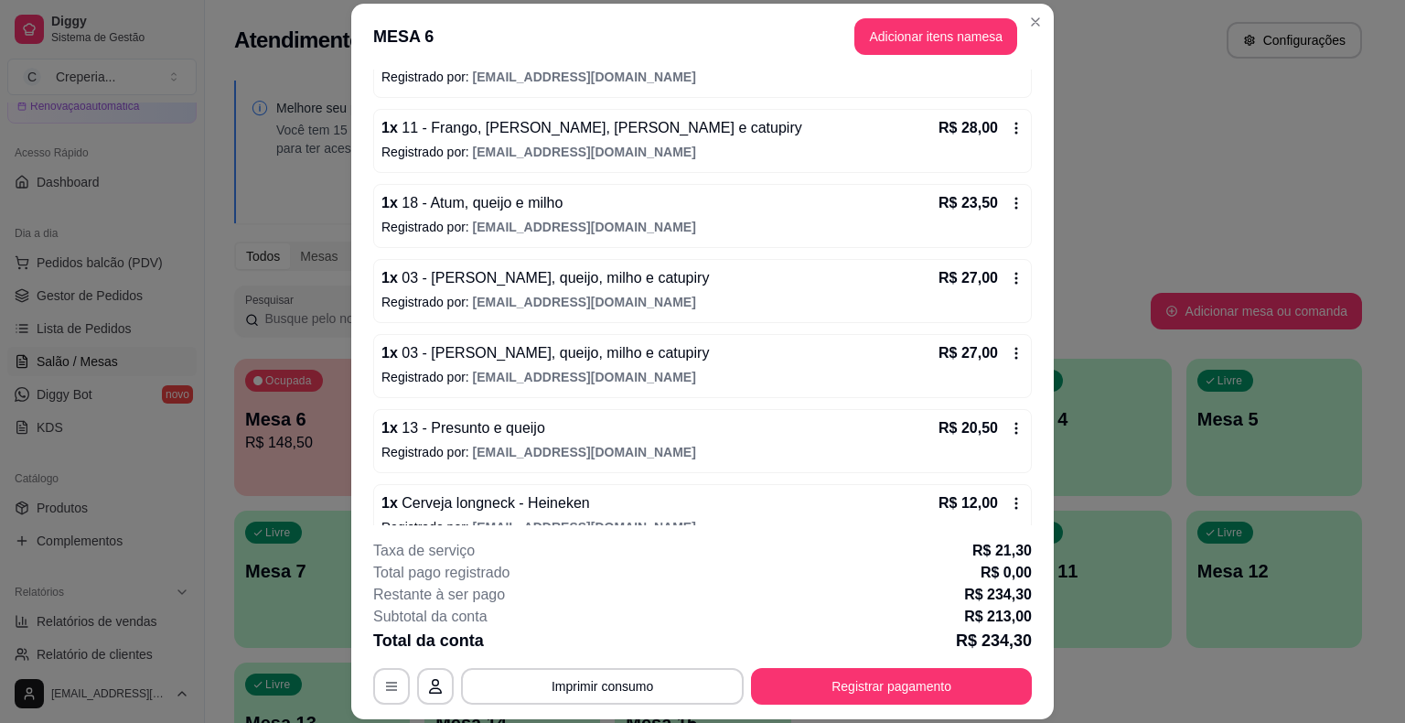
scroll to position [534, 0]
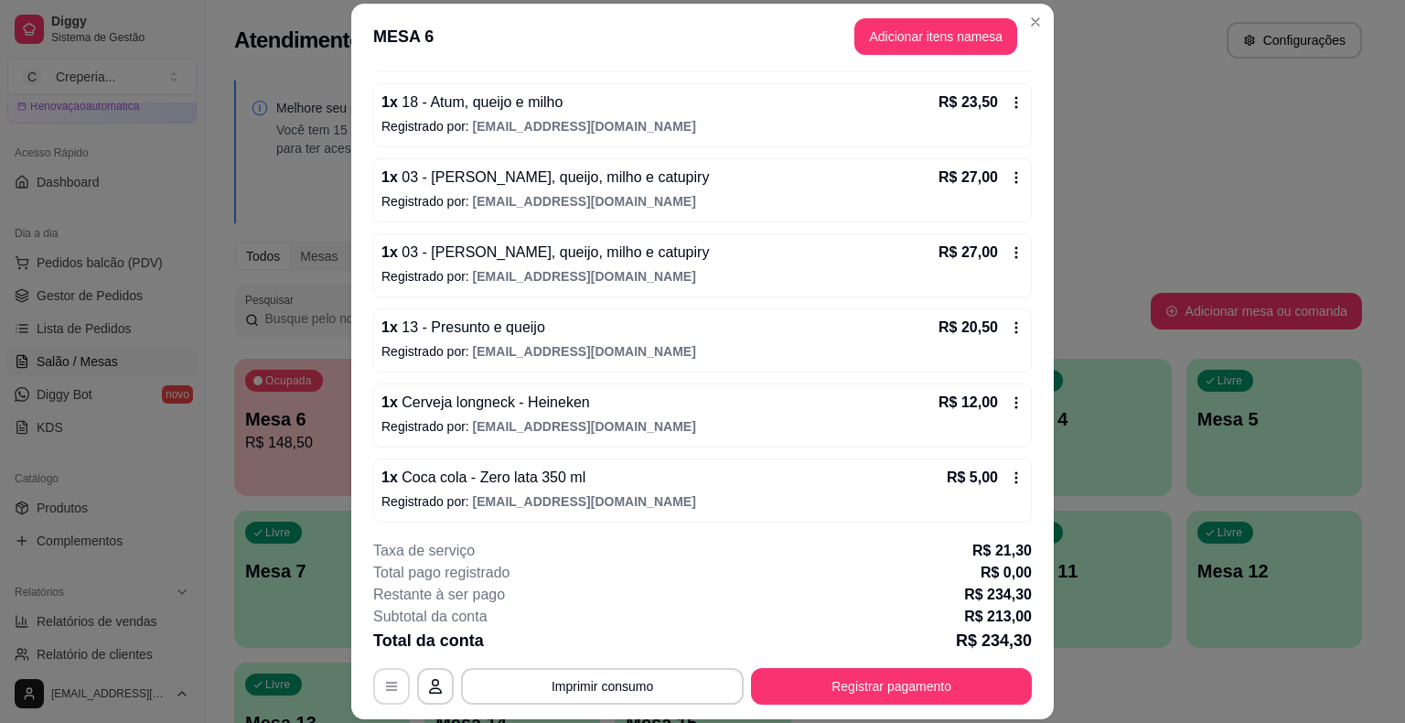
click at [384, 685] on icon "button" at bounding box center [391, 686] width 15 height 15
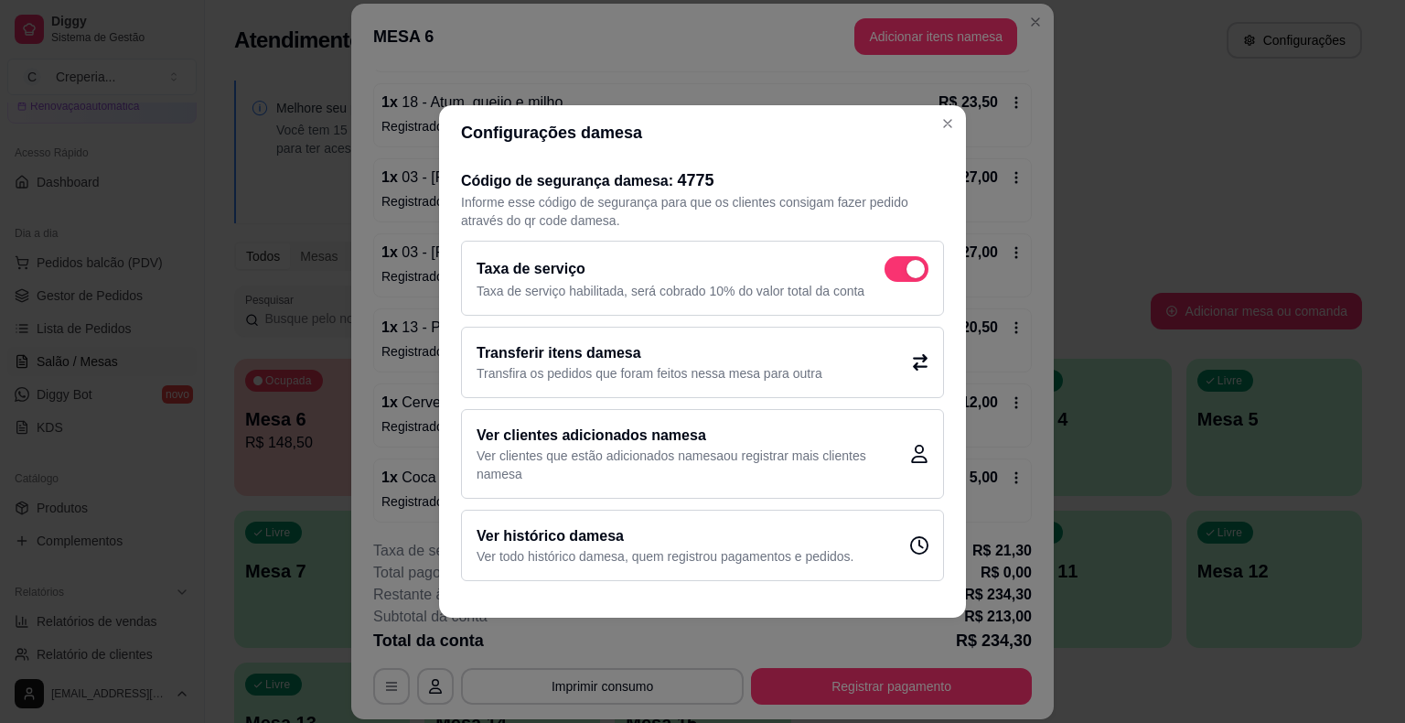
click at [910, 274] on span at bounding box center [915, 269] width 18 height 18
click at [895, 274] on input "checkbox" at bounding box center [890, 279] width 12 height 12
checkbox input "false"
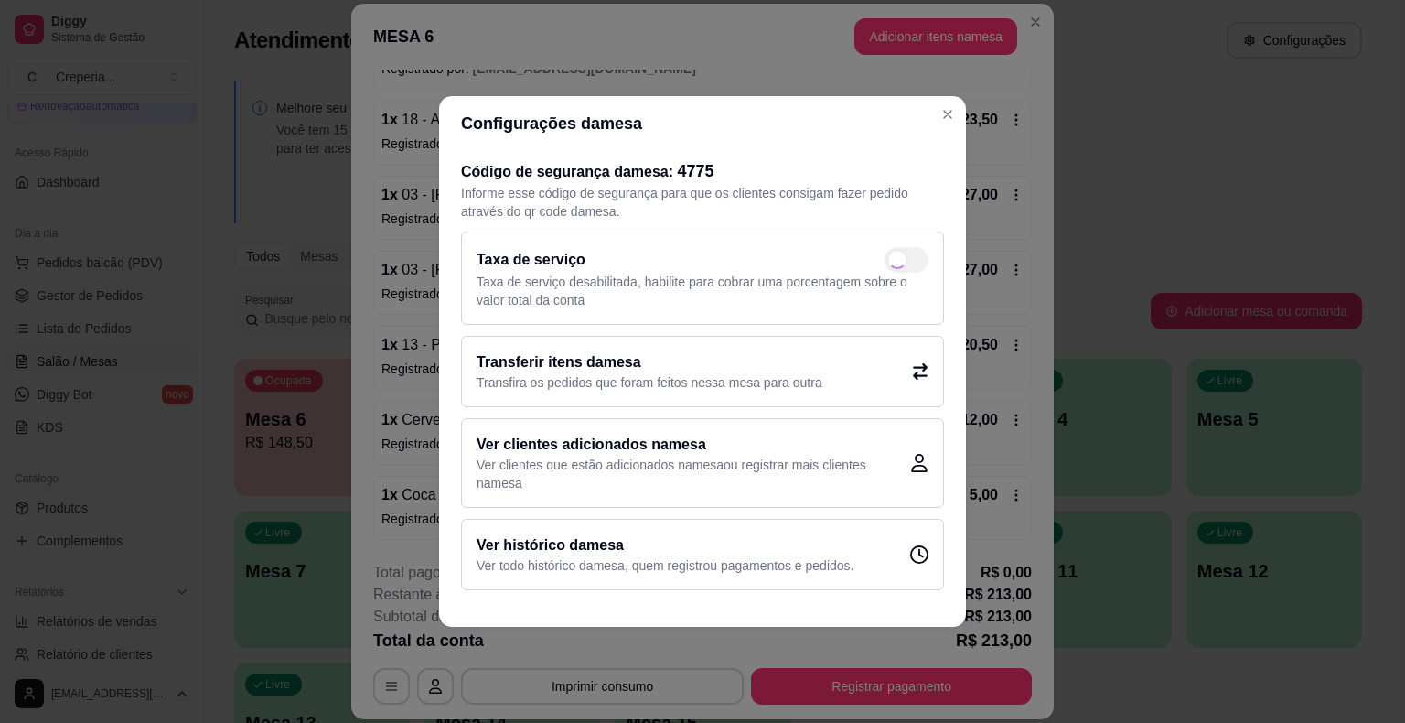
scroll to position [512, 0]
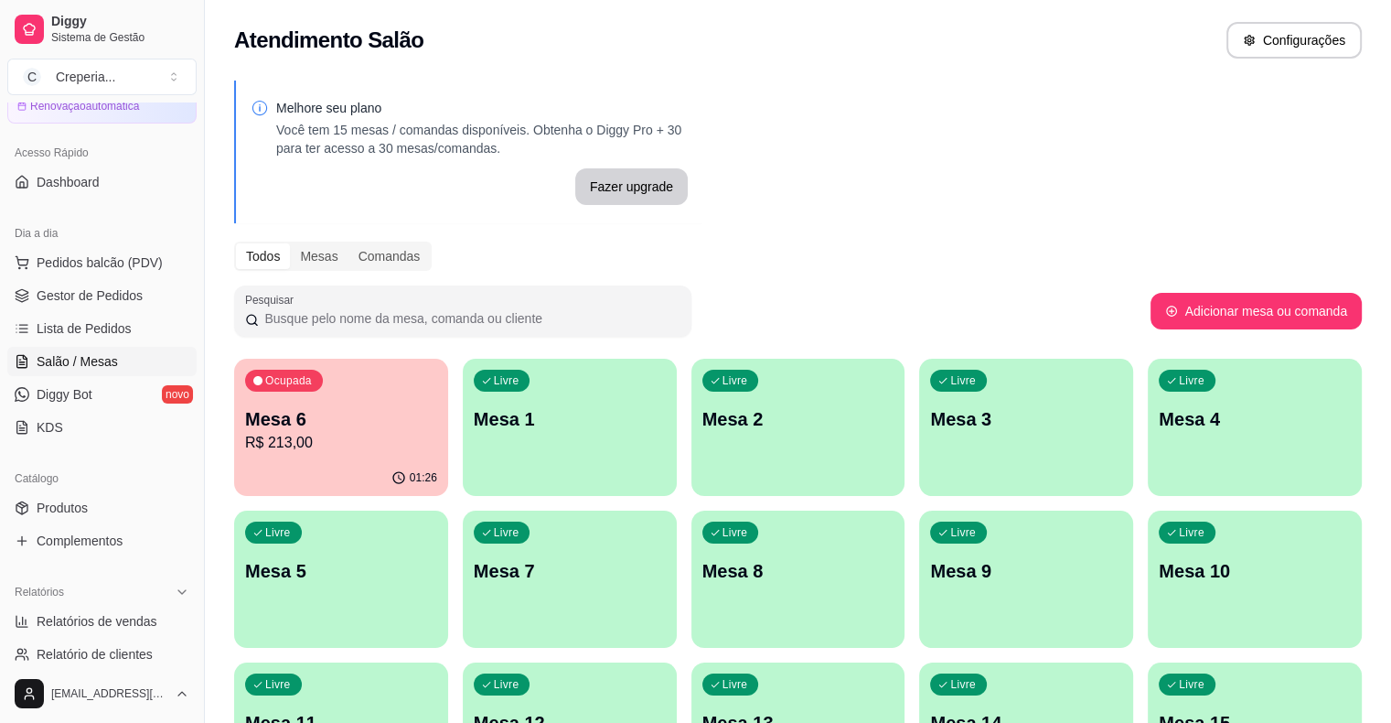
click at [349, 428] on p "Mesa 6" at bounding box center [341, 419] width 192 height 26
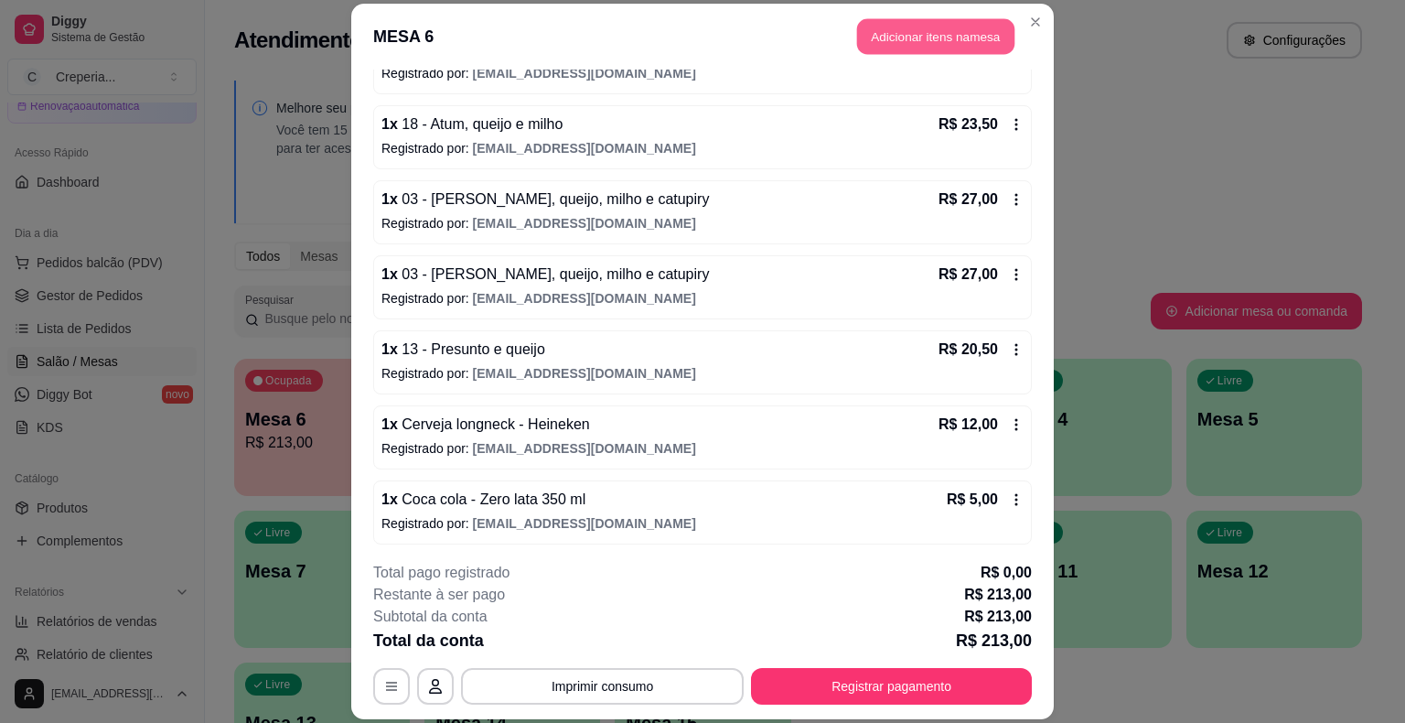
click at [863, 47] on button "Adicionar itens na mesa" at bounding box center [935, 37] width 157 height 36
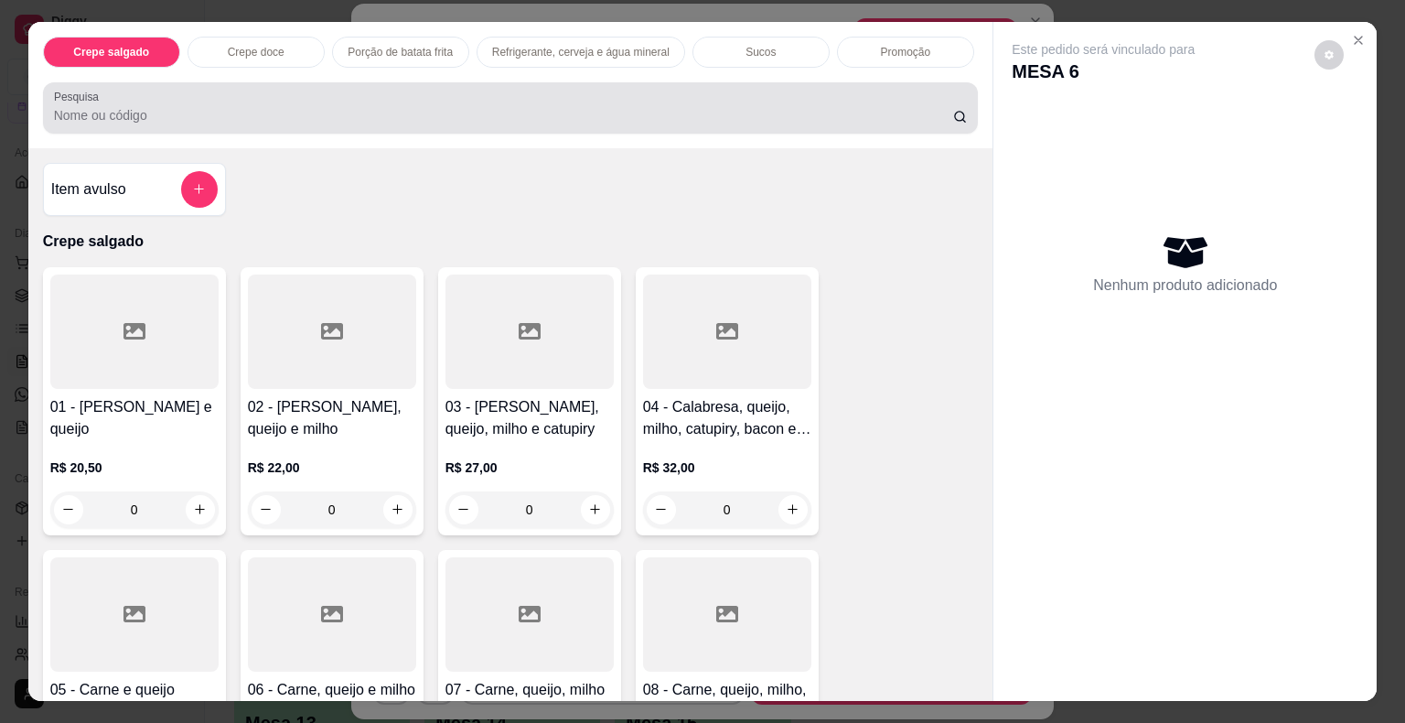
click at [326, 112] on input "Pesquisa" at bounding box center [503, 115] width 899 height 18
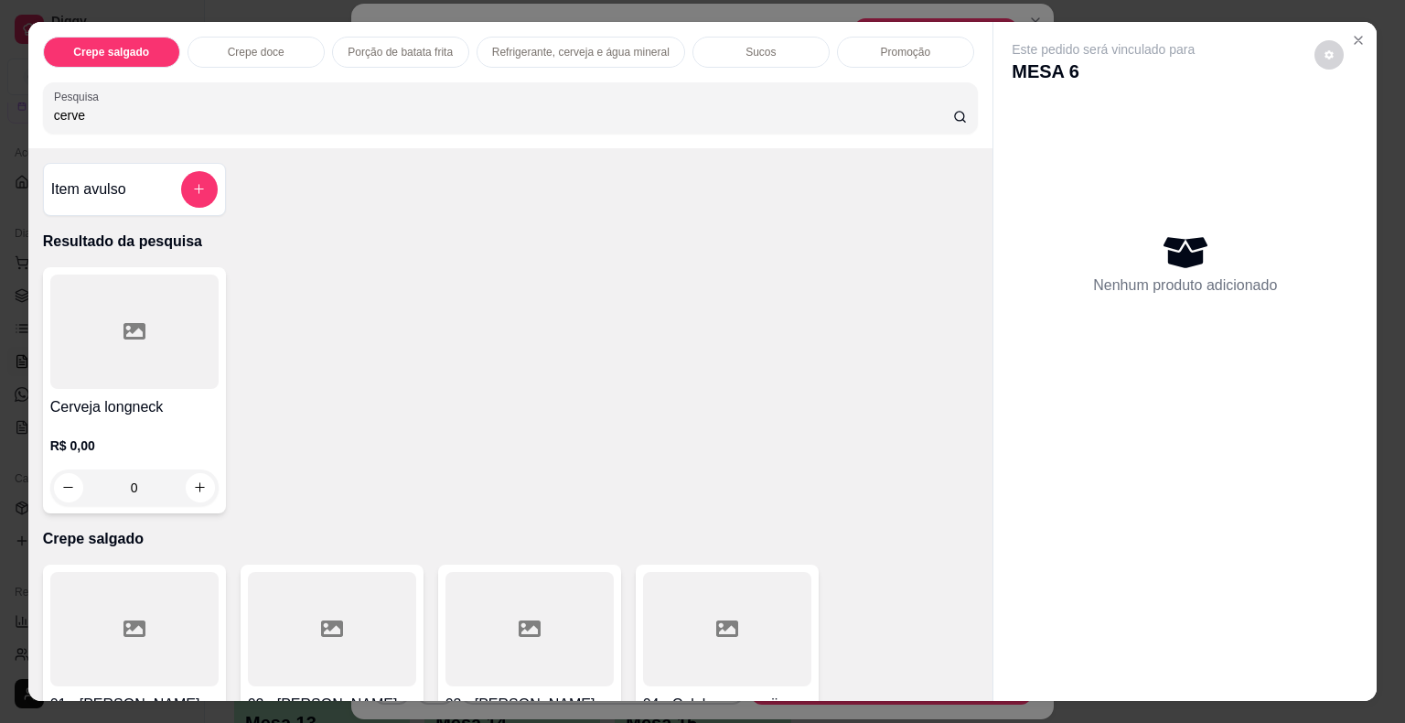
type input "cerve"
click at [157, 331] on div at bounding box center [134, 331] width 168 height 114
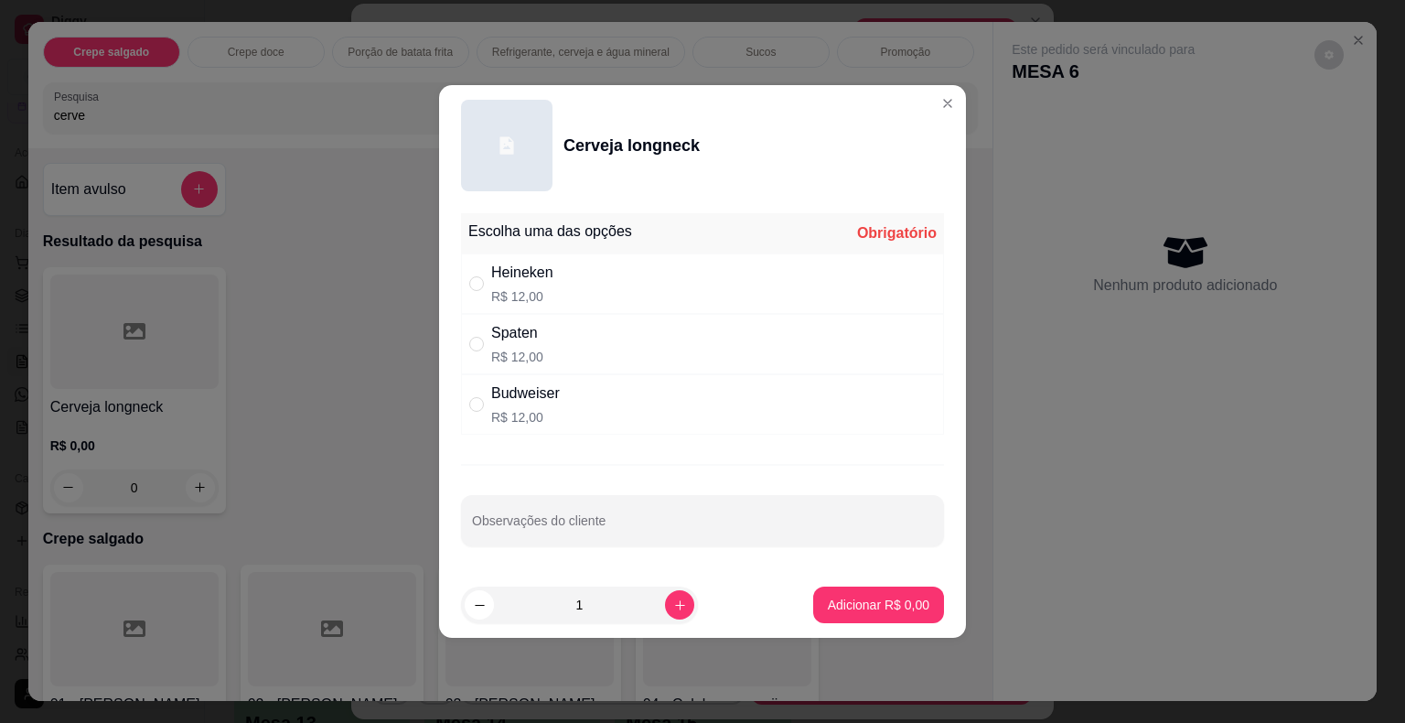
click at [582, 273] on div "Heineken R$ 12,00" at bounding box center [702, 283] width 483 height 60
radio input "true"
click at [858, 605] on p "Adicionar R$ 12,00" at bounding box center [875, 603] width 106 height 17
type input "1"
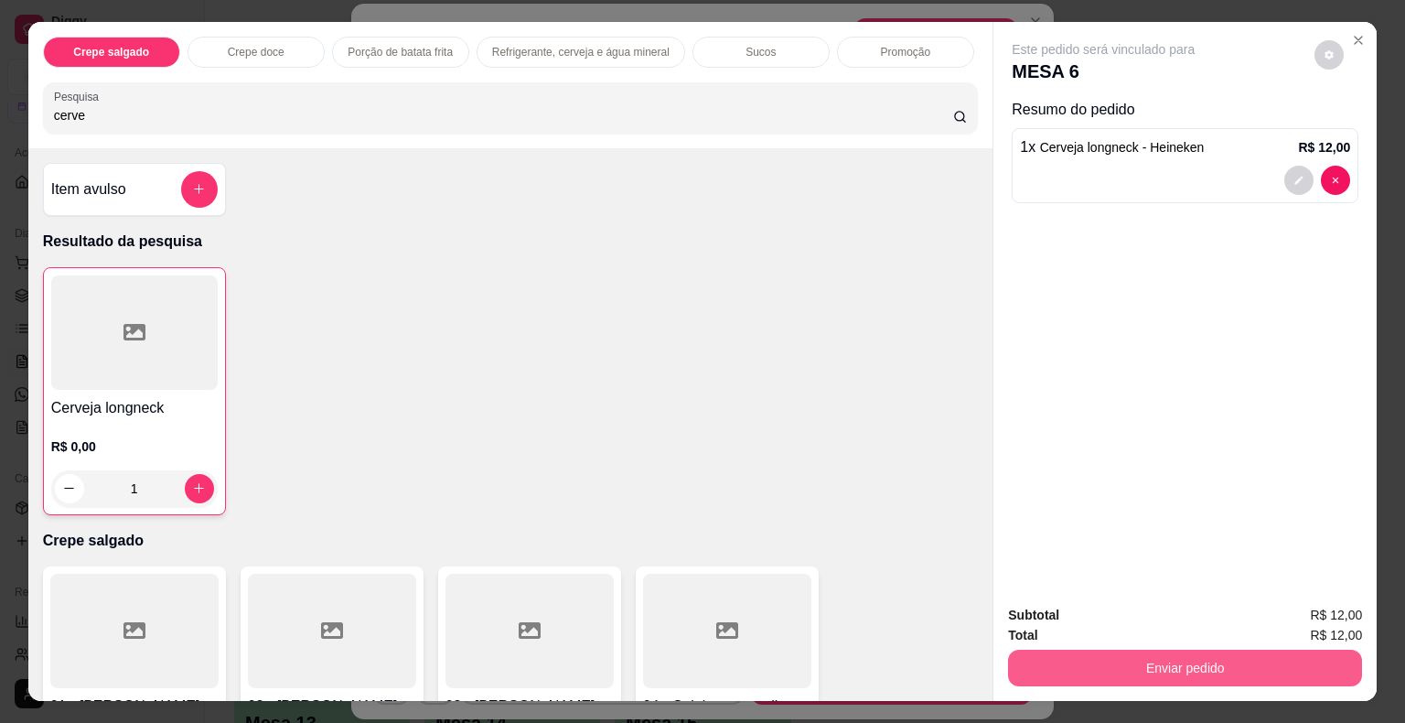
click at [1103, 660] on button "Enviar pedido" at bounding box center [1185, 667] width 354 height 37
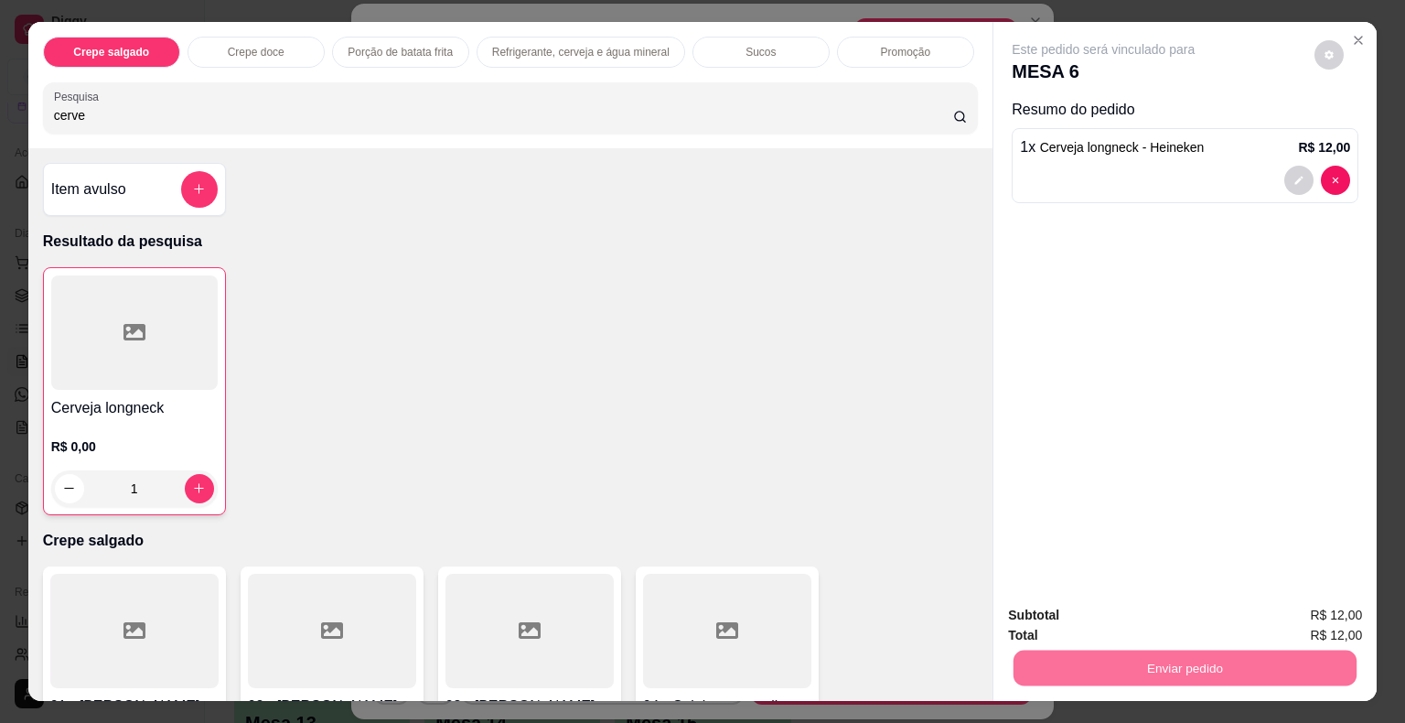
click at [1092, 620] on button "Não registrar e enviar pedido" at bounding box center [1124, 616] width 190 height 35
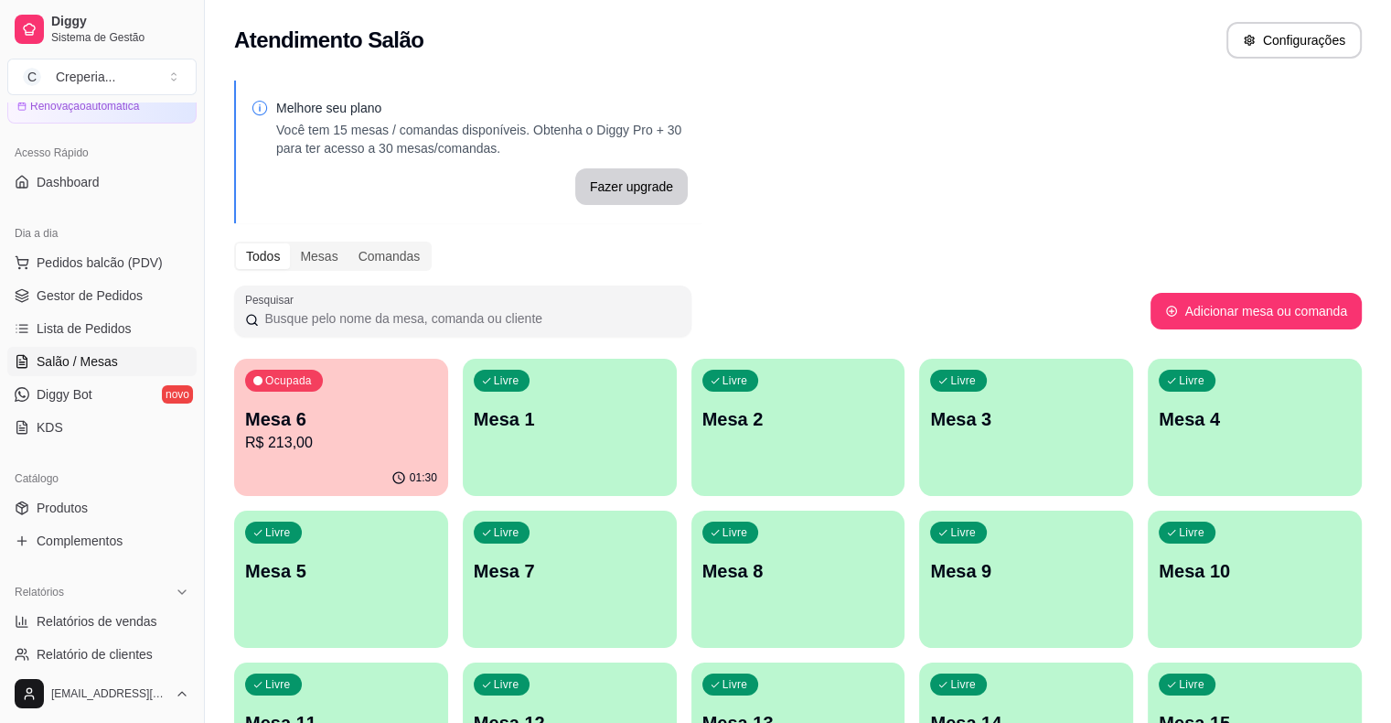
click at [734, 432] on div "Livre Mesa 2" at bounding box center [798, 416] width 214 height 115
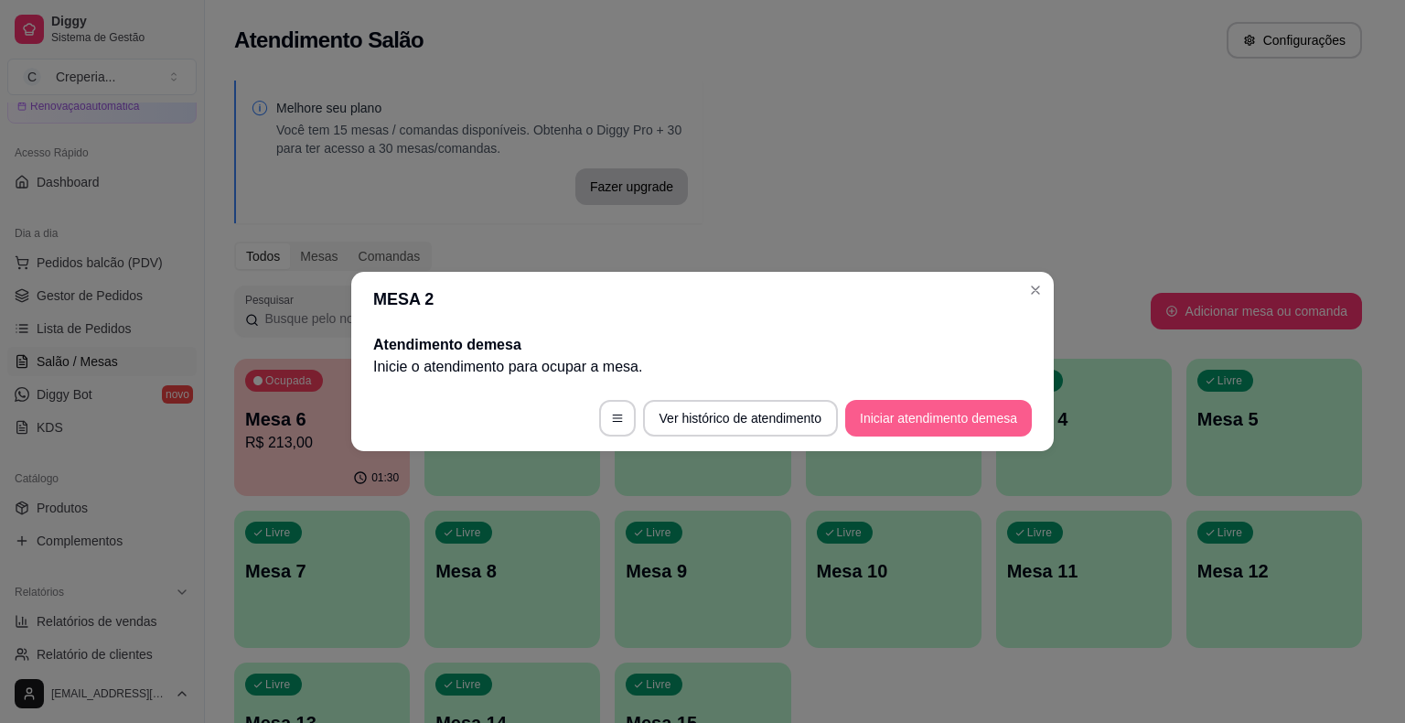
click at [895, 421] on button "Iniciar atendimento de mesa" at bounding box center [938, 418] width 187 height 37
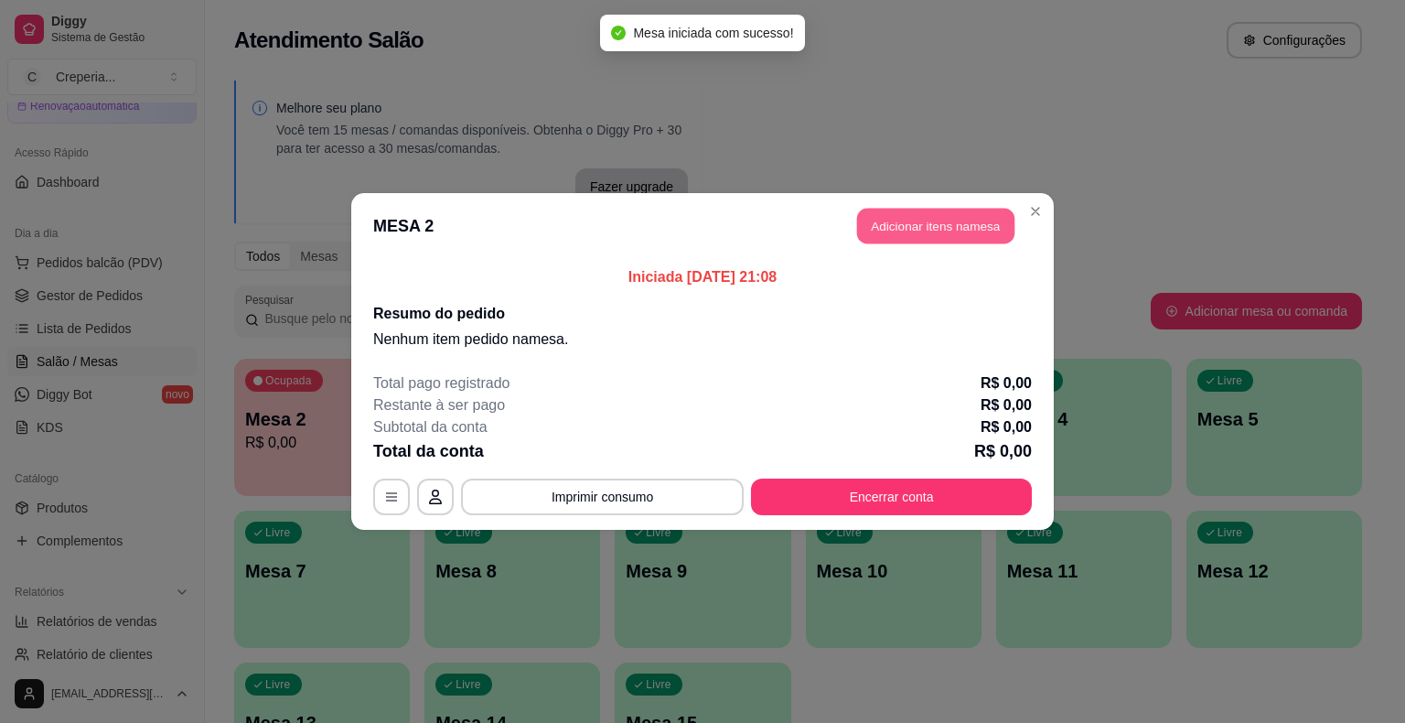
click at [884, 223] on button "Adicionar itens na mesa" at bounding box center [935, 227] width 157 height 36
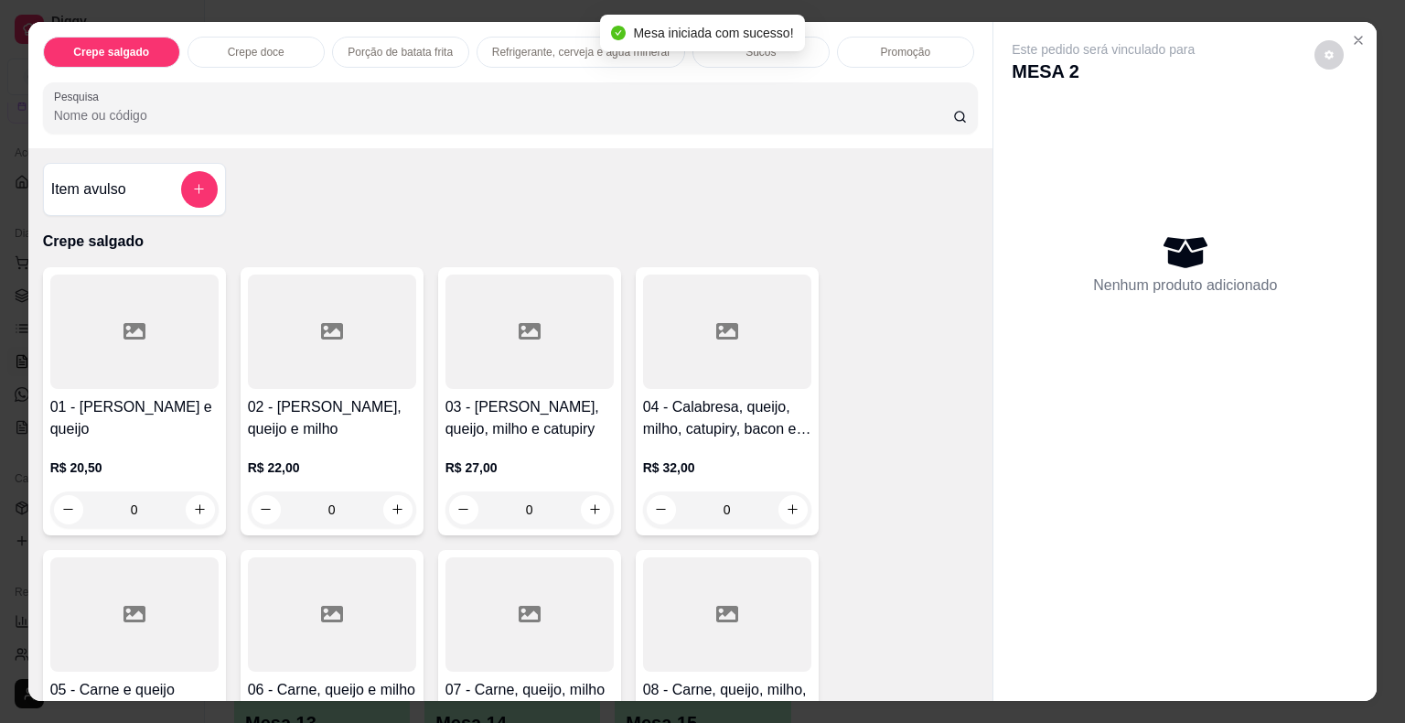
click at [747, 583] on div at bounding box center [727, 614] width 168 height 114
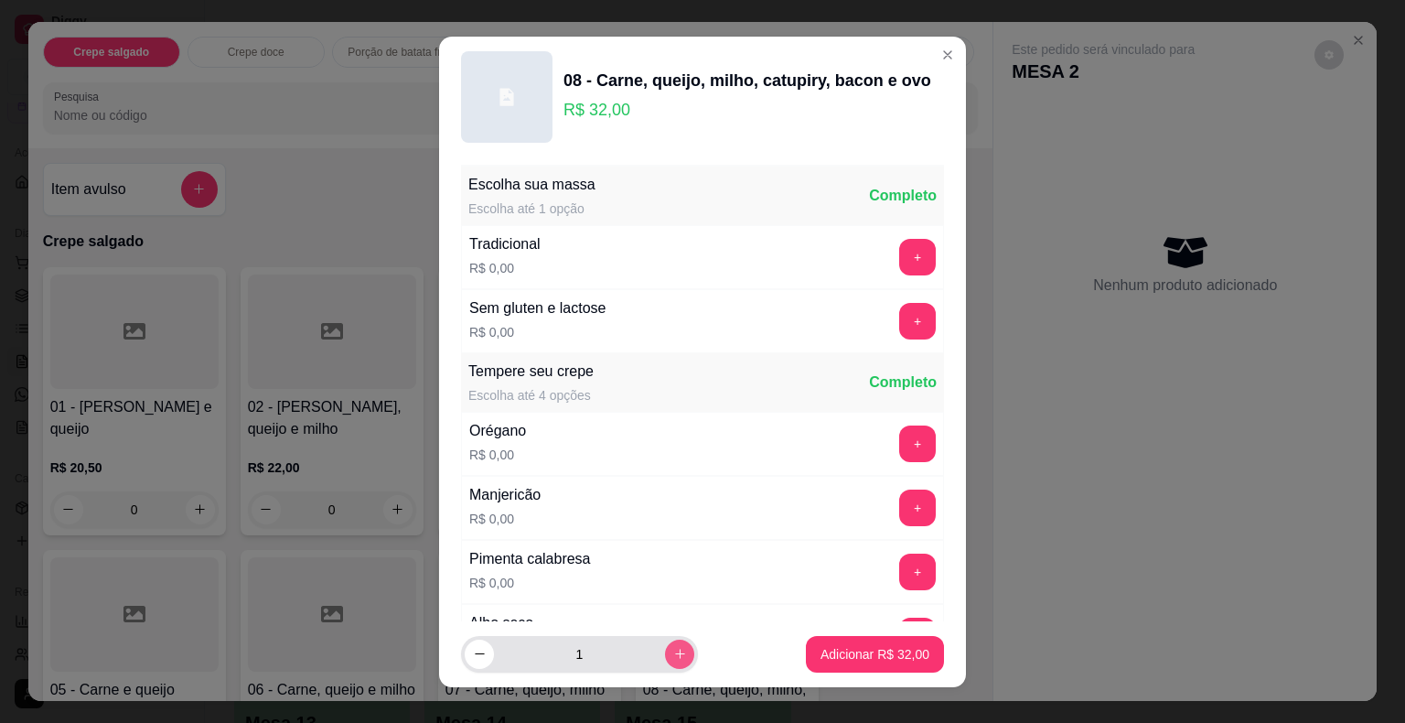
click at [673, 651] on icon "increase-product-quantity" at bounding box center [680, 654] width 14 height 14
type input "2"
click at [862, 653] on p "Adicionar R$ 64,00" at bounding box center [874, 654] width 109 height 18
type input "2"
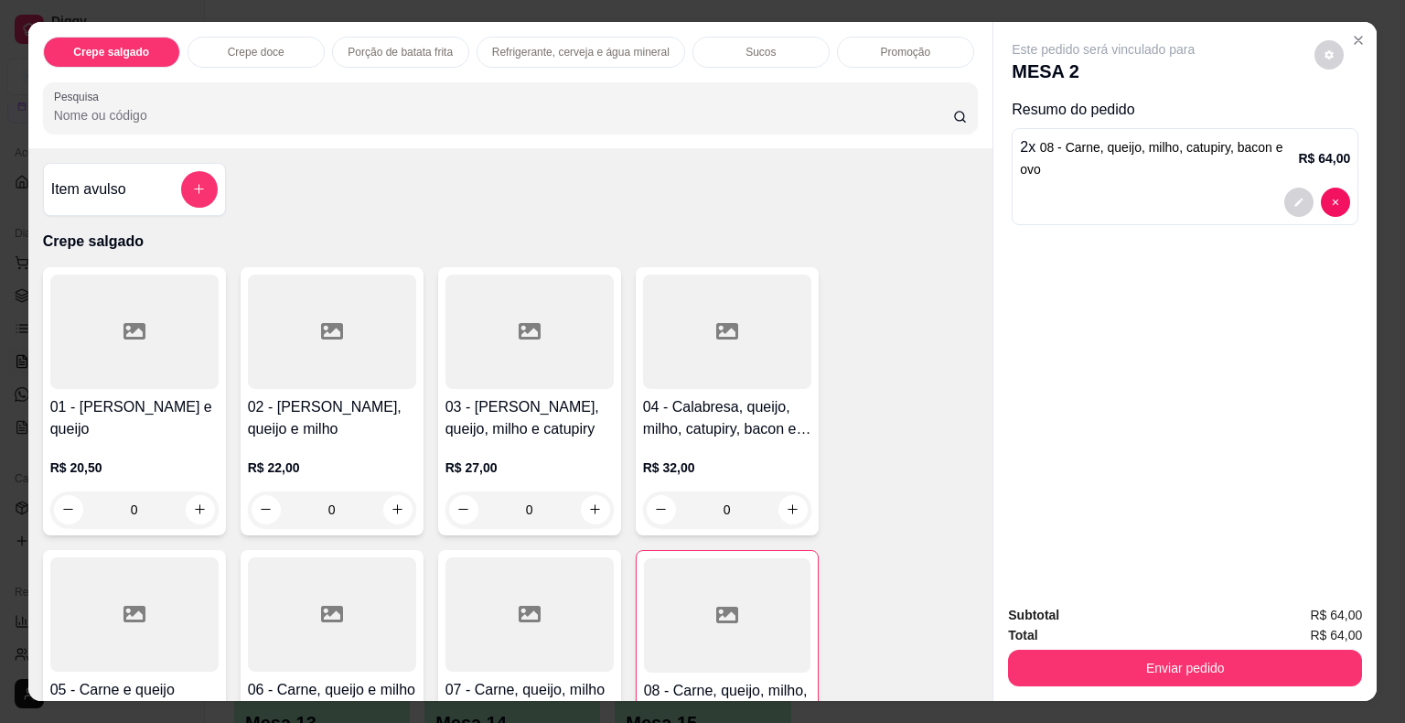
click at [176, 112] on input "Pesquisa" at bounding box center [503, 115] width 899 height 18
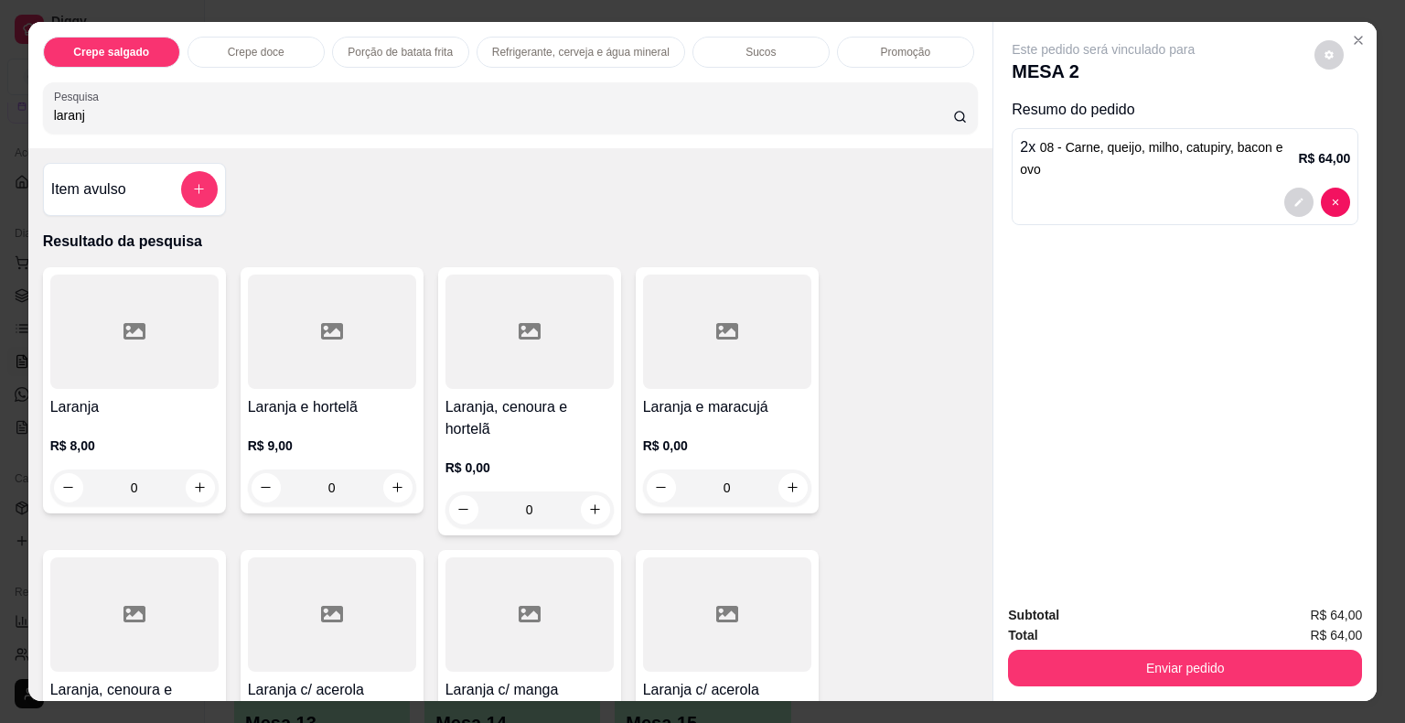
type input "laranj"
click at [136, 342] on div at bounding box center [134, 331] width 168 height 114
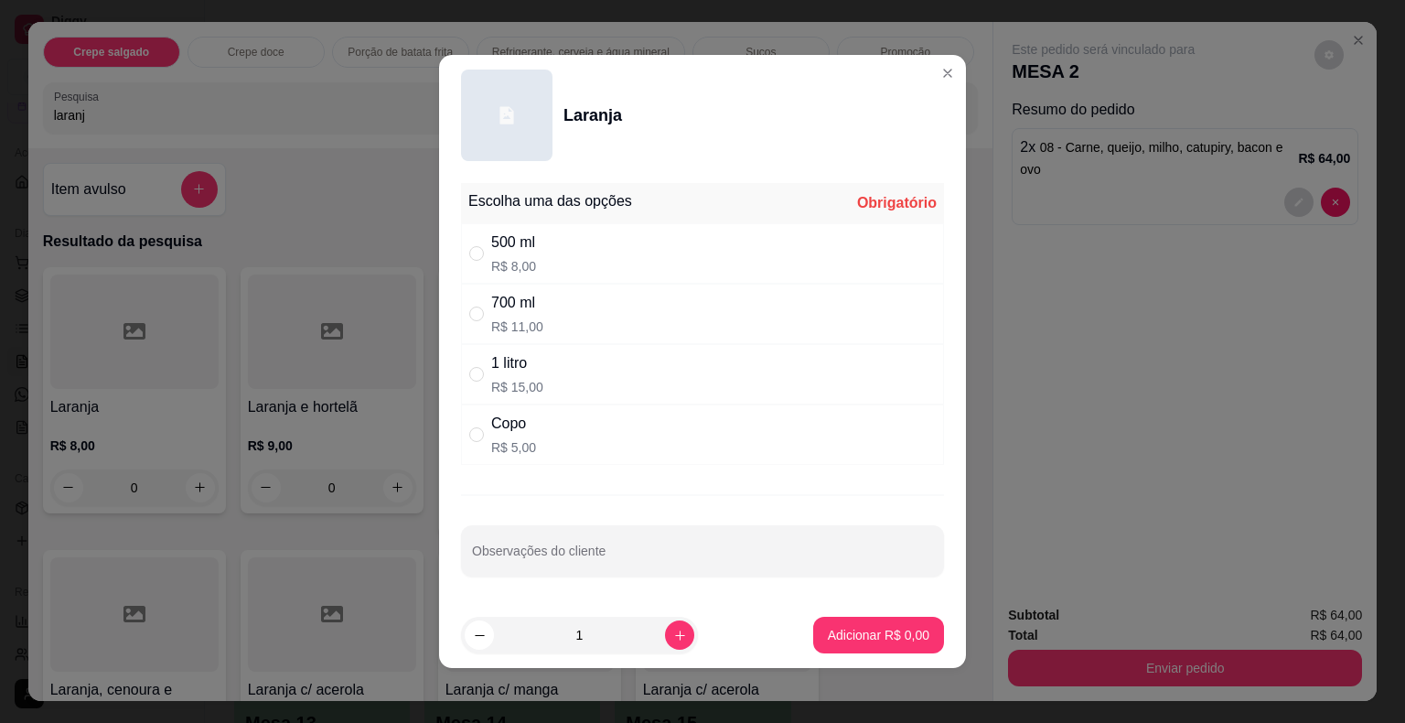
click at [520, 298] on div "700 ml" at bounding box center [517, 303] width 52 height 22
radio input "true"
click at [858, 640] on p "Adicionar R$ 11,00" at bounding box center [874, 635] width 109 height 18
type input "1"
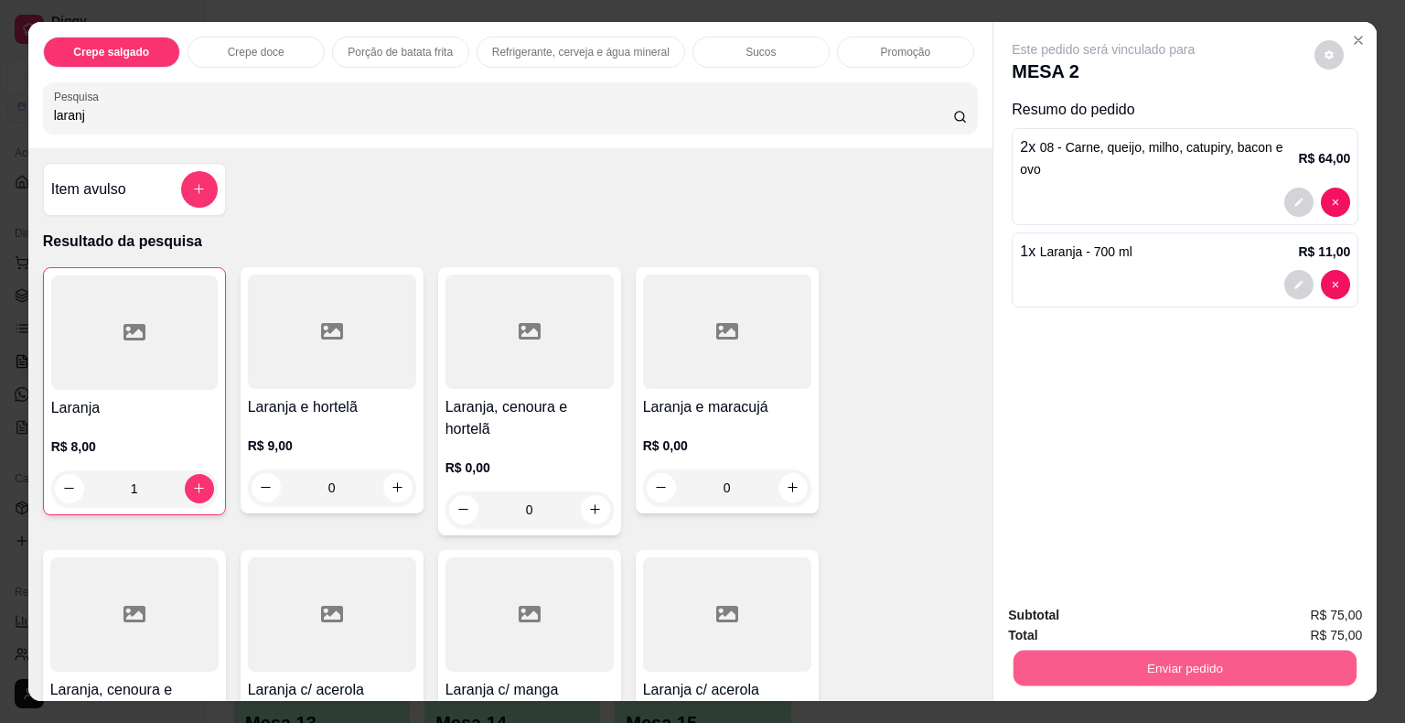
click at [1065, 659] on button "Enviar pedido" at bounding box center [1184, 668] width 343 height 36
click at [1065, 620] on button "Não registrar e enviar pedido" at bounding box center [1124, 616] width 190 height 35
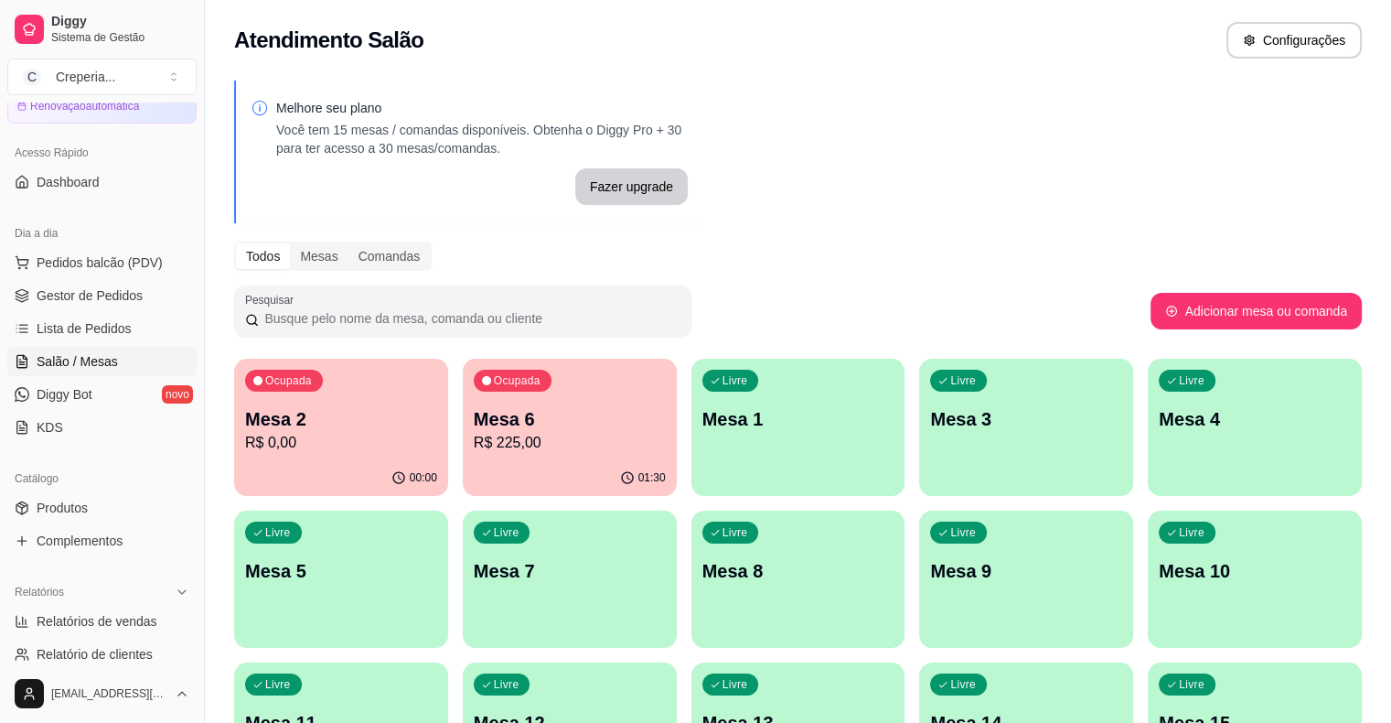
click at [956, 682] on div "Ocupada Mesa 2 R$ 0,00 00:00 Ocupada Mesa 6 R$ 225,00 01:30 Livre Mesa 1 Livre …" at bounding box center [798, 579] width 1128 height 441
click at [930, 429] on p "Mesa 3" at bounding box center [1026, 419] width 192 height 26
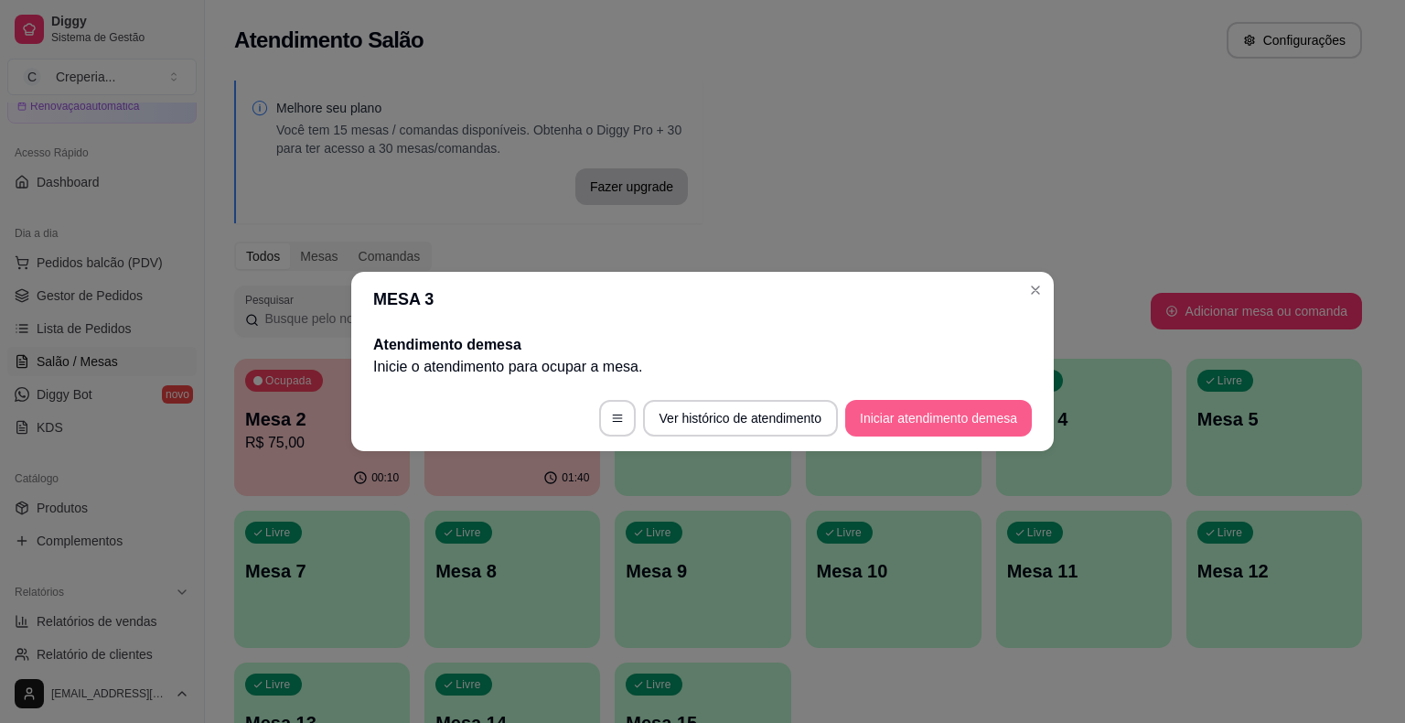
click at [856, 404] on button "Iniciar atendimento de mesa" at bounding box center [938, 418] width 187 height 37
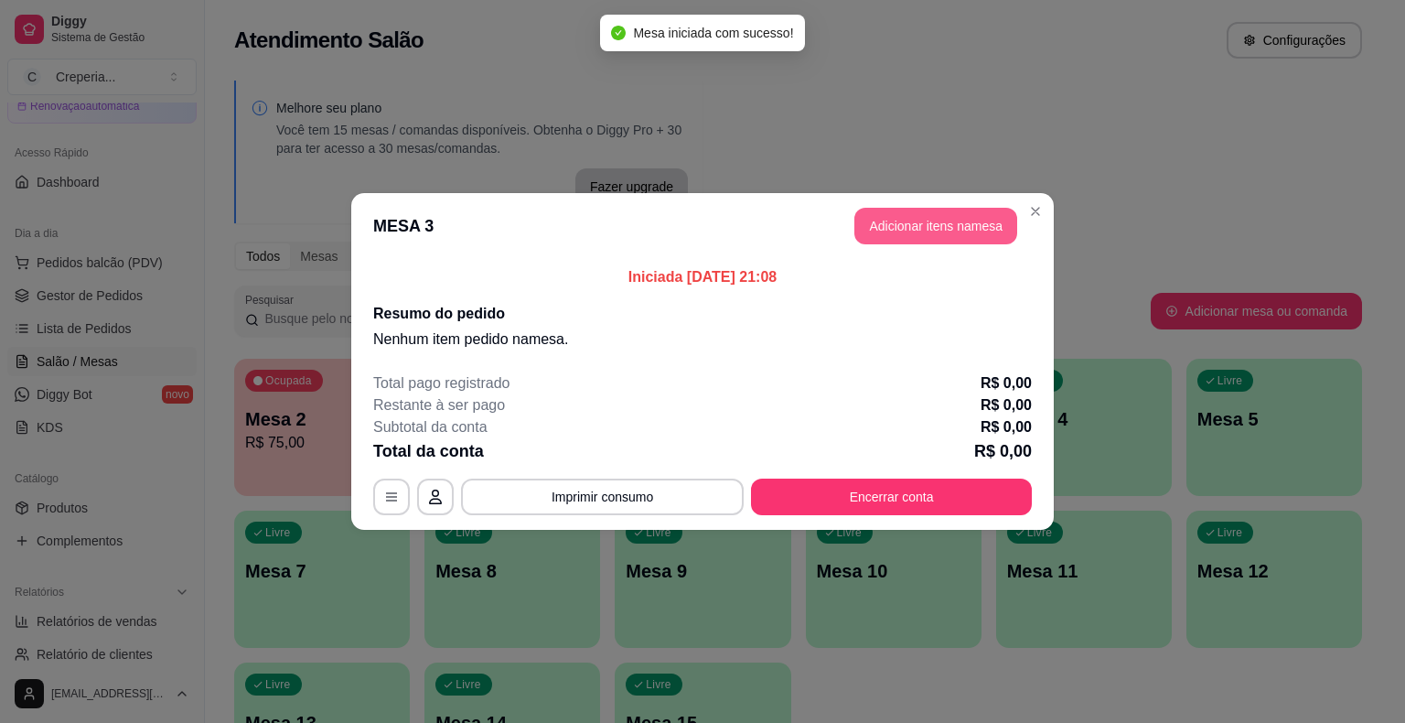
click at [911, 233] on button "Adicionar itens na mesa" at bounding box center [935, 226] width 163 height 37
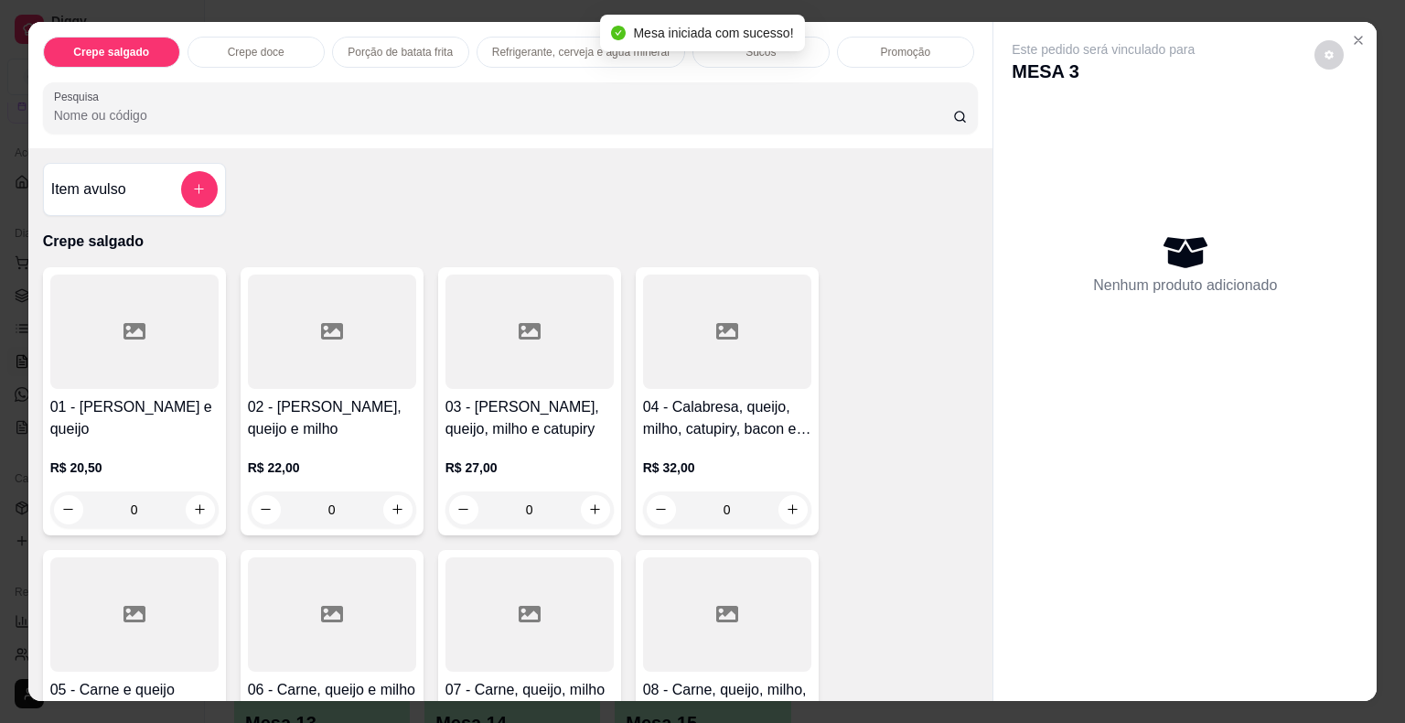
click at [165, 343] on div at bounding box center [134, 331] width 168 height 114
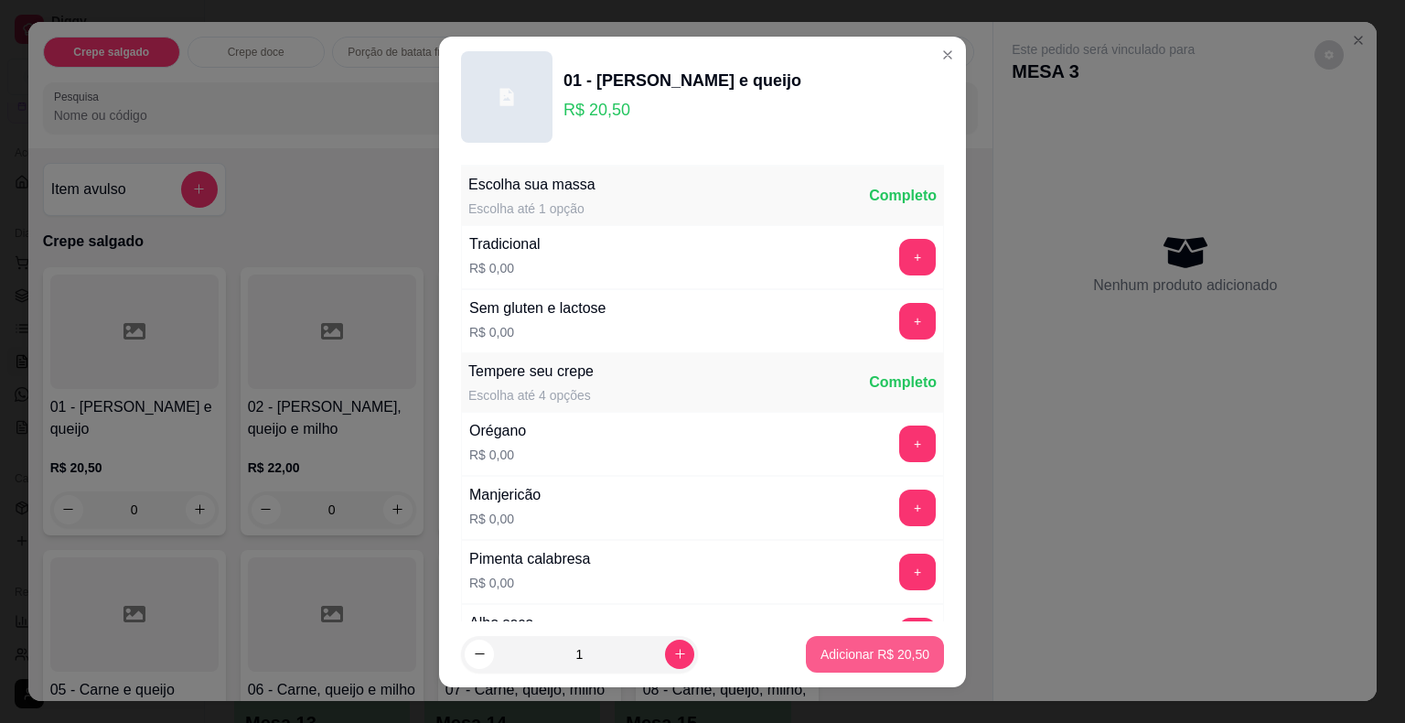
click at [811, 644] on button "Adicionar R$ 20,50" at bounding box center [875, 654] width 138 height 37
type input "1"
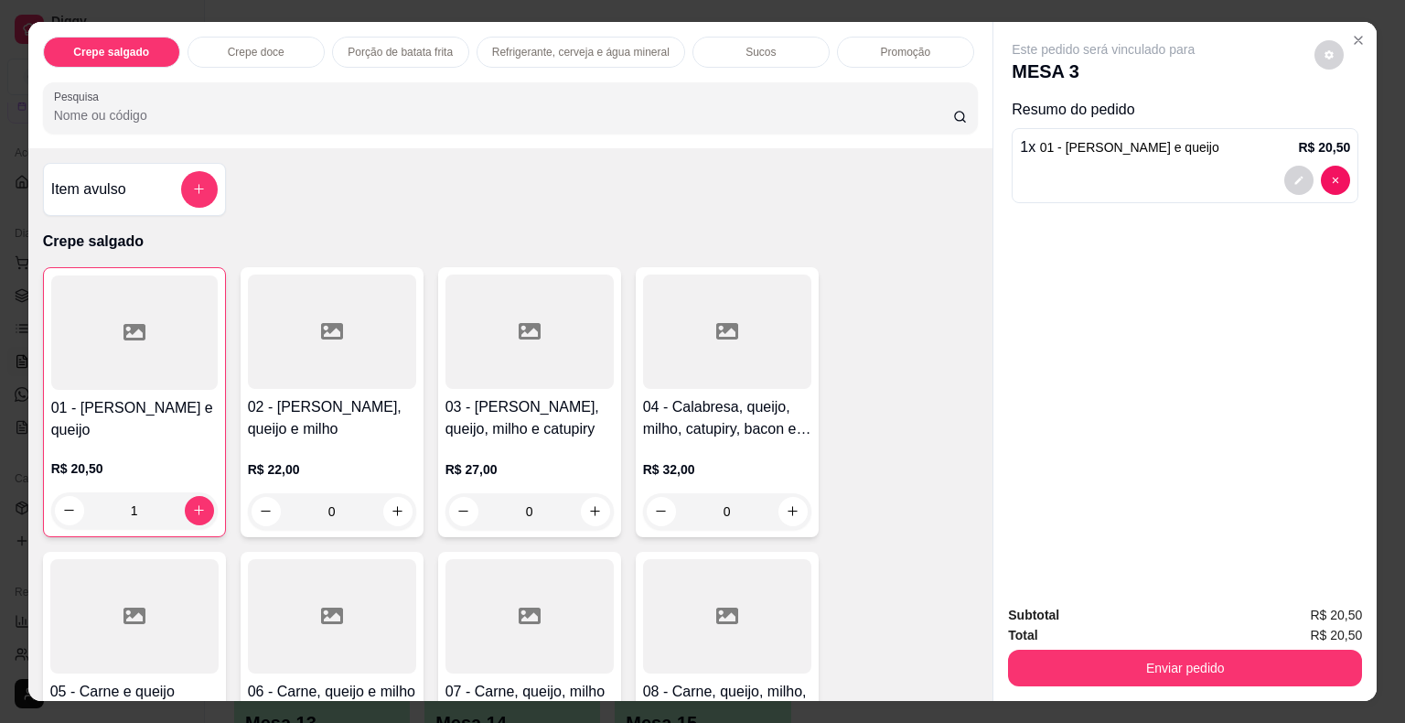
click at [197, 113] on input "Pesquisa" at bounding box center [503, 115] width 899 height 18
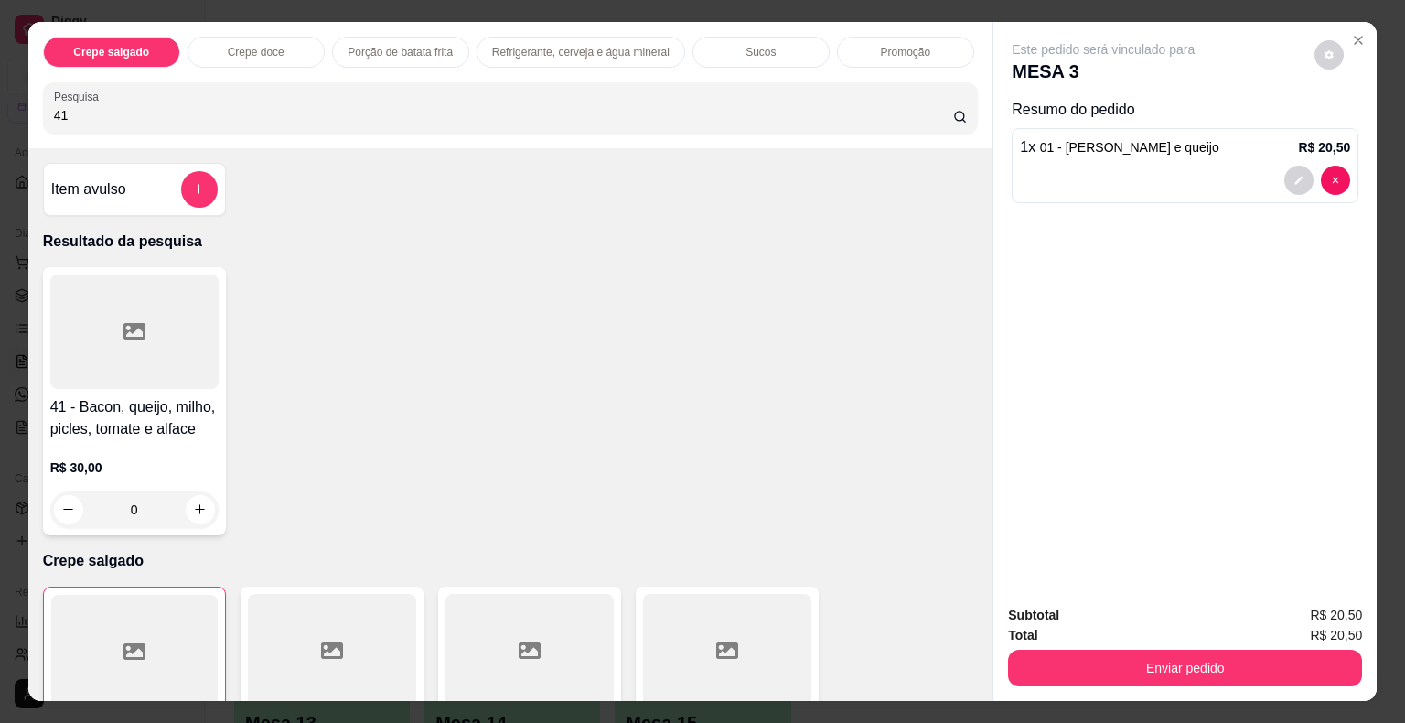
type input "41"
click at [145, 317] on div at bounding box center [134, 331] width 168 height 114
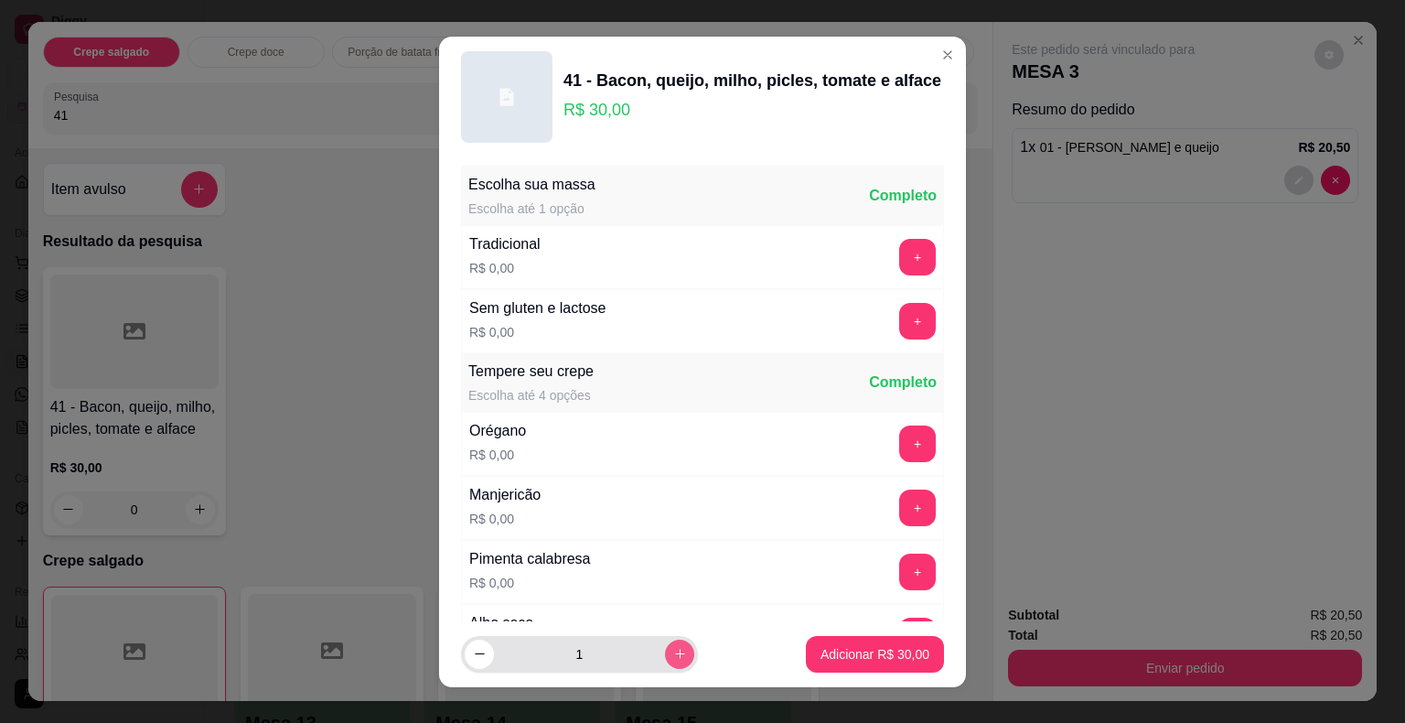
click at [673, 649] on icon "increase-product-quantity" at bounding box center [680, 654] width 14 height 14
type input "2"
click at [822, 652] on p "Adicionar R$ 60,00" at bounding box center [875, 653] width 106 height 17
type input "2"
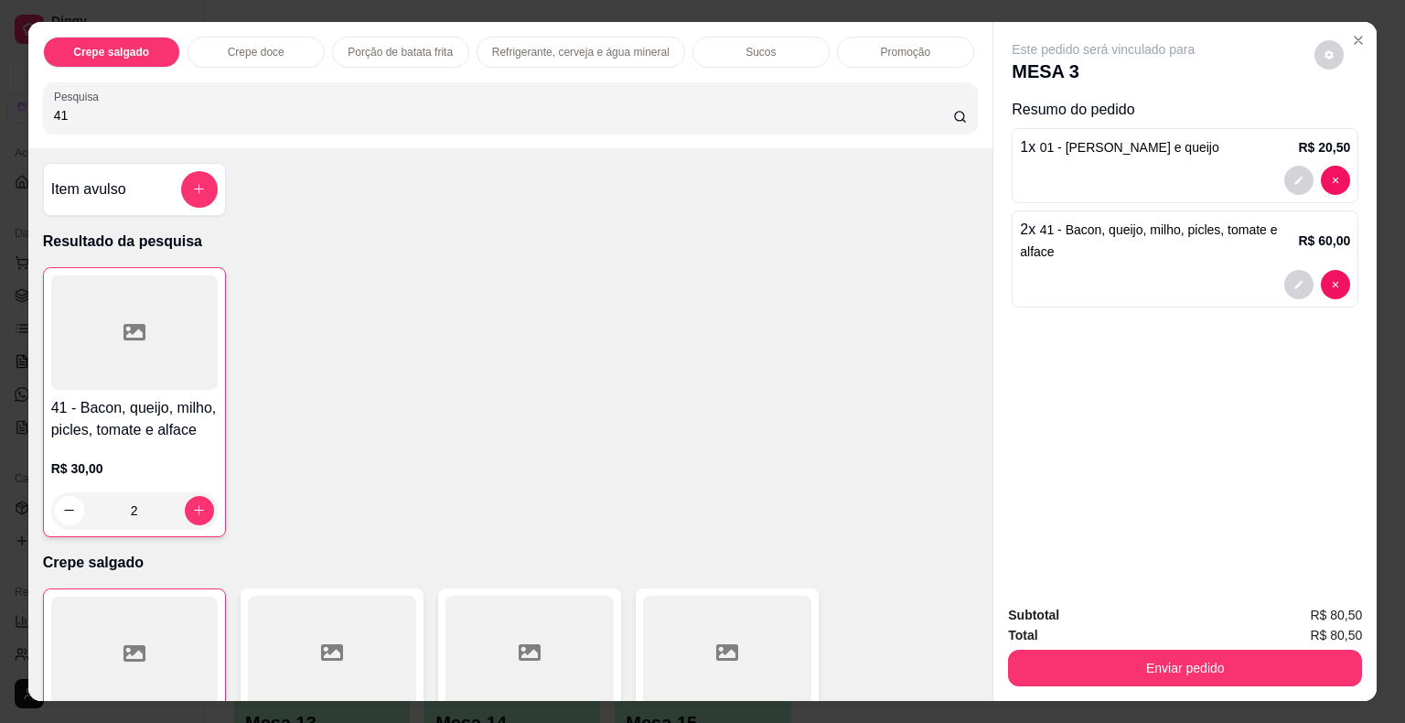
drag, startPoint x: 102, startPoint y: 113, endPoint x: 26, endPoint y: 104, distance: 77.3
click at [28, 104] on div "Crepe salgado Crepe doce Porção de batata frita Refrigerante, cerveja e água mi…" at bounding box center [510, 85] width 965 height 126
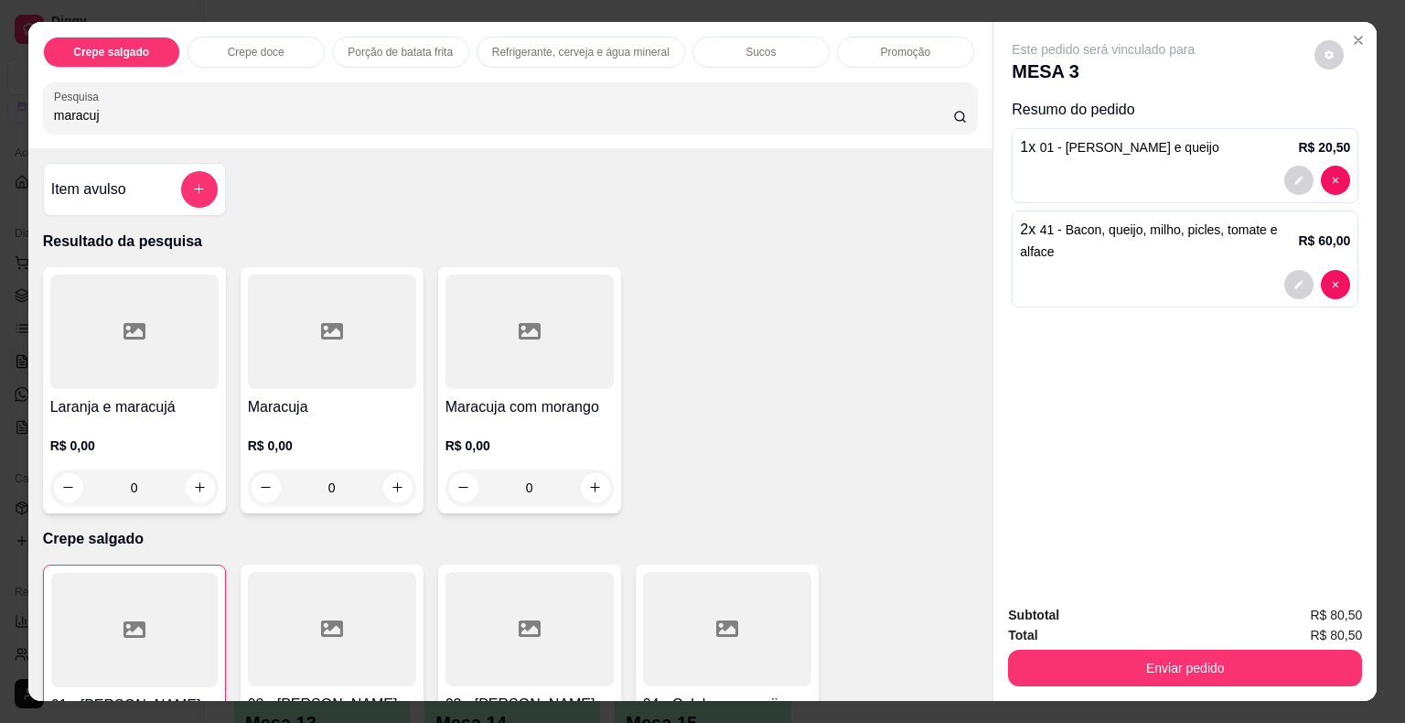
type input "maracuj"
click at [324, 358] on div at bounding box center [332, 331] width 168 height 114
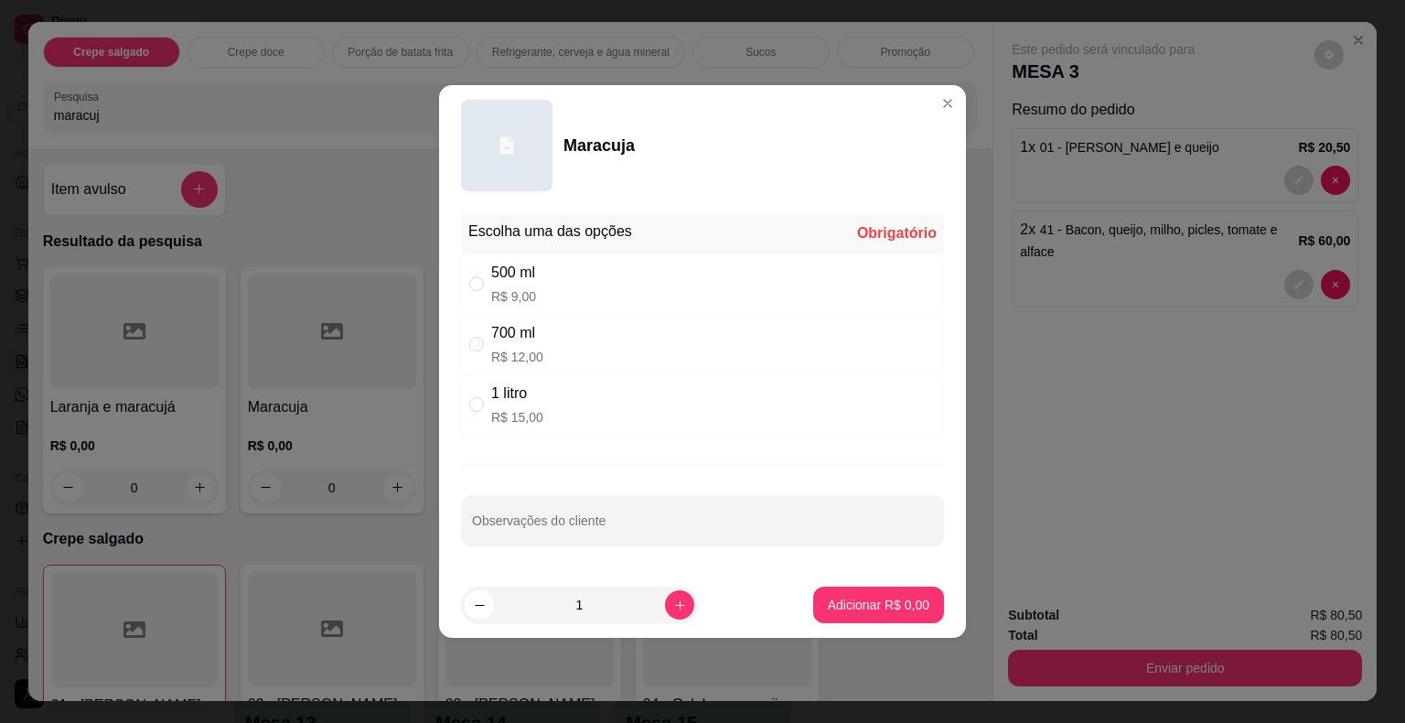
drag, startPoint x: 516, startPoint y: 404, endPoint x: 692, endPoint y: 505, distance: 203.2
click at [524, 409] on div "1 litro R$ 15,00" at bounding box center [517, 404] width 52 height 44
radio input "true"
click at [830, 596] on p "Adicionar R$ 15,00" at bounding box center [874, 604] width 109 height 18
type input "1"
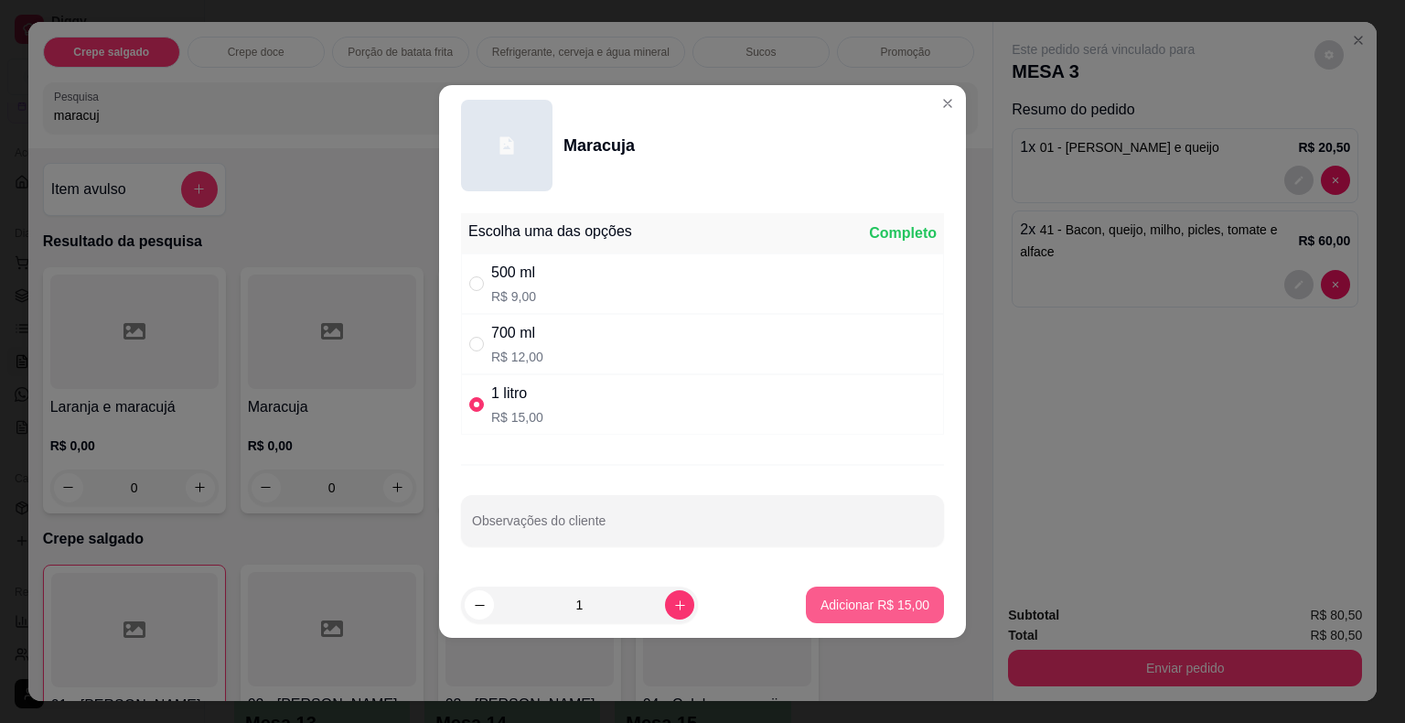
type input "1"
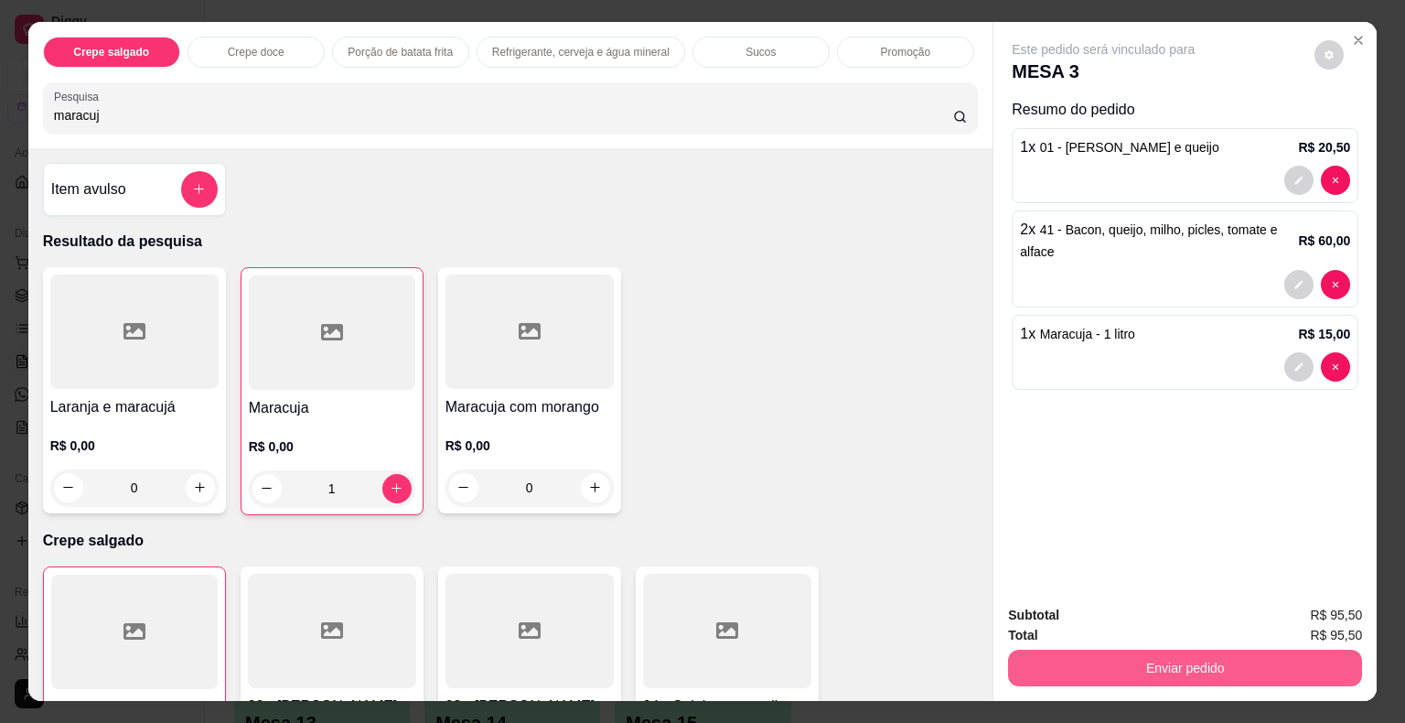
click at [1056, 653] on button "Enviar pedido" at bounding box center [1185, 667] width 354 height 37
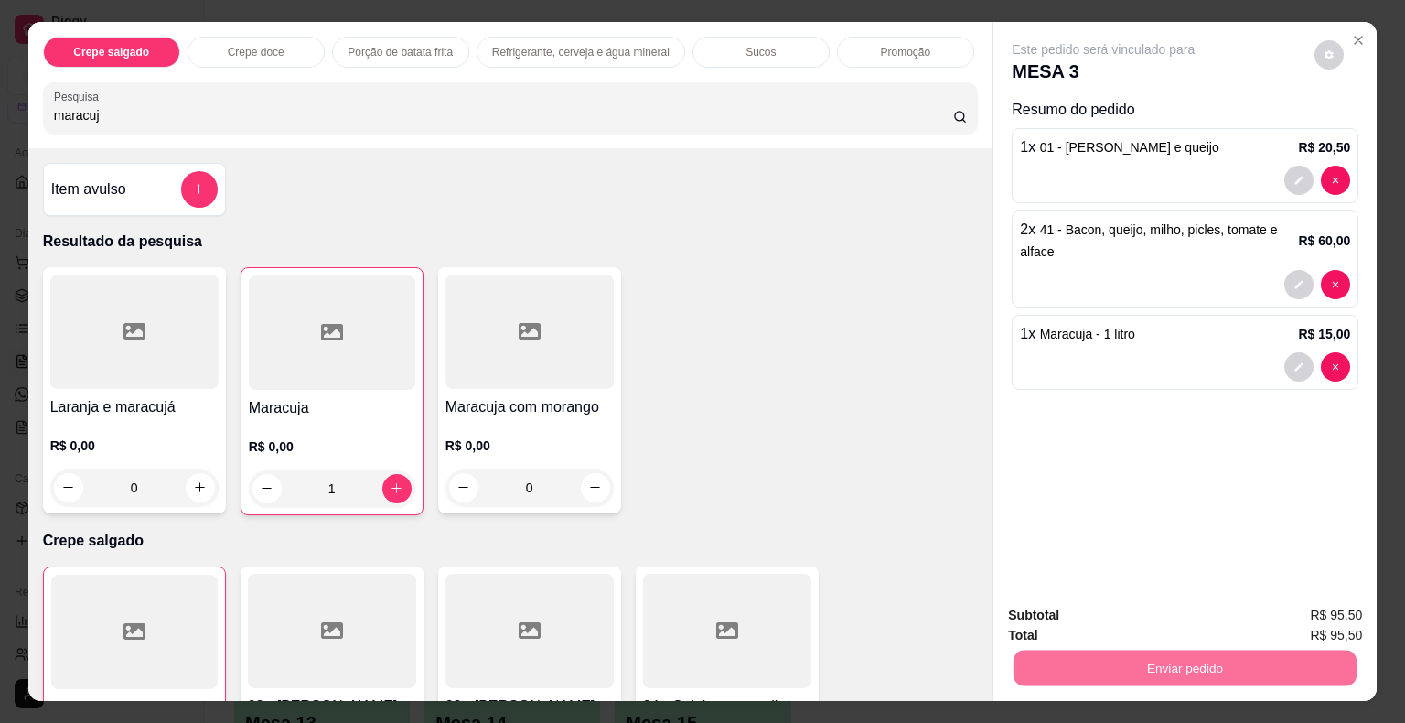
click at [1069, 624] on button "Não registrar e enviar pedido" at bounding box center [1124, 616] width 190 height 35
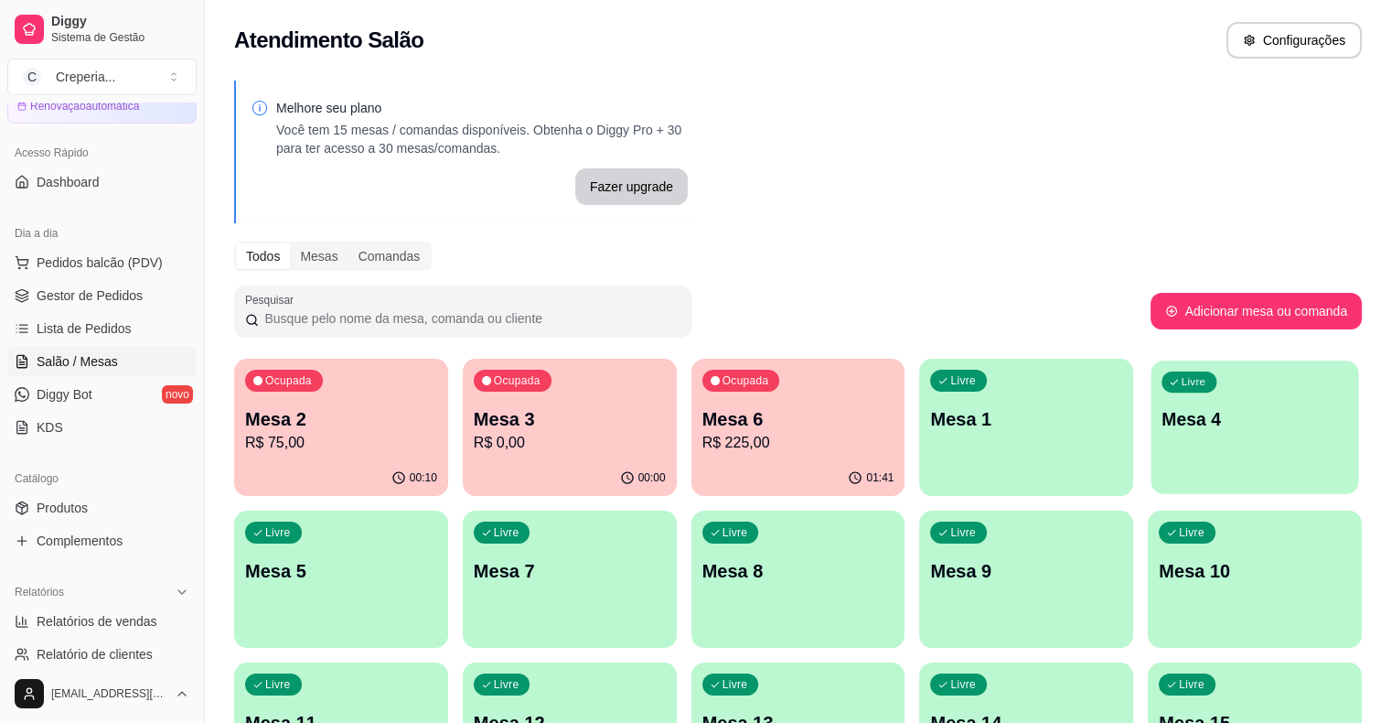
click at [1162, 424] on p "Mesa 4" at bounding box center [1255, 419] width 187 height 25
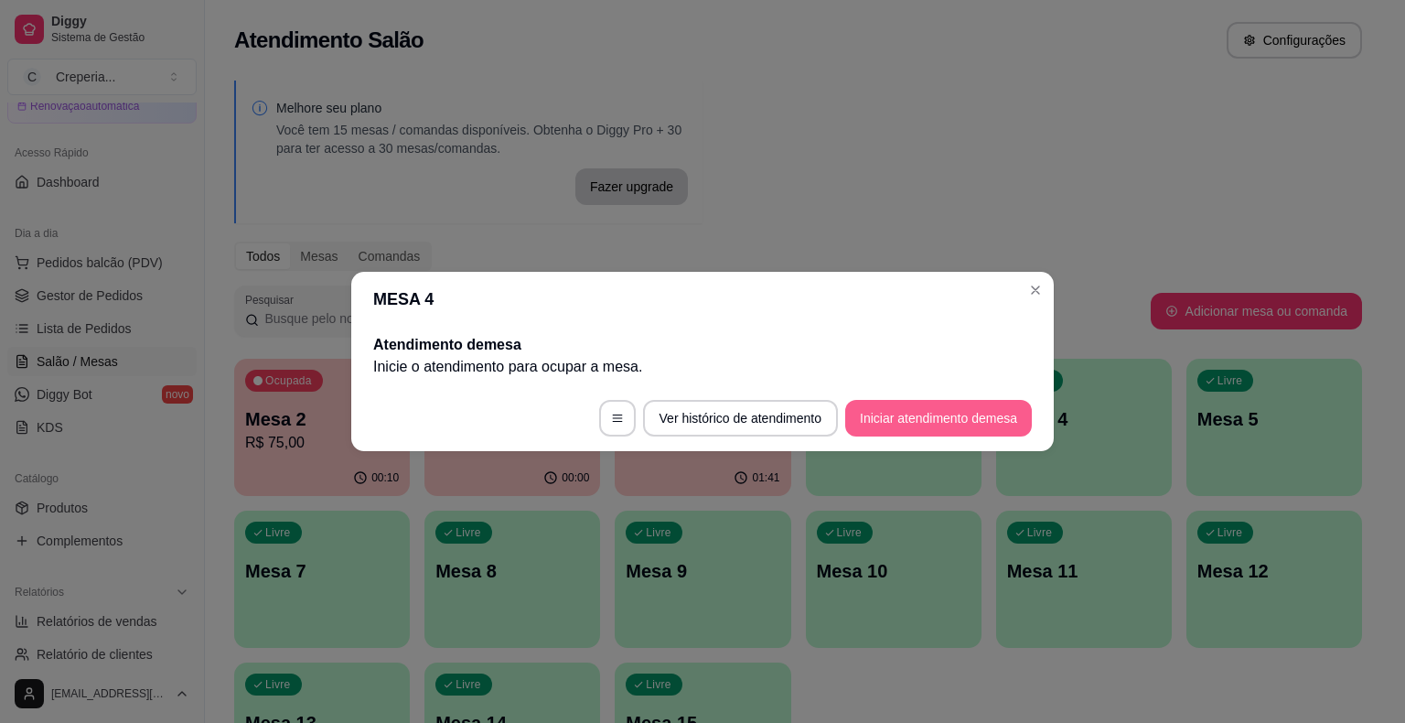
click at [912, 411] on button "Iniciar atendimento de mesa" at bounding box center [938, 418] width 187 height 37
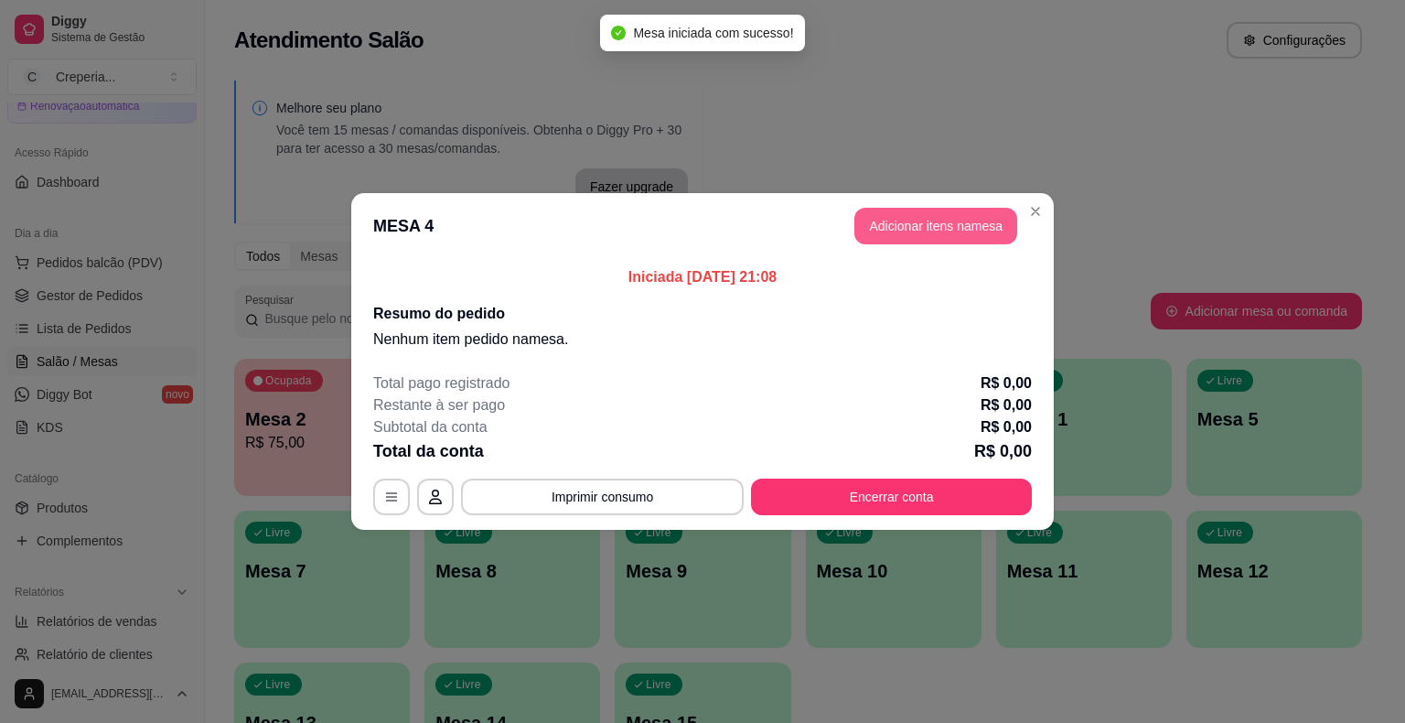
click at [889, 226] on button "Adicionar itens na mesa" at bounding box center [935, 226] width 163 height 37
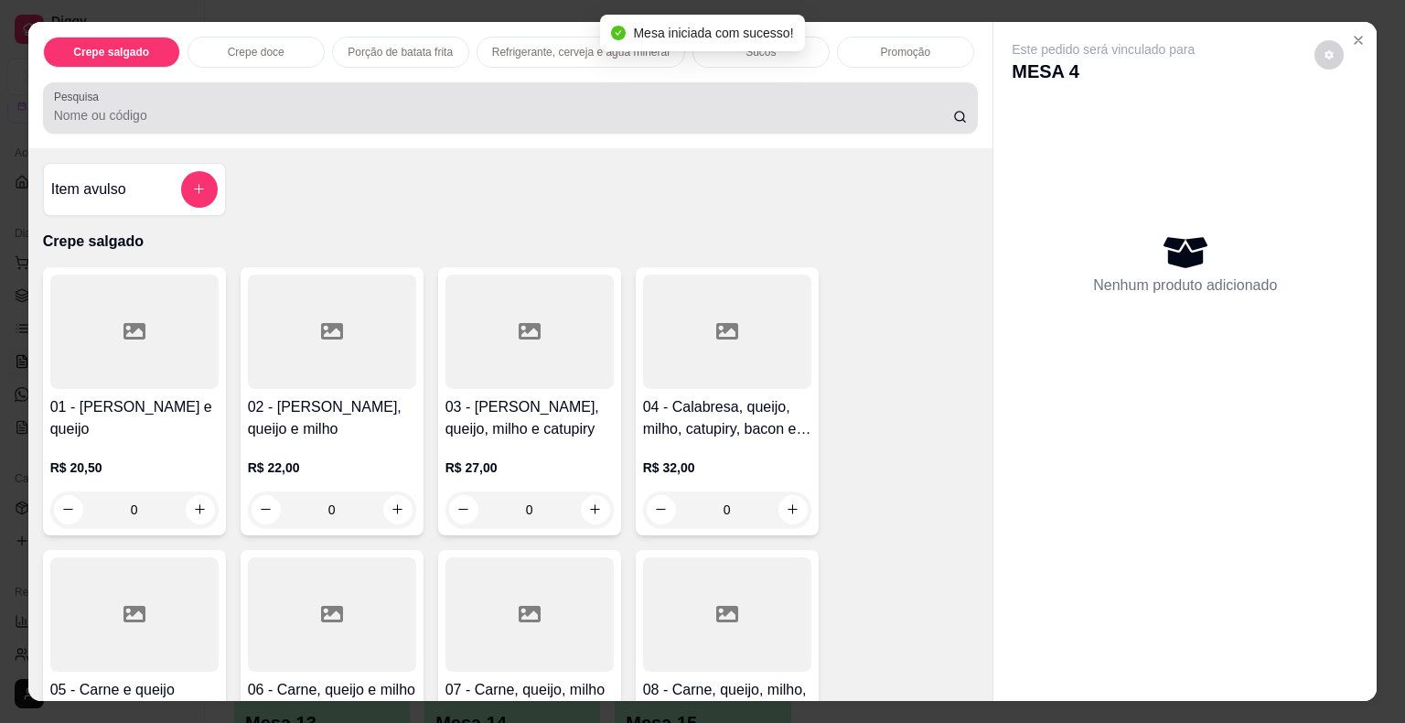
click at [327, 108] on input "Pesquisa" at bounding box center [503, 115] width 899 height 18
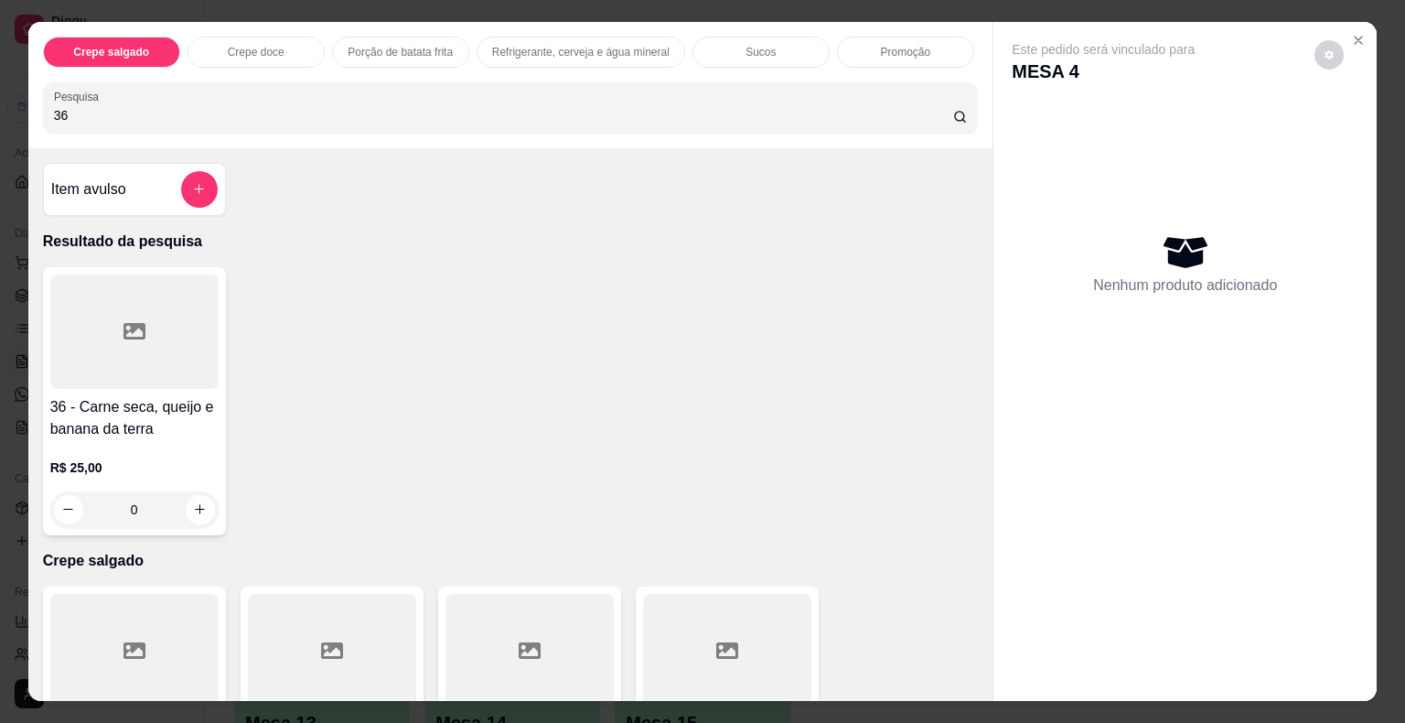
type input "36"
click at [113, 367] on div at bounding box center [134, 331] width 168 height 114
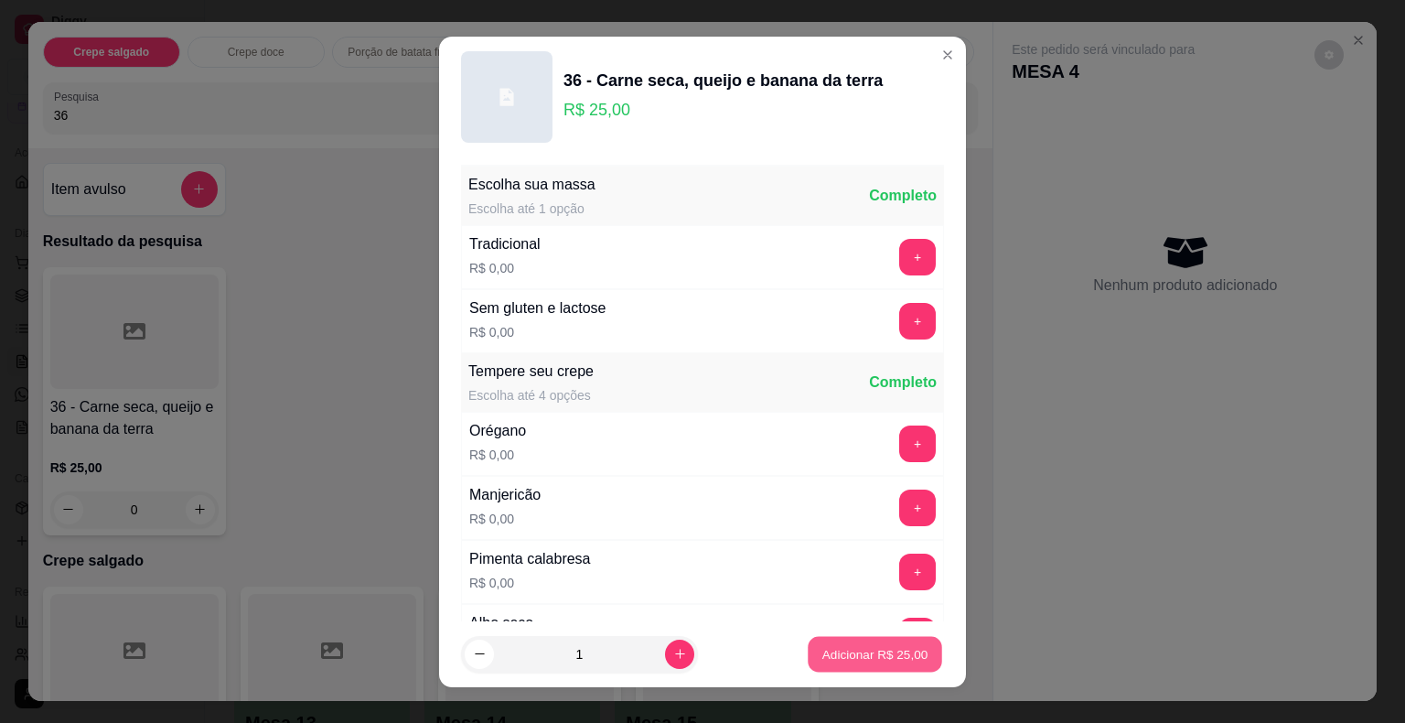
click at [812, 641] on button "Adicionar R$ 25,00" at bounding box center [875, 654] width 134 height 36
type input "1"
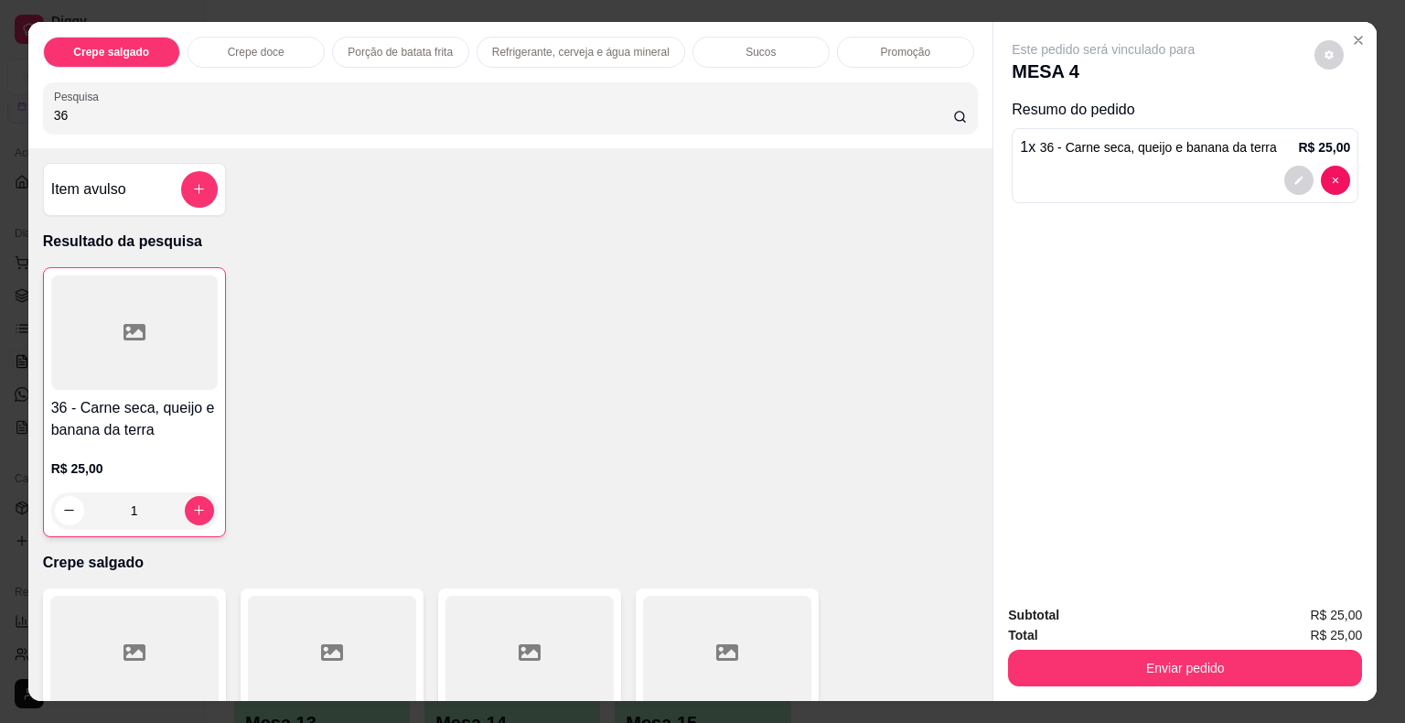
drag, startPoint x: 105, startPoint y: 108, endPoint x: 0, endPoint y: 93, distance: 106.2
click at [0, 93] on div "Crepe salgado Crepe doce Porção de batata frita Refrigerante, cerveja e água mi…" at bounding box center [702, 361] width 1405 height 723
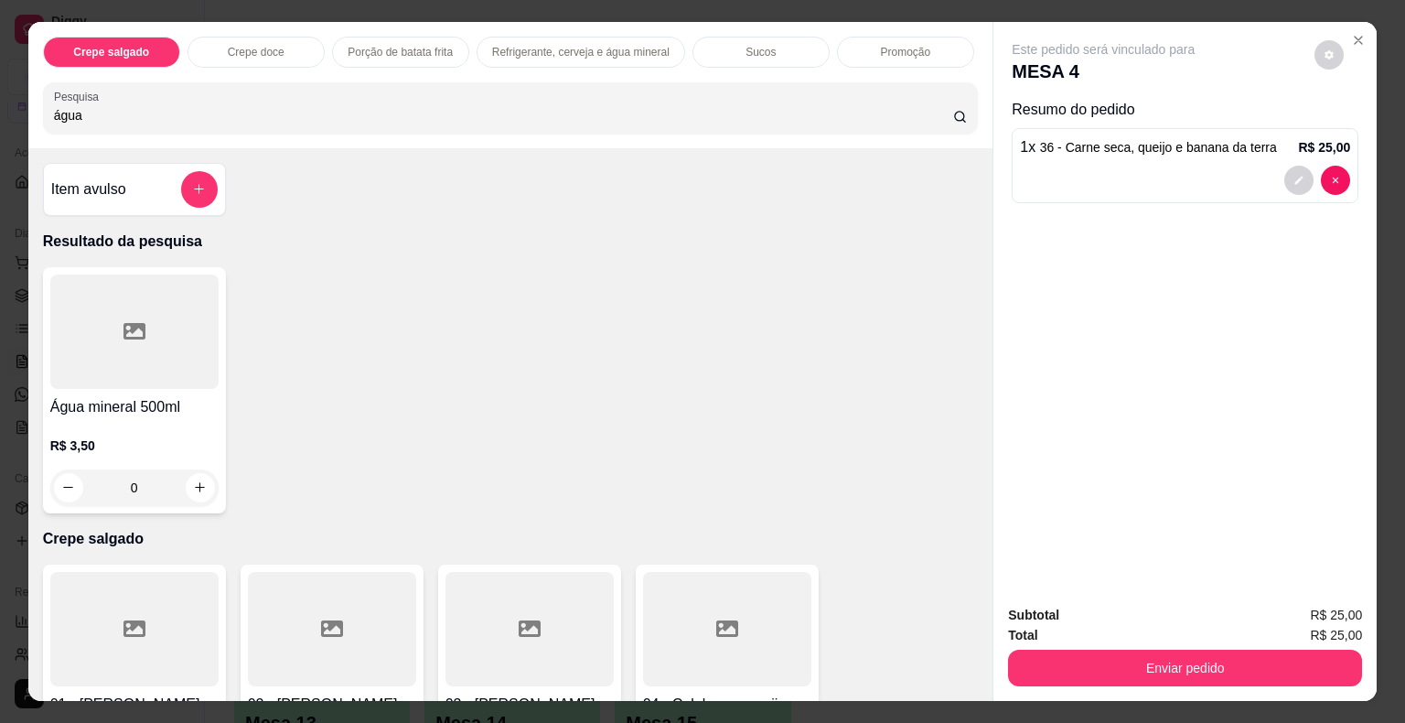
type input "água"
click at [127, 327] on icon at bounding box center [134, 331] width 22 height 22
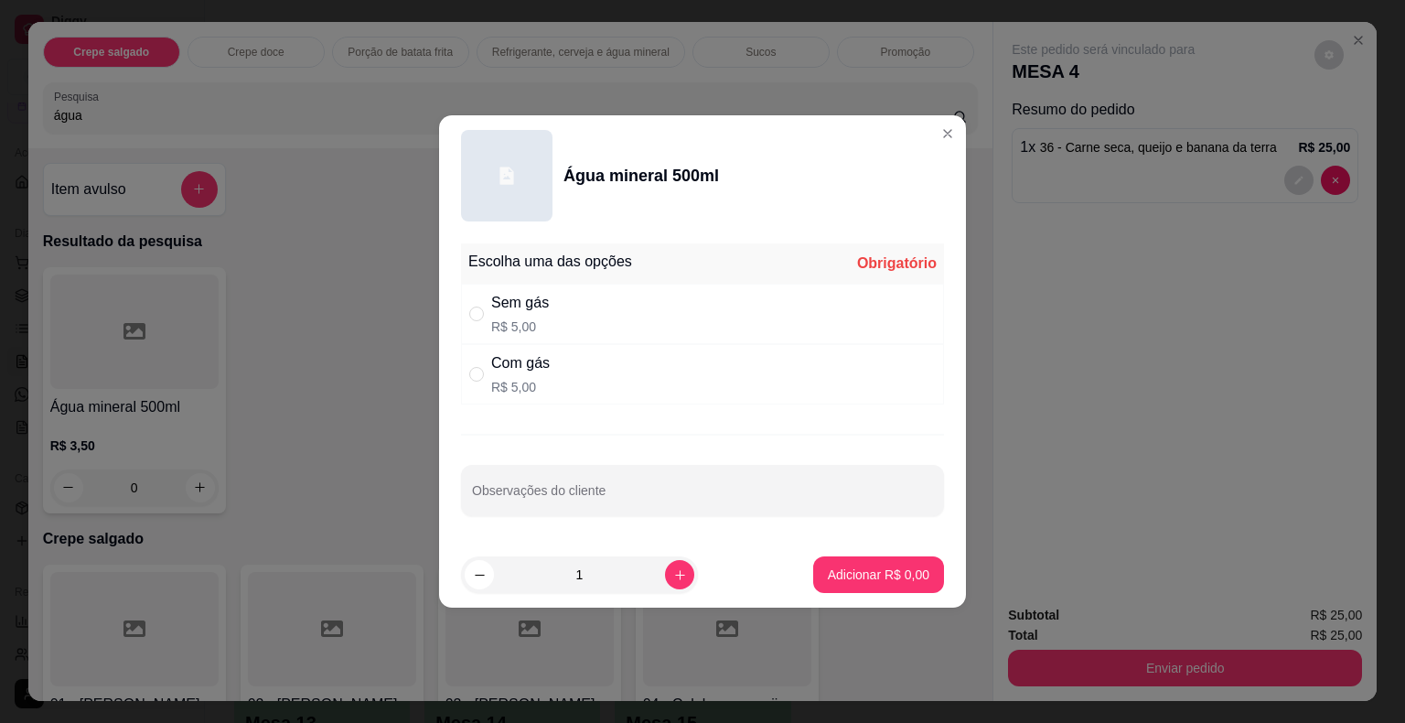
click at [530, 371] on div "Com gás" at bounding box center [520, 363] width 59 height 22
radio input "true"
click at [879, 578] on p "Adicionar R$ 5,00" at bounding box center [879, 574] width 102 height 18
type input "1"
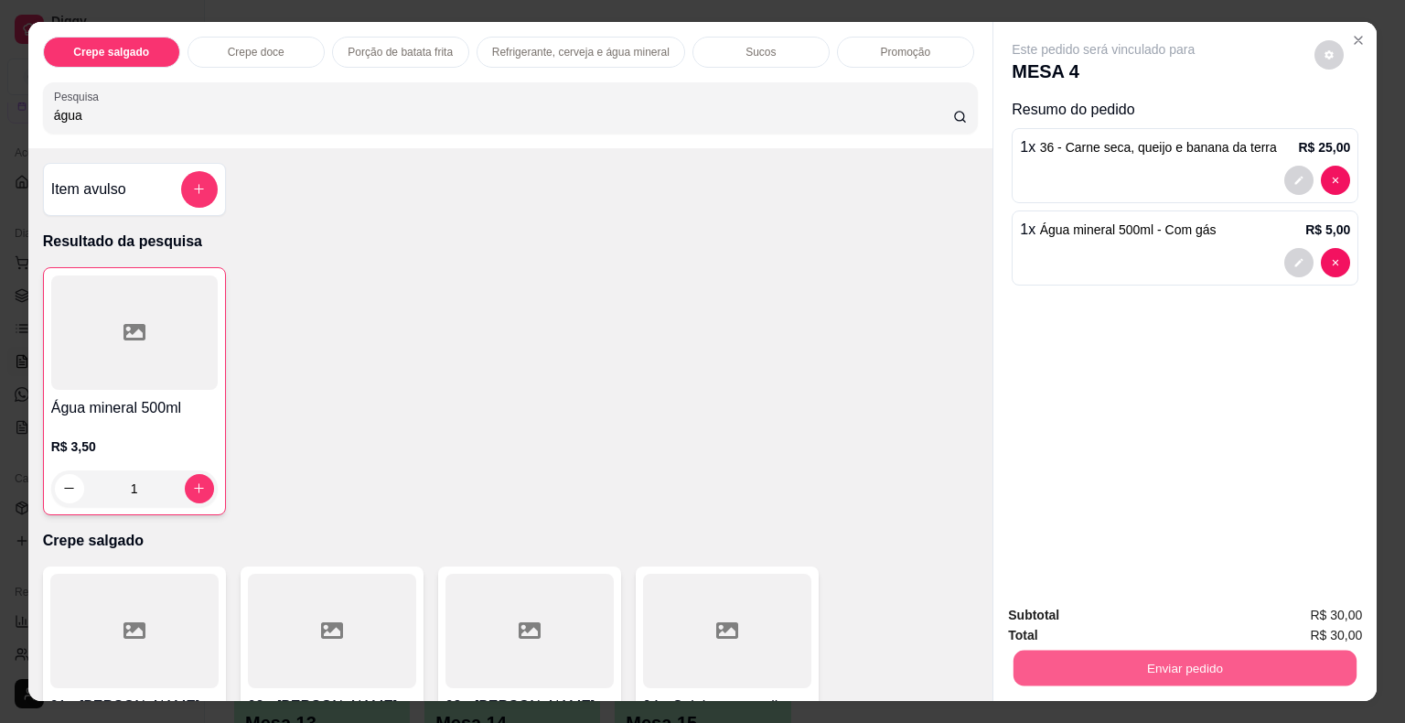
click at [1040, 671] on button "Enviar pedido" at bounding box center [1184, 668] width 343 height 36
click at [1053, 613] on button "Não registrar e enviar pedido" at bounding box center [1124, 616] width 185 height 34
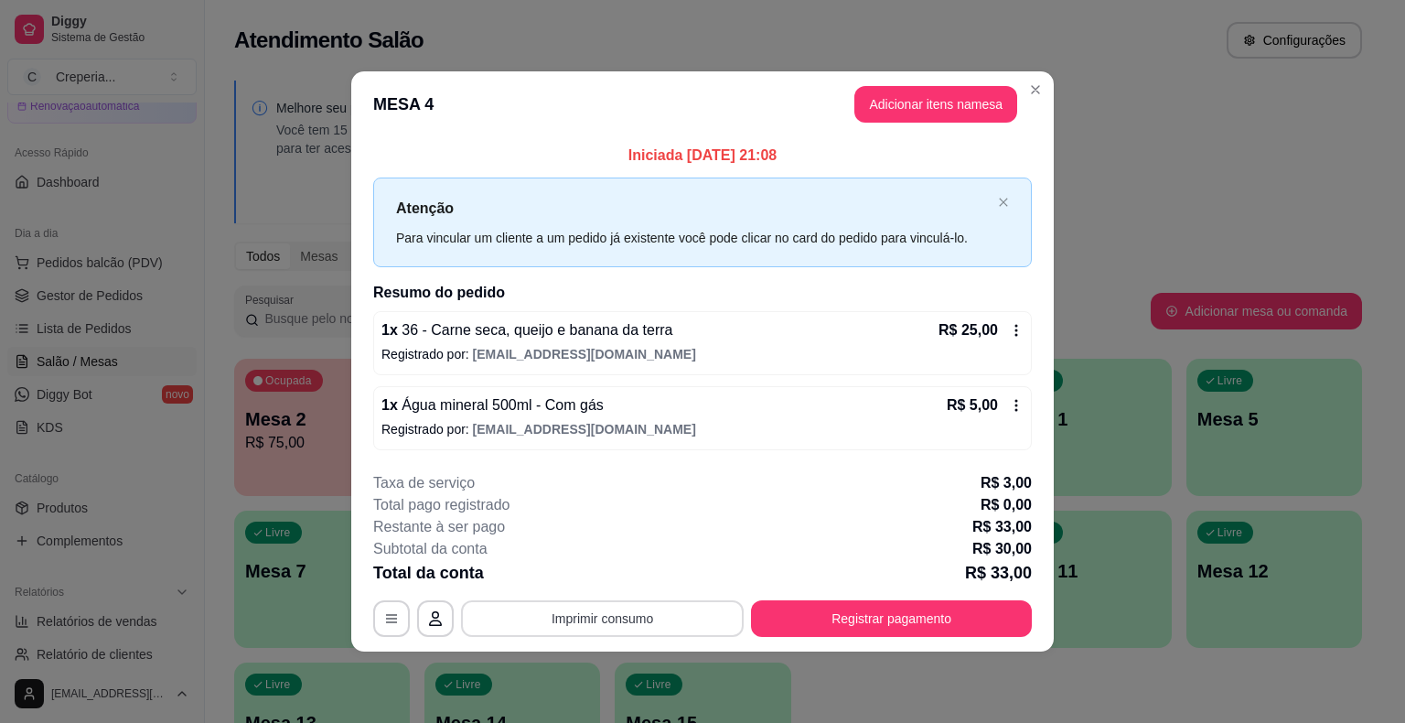
click at [573, 620] on button "Imprimir consumo" at bounding box center [602, 618] width 283 height 37
click at [584, 580] on button "IMPRESSORA" at bounding box center [607, 575] width 133 height 29
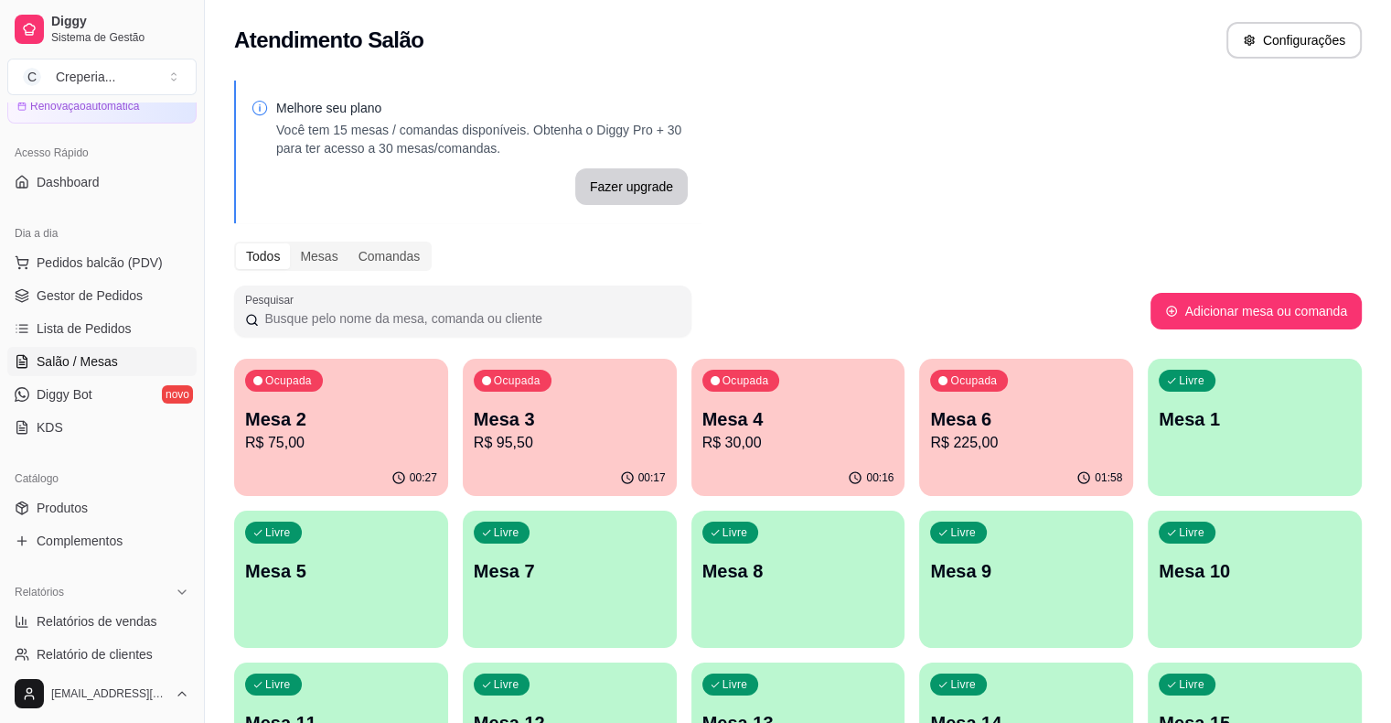
click at [531, 451] on p "R$ 95,50" at bounding box center [570, 443] width 192 height 22
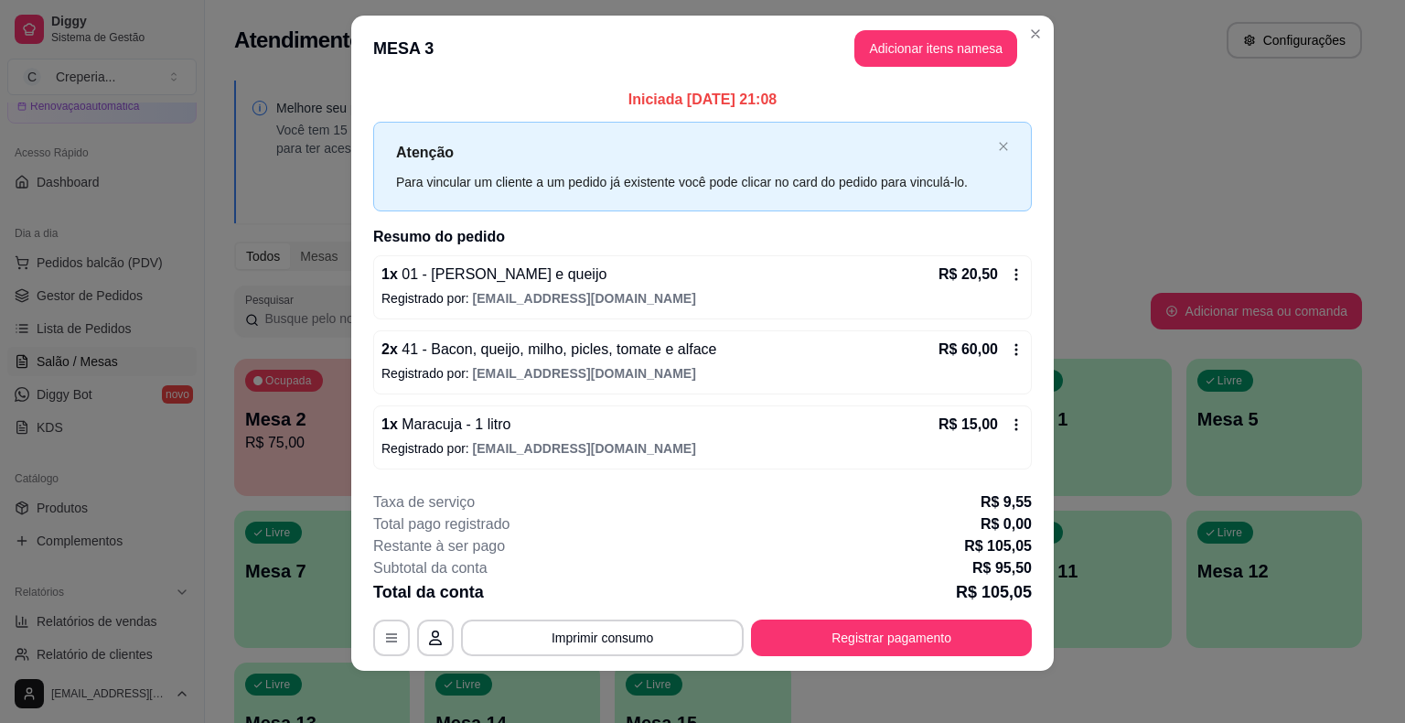
scroll to position [23, 0]
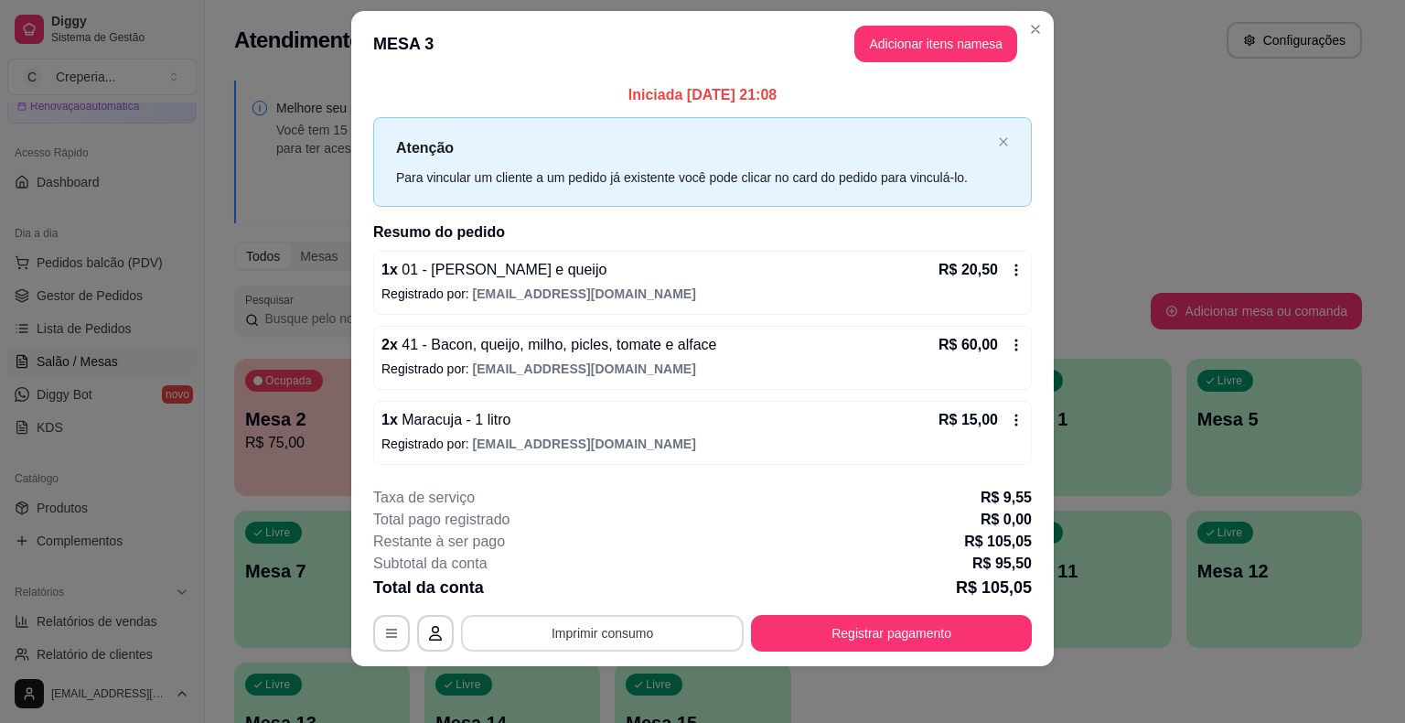
click at [597, 628] on button "Imprimir consumo" at bounding box center [602, 633] width 283 height 37
click at [615, 595] on button "IMPRESSORA" at bounding box center [601, 588] width 128 height 28
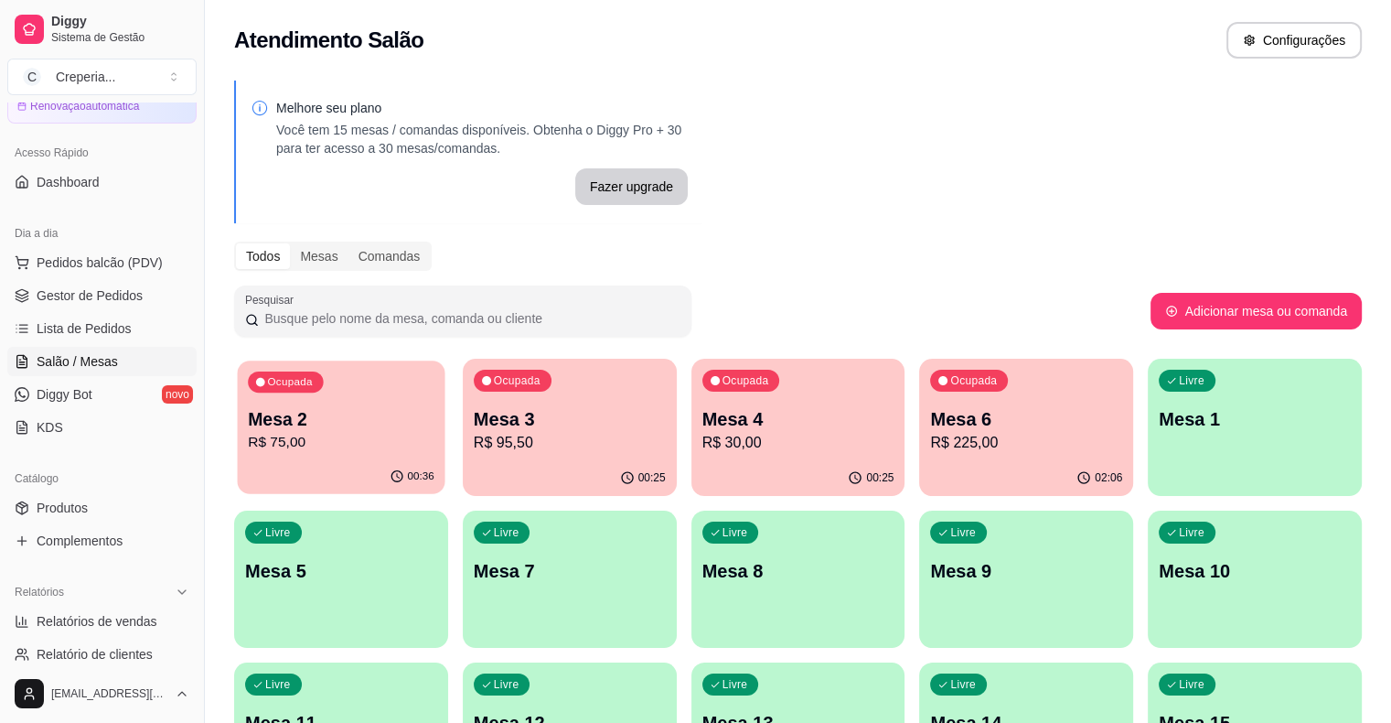
click at [368, 432] on p "R$ 75,00" at bounding box center [341, 442] width 187 height 21
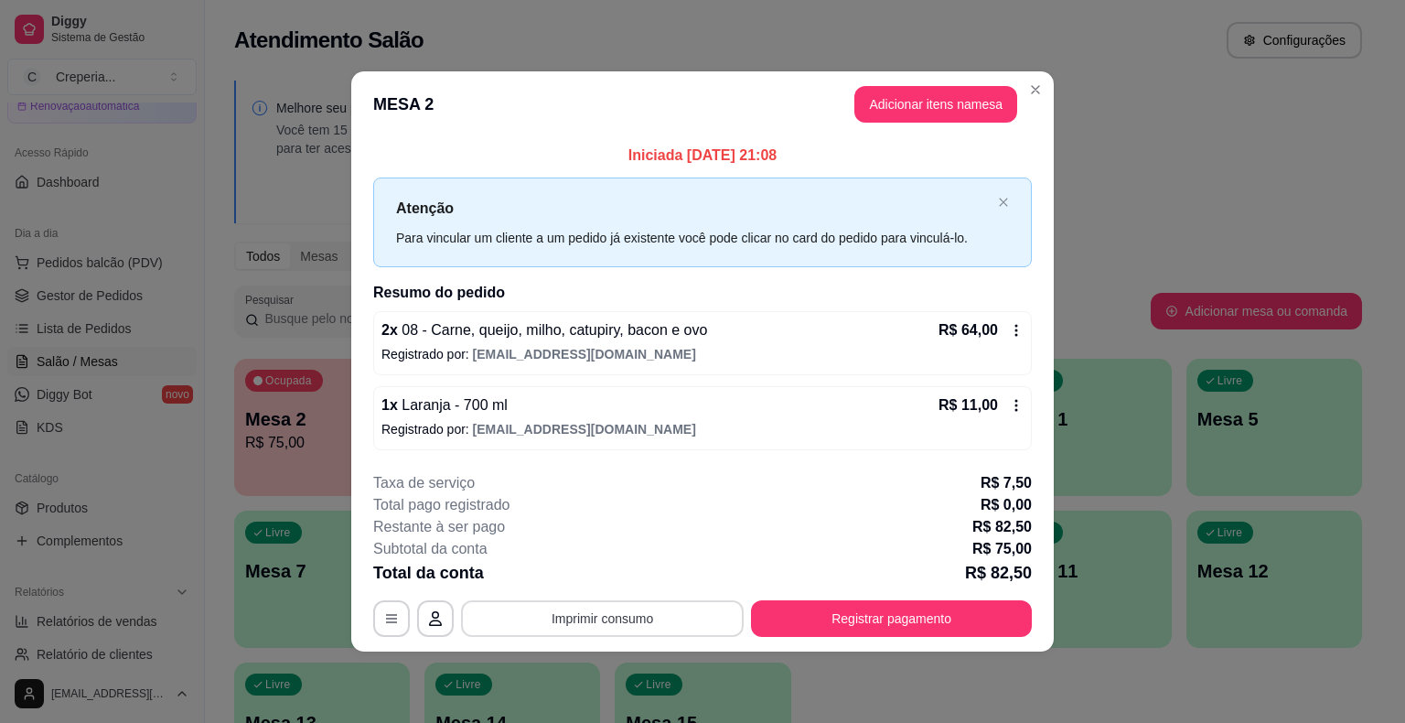
click at [542, 616] on button "Imprimir consumo" at bounding box center [602, 618] width 283 height 37
click at [570, 570] on button "IMPRESSORA" at bounding box center [608, 575] width 128 height 28
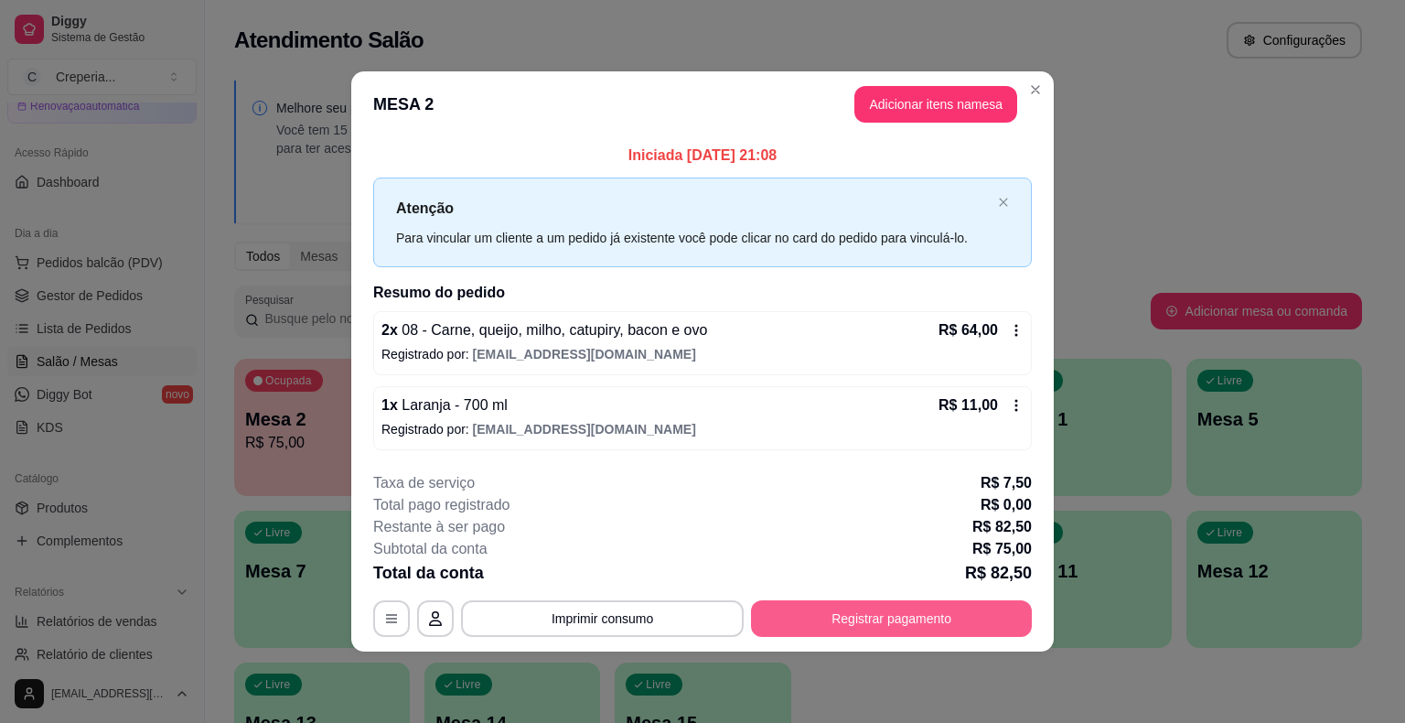
click at [900, 619] on button "Registrar pagamento" at bounding box center [891, 618] width 281 height 37
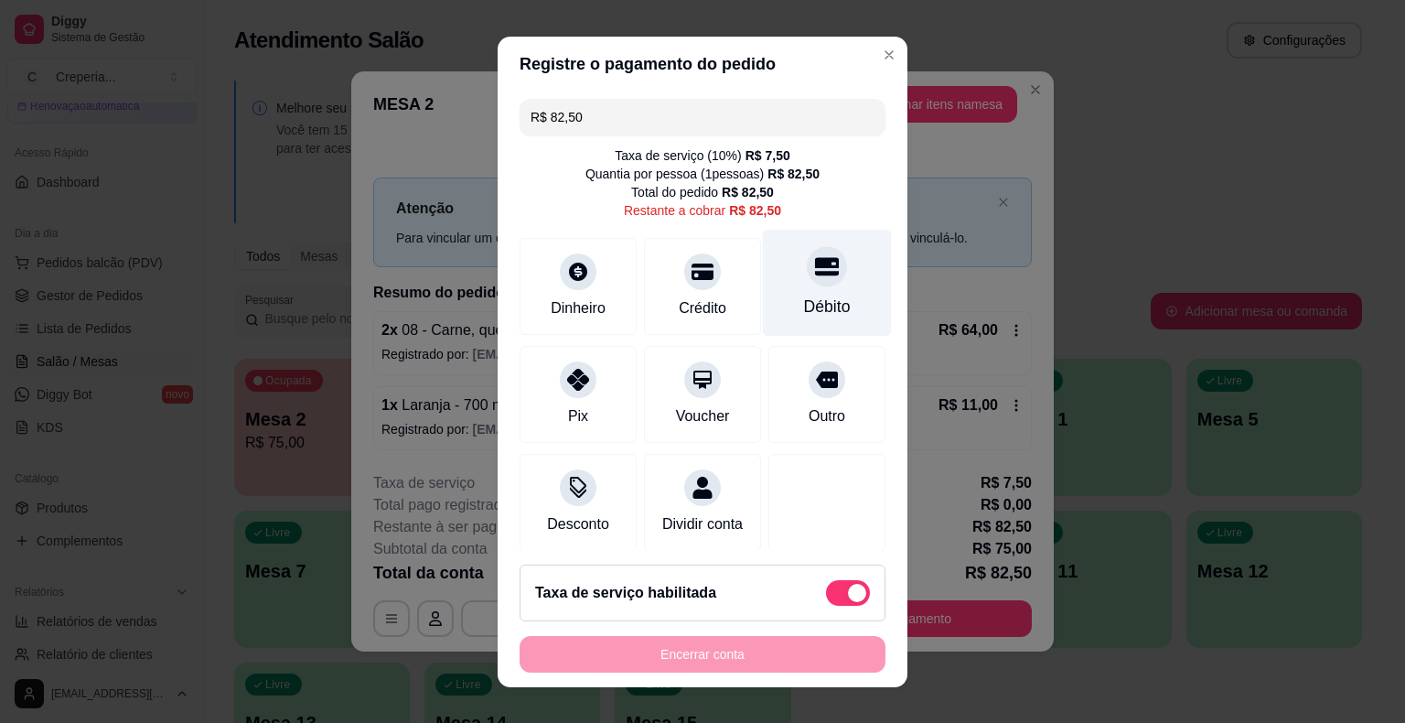
click at [805, 284] on div "Débito" at bounding box center [827, 282] width 129 height 107
type input "R$ 0,00"
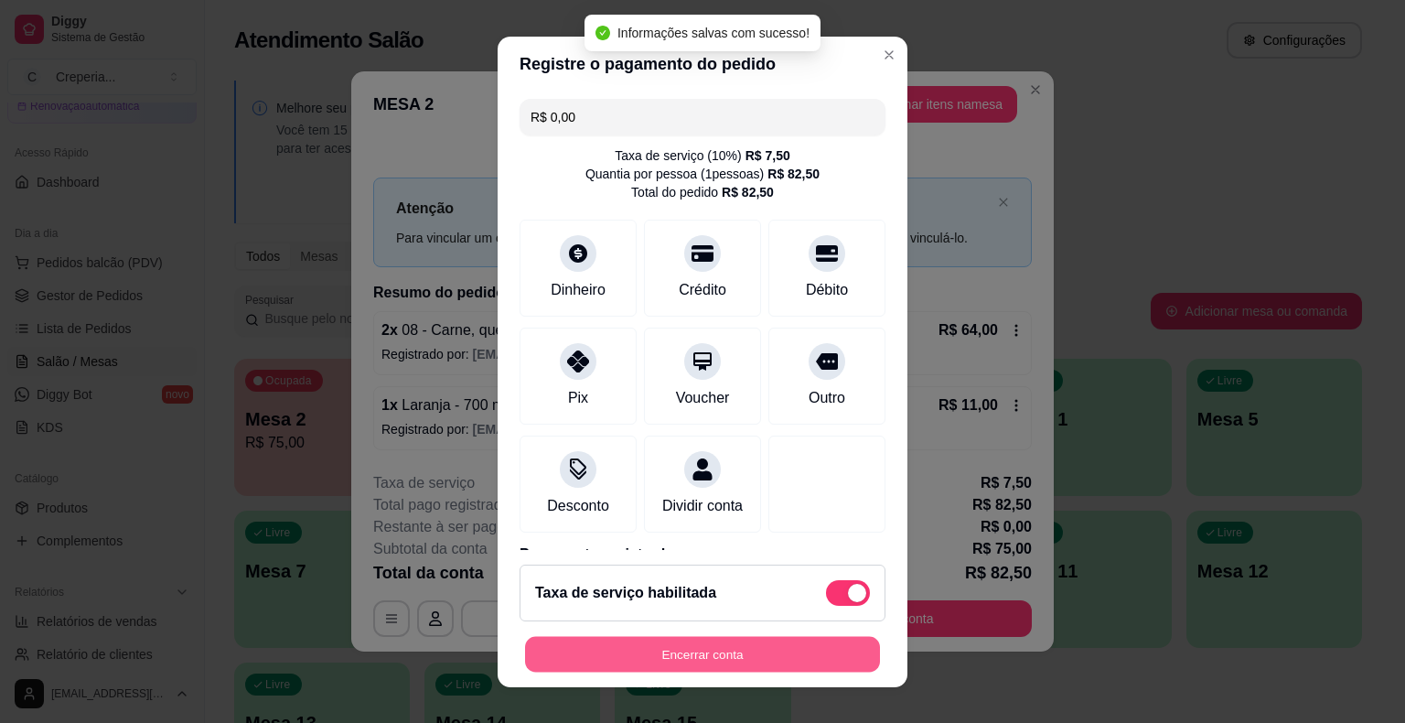
click at [768, 662] on button "Encerrar conta" at bounding box center [702, 654] width 355 height 36
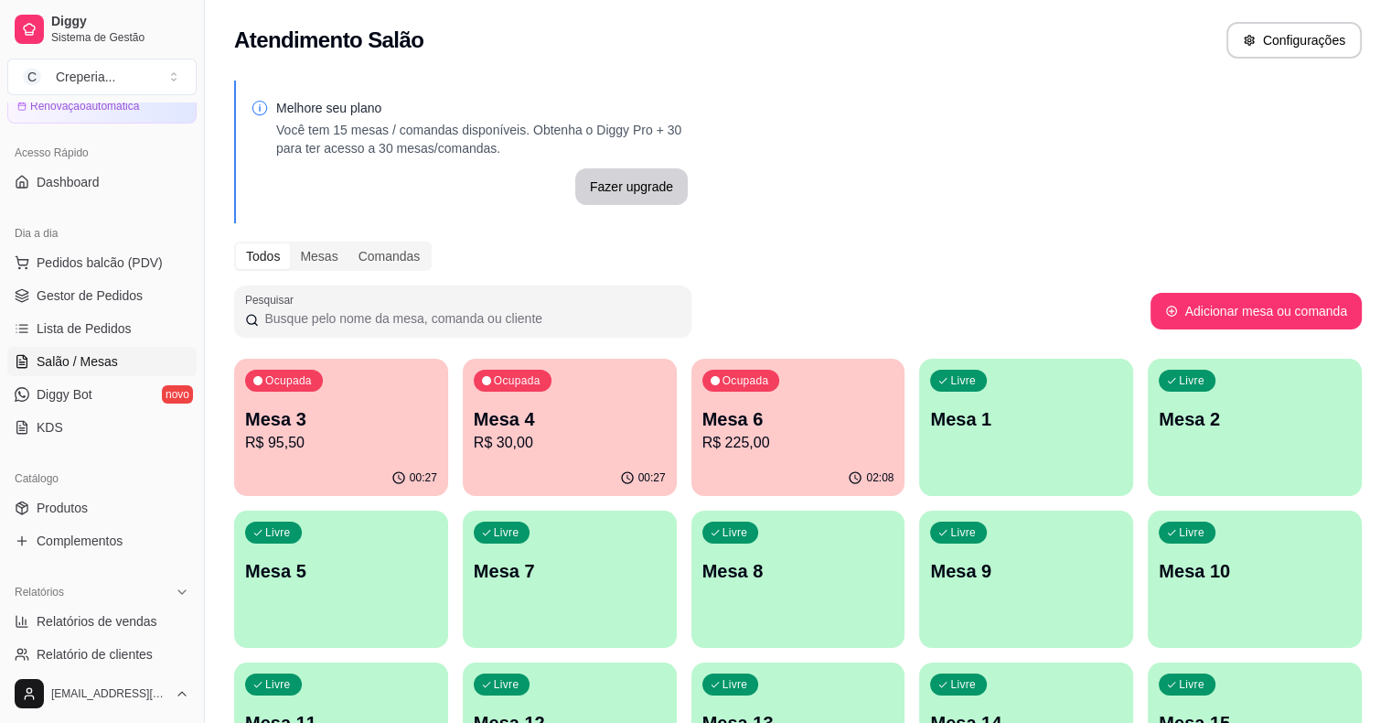
click at [318, 434] on p "R$ 95,50" at bounding box center [341, 443] width 192 height 22
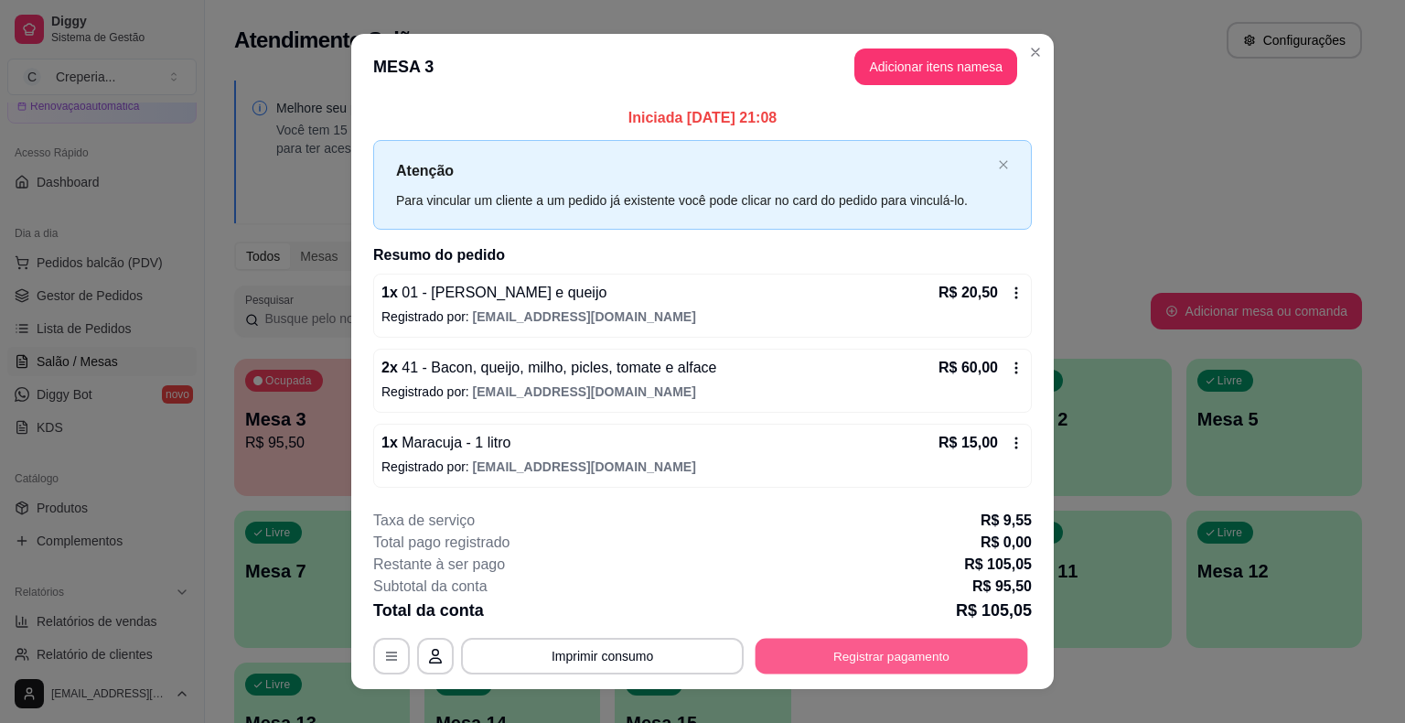
click at [827, 646] on button "Registrar pagamento" at bounding box center [892, 656] width 273 height 36
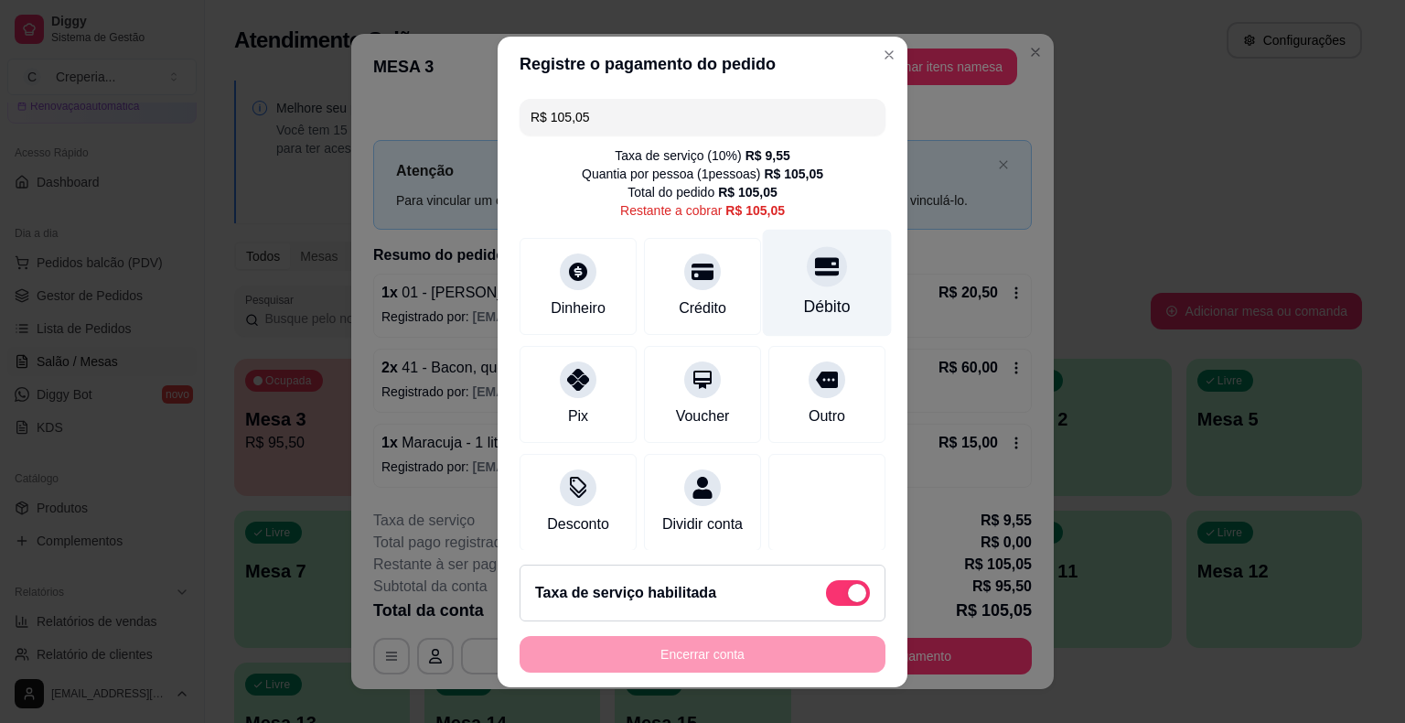
click at [804, 297] on div "Débito" at bounding box center [827, 307] width 47 height 24
type input "R$ 0,00"
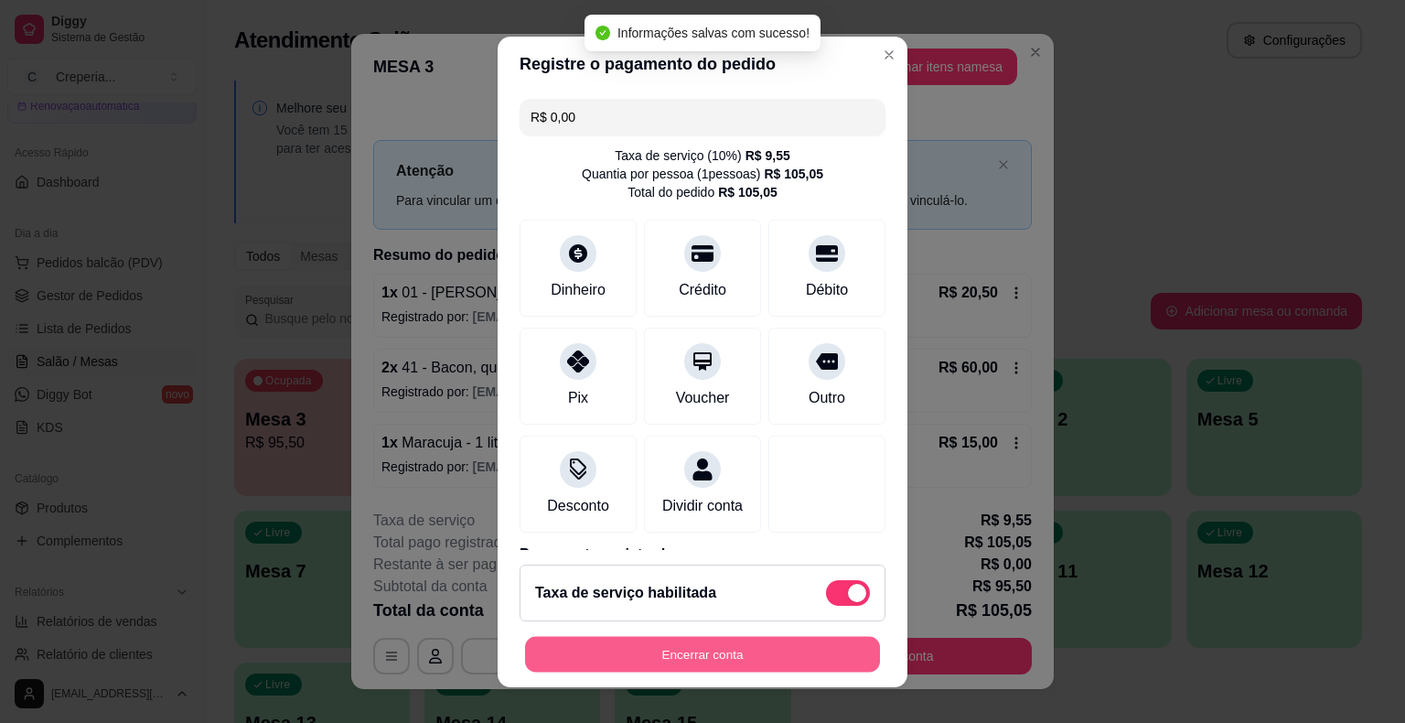
click at [742, 651] on button "Encerrar conta" at bounding box center [702, 654] width 355 height 36
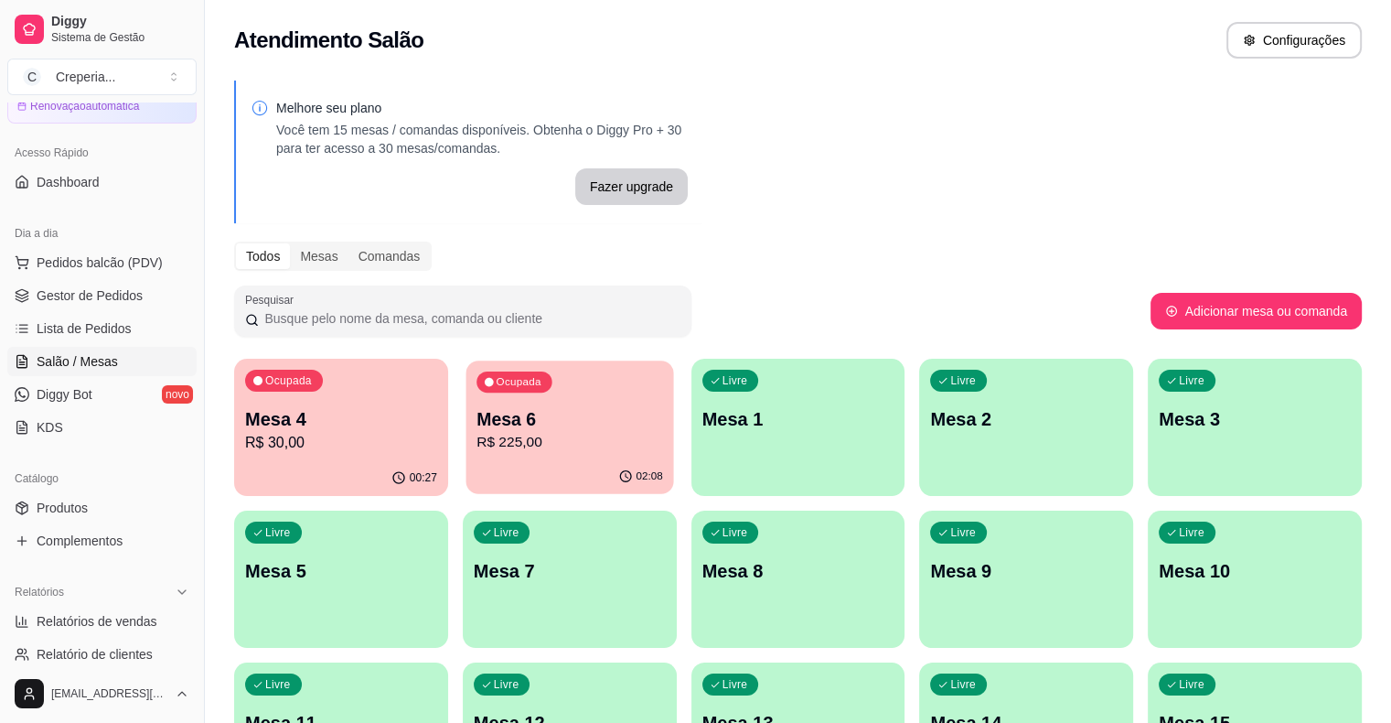
click at [477, 414] on p "Mesa 6" at bounding box center [570, 419] width 187 height 25
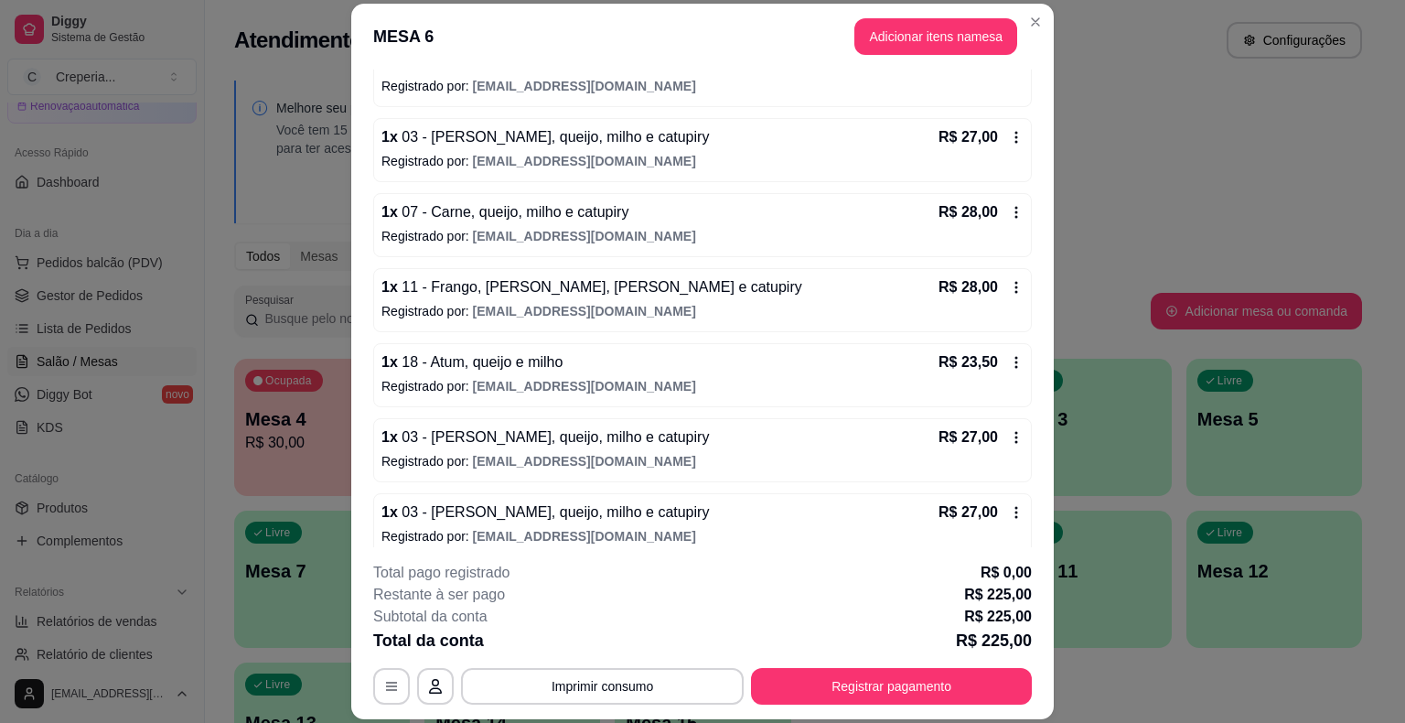
scroll to position [586, 0]
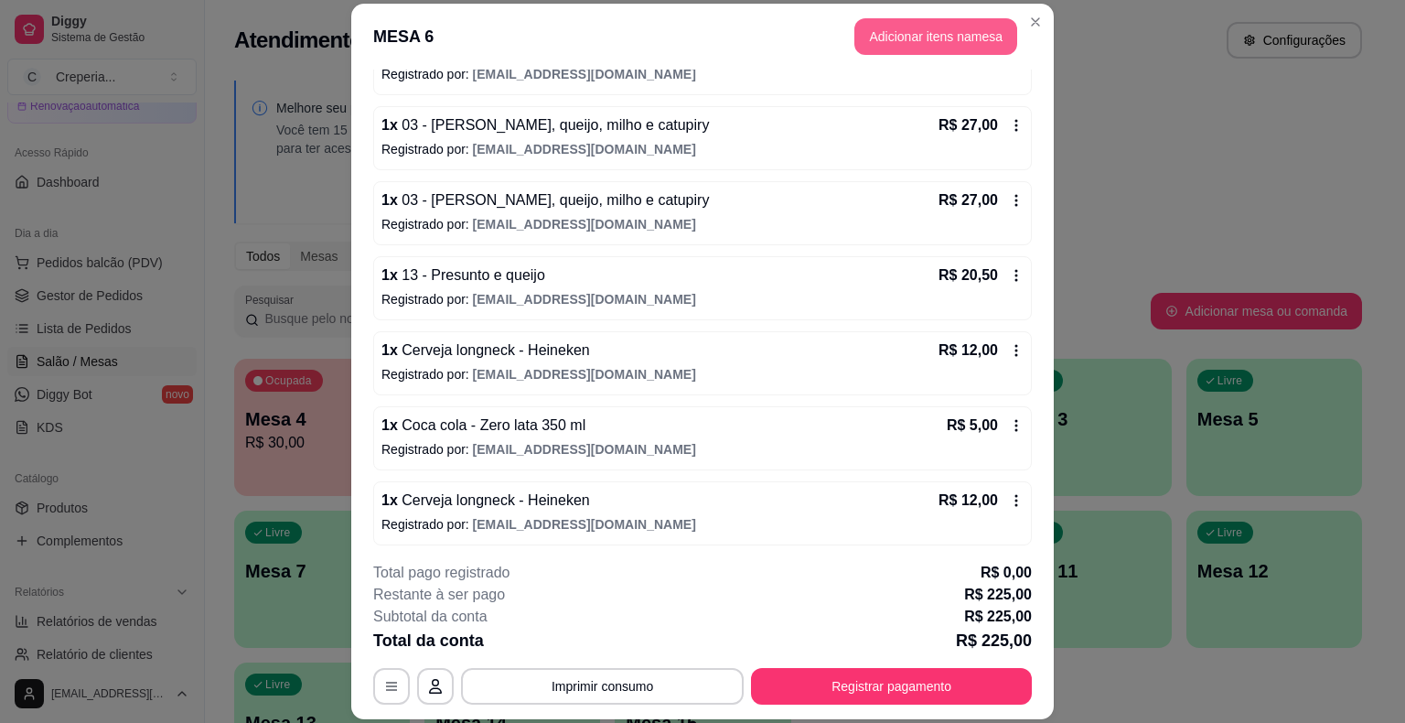
click at [901, 40] on button "Adicionar itens na mesa" at bounding box center [935, 36] width 163 height 37
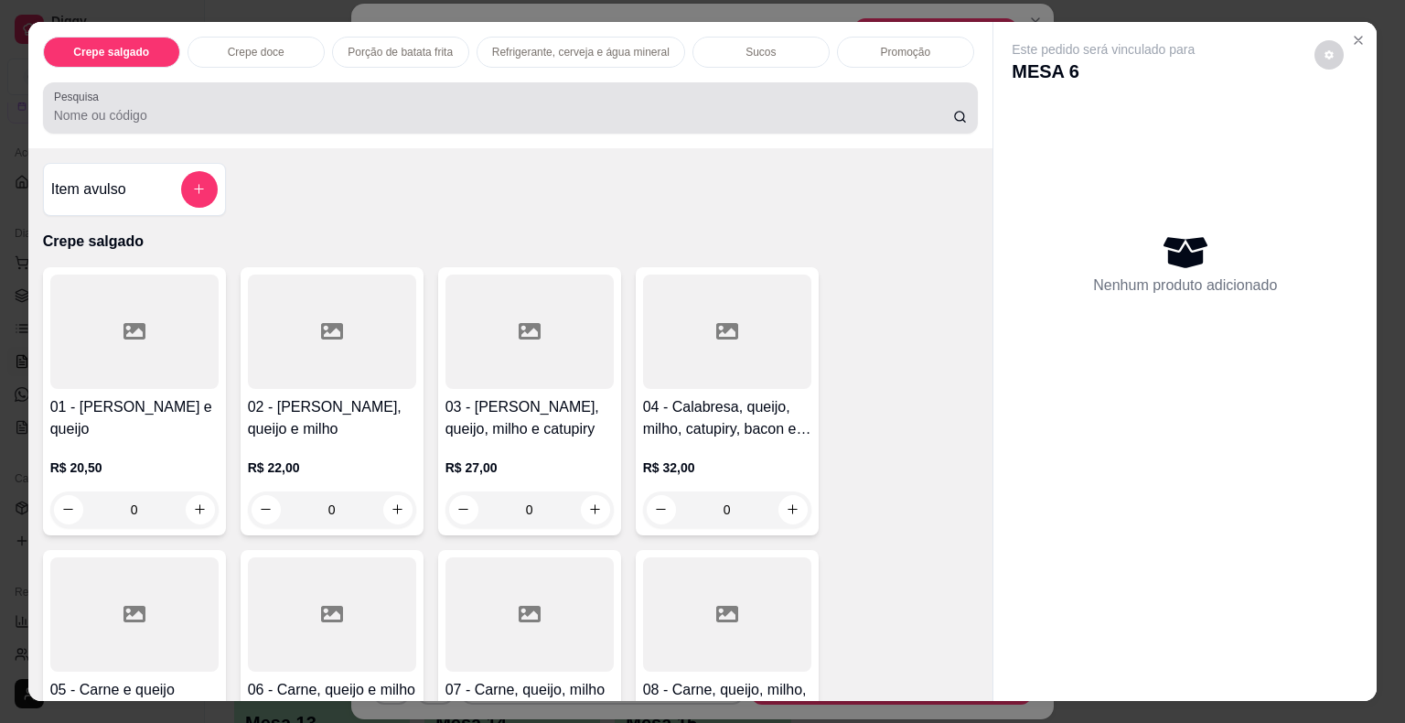
click at [432, 106] on input "Pesquisa" at bounding box center [503, 115] width 899 height 18
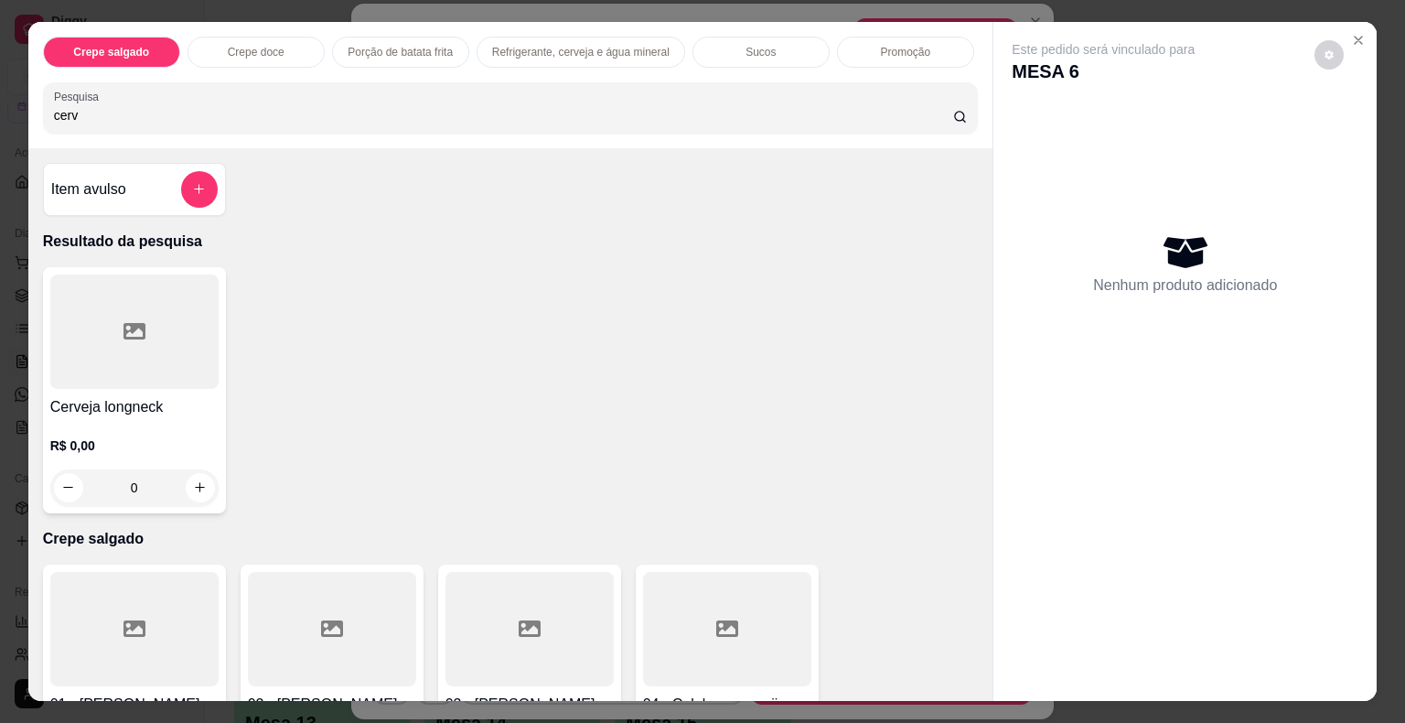
type input "cerv"
click at [198, 324] on div at bounding box center [134, 331] width 168 height 114
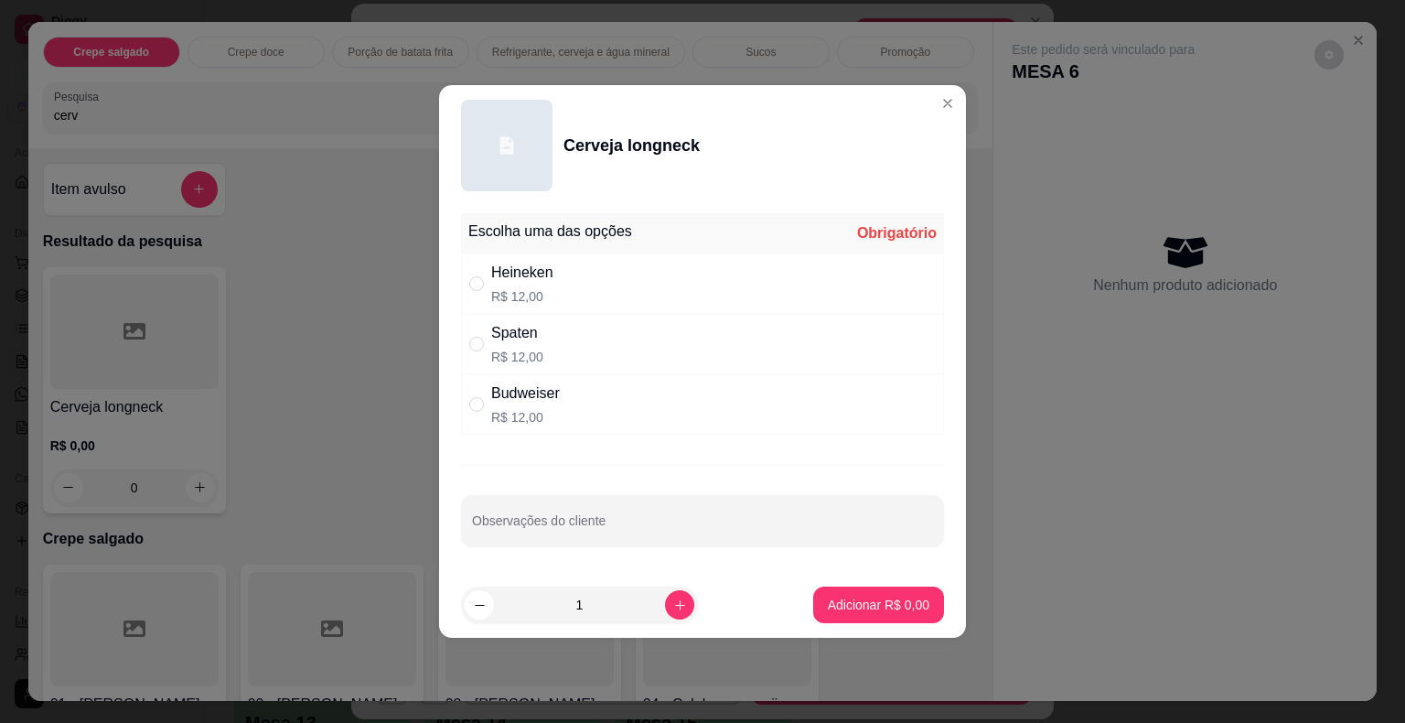
drag, startPoint x: 553, startPoint y: 284, endPoint x: 581, endPoint y: 316, distance: 42.2
click at [553, 285] on div "Heineken R$ 12,00" at bounding box center [702, 283] width 483 height 60
radio input "true"
click at [848, 587] on button "Adicionar R$ 12,00" at bounding box center [875, 604] width 138 height 37
type input "1"
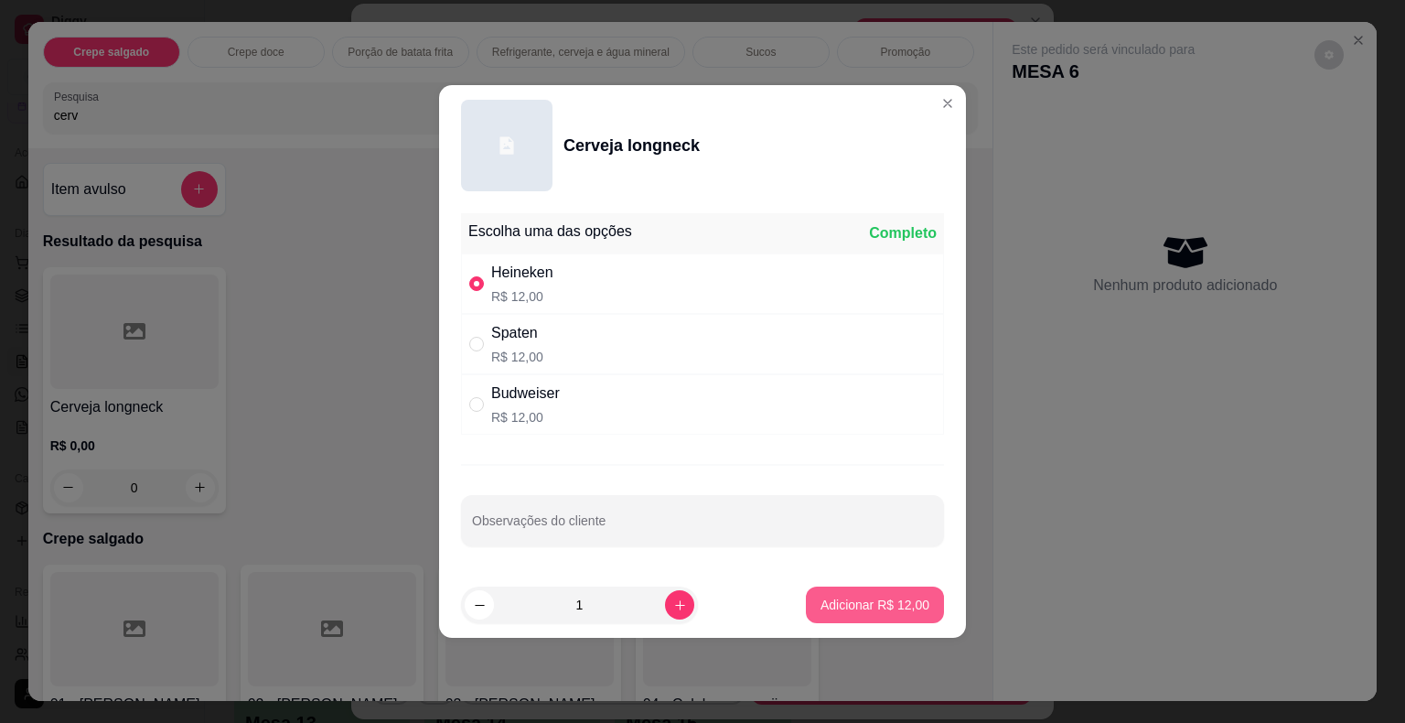
type input "1"
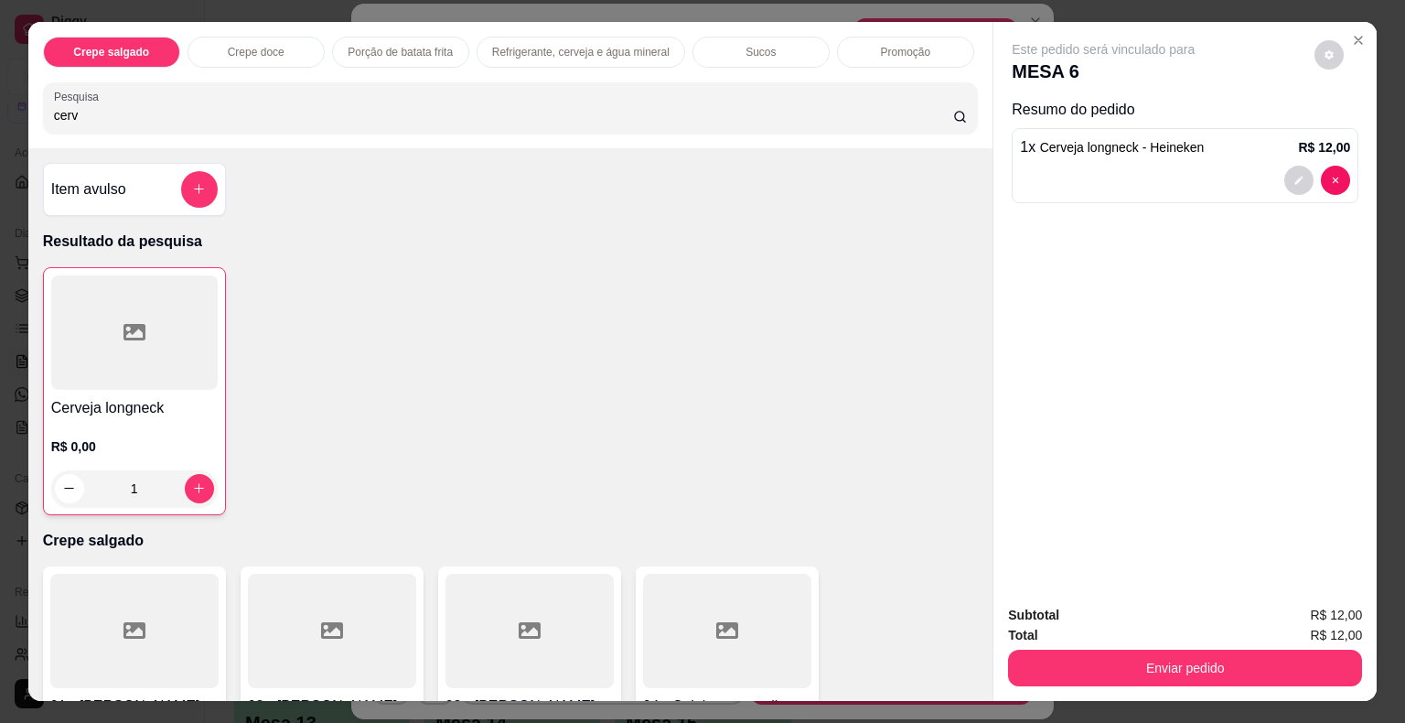
drag, startPoint x: 99, startPoint y: 102, endPoint x: 0, endPoint y: 104, distance: 98.8
click at [0, 104] on div "Crepe salgado Crepe doce Porção de batata frita Refrigerante, cerveja e água mi…" at bounding box center [702, 361] width 1405 height 723
type input "coca"
click at [111, 296] on div at bounding box center [134, 331] width 168 height 114
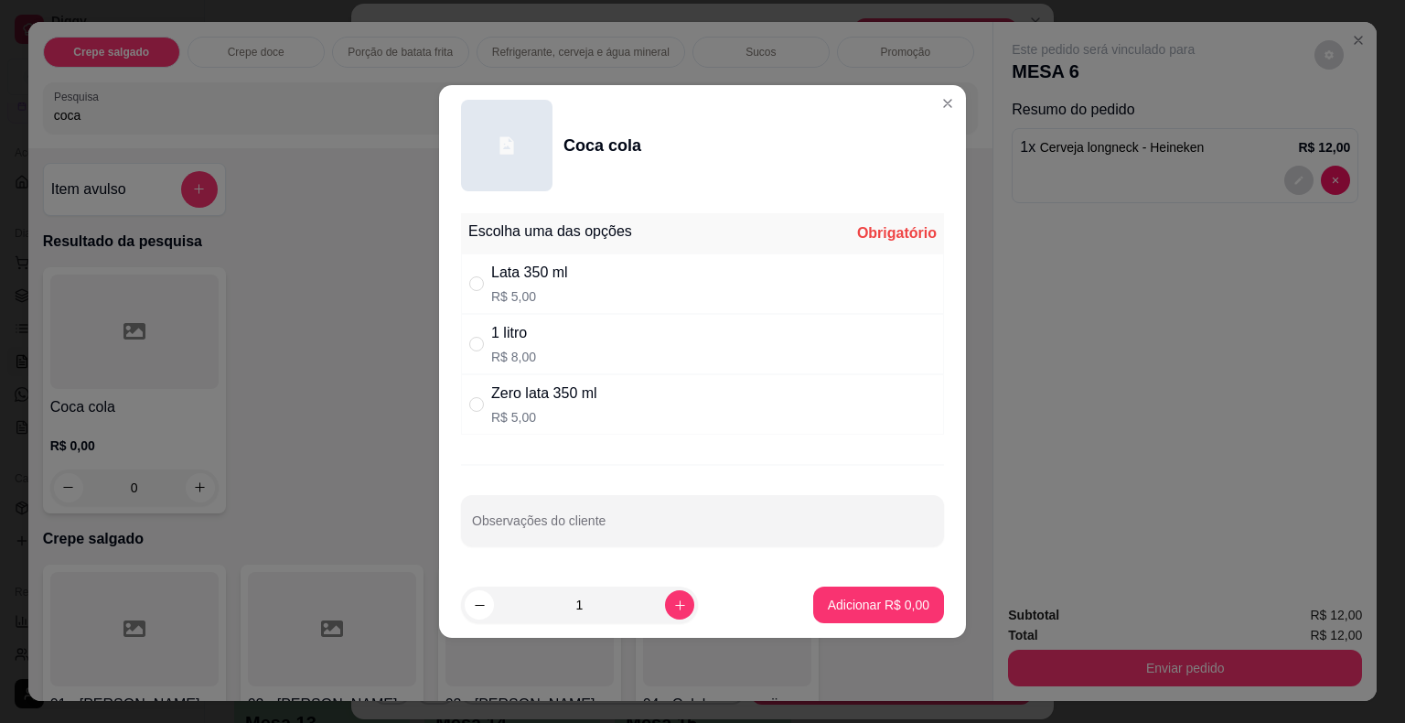
click at [513, 331] on div "1 litro" at bounding box center [513, 333] width 45 height 22
radio input "true"
click at [831, 602] on p "Adicionar R$ 8,00" at bounding box center [878, 603] width 99 height 17
type input "1"
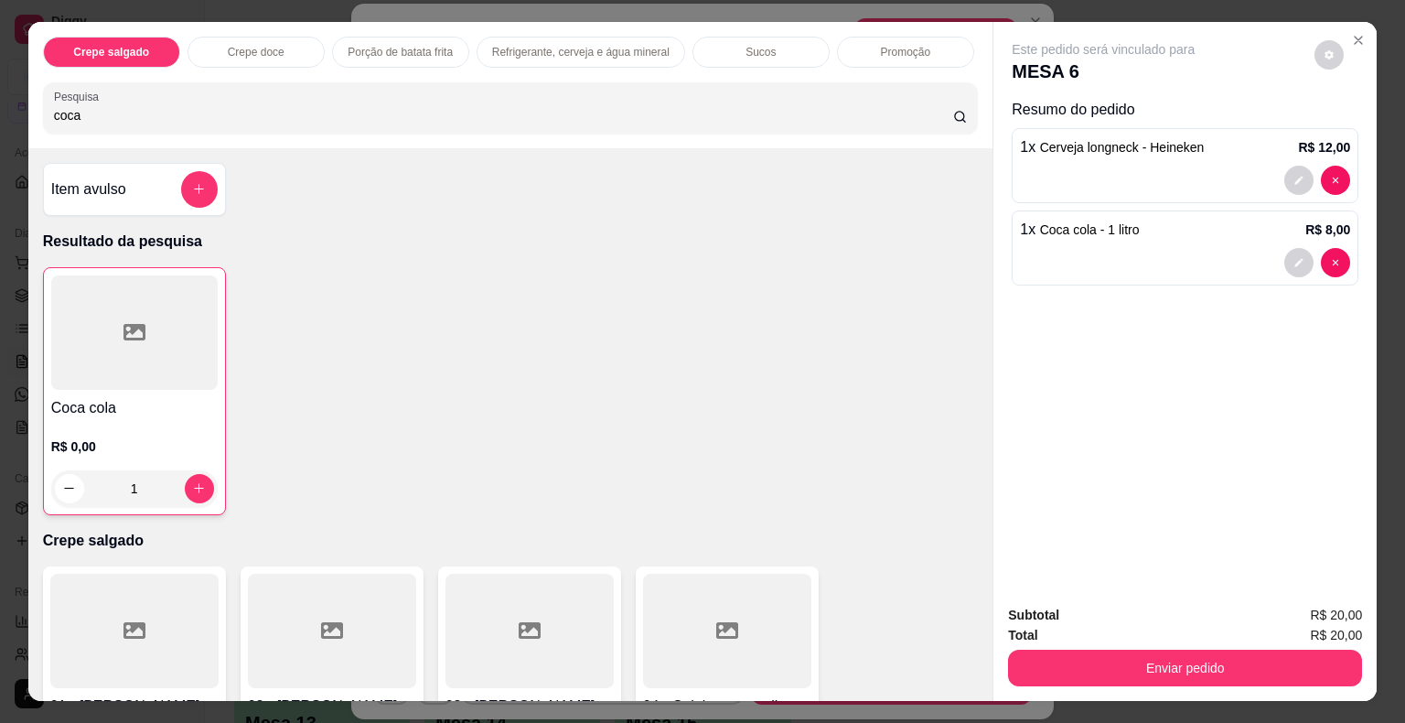
click at [110, 364] on div at bounding box center [134, 332] width 166 height 114
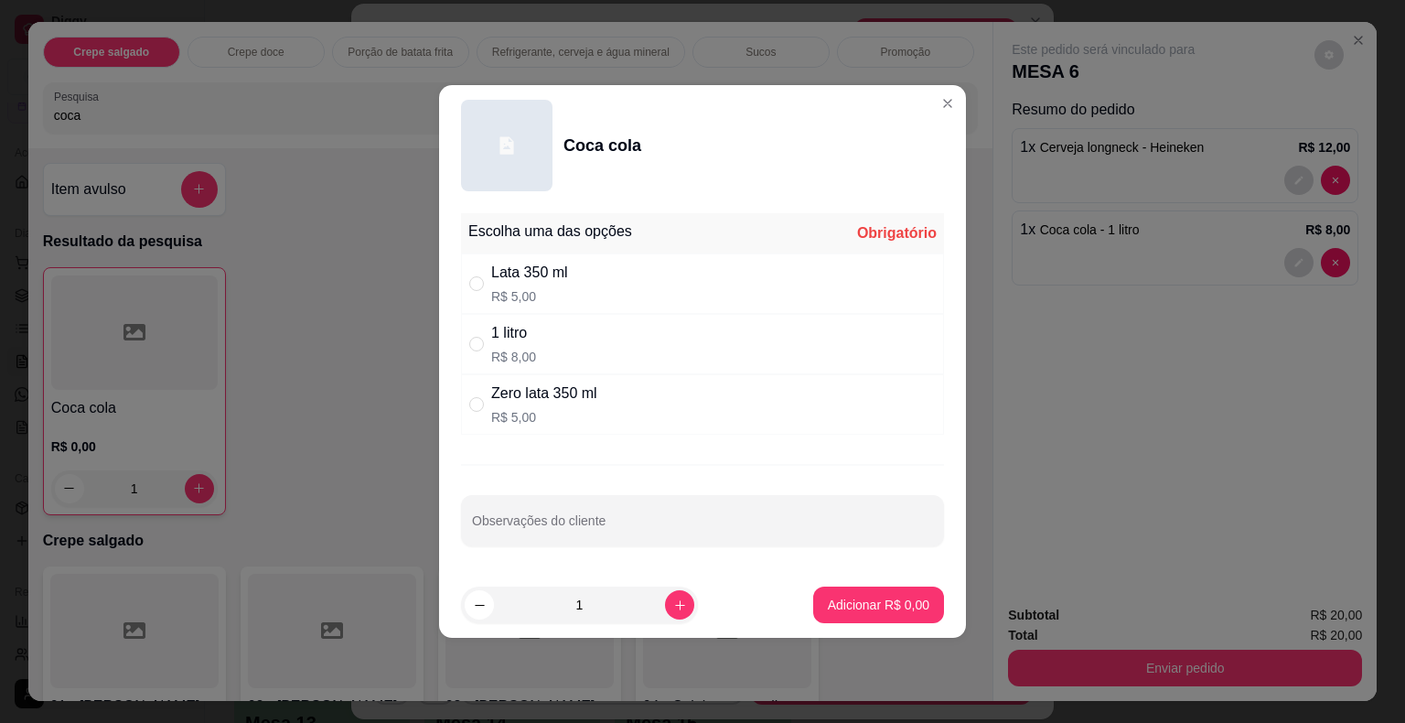
click at [516, 409] on p "R$ 5,00" at bounding box center [544, 417] width 106 height 18
radio input "true"
click at [841, 603] on p "Adicionar R$ 5,00" at bounding box center [879, 604] width 102 height 18
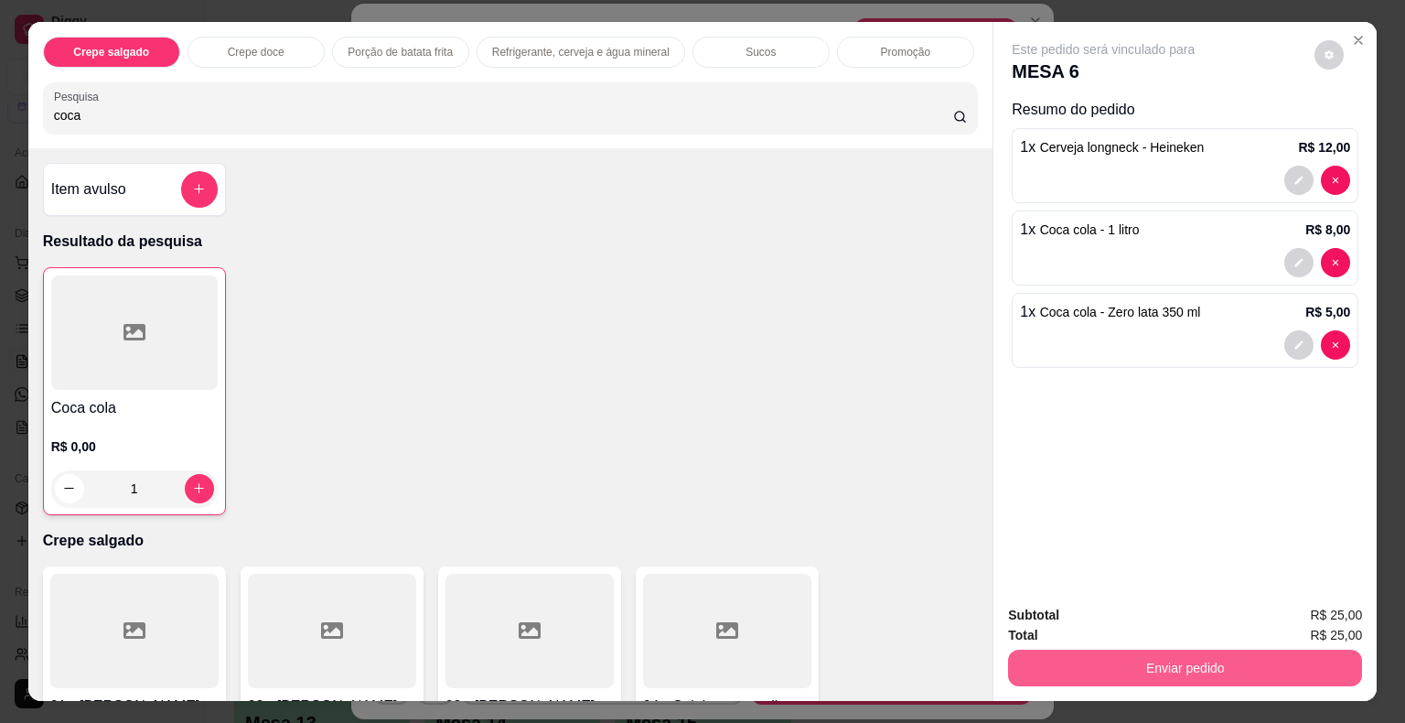
click at [1089, 679] on button "Enviar pedido" at bounding box center [1185, 667] width 354 height 37
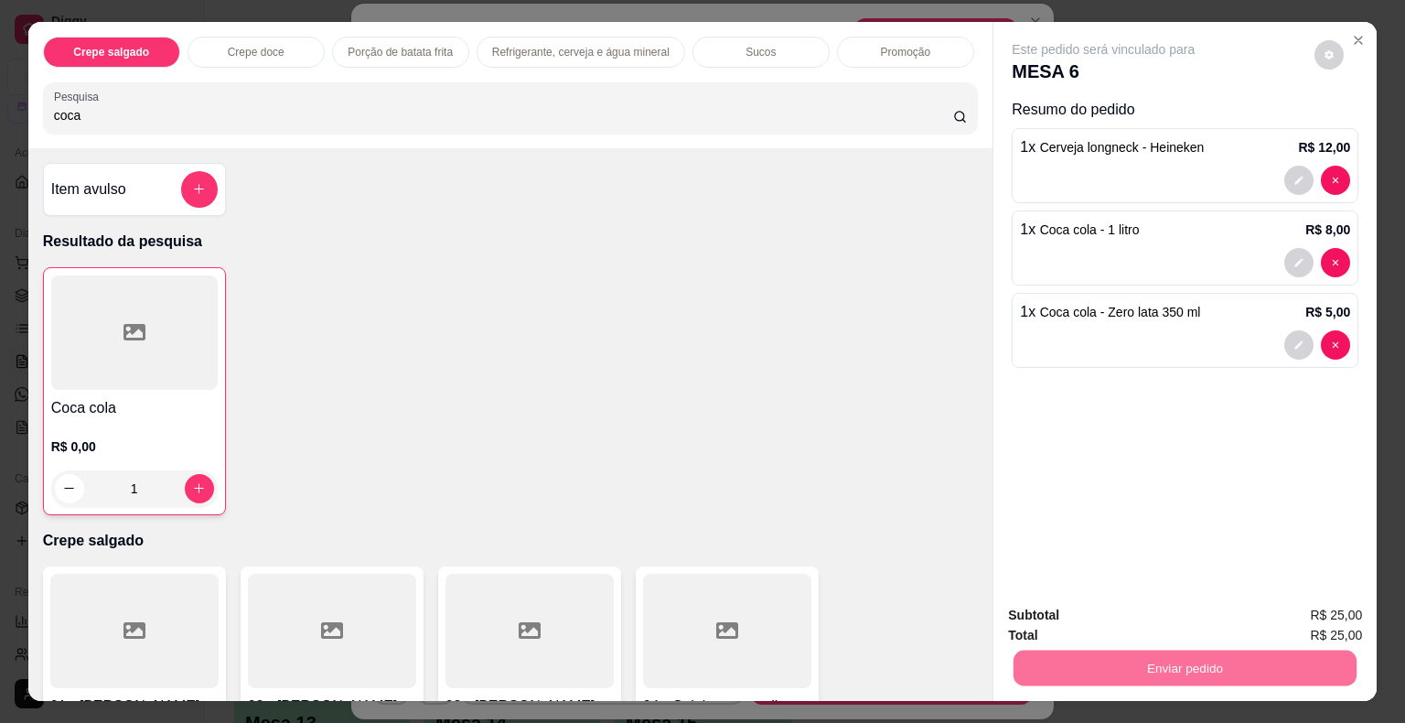
click at [1082, 619] on button "Não registrar e enviar pedido" at bounding box center [1124, 616] width 190 height 35
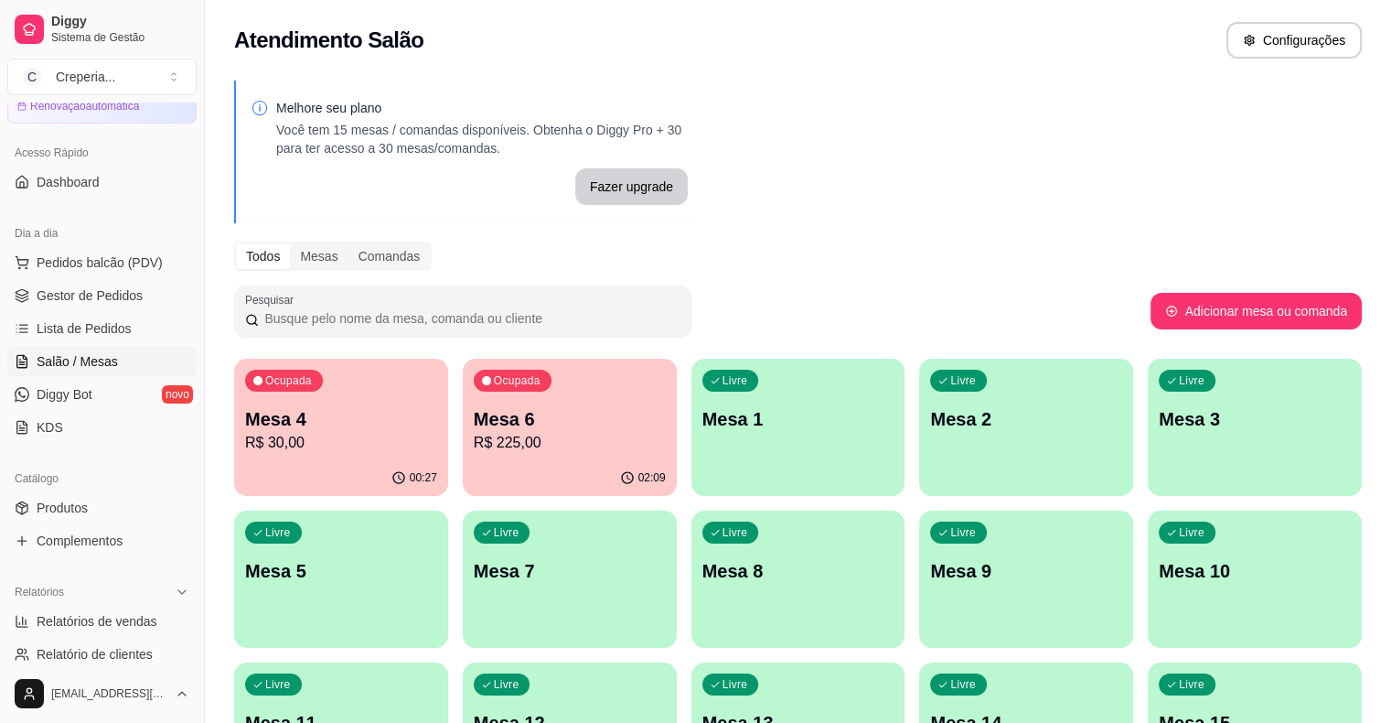
click at [1024, 706] on div "Ocupada Mesa 4 R$ 30,00 00:27 Ocupada Mesa 6 R$ 225,00 02:09 Livre Mesa 1 Livre…" at bounding box center [798, 579] width 1128 height 441
click at [74, 302] on span "Gestor de Pedidos" at bounding box center [90, 295] width 106 height 18
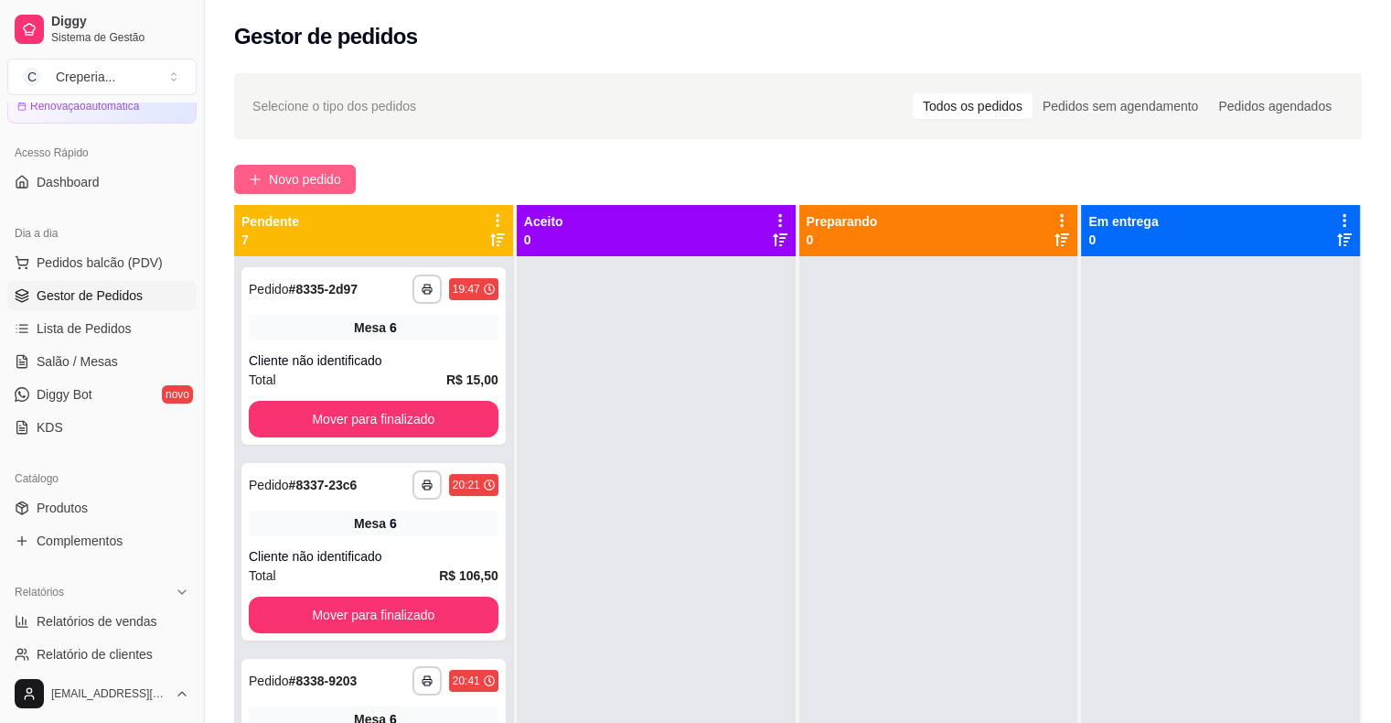
click at [304, 172] on span "Novo pedido" at bounding box center [305, 179] width 72 height 20
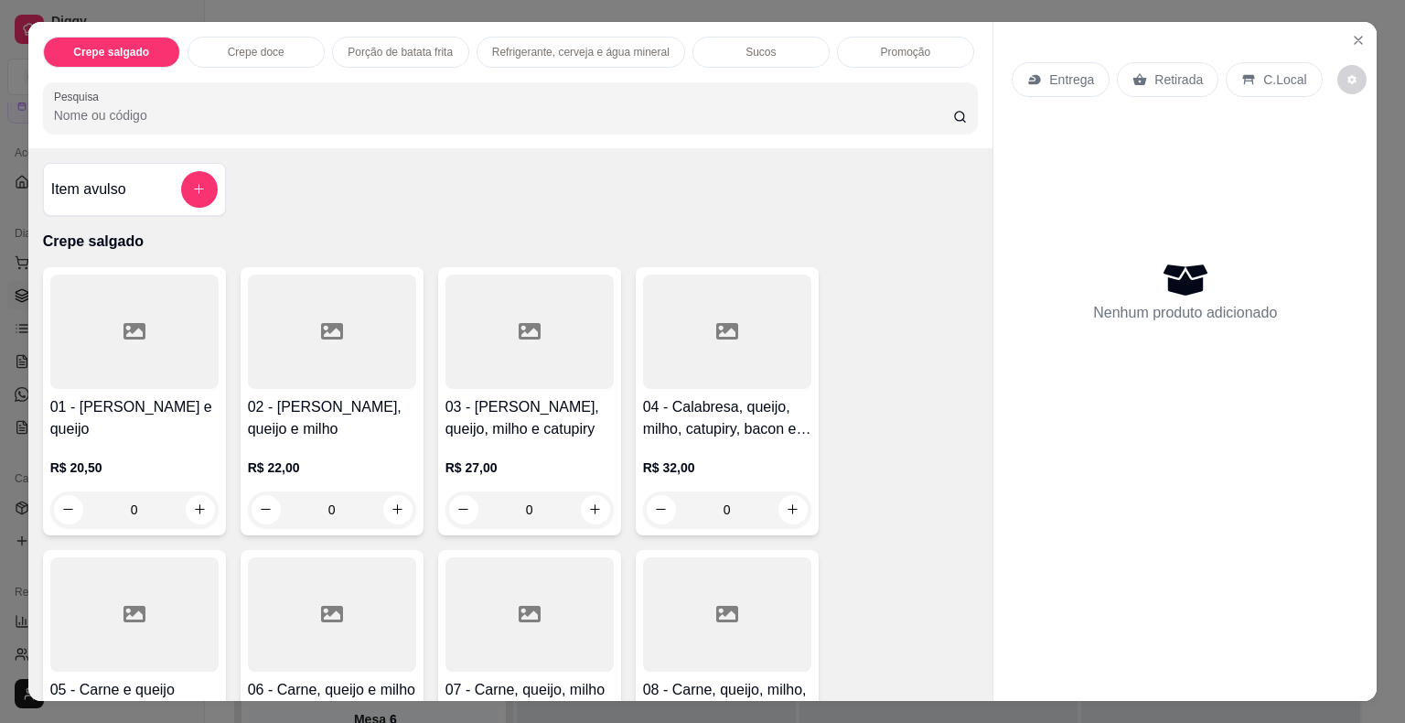
click at [384, 112] on input "Pesquisa" at bounding box center [503, 115] width 899 height 18
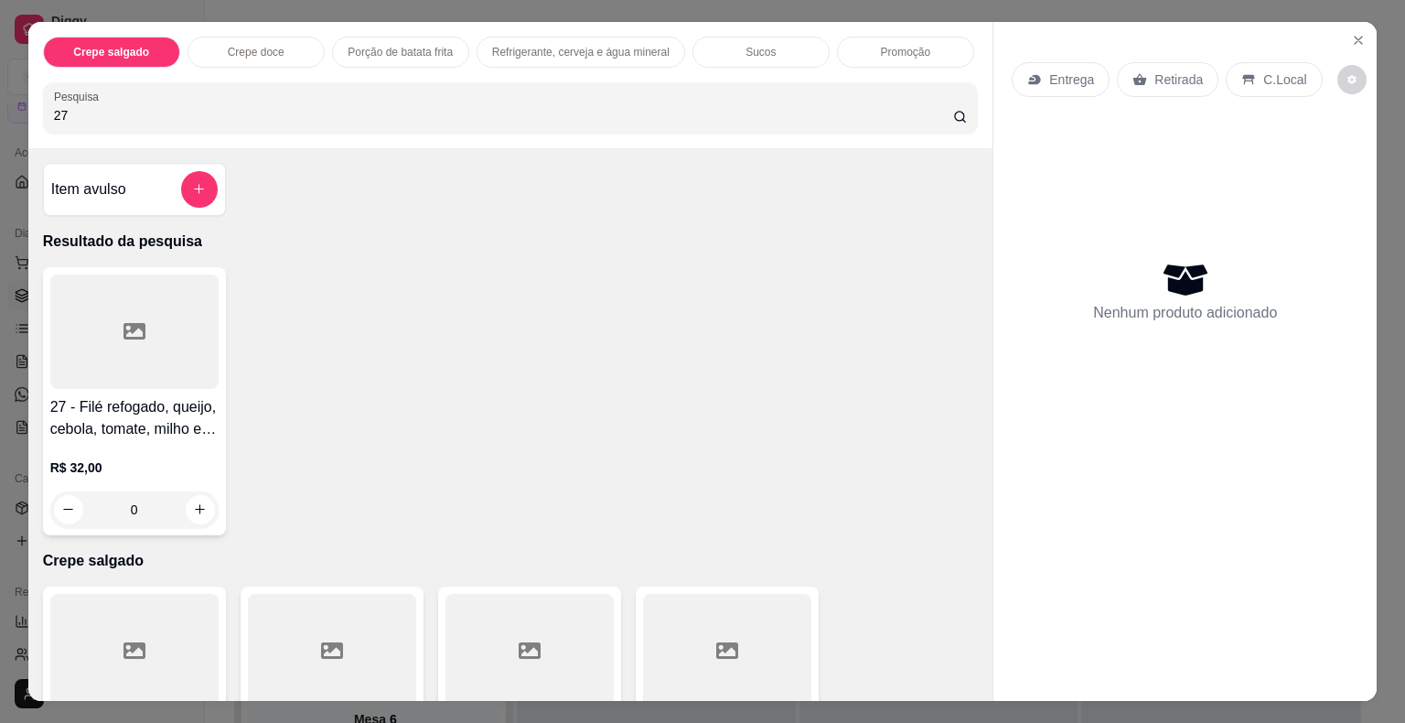
type input "27"
click at [155, 327] on div at bounding box center [134, 331] width 168 height 114
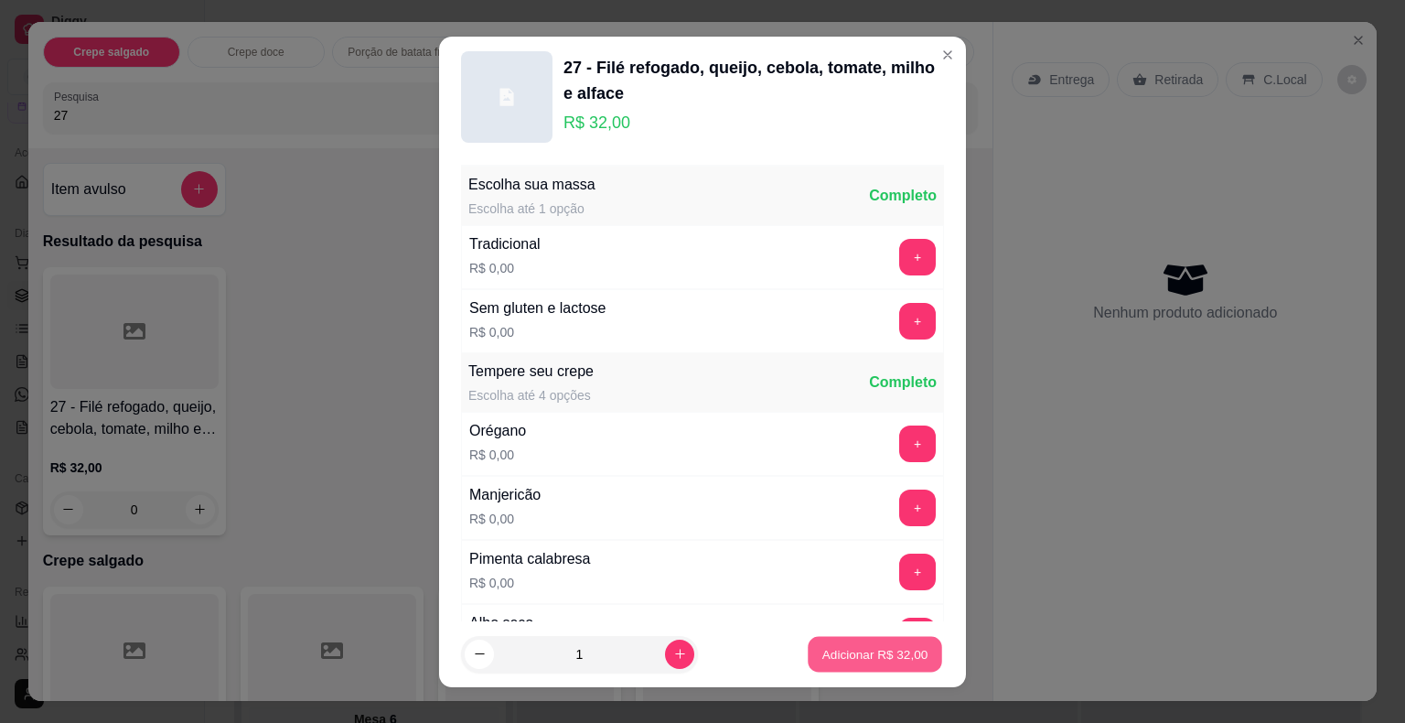
click at [831, 659] on p "Adicionar R$ 32,00" at bounding box center [875, 653] width 106 height 17
type input "1"
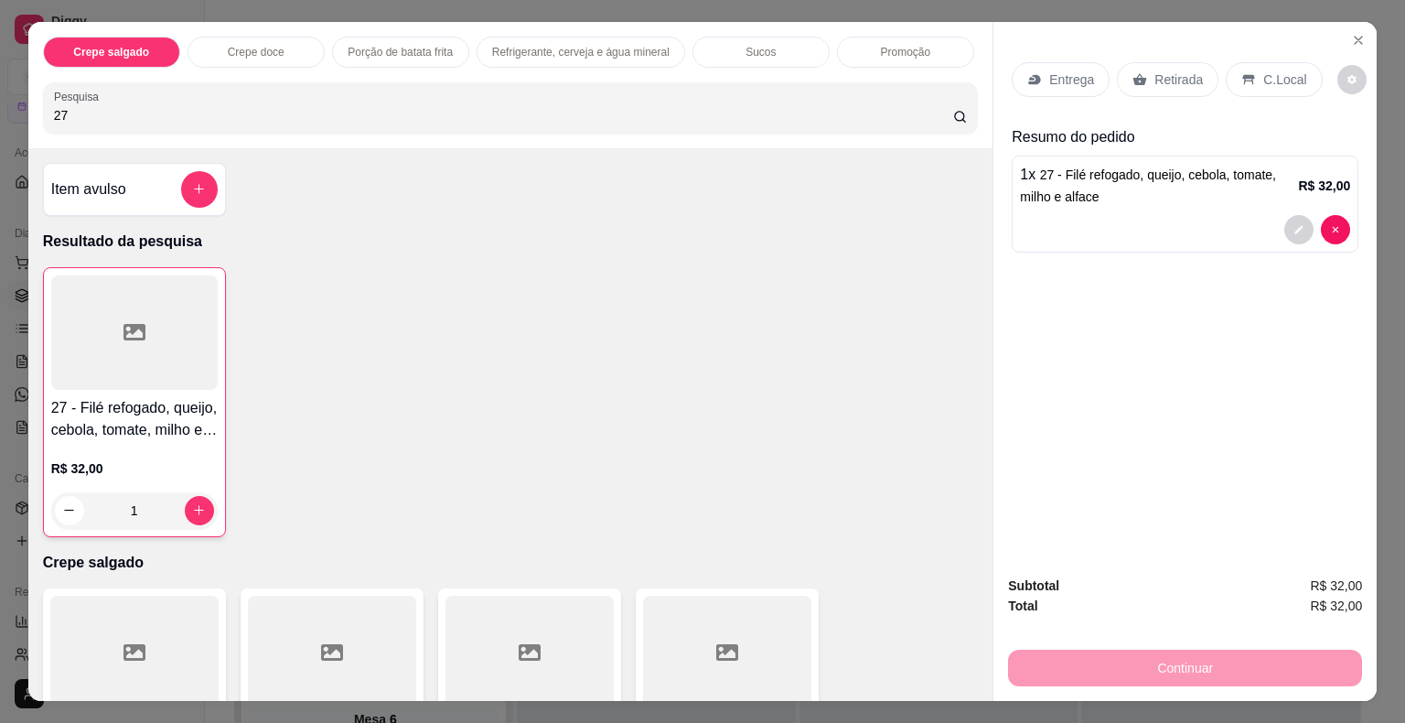
drag, startPoint x: 100, startPoint y: 106, endPoint x: 0, endPoint y: 106, distance: 99.7
click at [0, 106] on div "Crepe salgado Crepe doce Porção de batata frita Refrigerante, cerveja e água mi…" at bounding box center [702, 361] width 1405 height 723
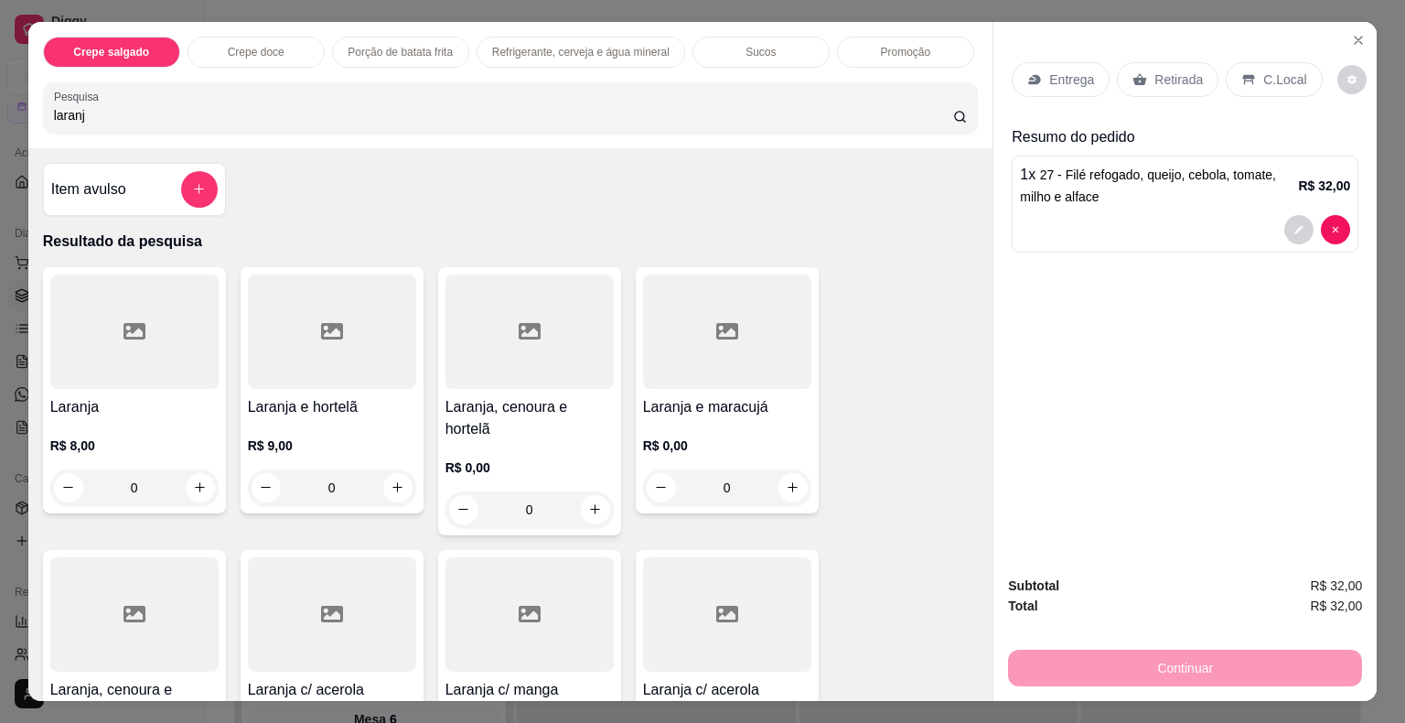
type input "laranj"
click at [552, 357] on div at bounding box center [529, 331] width 168 height 114
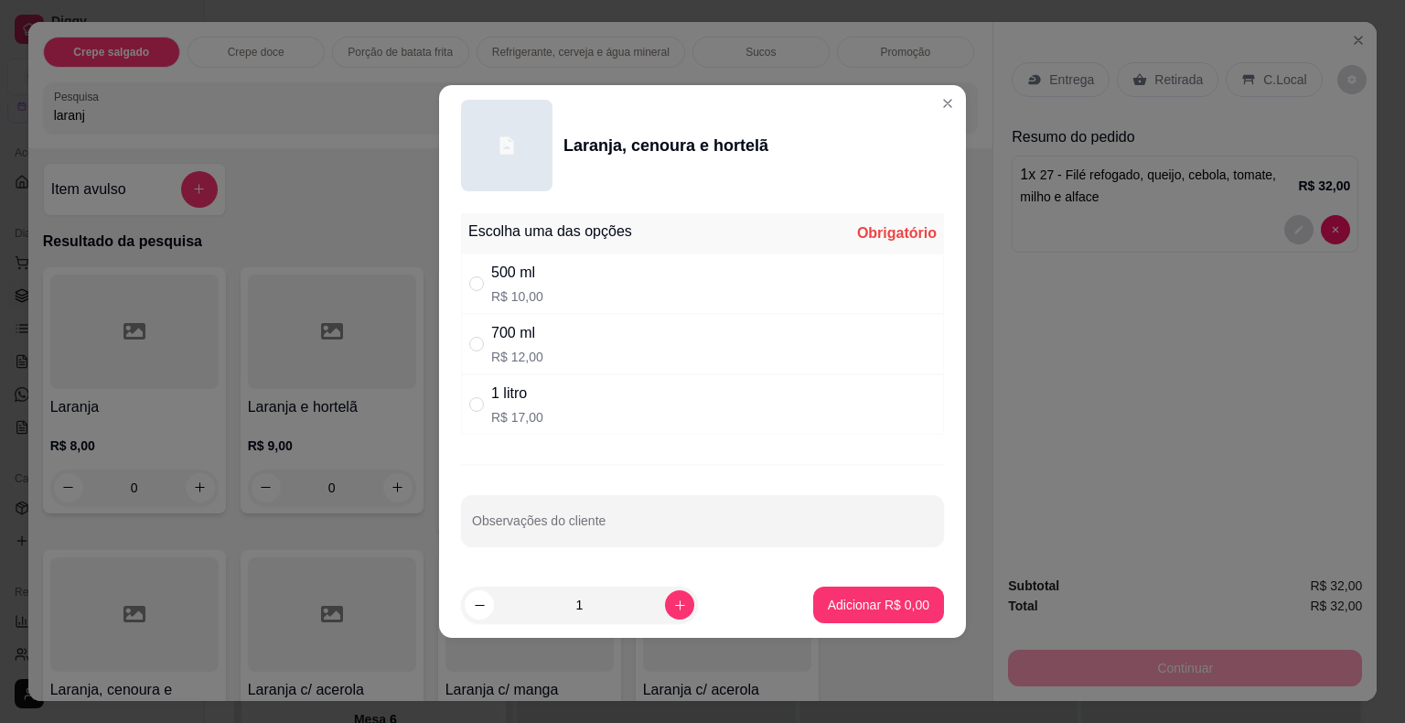
drag, startPoint x: 523, startPoint y: 409, endPoint x: 618, endPoint y: 469, distance: 112.7
click at [523, 413] on p "R$ 17,00" at bounding box center [517, 417] width 52 height 18
radio input "true"
click at [834, 606] on p "Adicionar R$ 17,00" at bounding box center [875, 603] width 106 height 17
type input "1"
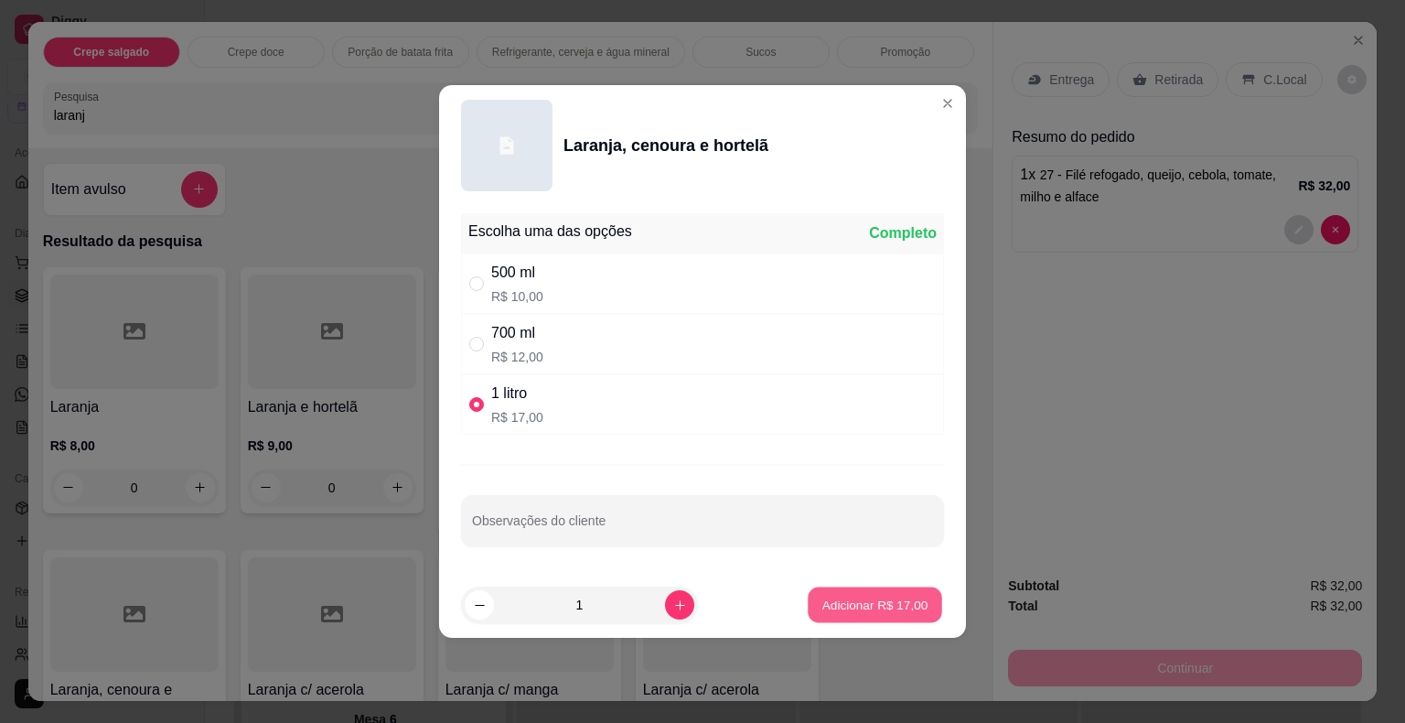
type input "1"
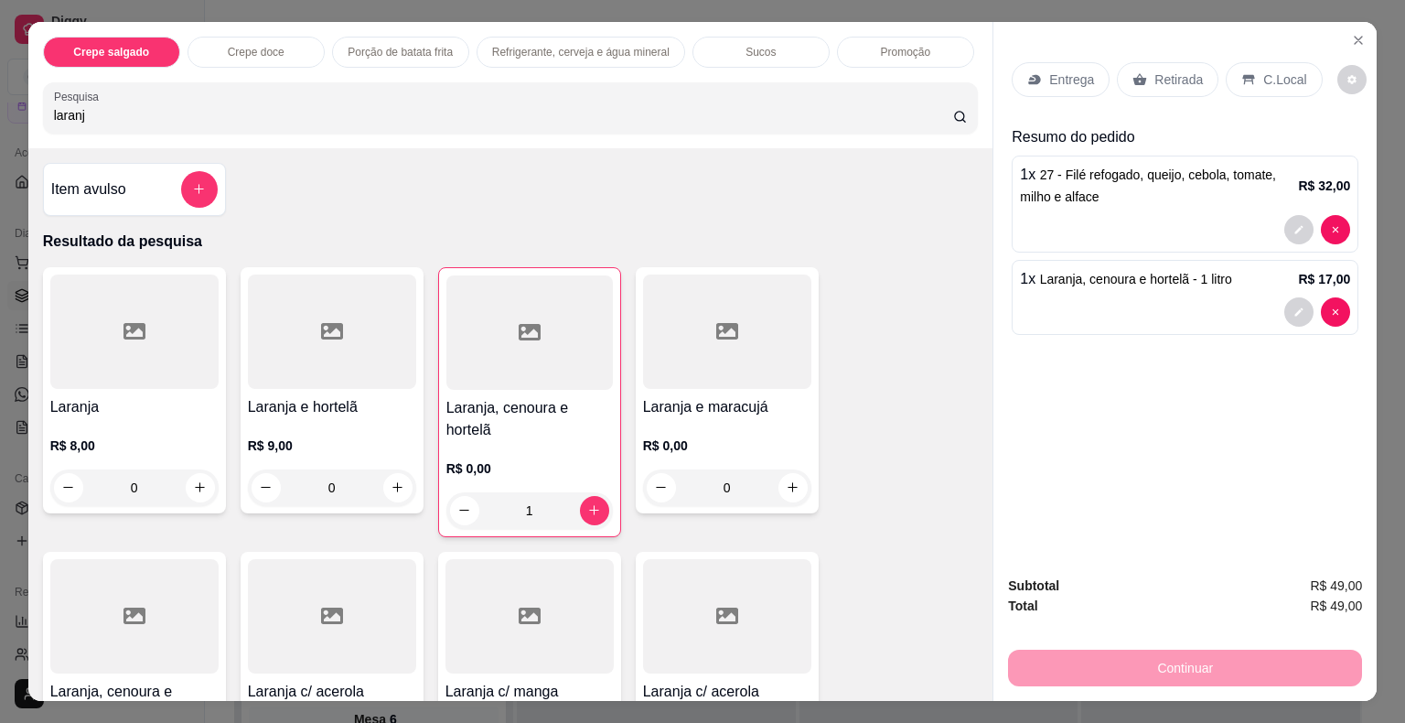
click at [1141, 70] on div "Retirada" at bounding box center [1168, 79] width 102 height 35
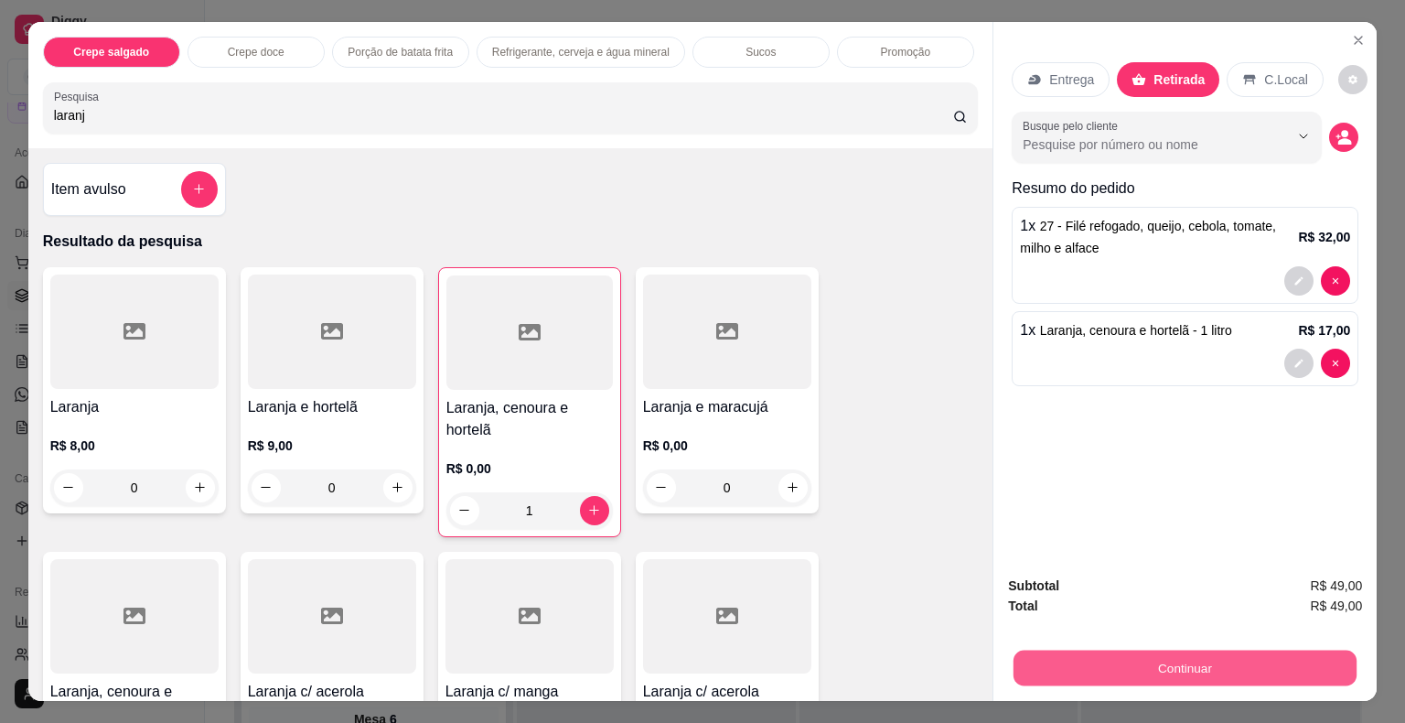
click at [1108, 656] on button "Continuar" at bounding box center [1184, 668] width 343 height 36
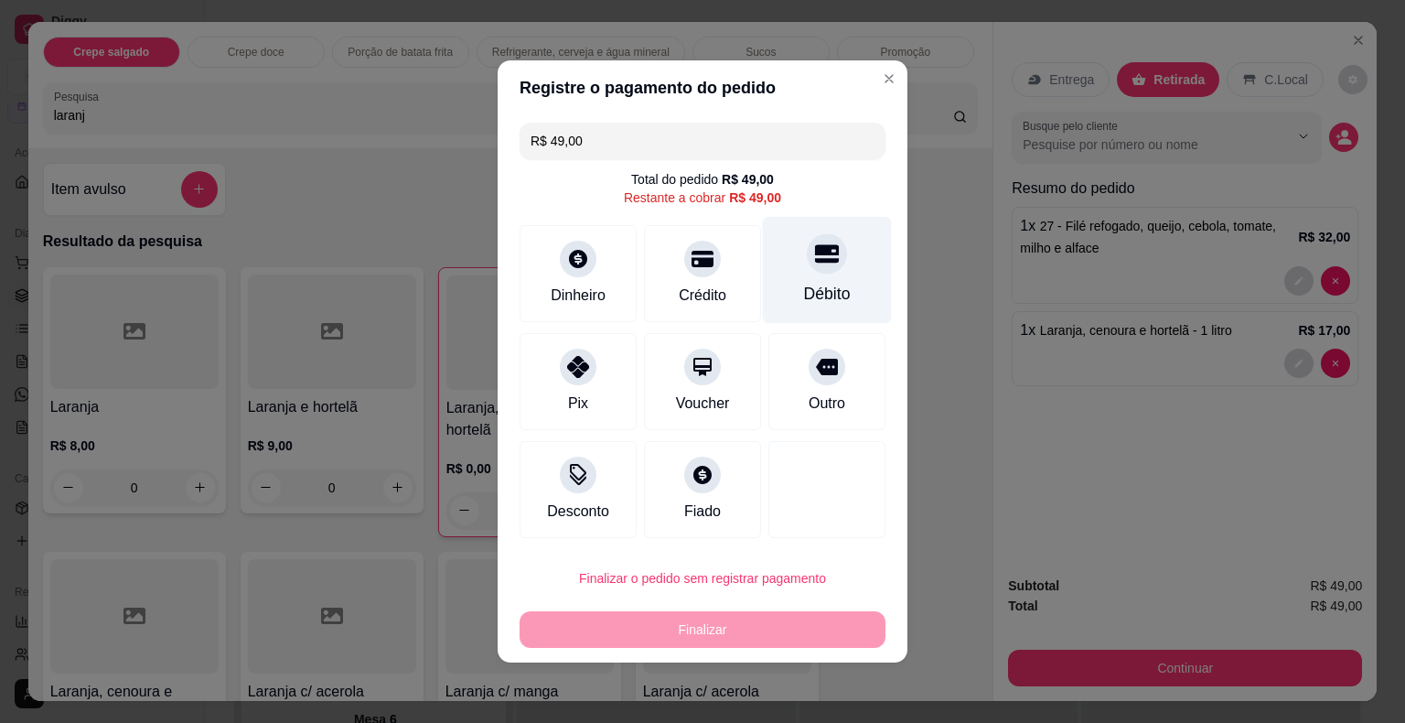
click at [831, 265] on div at bounding box center [827, 253] width 40 height 40
type input "R$ 0,00"
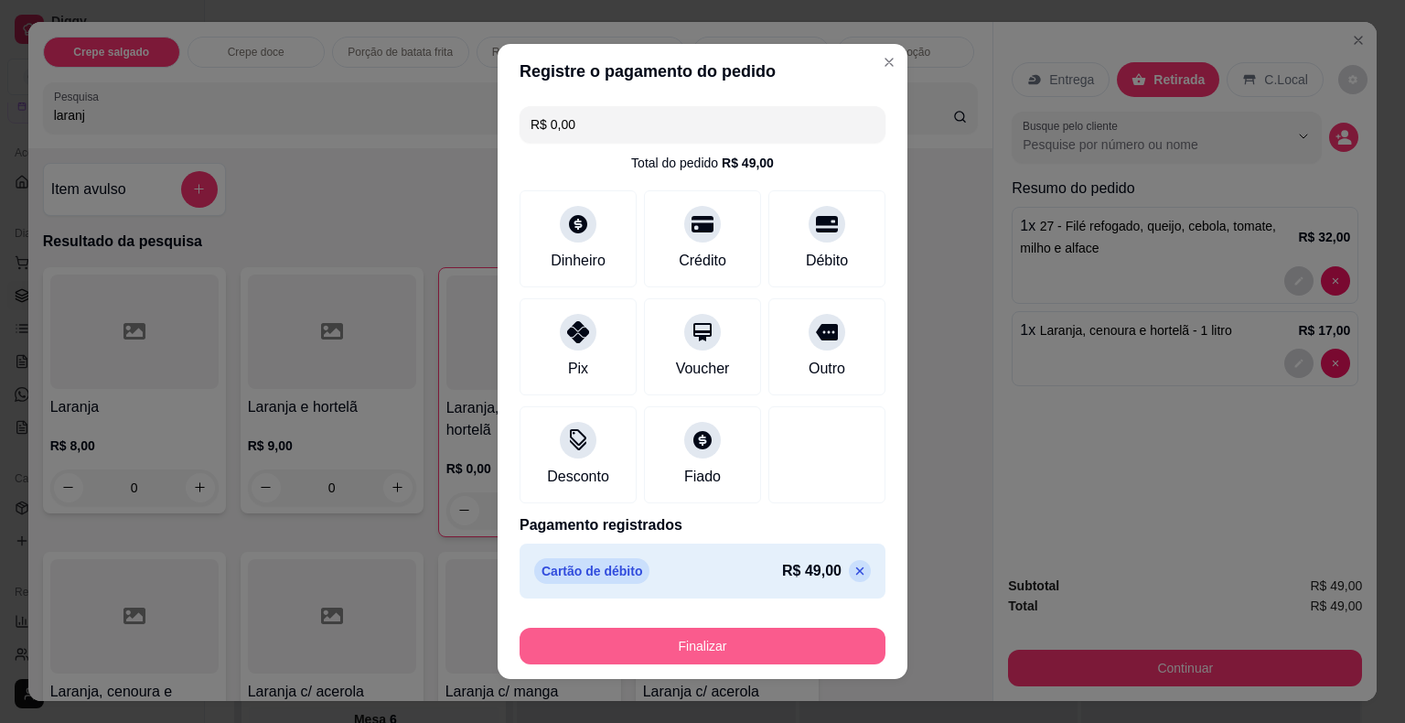
click at [721, 639] on button "Finalizar" at bounding box center [703, 645] width 366 height 37
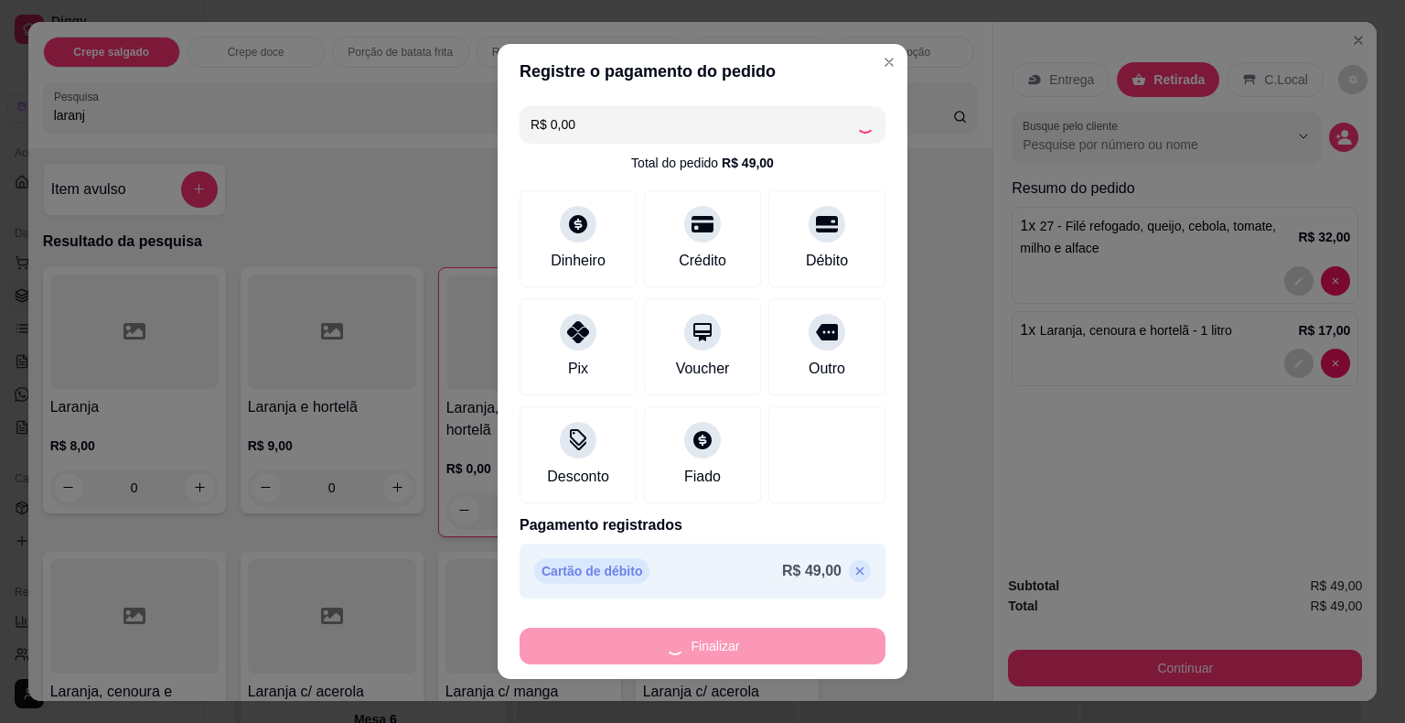
type input "0"
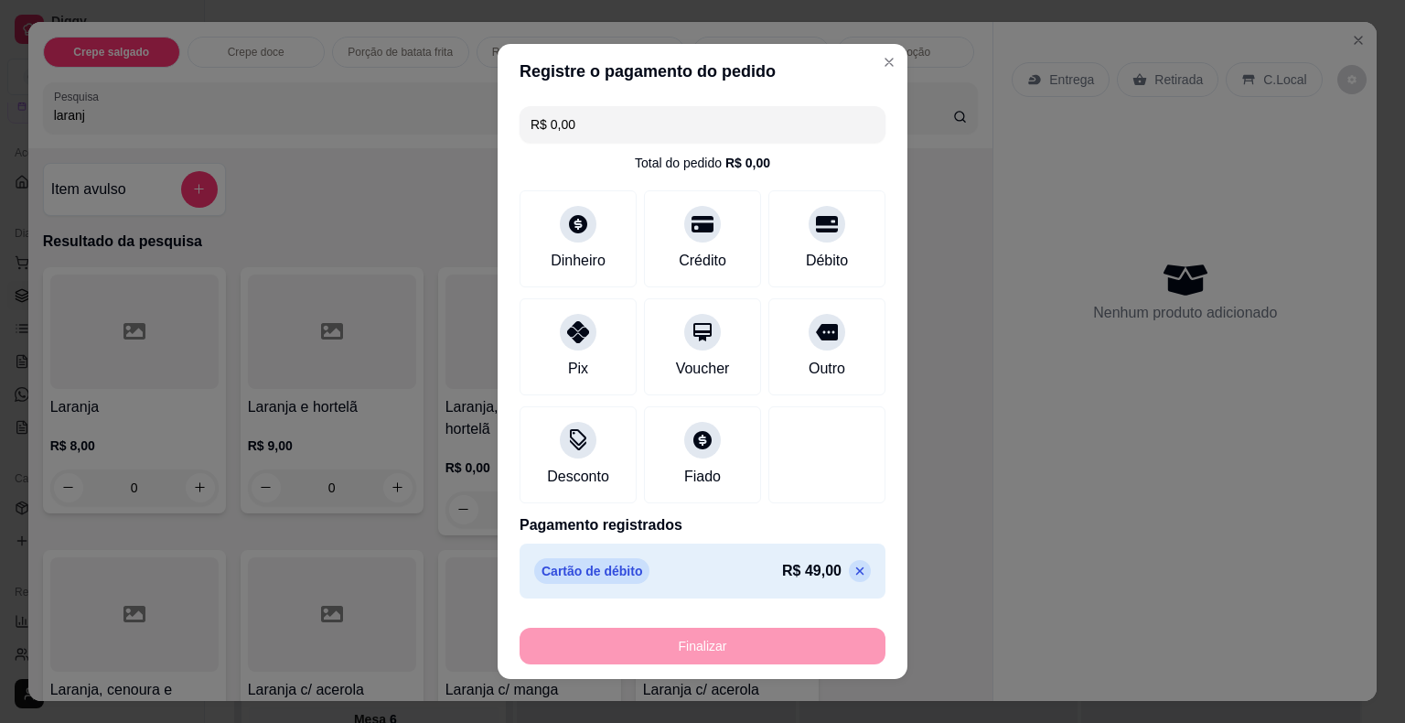
type input "-R$ 49,00"
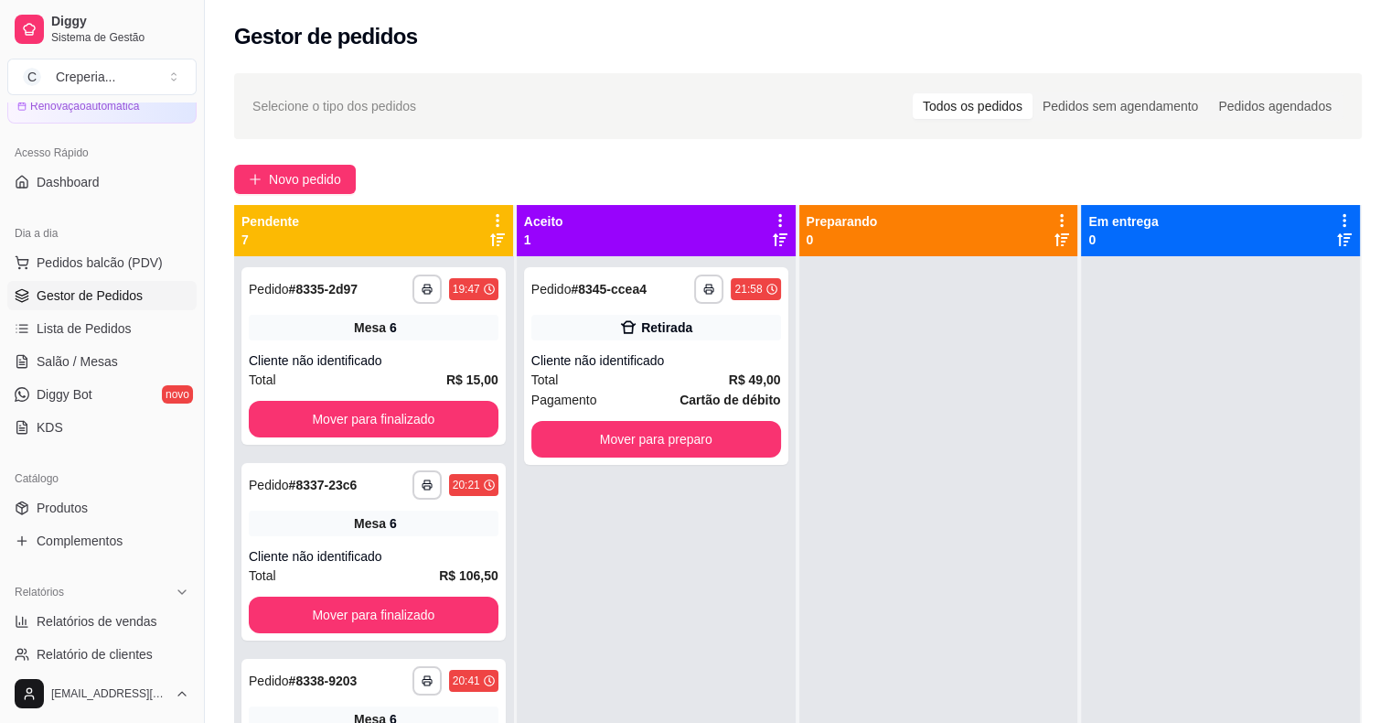
click at [721, 639] on div "**********" at bounding box center [656, 617] width 279 height 723
click at [559, 338] on div "Retirada" at bounding box center [656, 328] width 250 height 26
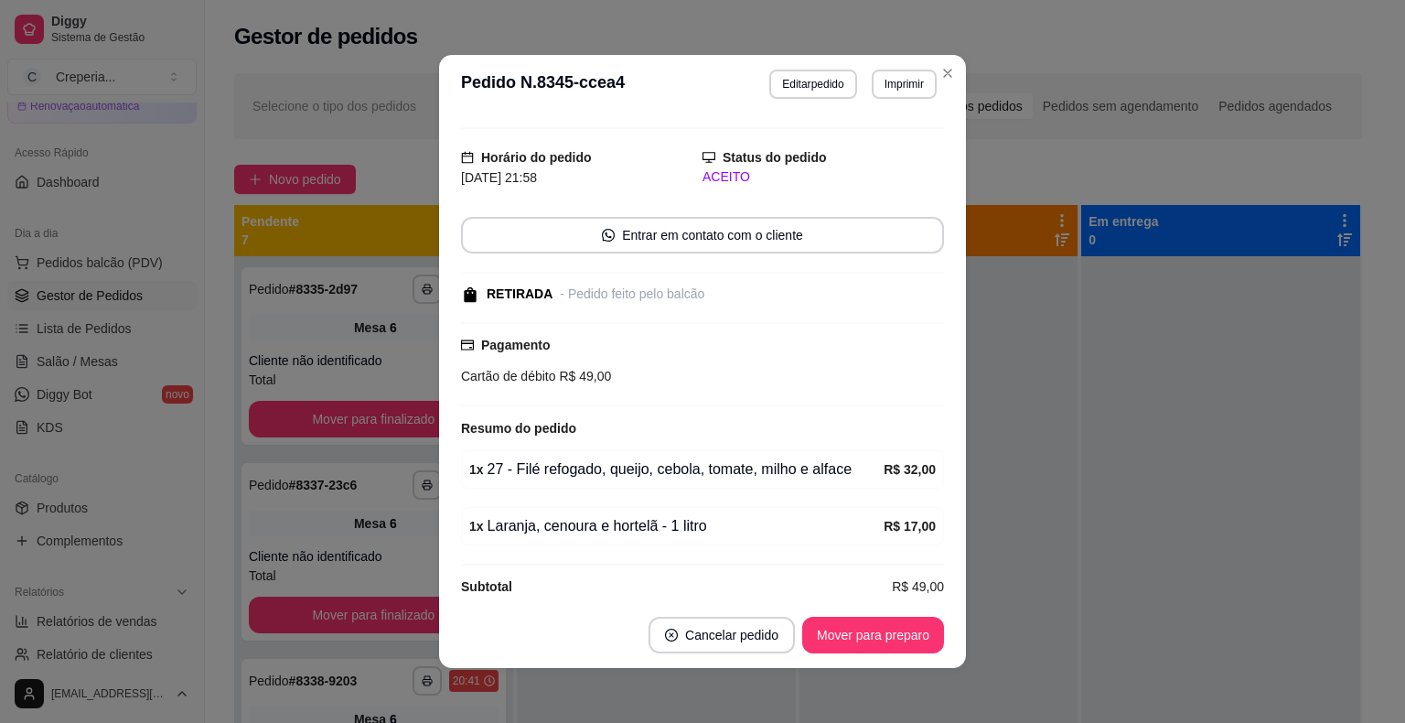
scroll to position [52, 0]
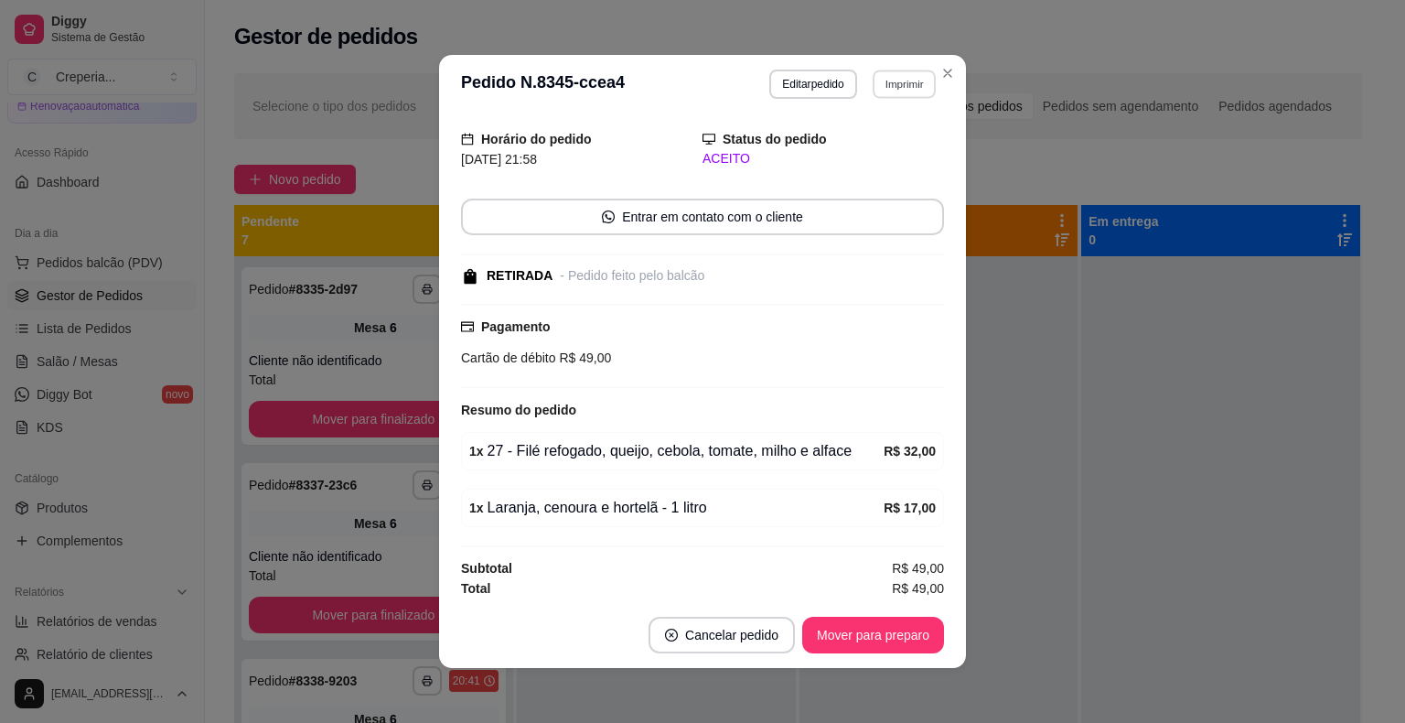
click at [893, 91] on button "Imprimir" at bounding box center [904, 84] width 63 height 28
click at [874, 150] on button "IMPRESSORA" at bounding box center [865, 148] width 128 height 28
click at [910, 639] on button "Mover para preparo" at bounding box center [872, 635] width 137 height 36
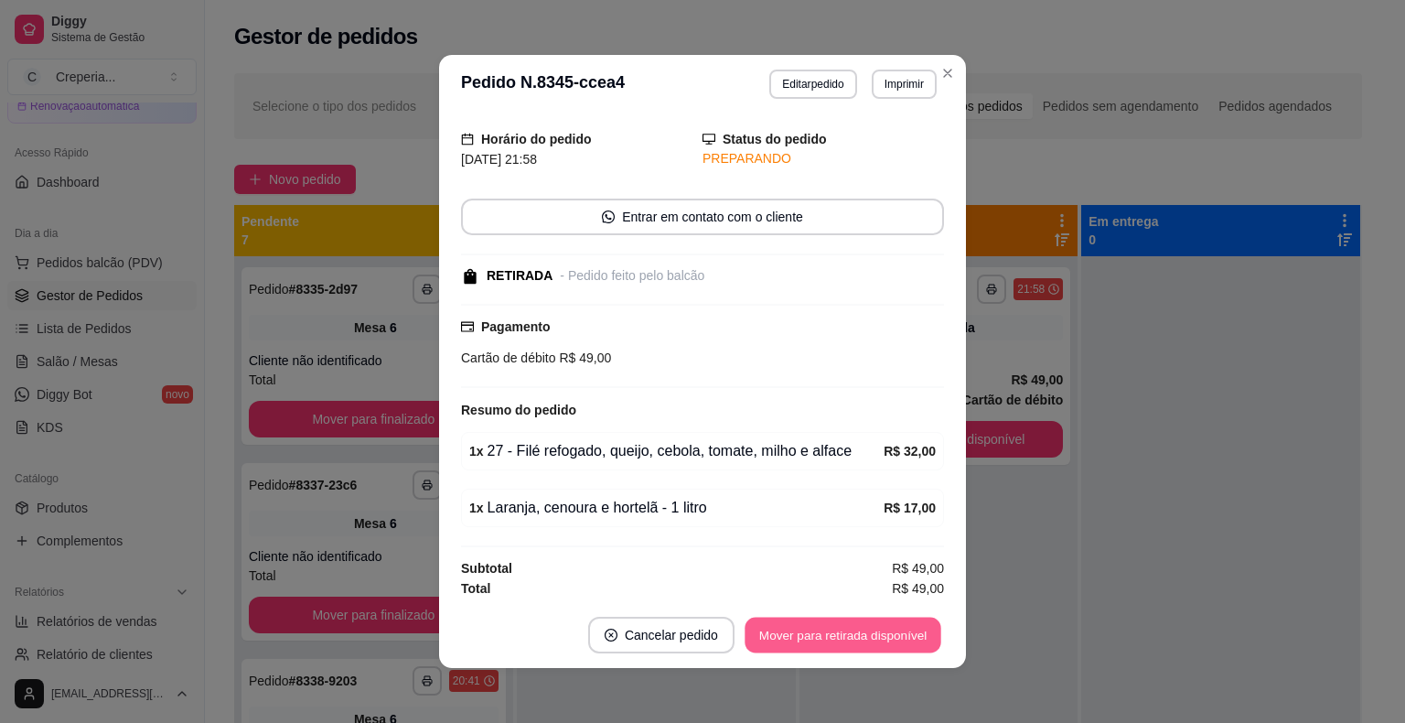
click at [901, 638] on button "Mover para retirada disponível" at bounding box center [843, 635] width 196 height 36
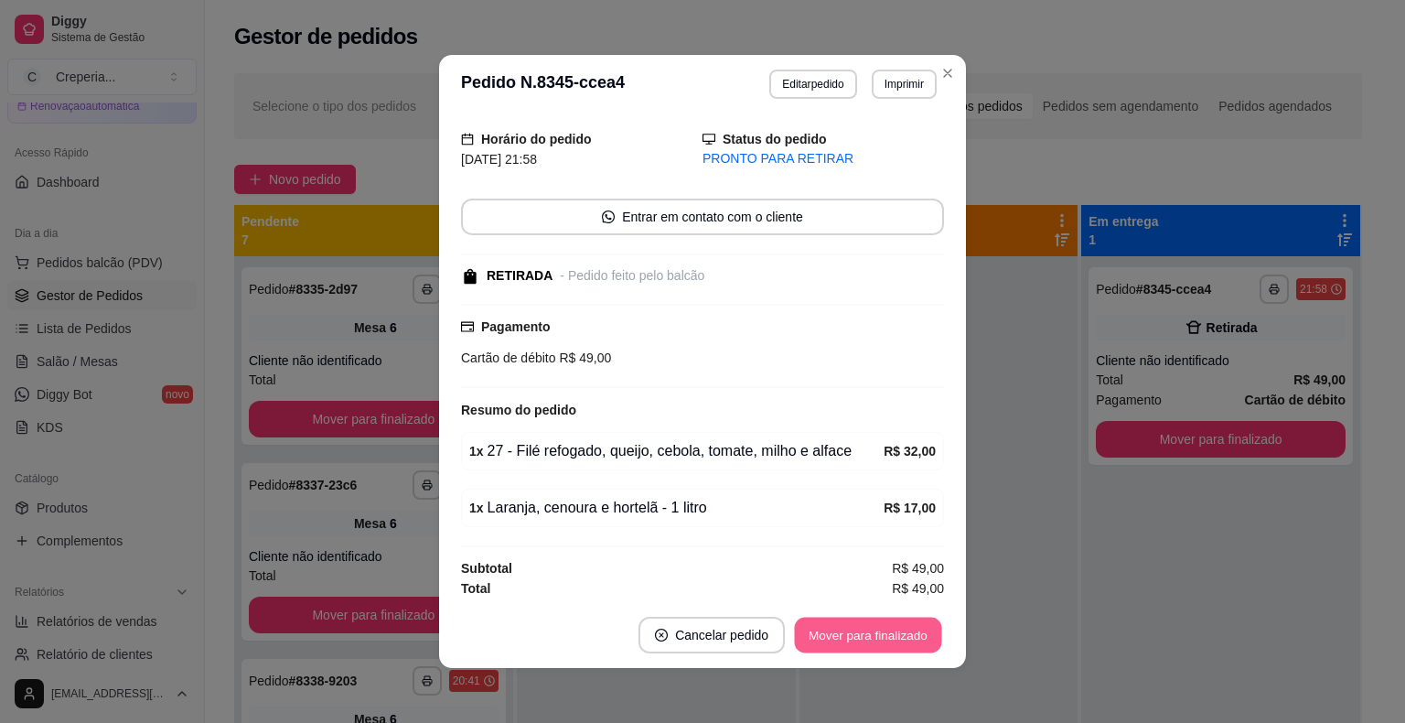
click at [915, 637] on button "Mover para finalizado" at bounding box center [868, 635] width 147 height 36
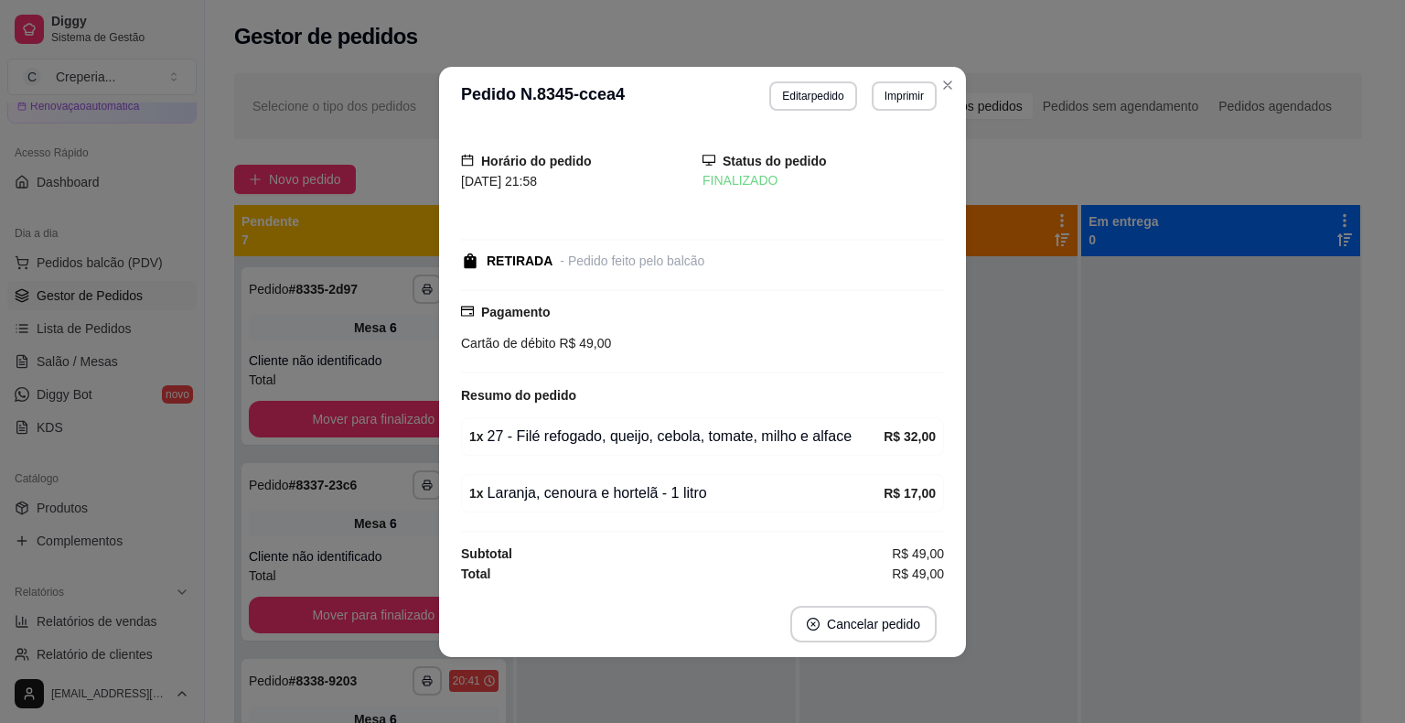
scroll to position [0, 0]
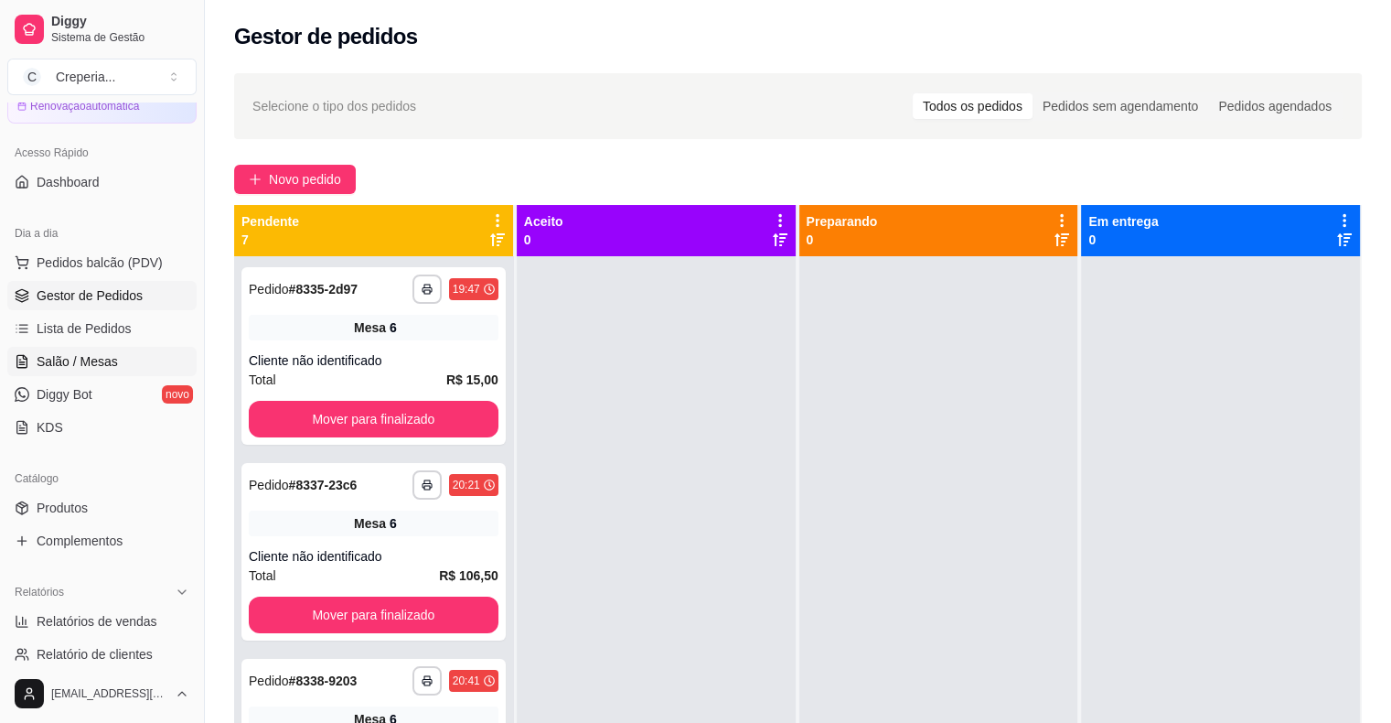
click at [124, 368] on link "Salão / Mesas" at bounding box center [101, 361] width 189 height 29
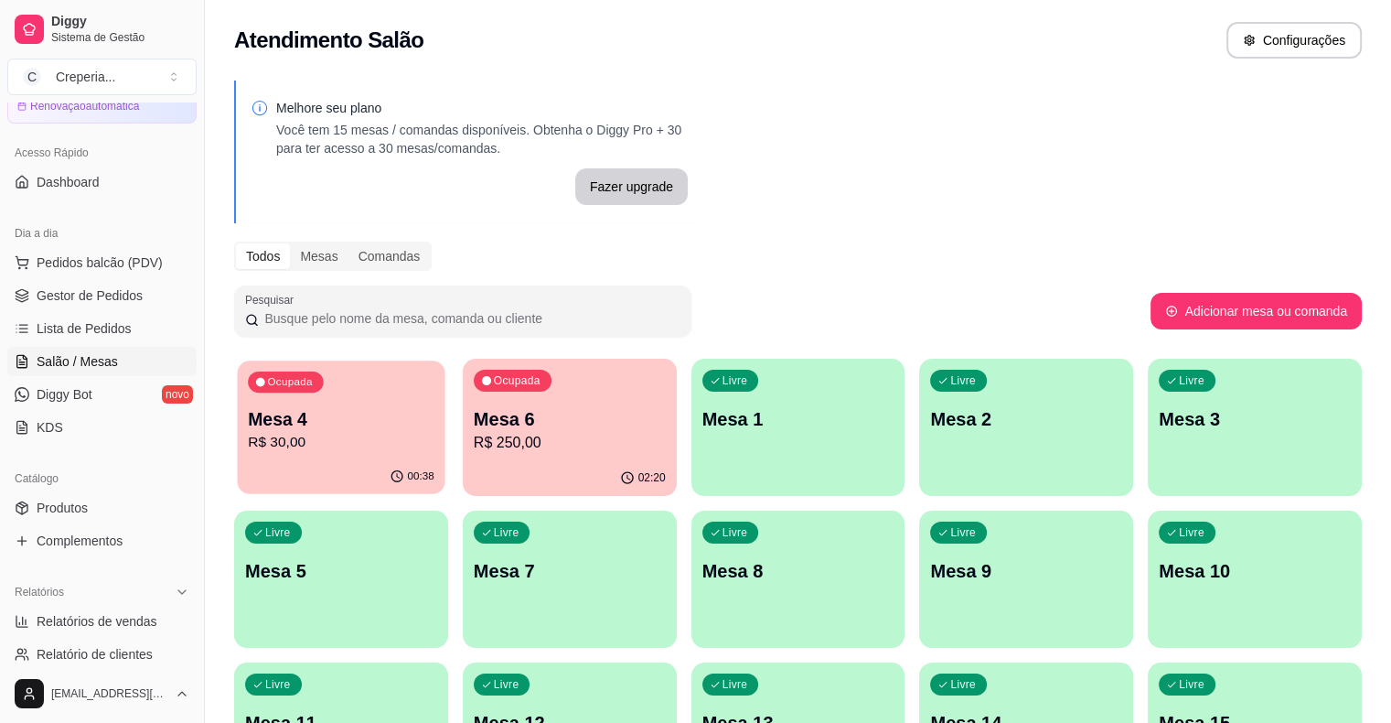
click at [370, 412] on p "Mesa 4" at bounding box center [341, 419] width 187 height 25
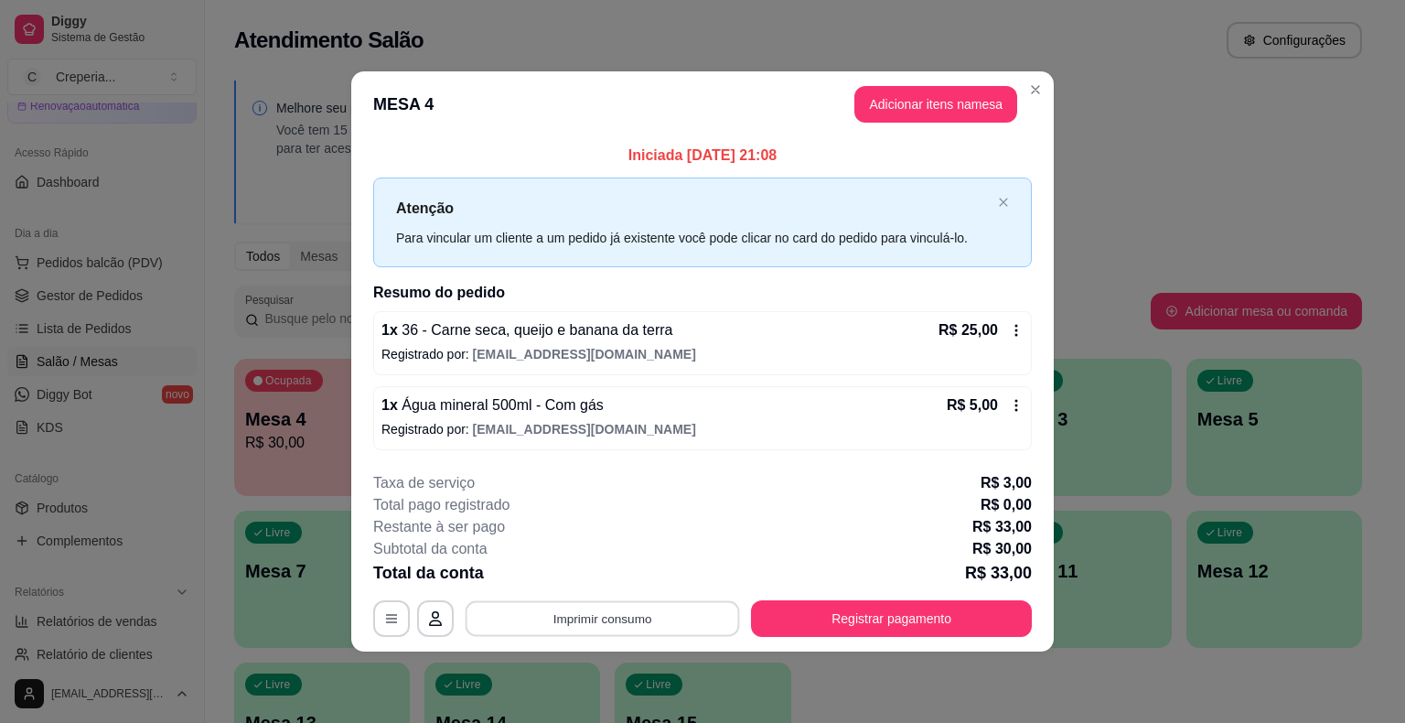
click at [577, 620] on button "Imprimir consumo" at bounding box center [603, 618] width 274 height 36
click at [591, 576] on button "IMPRESSORA" at bounding box center [607, 575] width 133 height 29
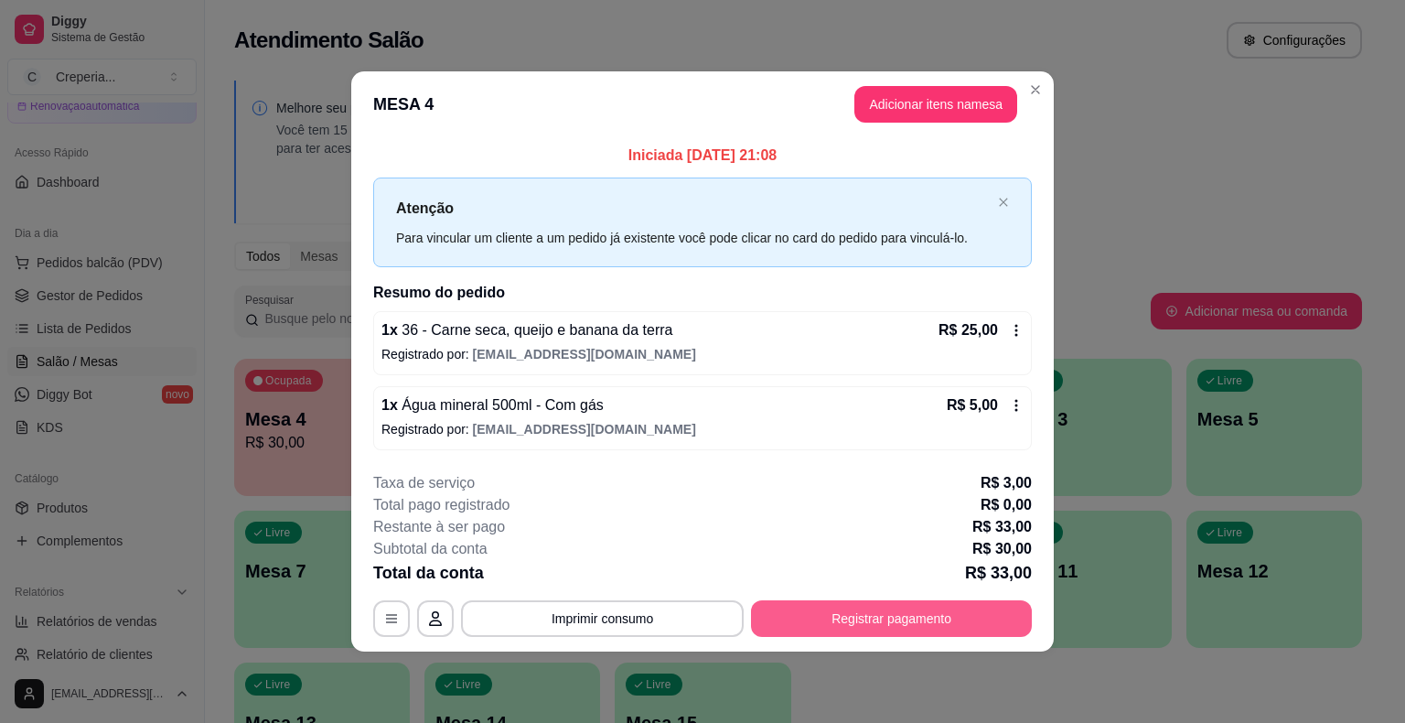
click at [929, 612] on button "Registrar pagamento" at bounding box center [891, 618] width 281 height 37
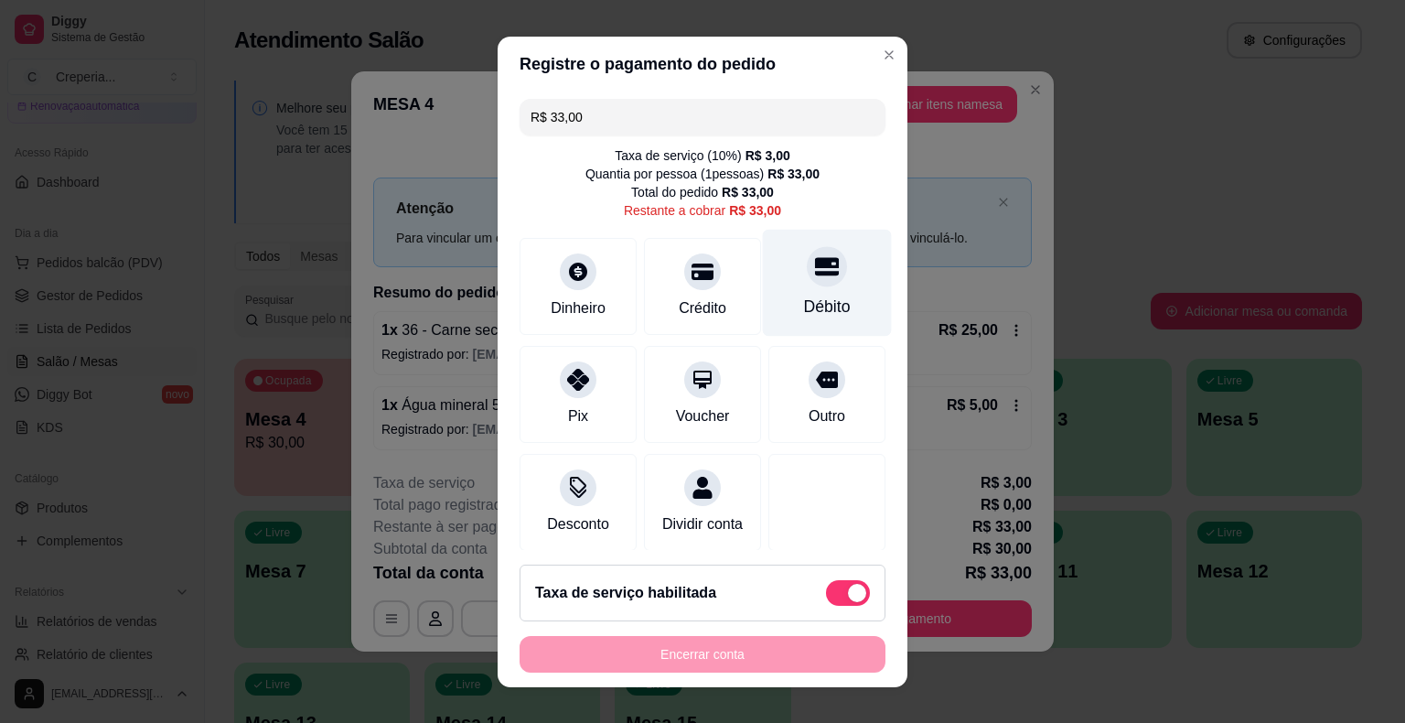
click at [804, 295] on div "Débito" at bounding box center [827, 307] width 47 height 24
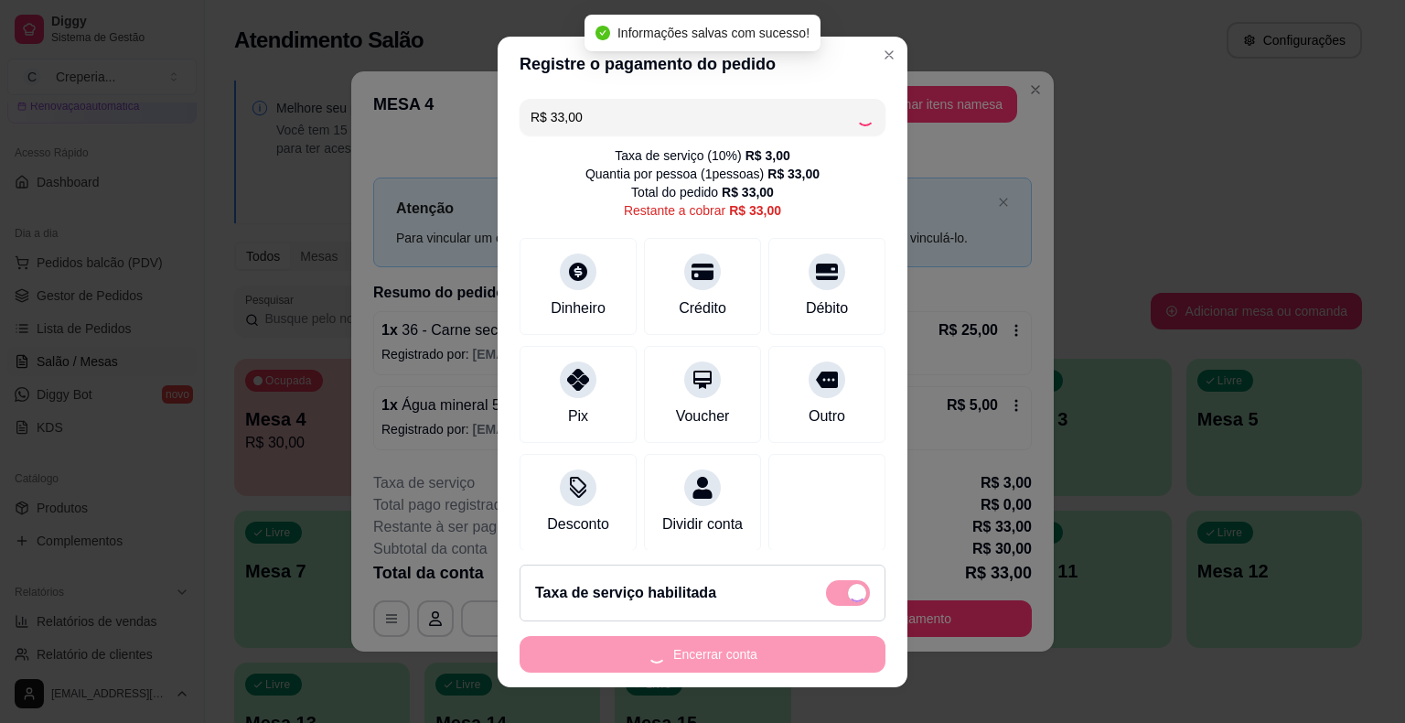
type input "R$ 0,00"
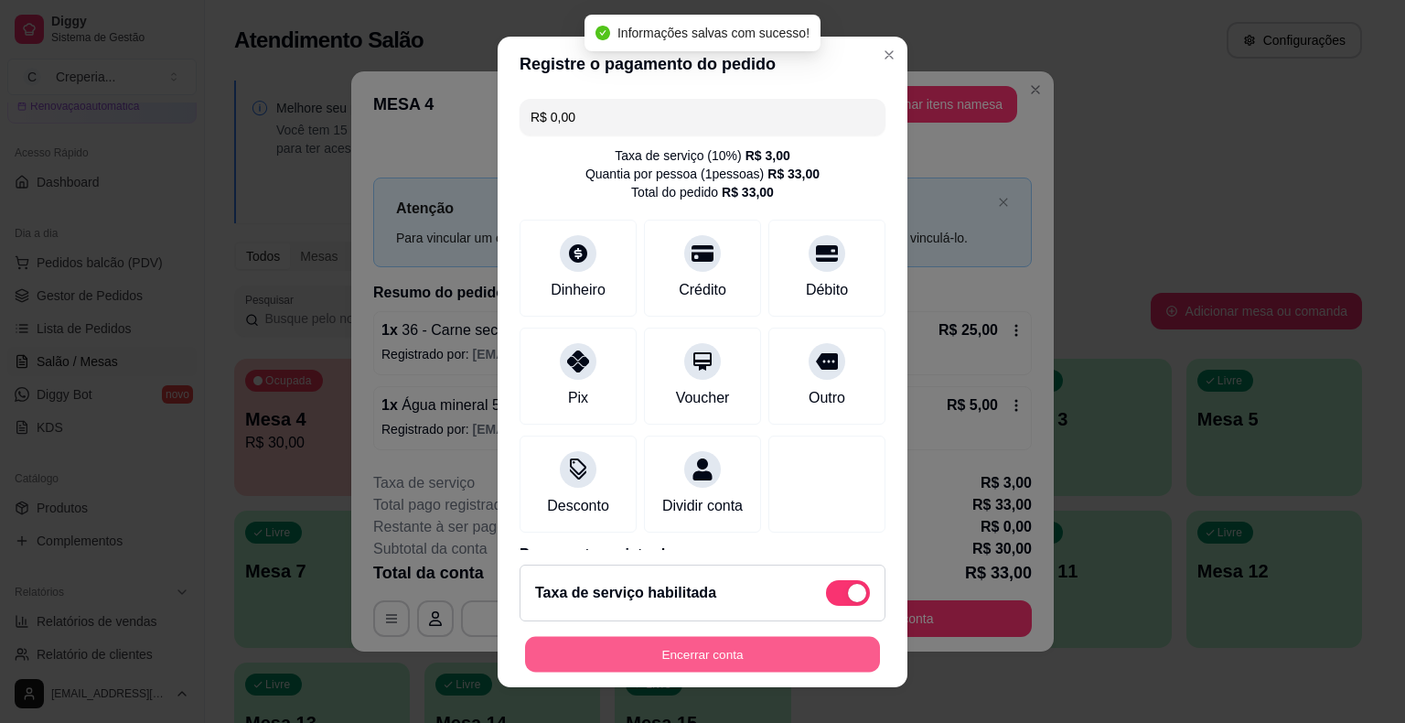
click at [675, 663] on button "Encerrar conta" at bounding box center [702, 654] width 355 height 36
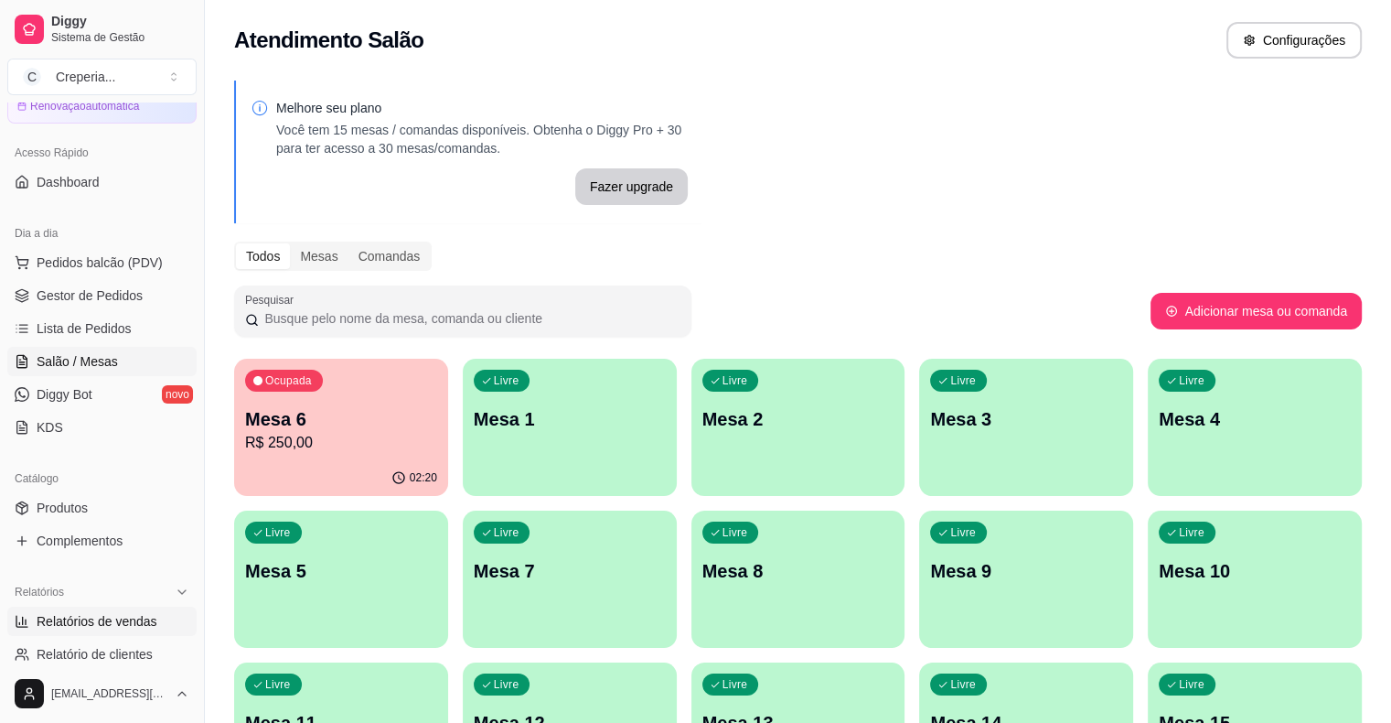
click at [125, 621] on span "Relatórios de vendas" at bounding box center [97, 621] width 121 height 18
select select "ALL"
select select "0"
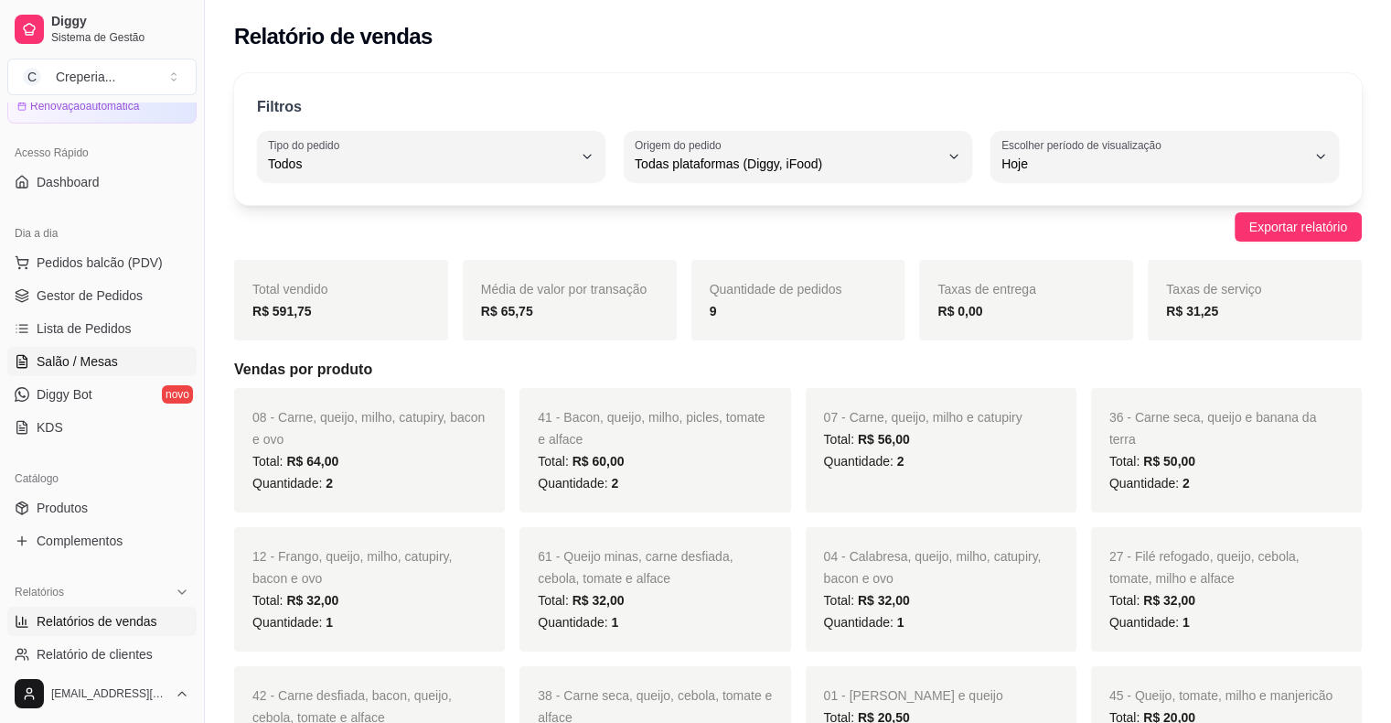
click at [113, 355] on span "Salão / Mesas" at bounding box center [77, 361] width 81 height 18
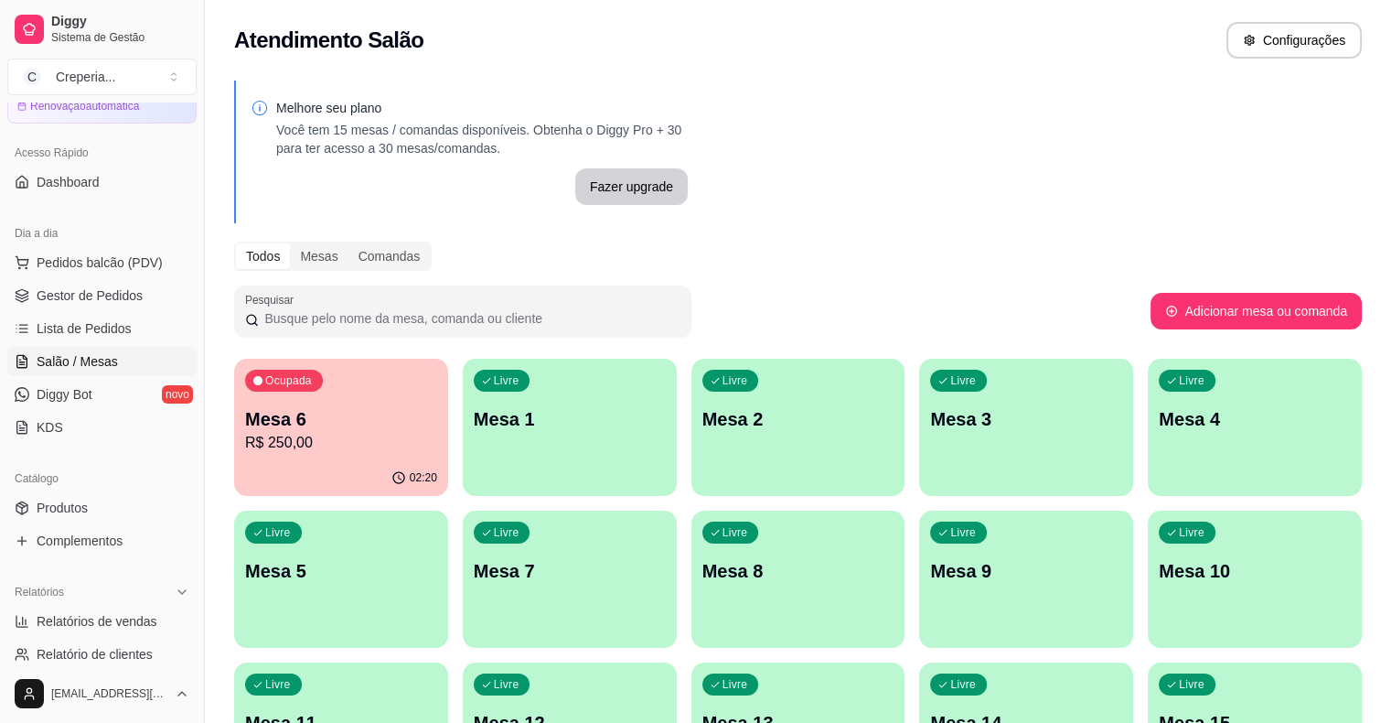
click at [928, 704] on div "Ocupada Mesa 6 R$ 250,00 02:20 Livre Mesa 1 Livre Mesa 2 Livre Mesa 3 Livre Mes…" at bounding box center [798, 579] width 1128 height 441
click at [302, 384] on p "Ocupada" at bounding box center [288, 380] width 47 height 15
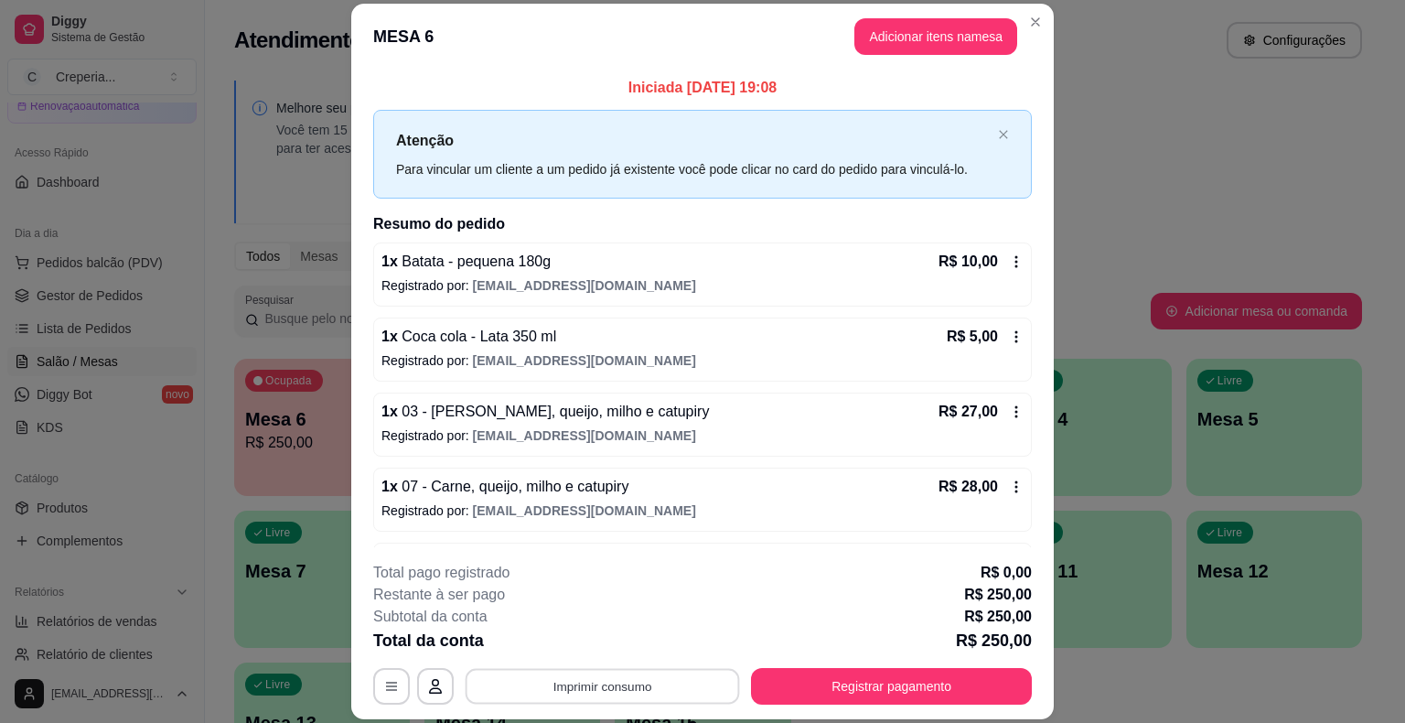
click at [583, 690] on button "Imprimir consumo" at bounding box center [603, 687] width 274 height 36
click at [593, 651] on button "IMPRESSORA" at bounding box center [601, 643] width 128 height 28
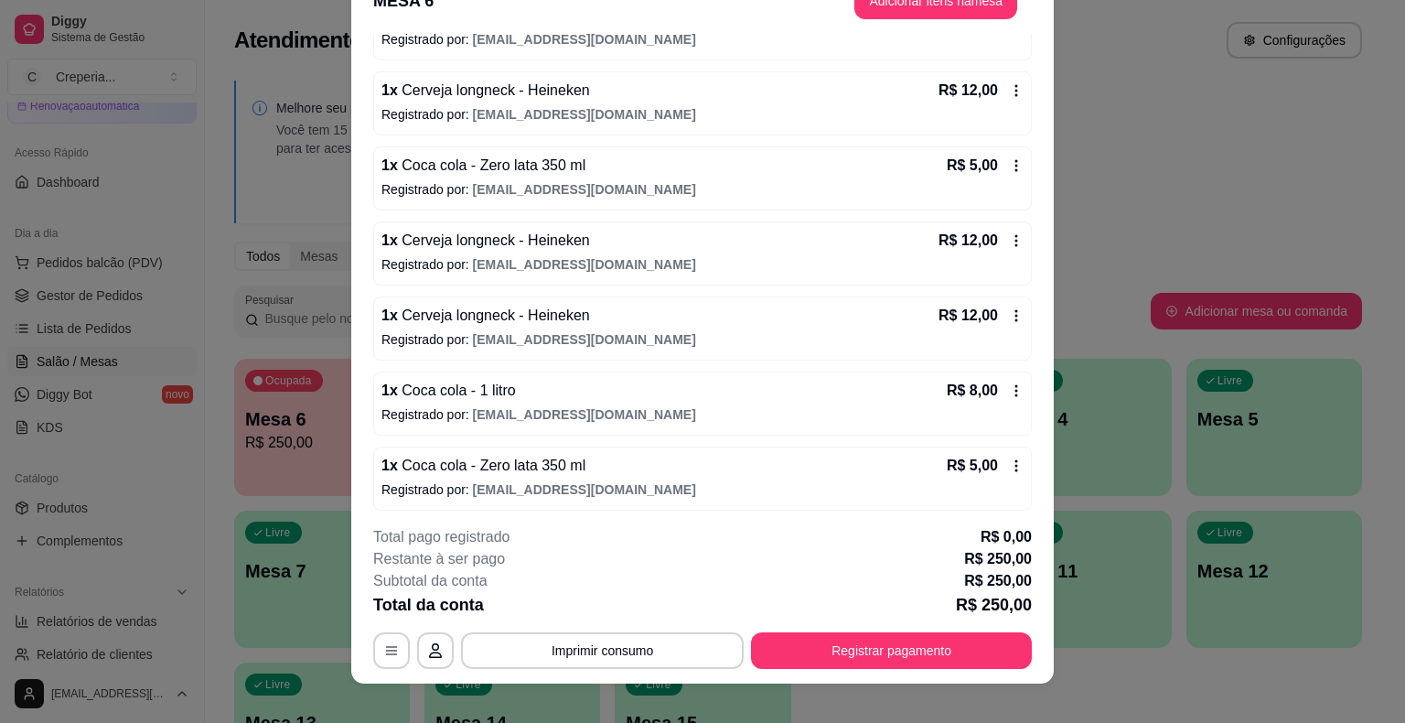
scroll to position [55, 0]
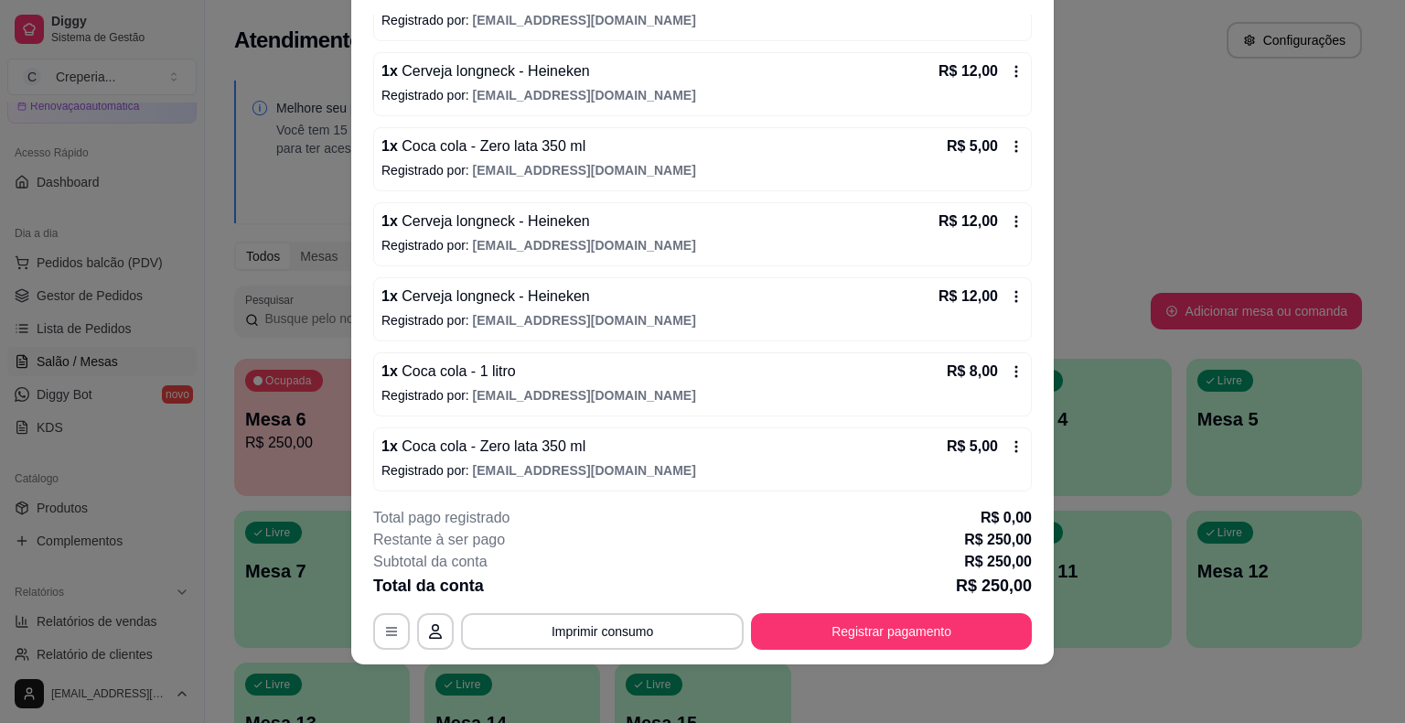
click at [781, 394] on p "Registrado por: [EMAIL_ADDRESS][DOMAIN_NAME]" at bounding box center [702, 395] width 642 height 18
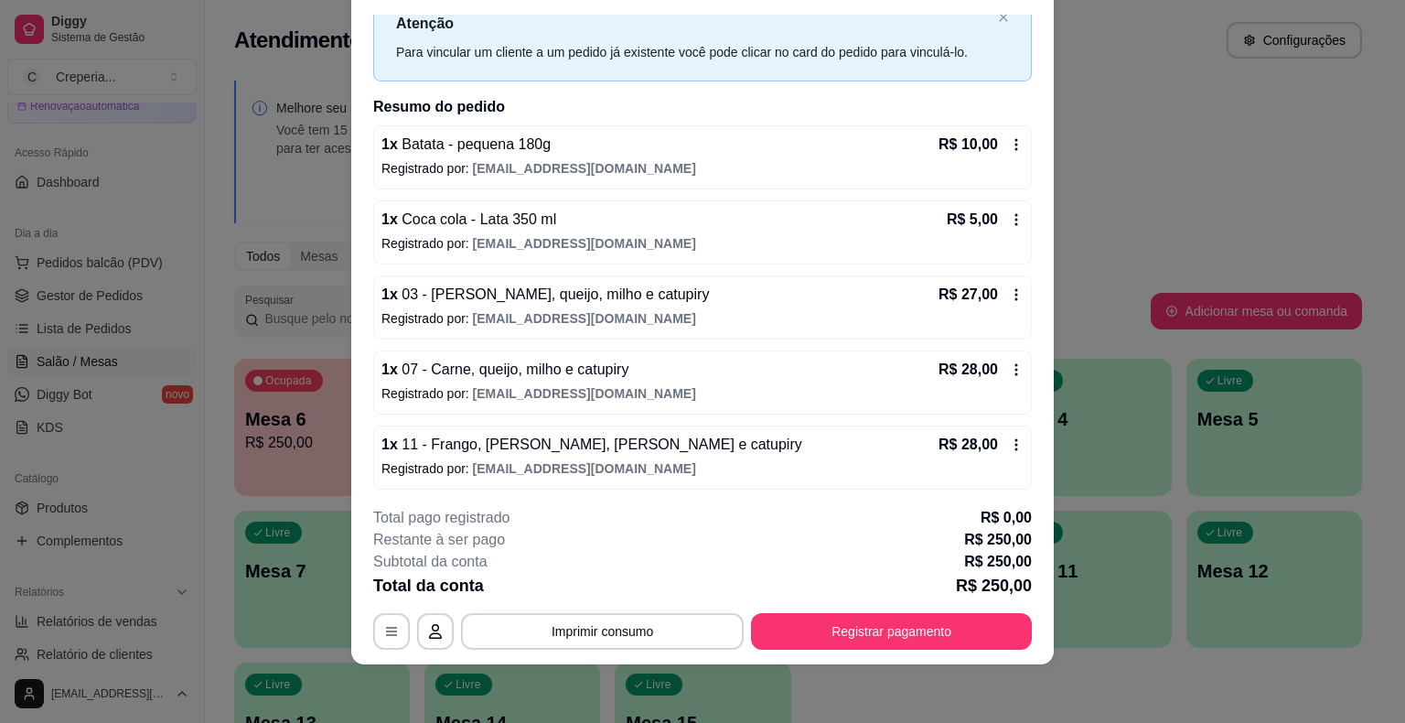
scroll to position [0, 0]
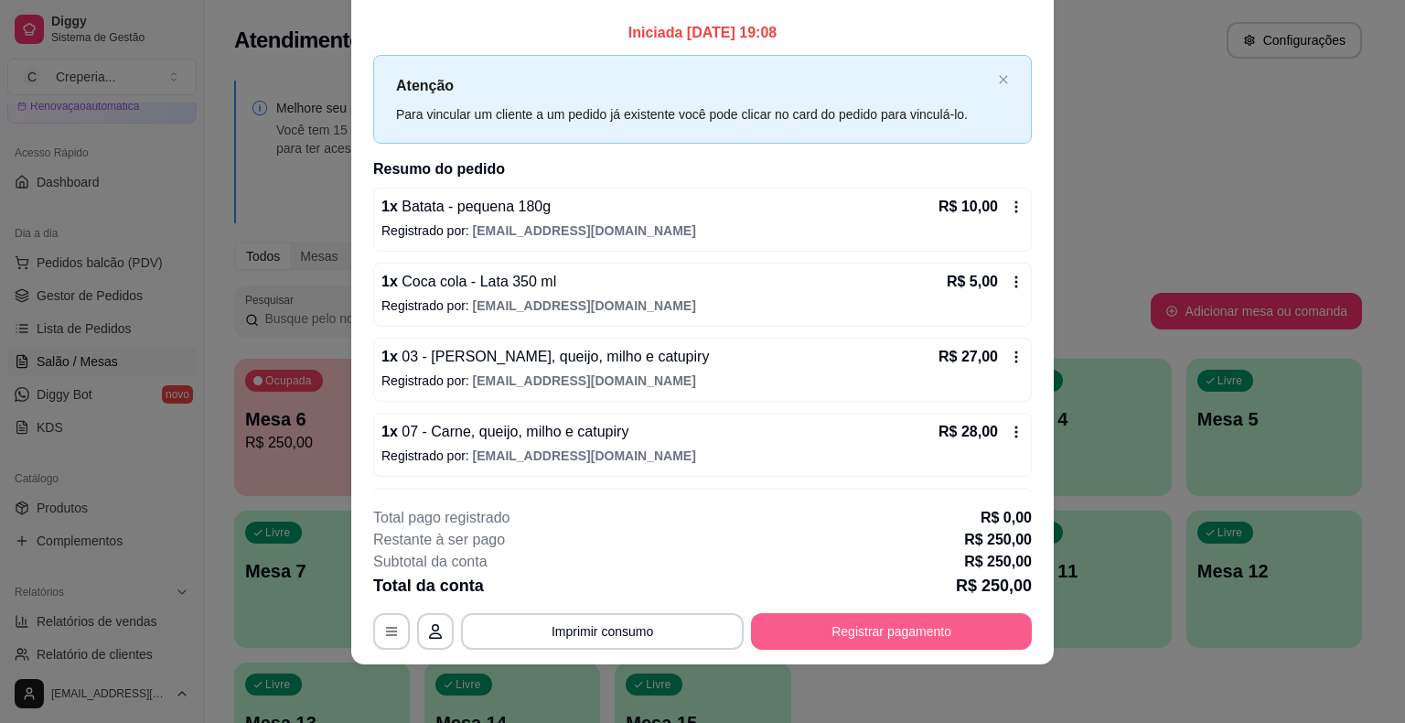
click at [839, 636] on button "Registrar pagamento" at bounding box center [891, 631] width 281 height 37
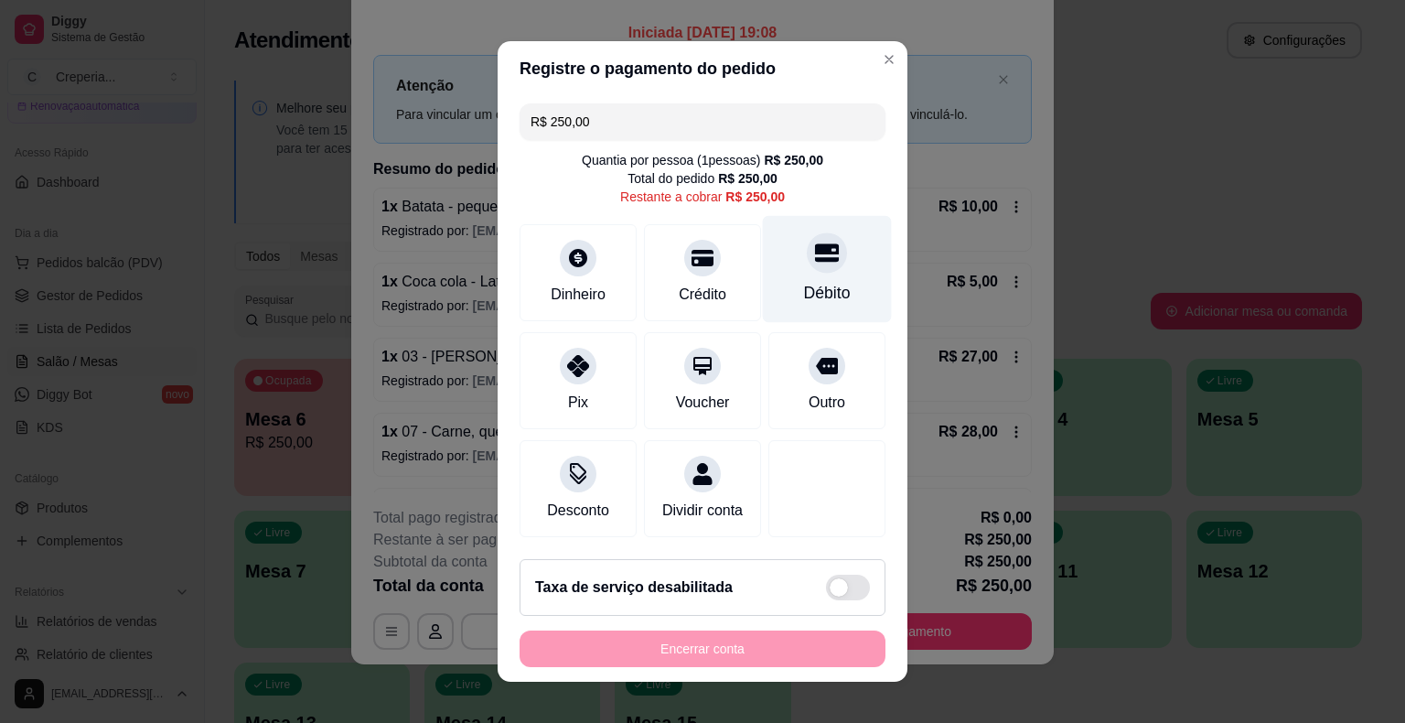
click at [831, 273] on div "Débito" at bounding box center [827, 269] width 129 height 107
type input "R$ 0,00"
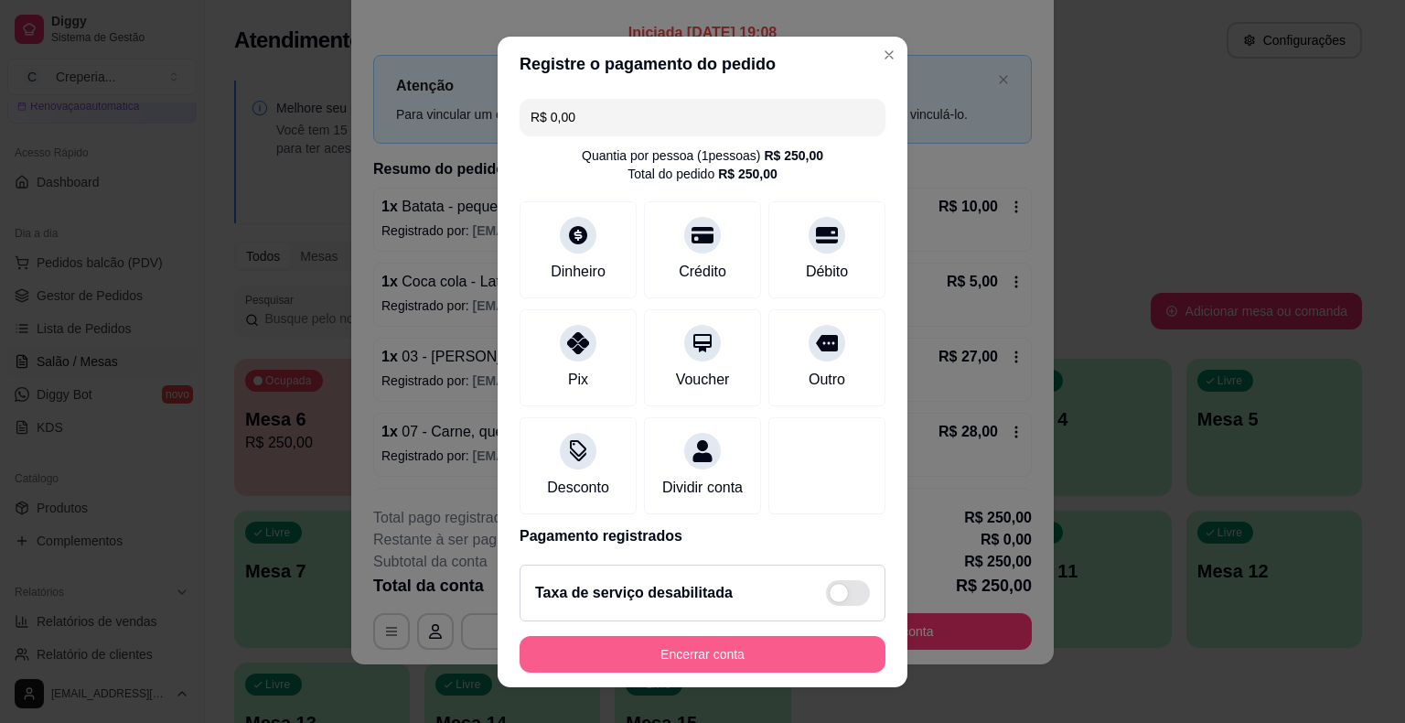
click at [718, 648] on button "Encerrar conta" at bounding box center [703, 654] width 366 height 37
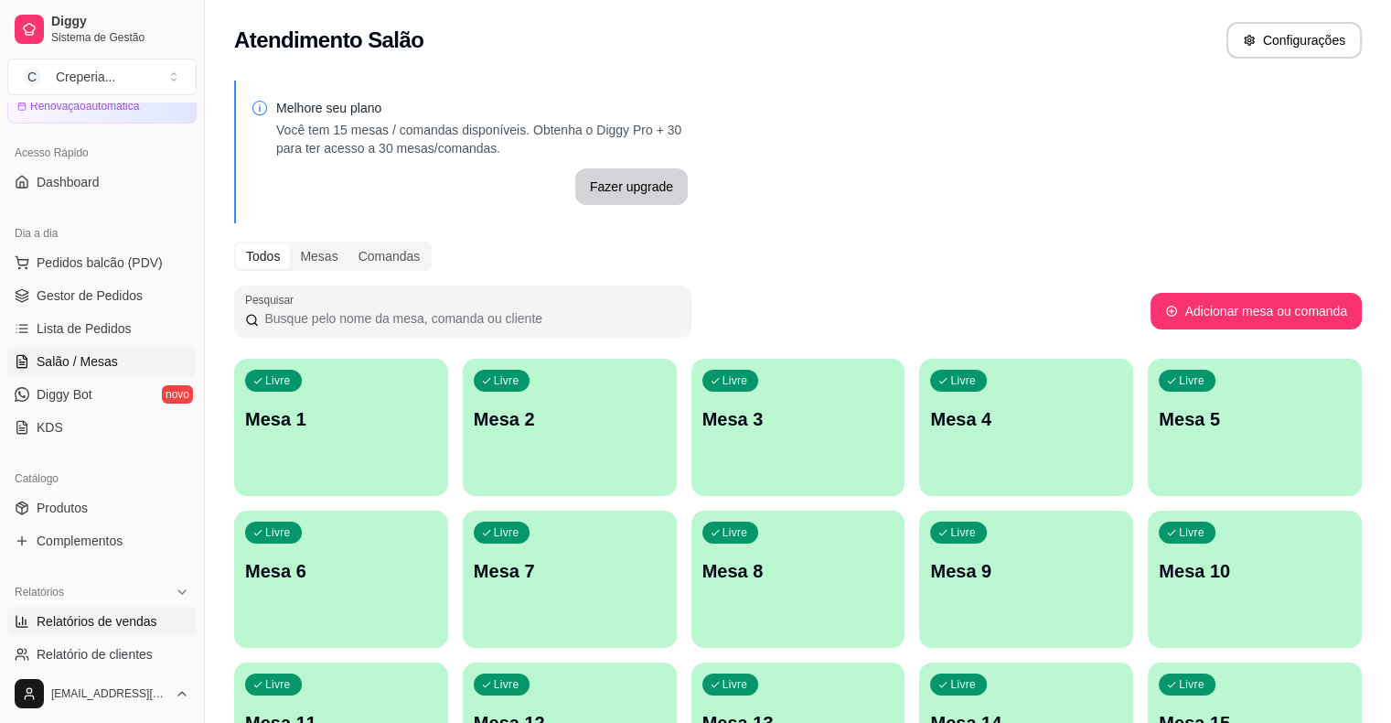
click at [110, 612] on span "Relatórios de vendas" at bounding box center [97, 621] width 121 height 18
select select "ALL"
select select "0"
